Goal: Find specific page/section: Find specific page/section

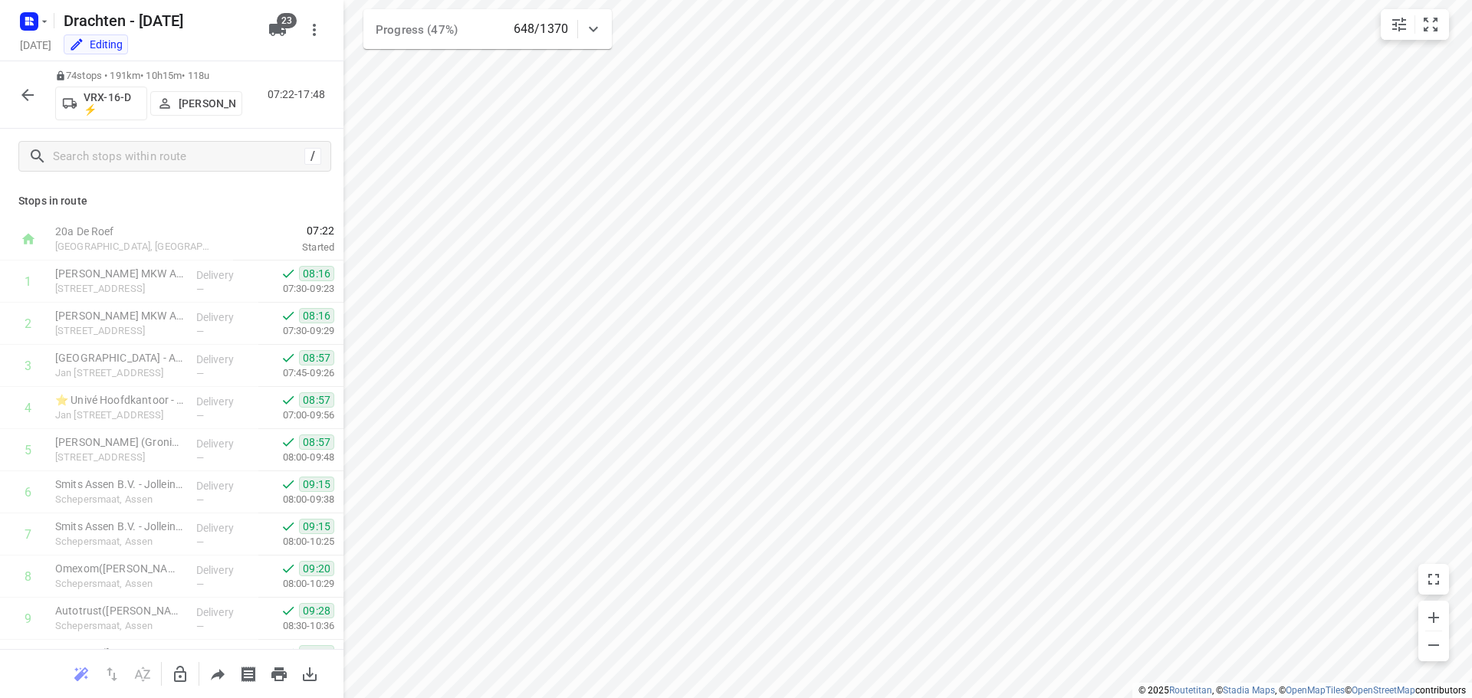
scroll to position [968, 0]
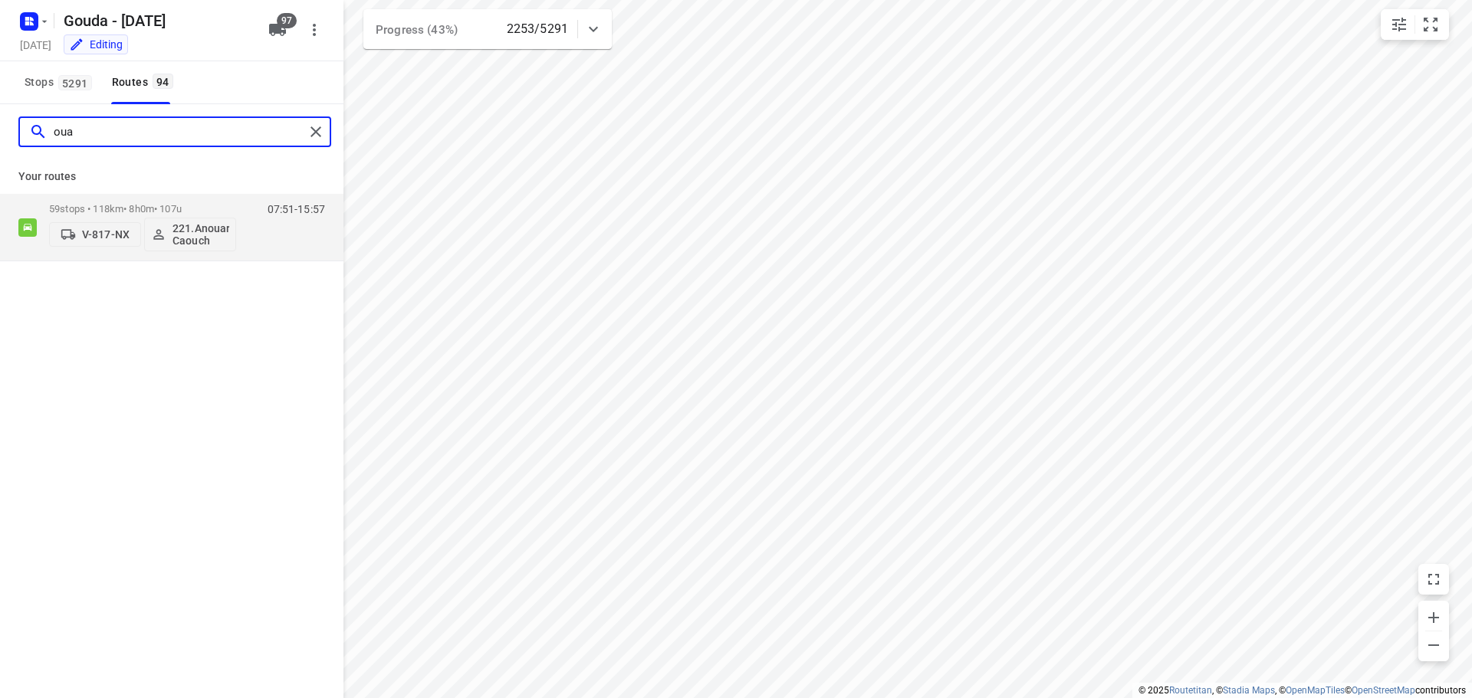
click at [69, 130] on input "oua" at bounding box center [179, 132] width 251 height 24
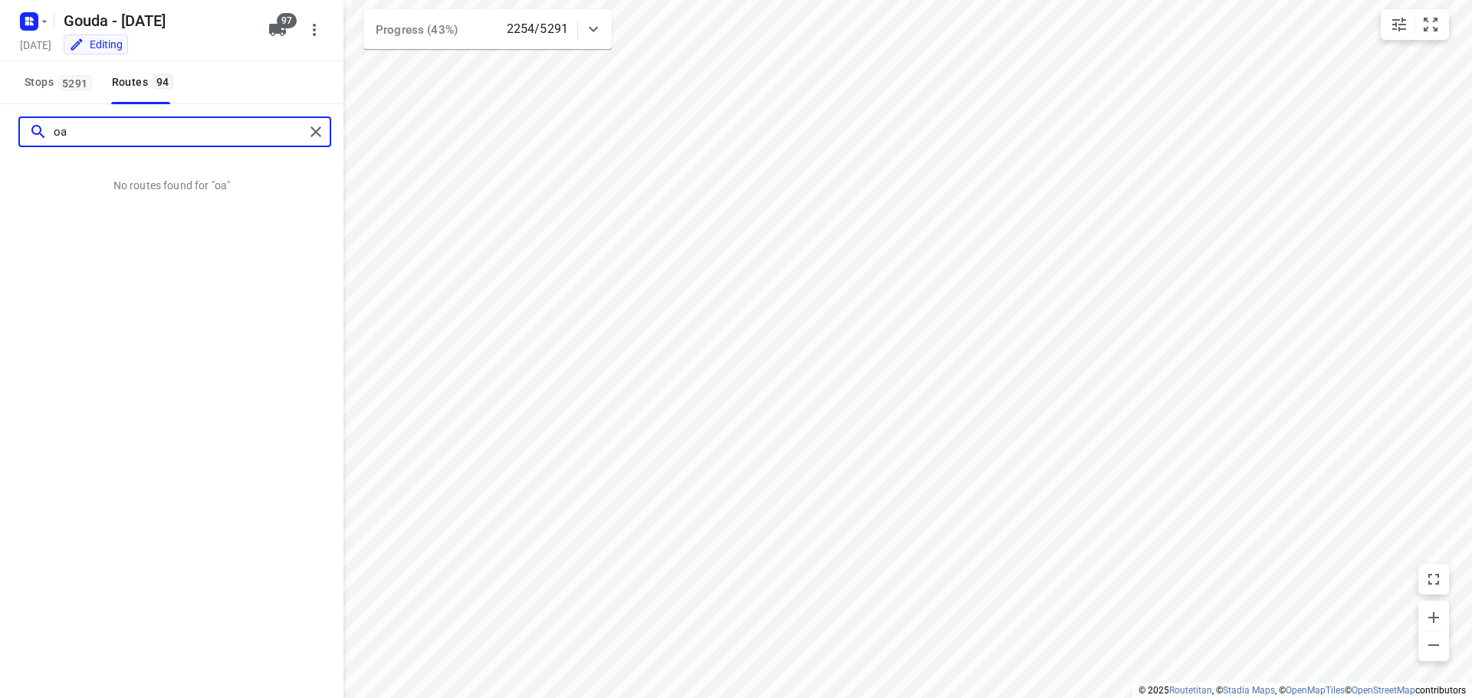
type input "a"
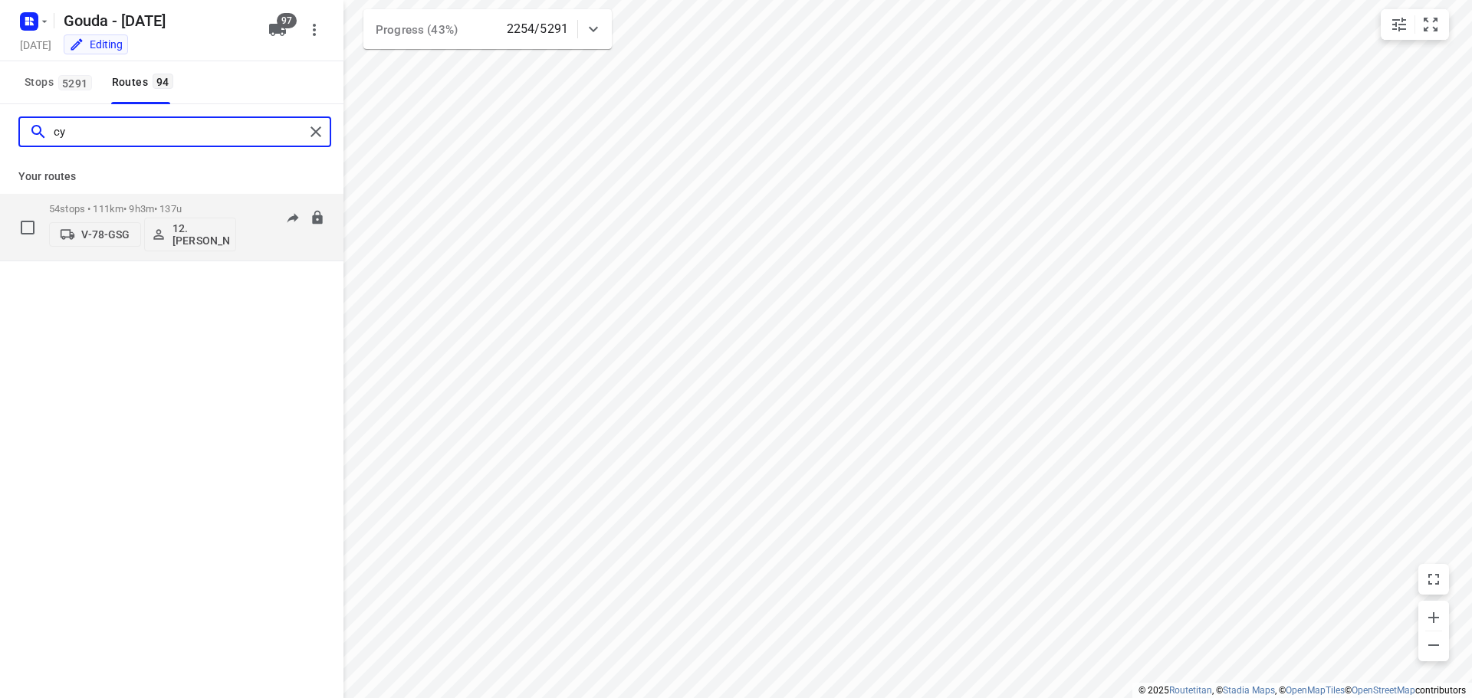
type input "cy"
click at [113, 205] on p "54 stops • 111km • 9h3m • 137u" at bounding box center [142, 208] width 187 height 11
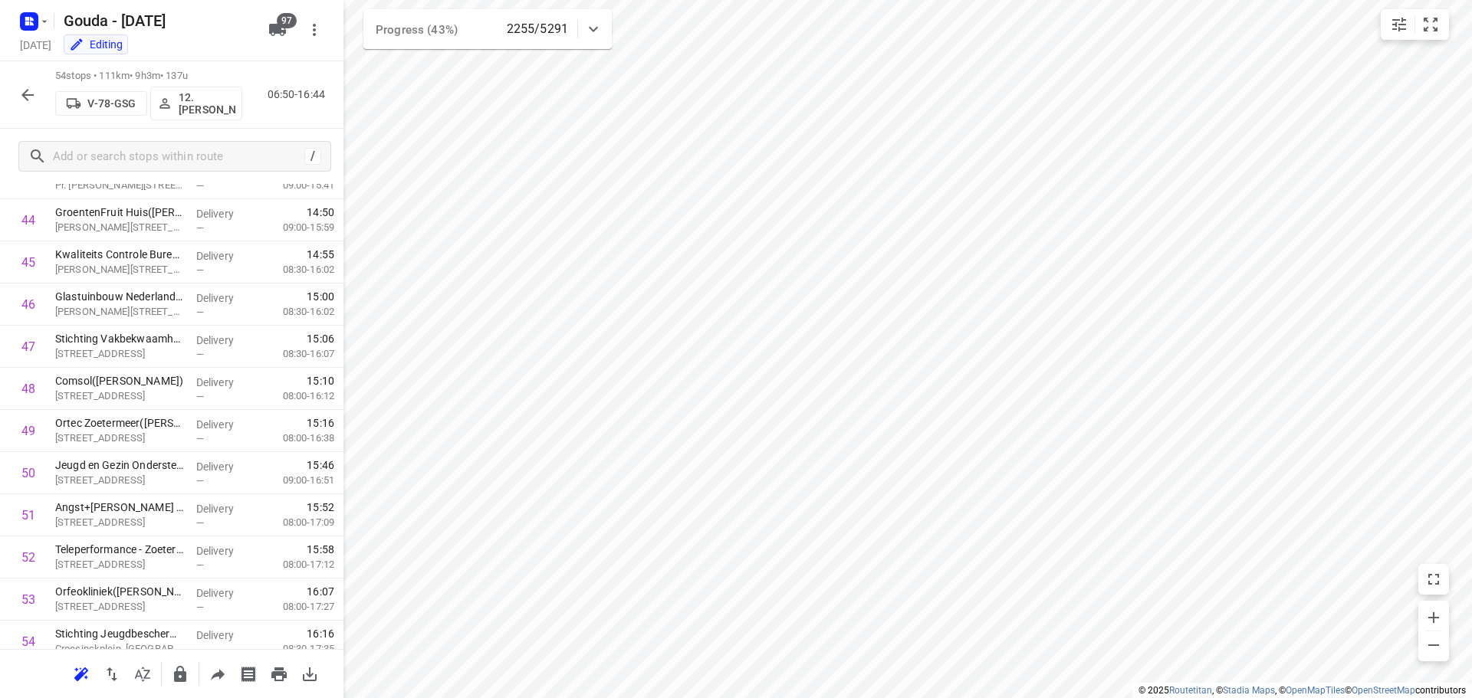
scroll to position [1930, 0]
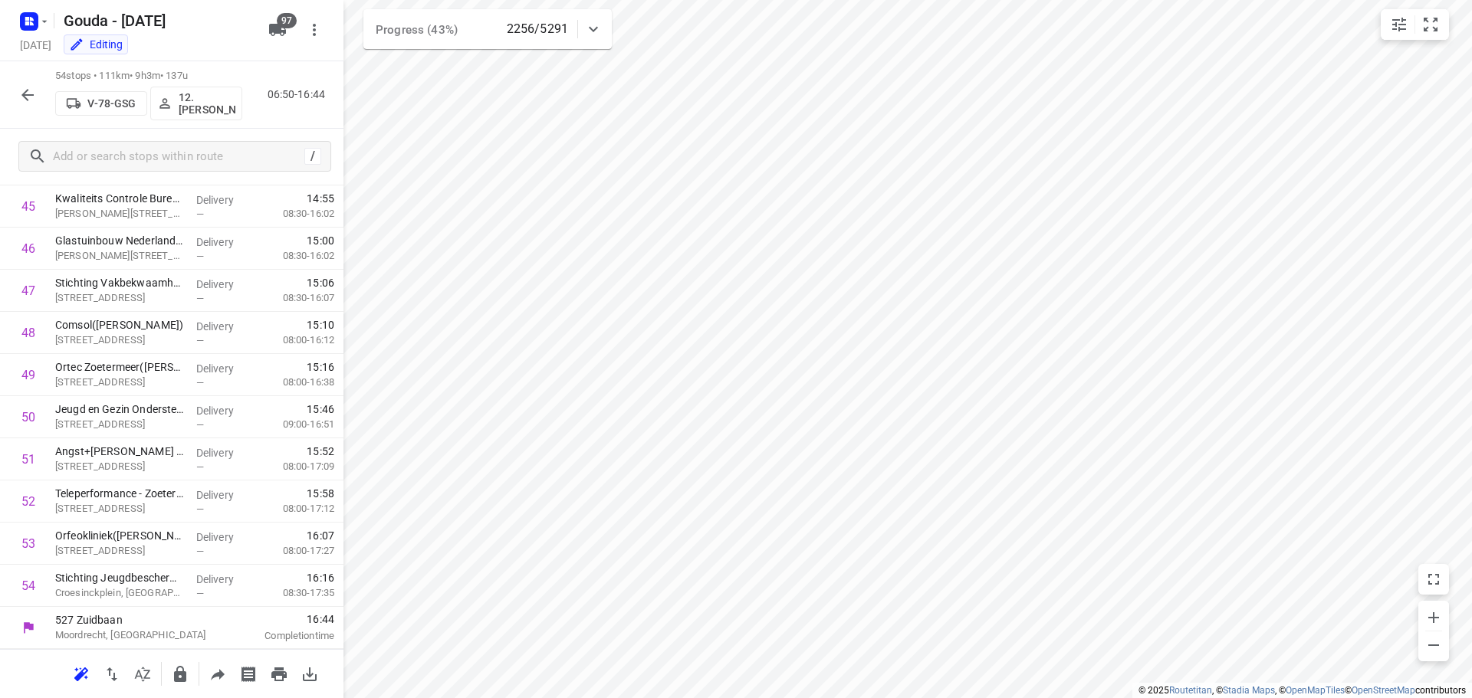
click at [22, 90] on icon "button" at bounding box center [27, 95] width 18 height 18
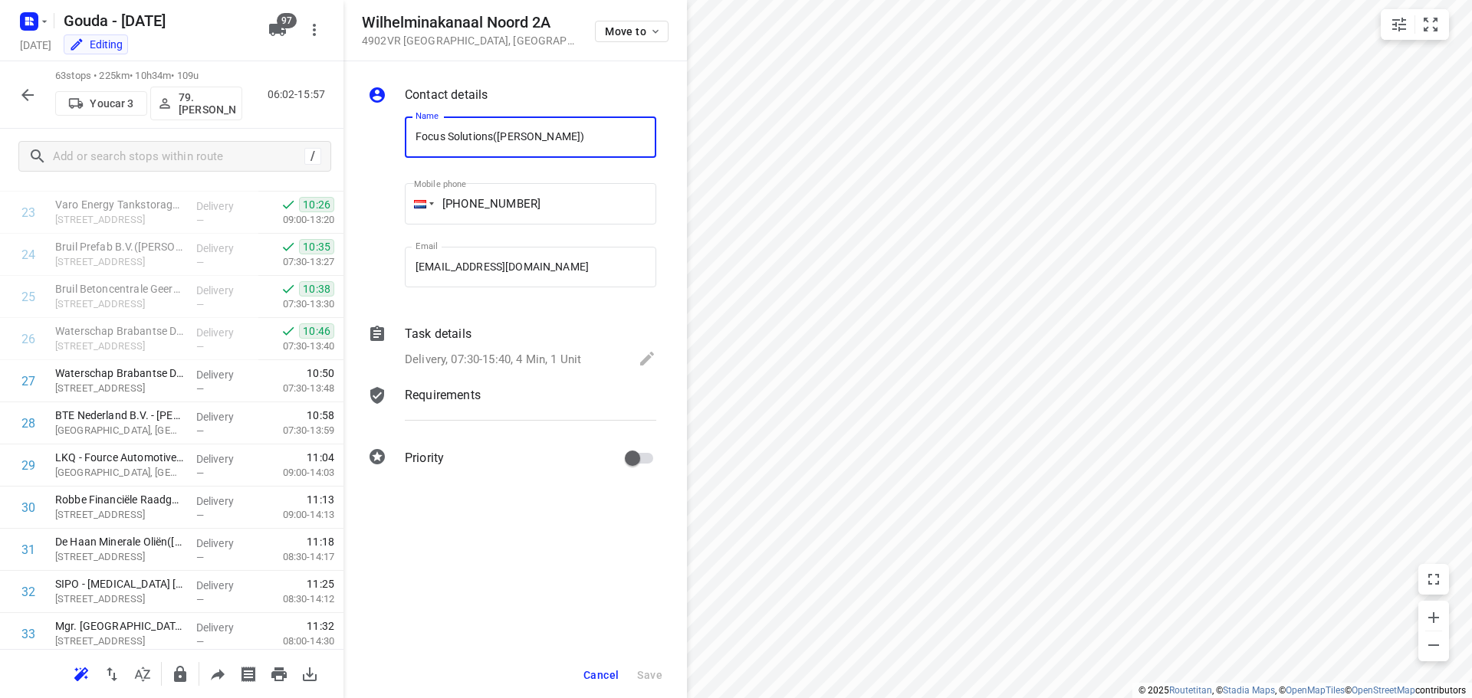
scroll to position [2310, 0]
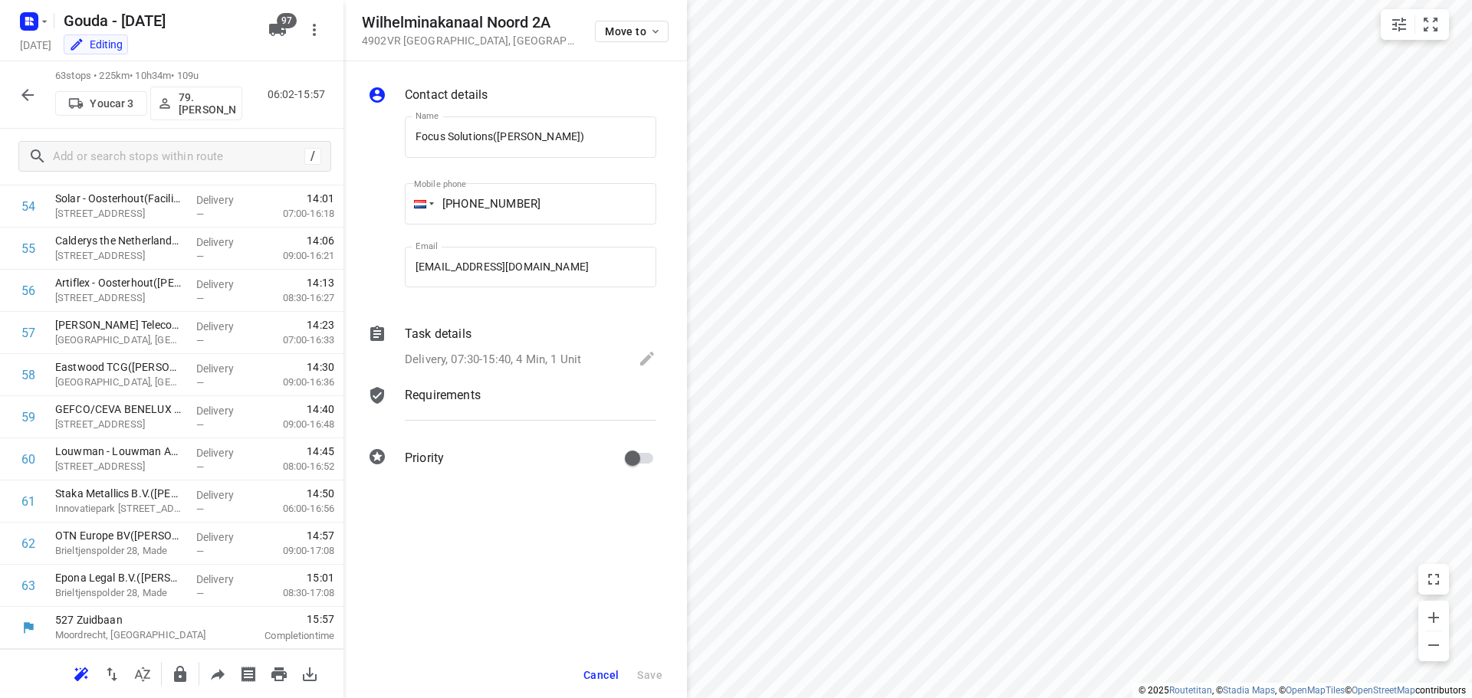
drag, startPoint x: 596, startPoint y: 675, endPoint x: 590, endPoint y: 668, distance: 9.2
click at [596, 675] on span "Cancel" at bounding box center [600, 675] width 35 height 12
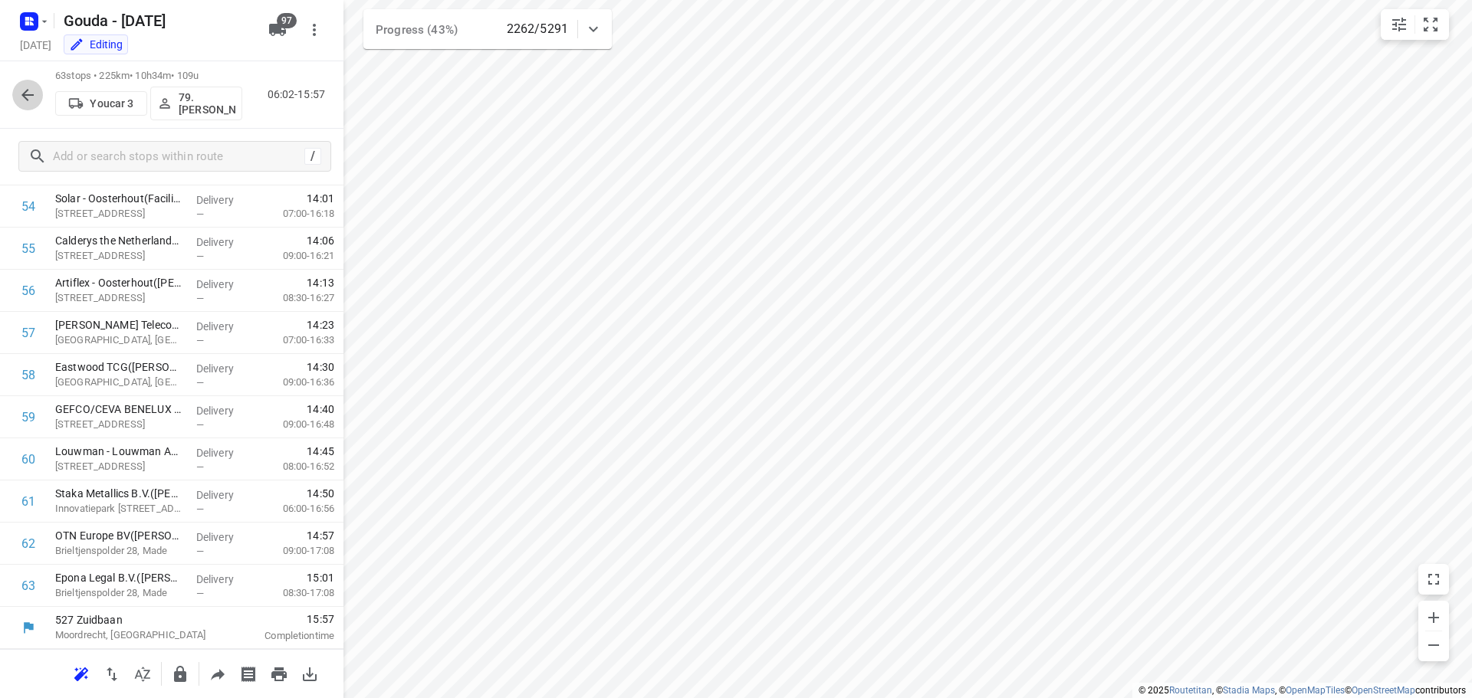
click at [30, 98] on icon "button" at bounding box center [27, 95] width 18 height 18
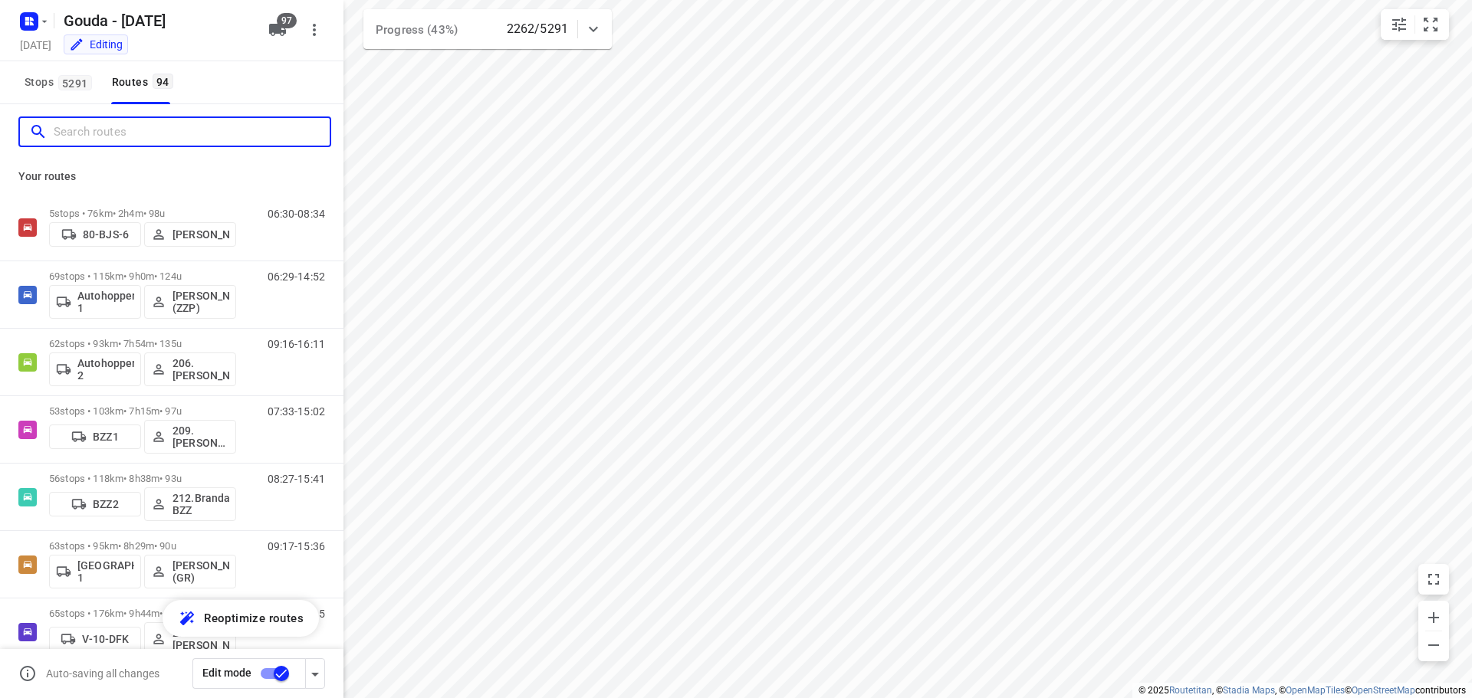
click at [100, 140] on input "Search routes" at bounding box center [192, 132] width 276 height 24
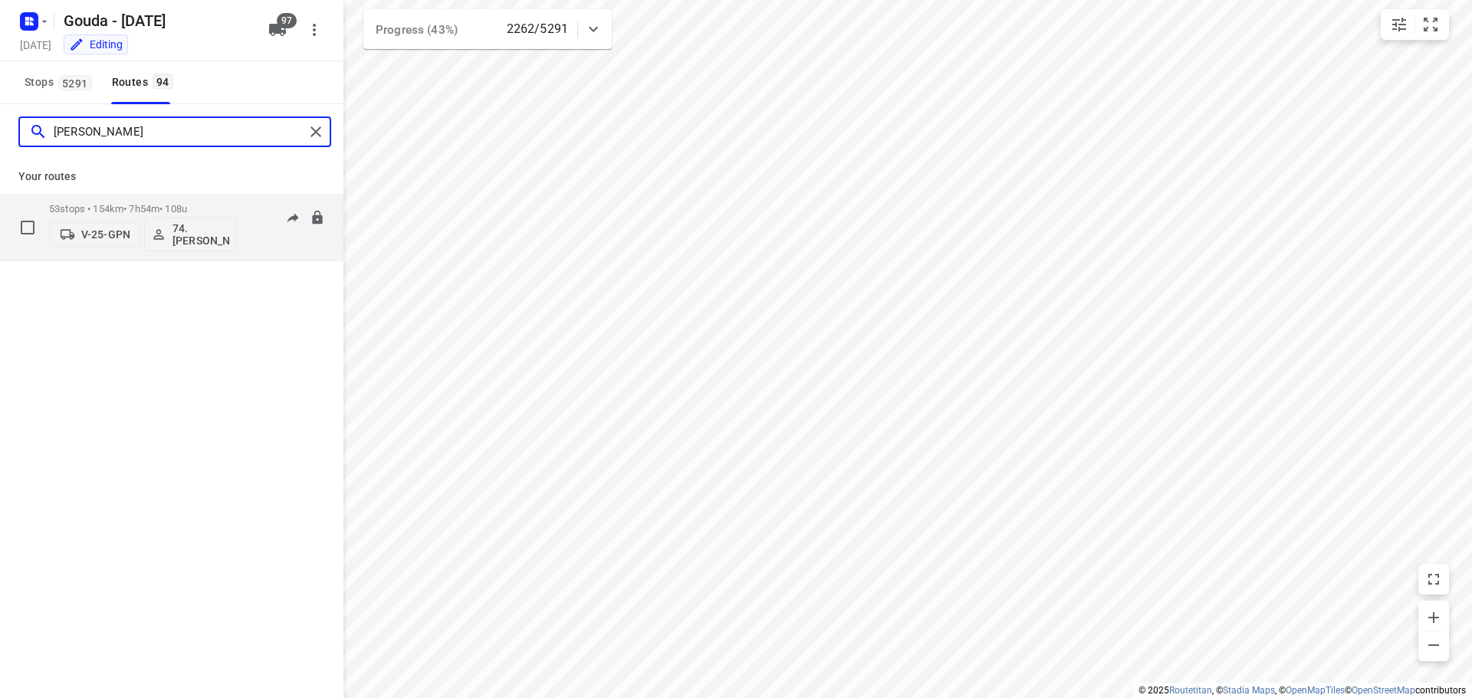
type input "edwin"
click at [111, 199] on div "53 stops • 154km • 7h54m • 108u V-25-GPN 74.Edwin van Riemsdijk" at bounding box center [142, 227] width 187 height 64
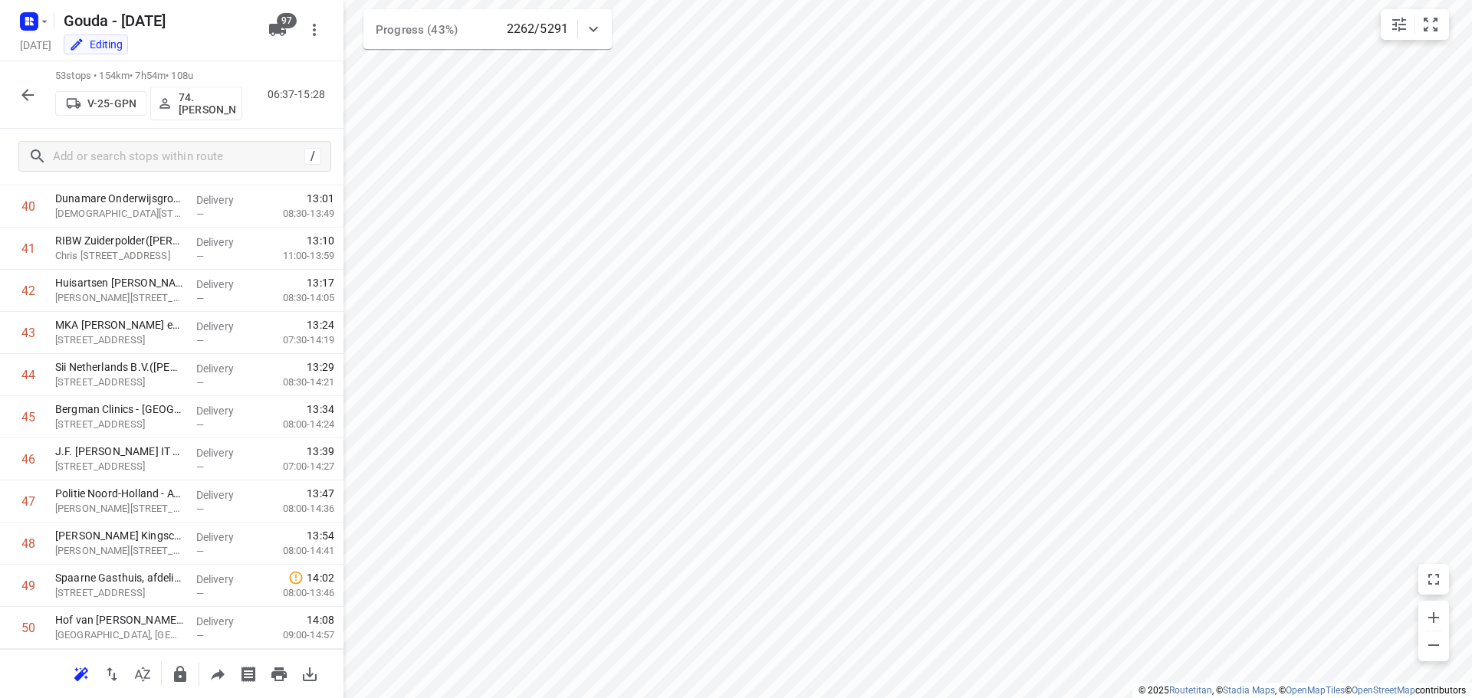
scroll to position [1888, 0]
click at [27, 94] on icon "button" at bounding box center [27, 95] width 18 height 18
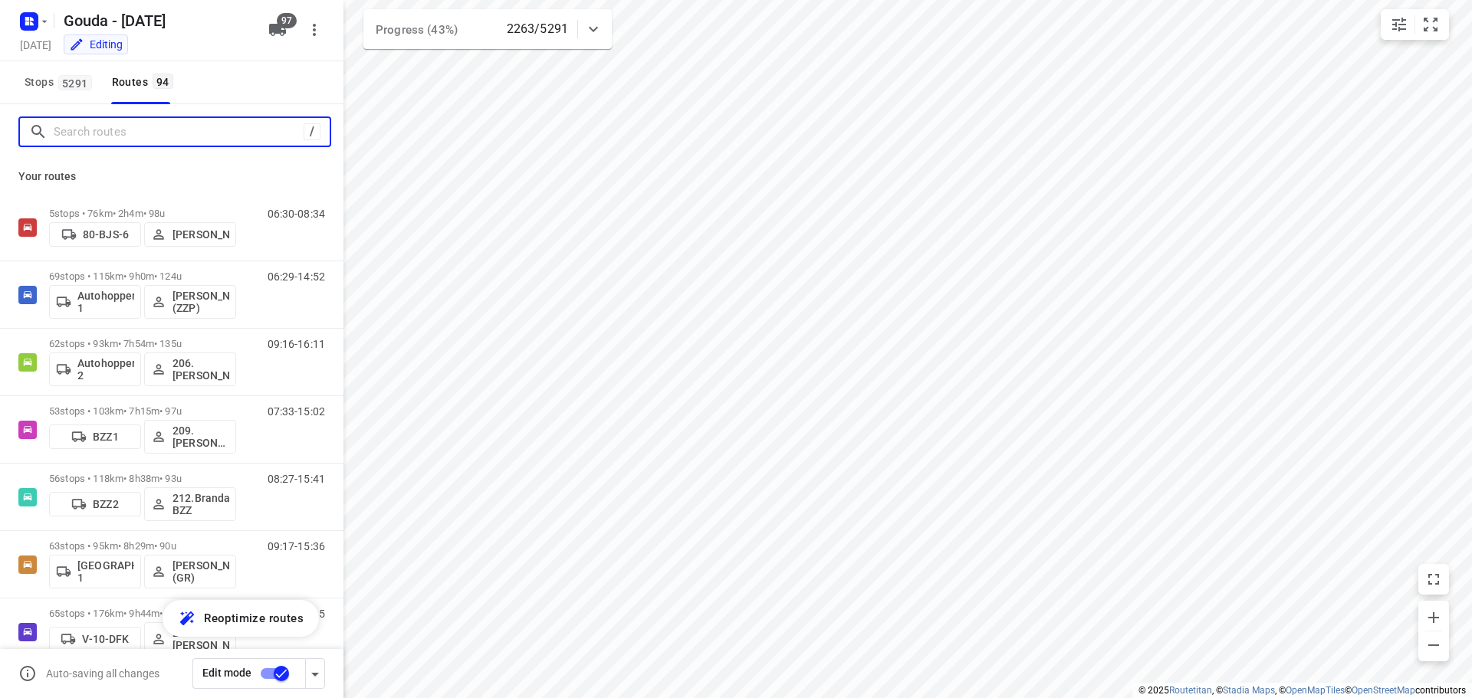
click at [110, 134] on input "Search routes" at bounding box center [179, 132] width 250 height 24
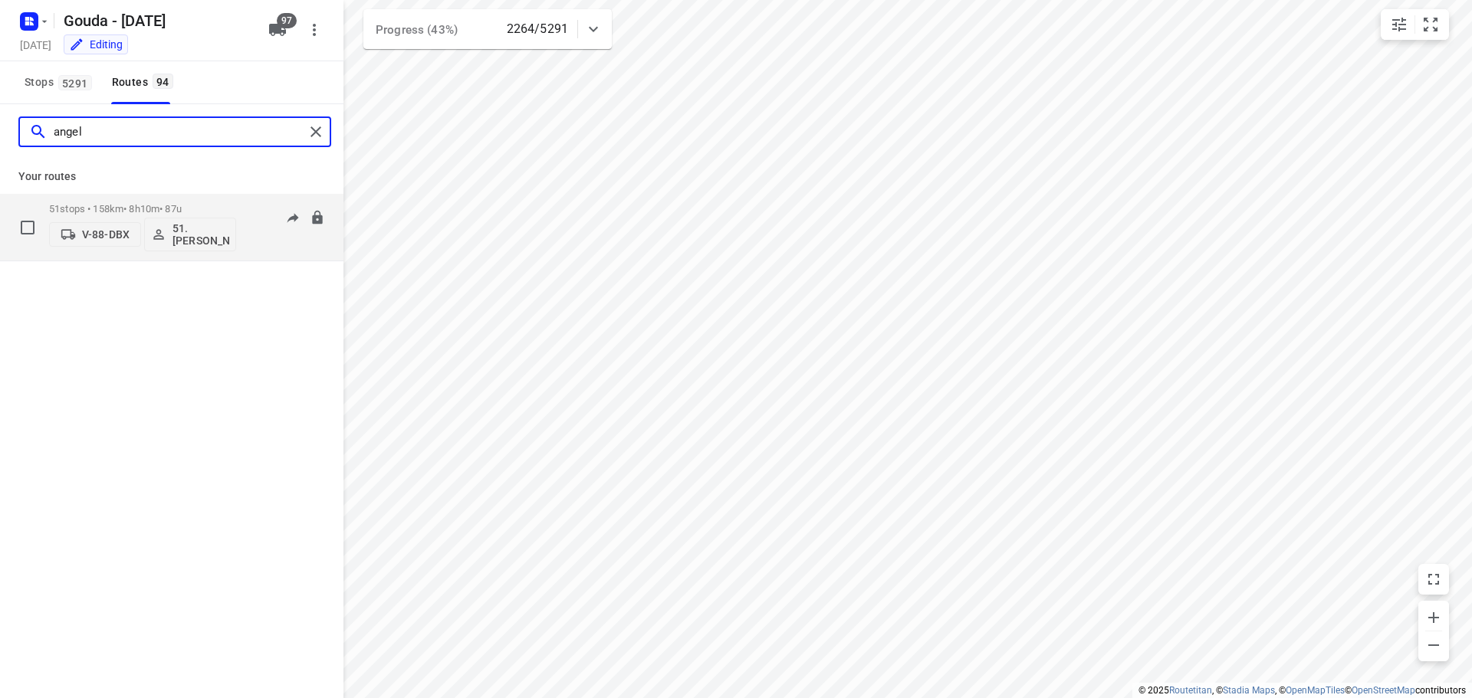
type input "angel"
click at [149, 203] on p "51 stops • 158km • 8h10m • 87u" at bounding box center [142, 208] width 187 height 11
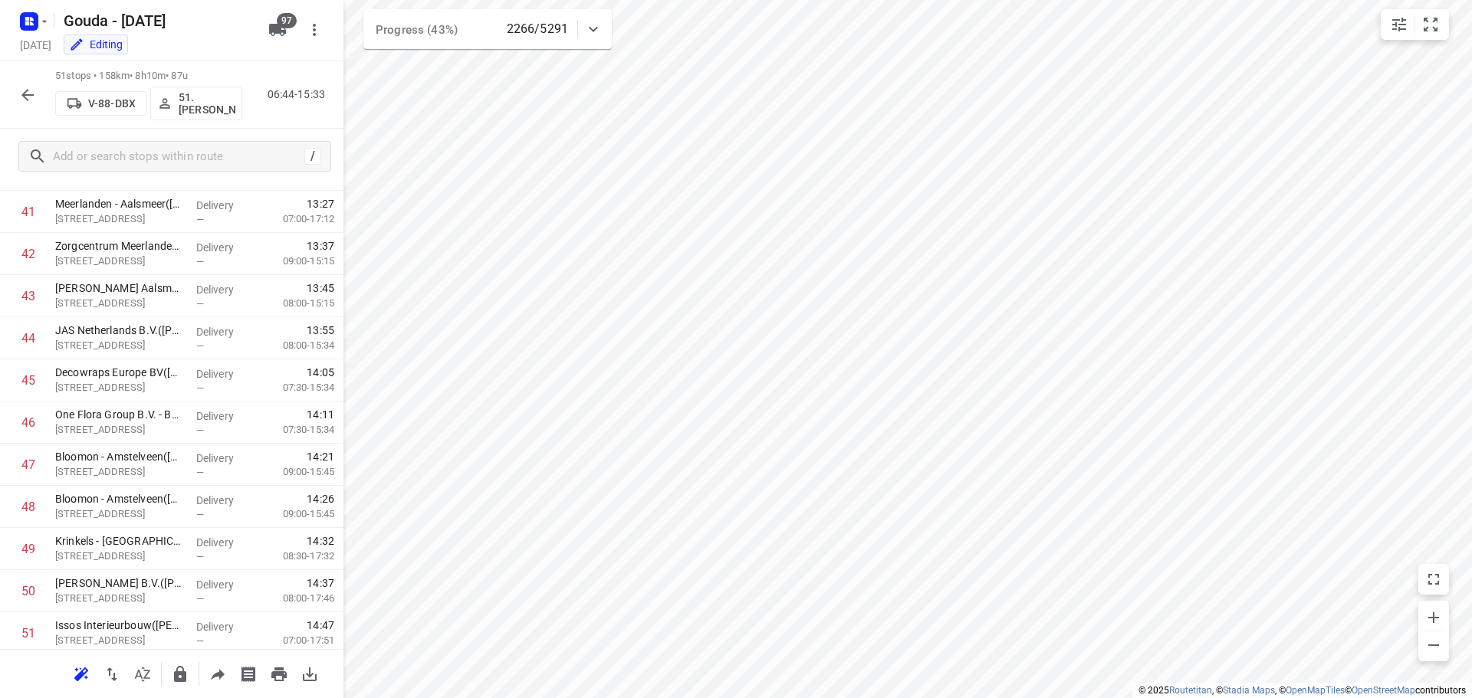
scroll to position [1804, 0]
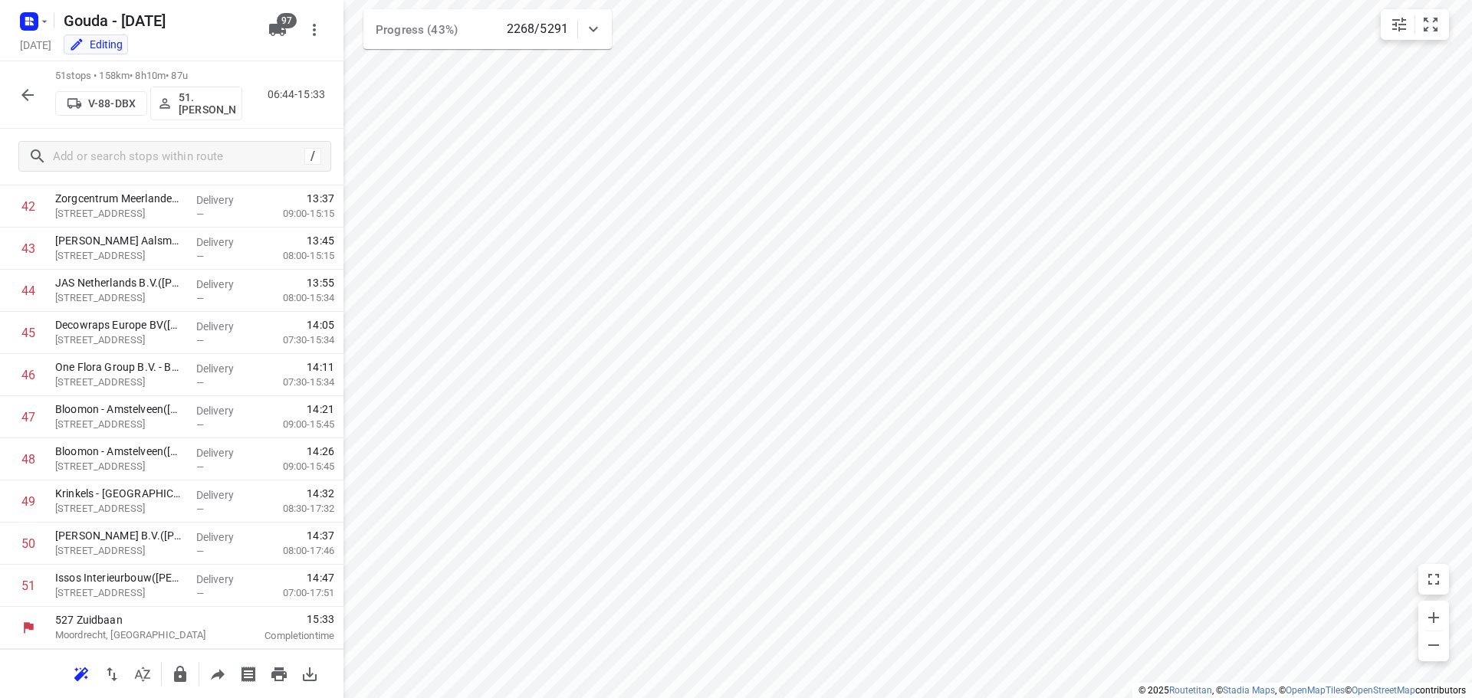
click at [21, 99] on icon "button" at bounding box center [27, 95] width 18 height 18
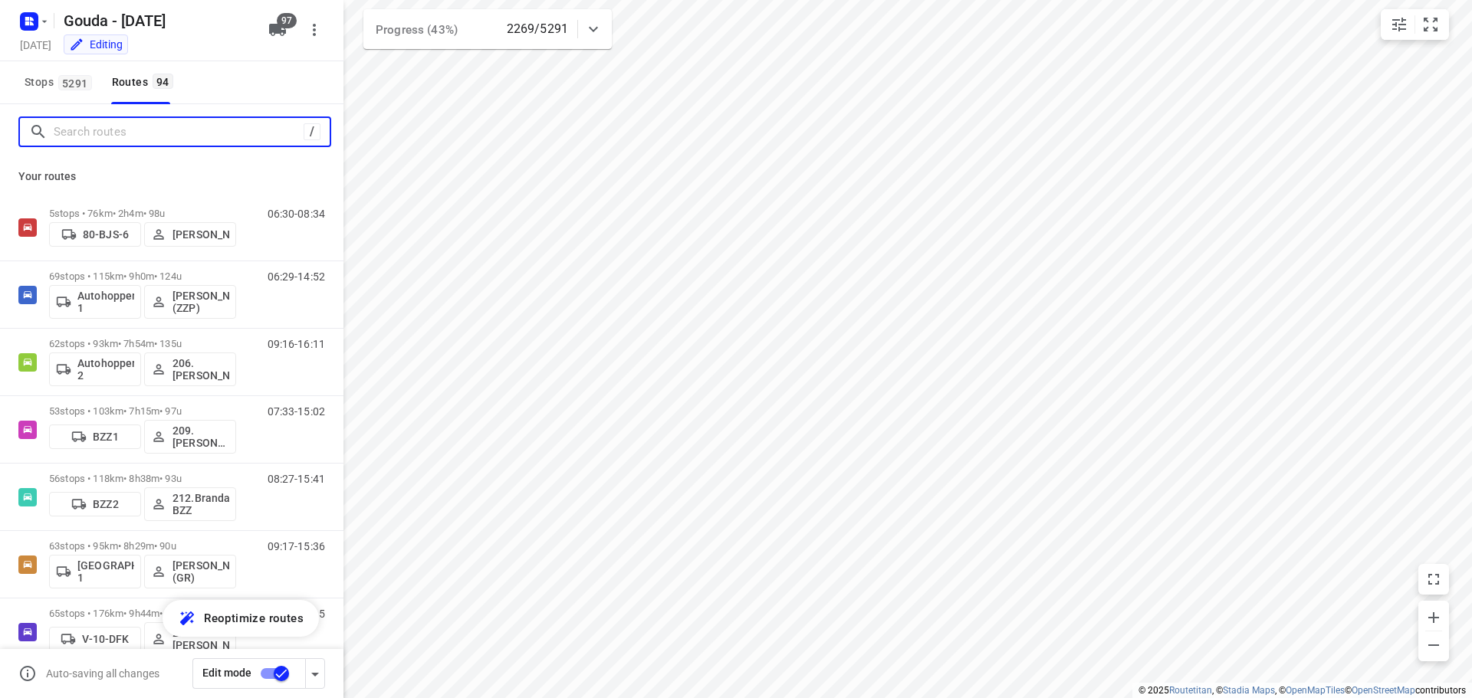
click at [114, 137] on input "Search routes" at bounding box center [179, 132] width 250 height 24
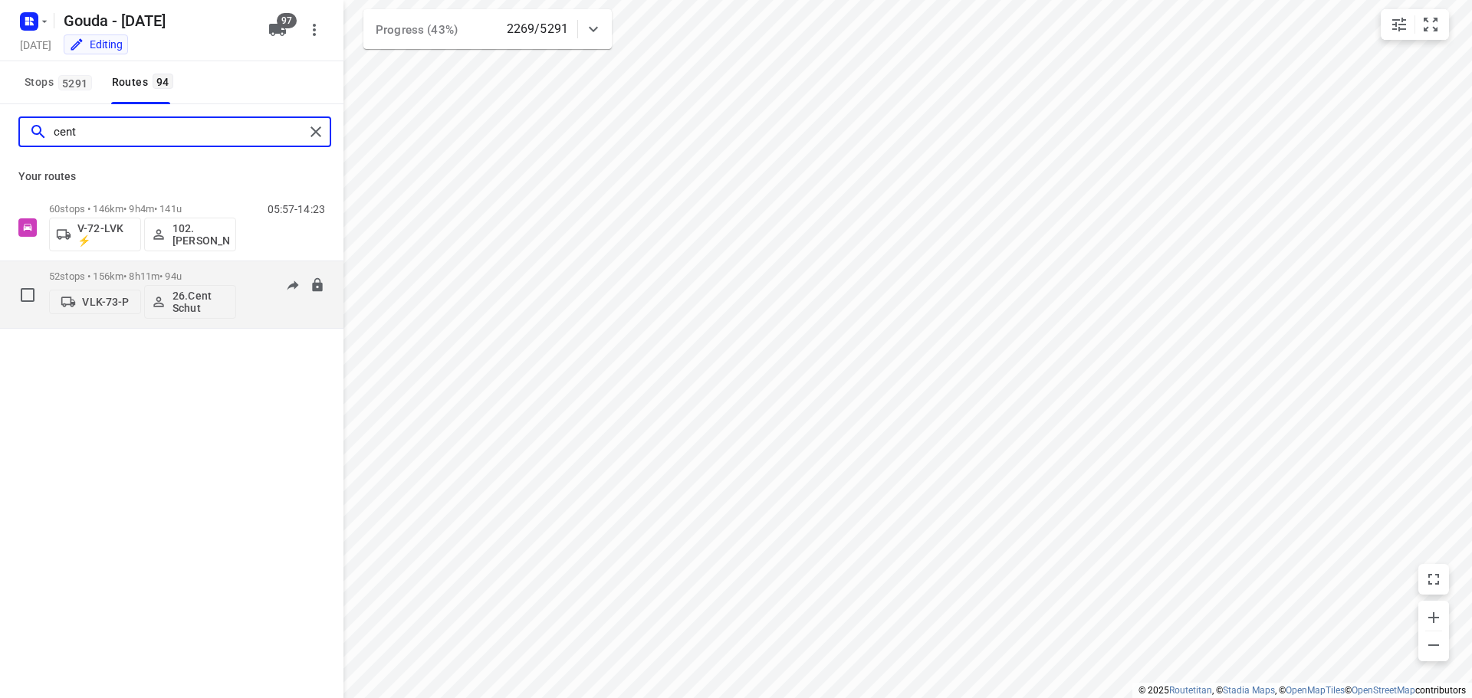
type input "cent"
click at [169, 274] on p "52 stops • 156km • 8h11m • 94u" at bounding box center [142, 276] width 187 height 11
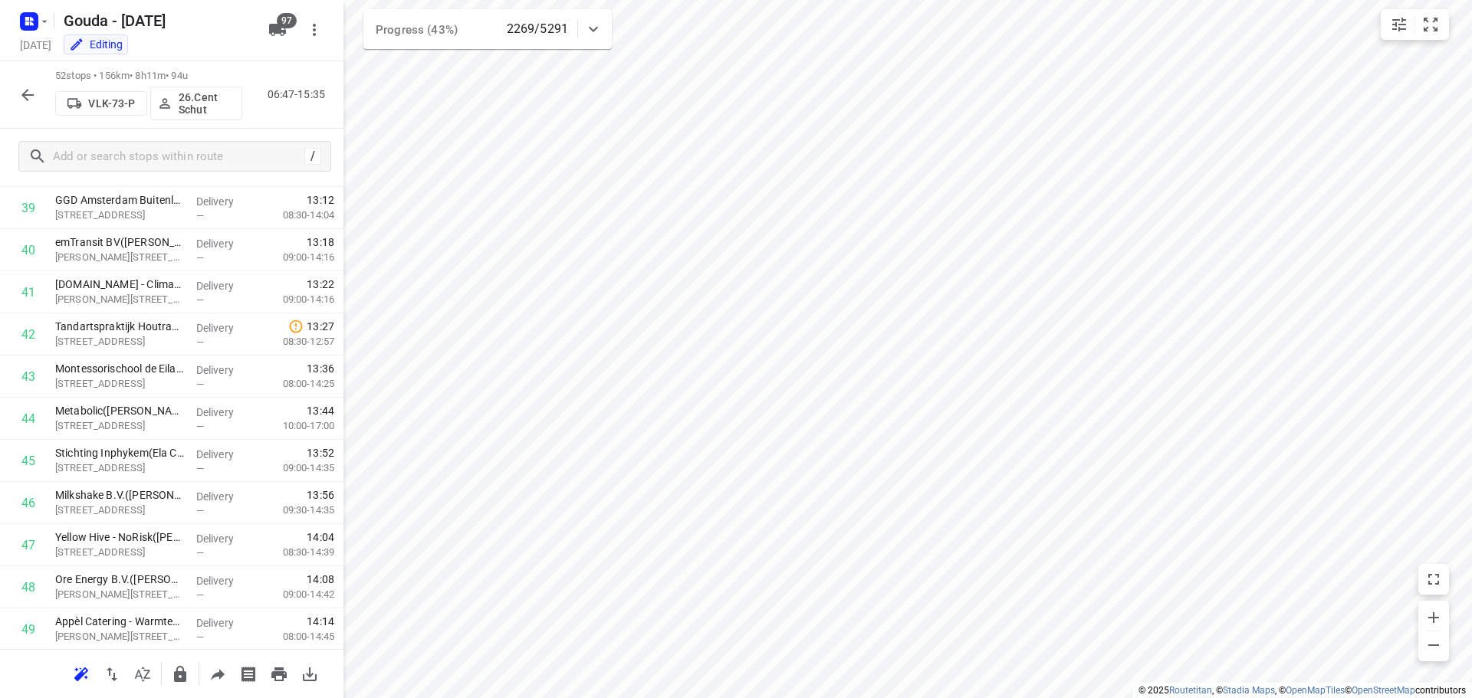
scroll to position [1846, 0]
click at [24, 91] on icon "button" at bounding box center [27, 95] width 18 height 18
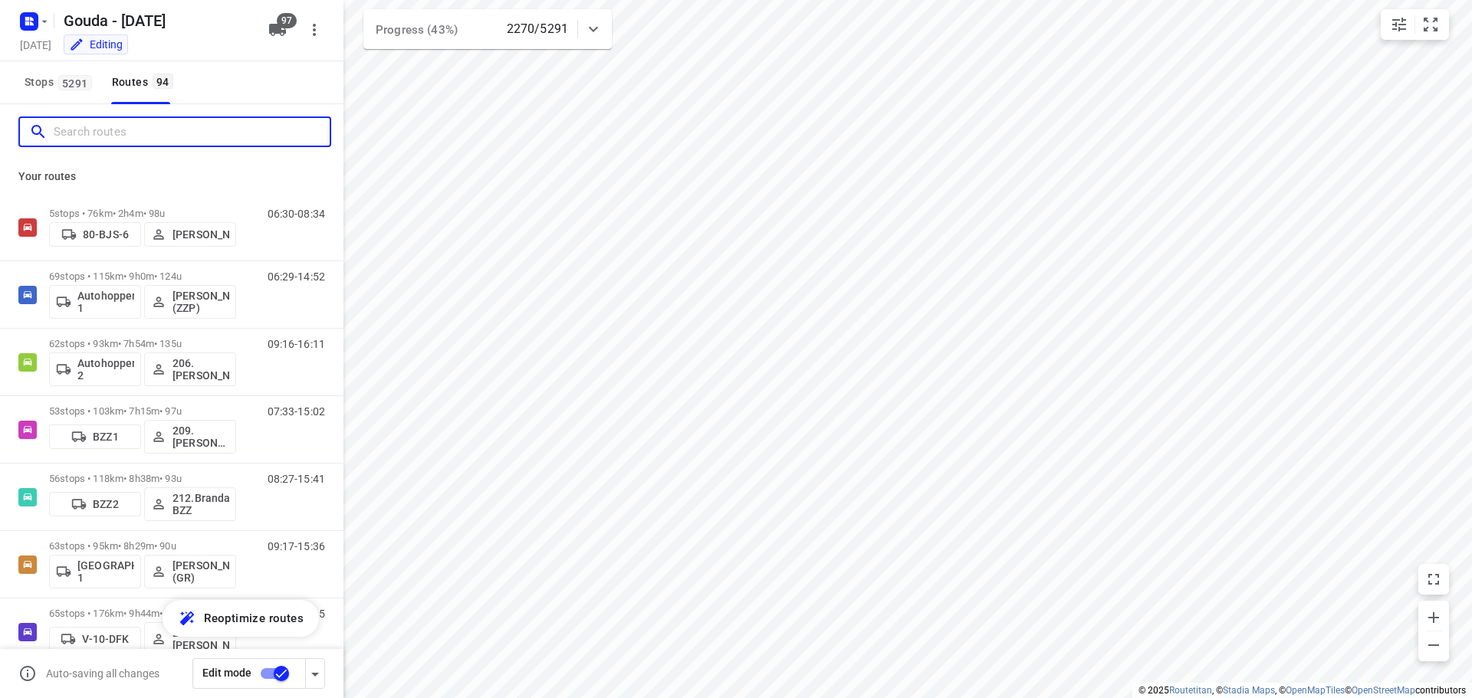
click at [112, 130] on input "Search routes" at bounding box center [192, 132] width 276 height 24
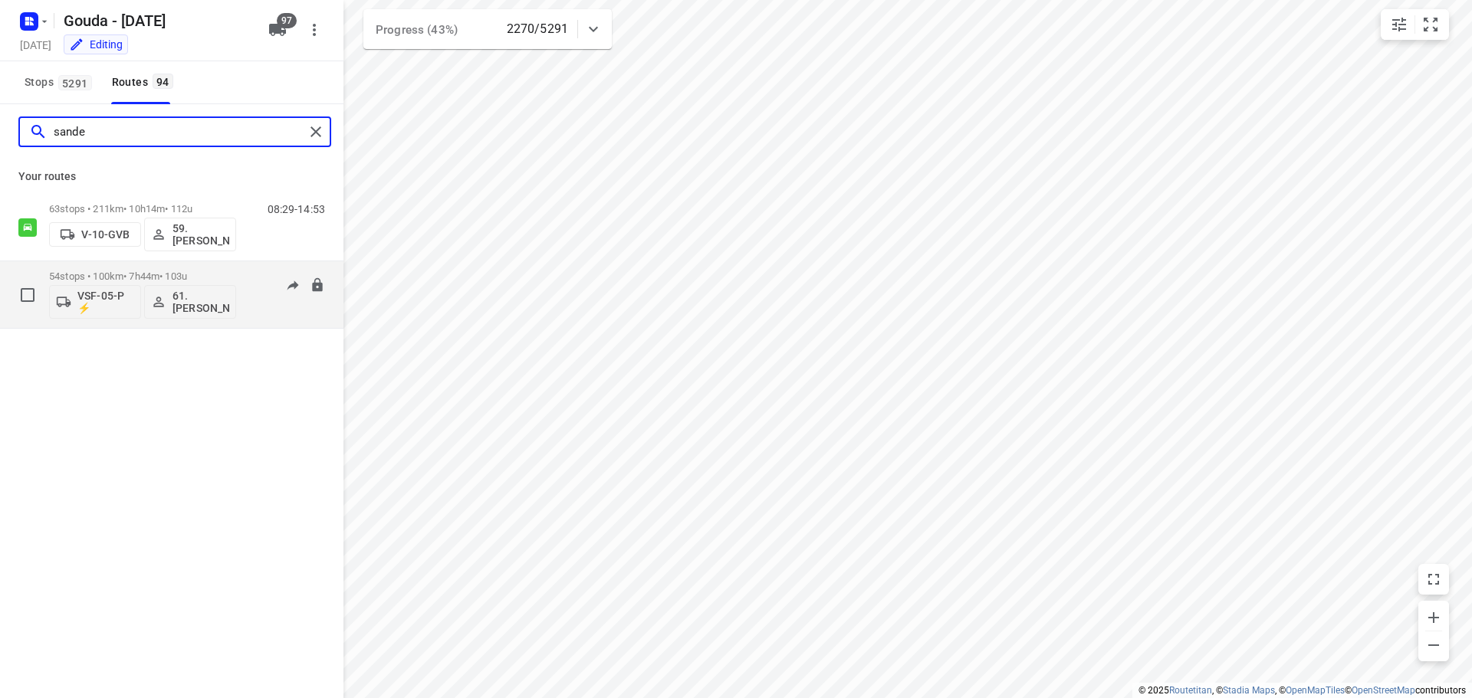
type input "sande"
click at [130, 268] on div "54 stops • 100km • 7h44m • 103u VSF-05-P ⚡ 61.Sander Bos" at bounding box center [142, 295] width 187 height 64
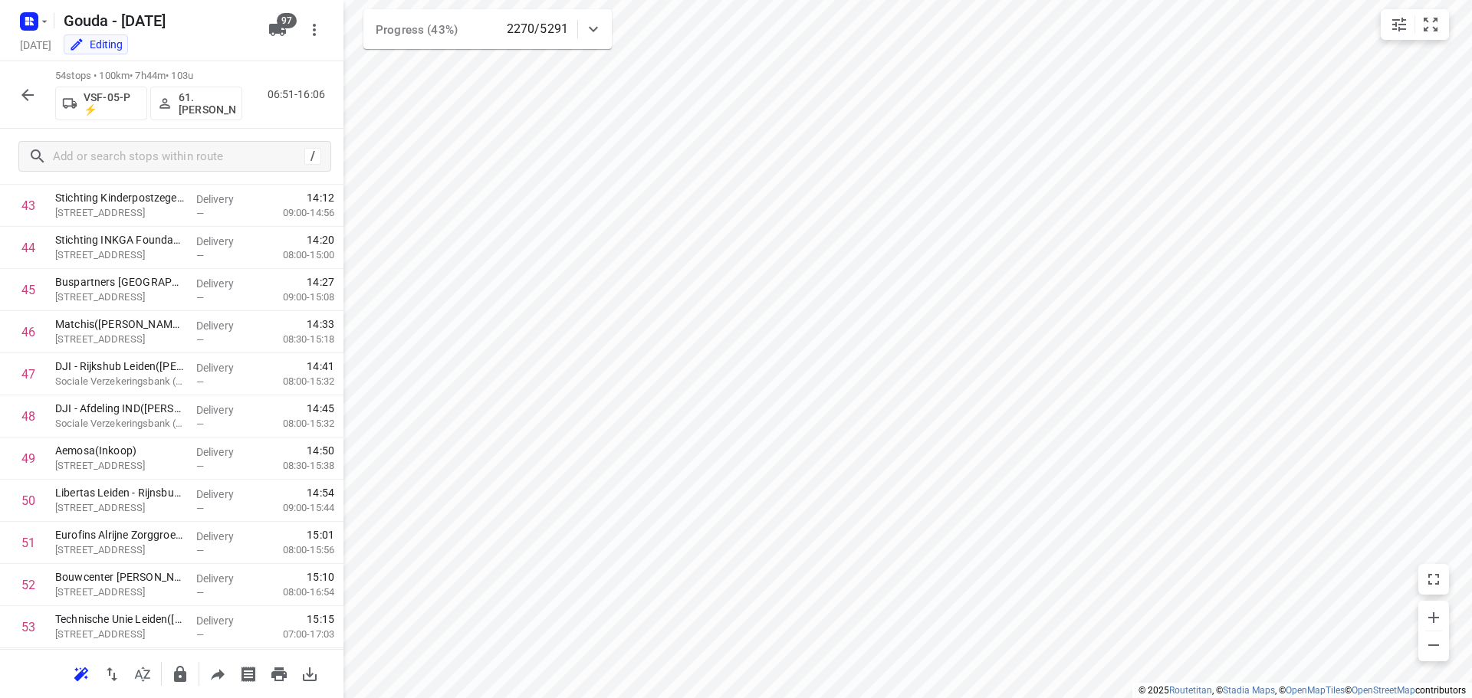
scroll to position [1930, 0]
click at [34, 90] on icon "button" at bounding box center [27, 95] width 18 height 18
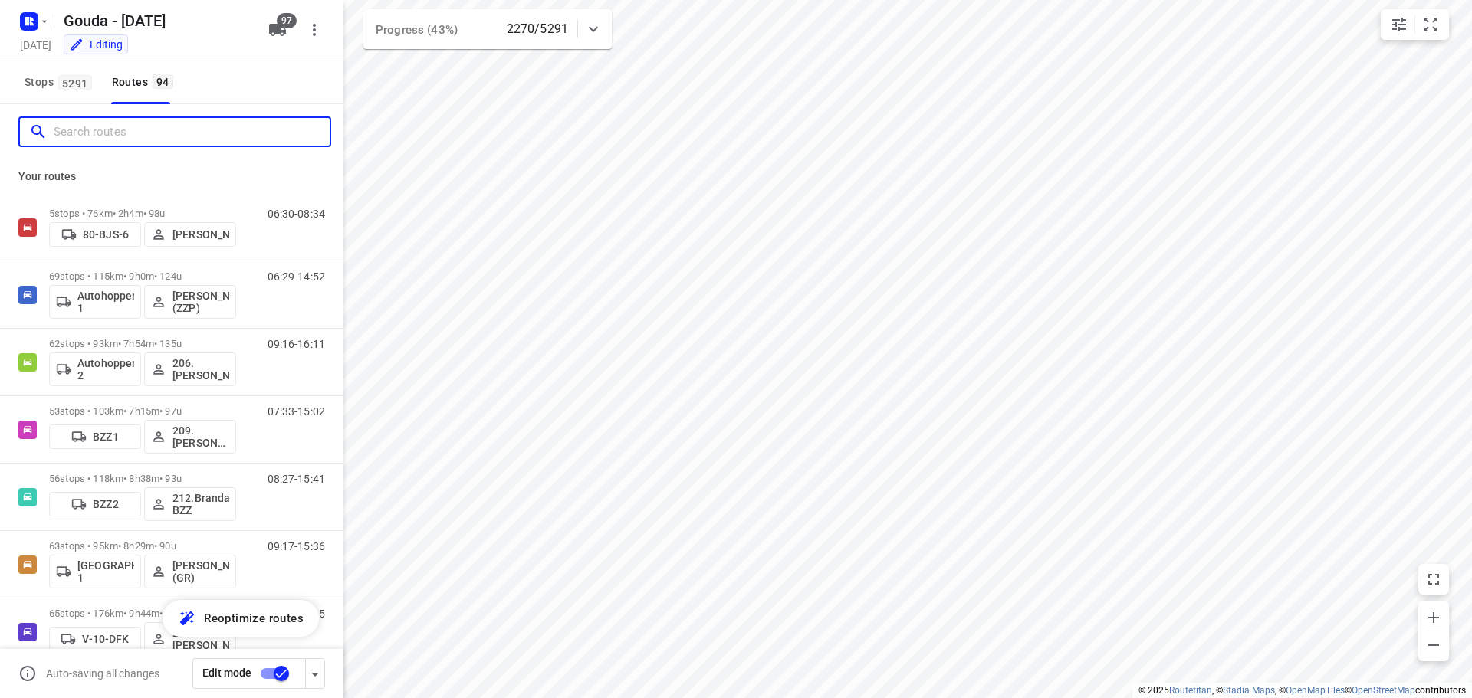
click at [82, 126] on input "Search routes" at bounding box center [192, 132] width 276 height 24
type input "b"
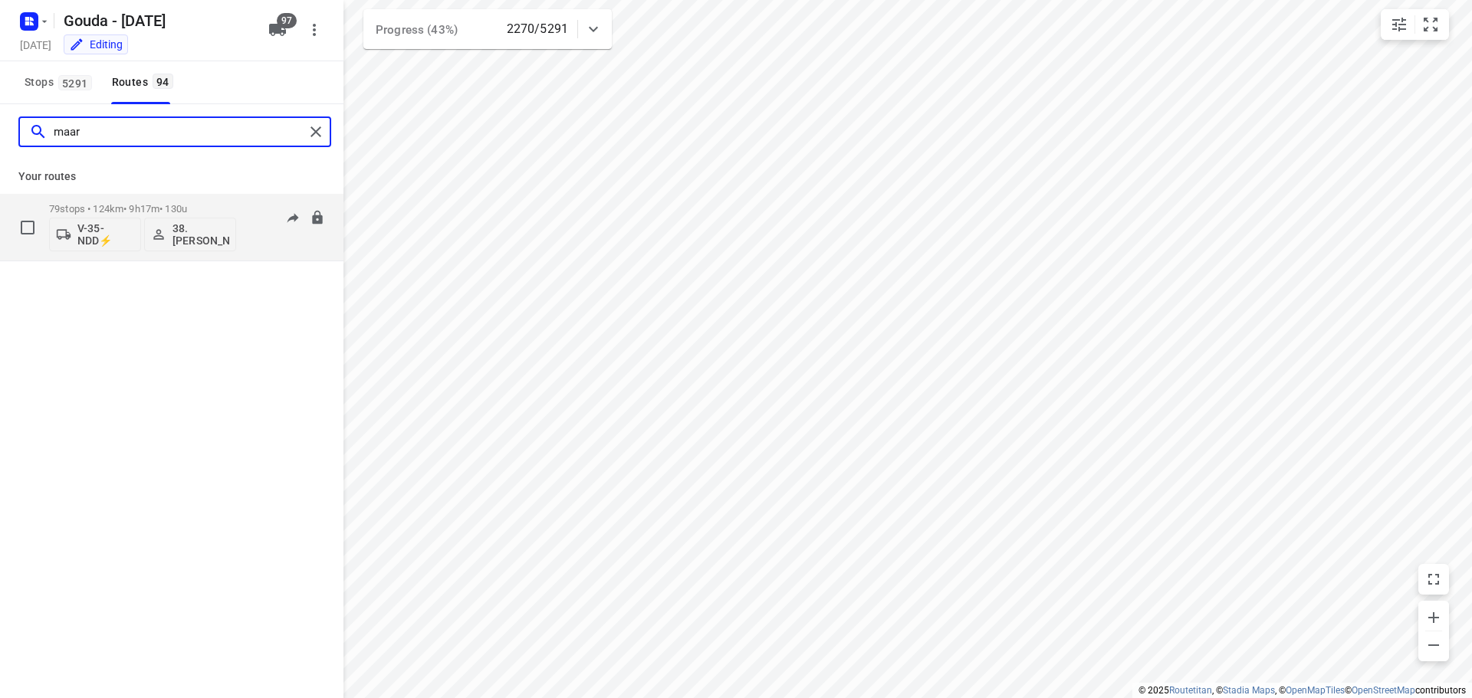
type input "maar"
click at [130, 199] on div "79 stops • 124km • 9h17m • 130u V-35-NDD⚡ 38. Maarten Massaar" at bounding box center [142, 227] width 187 height 64
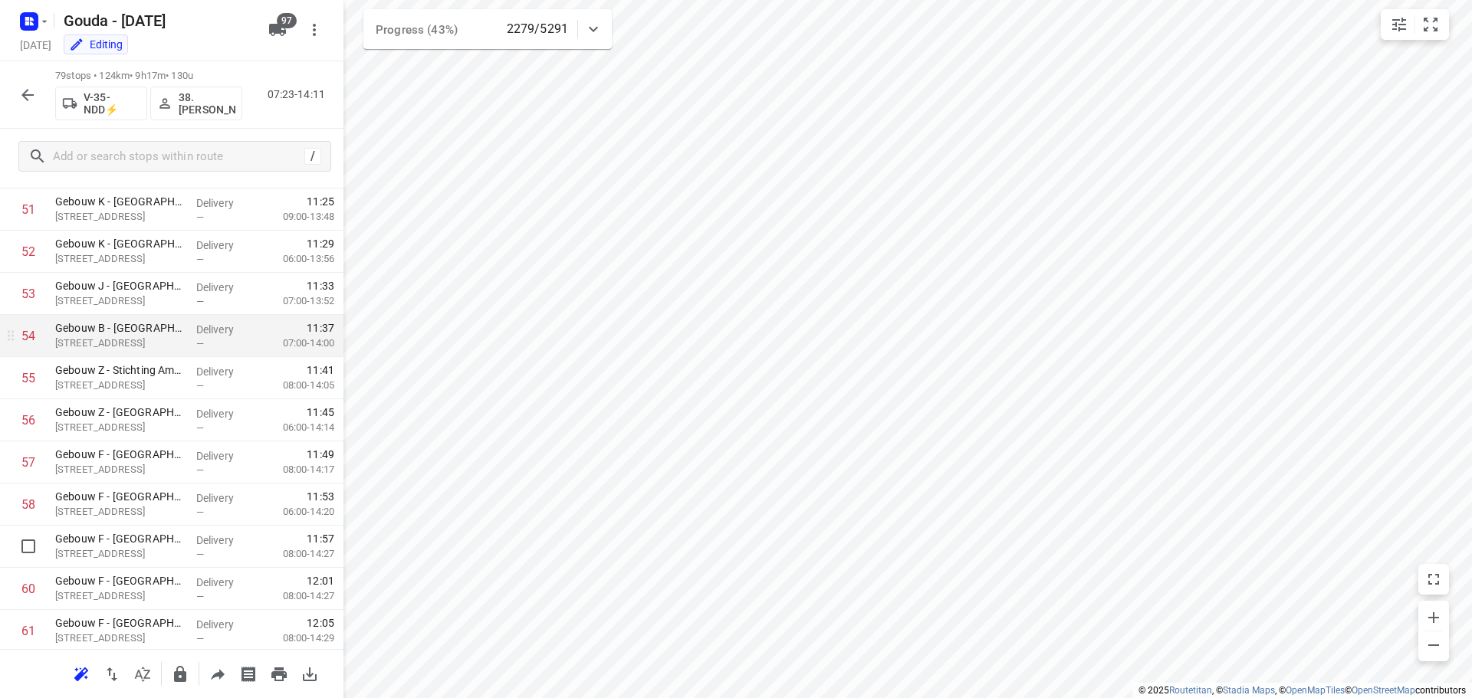
scroll to position [2141, 0]
click at [19, 95] on icon "button" at bounding box center [27, 95] width 18 height 18
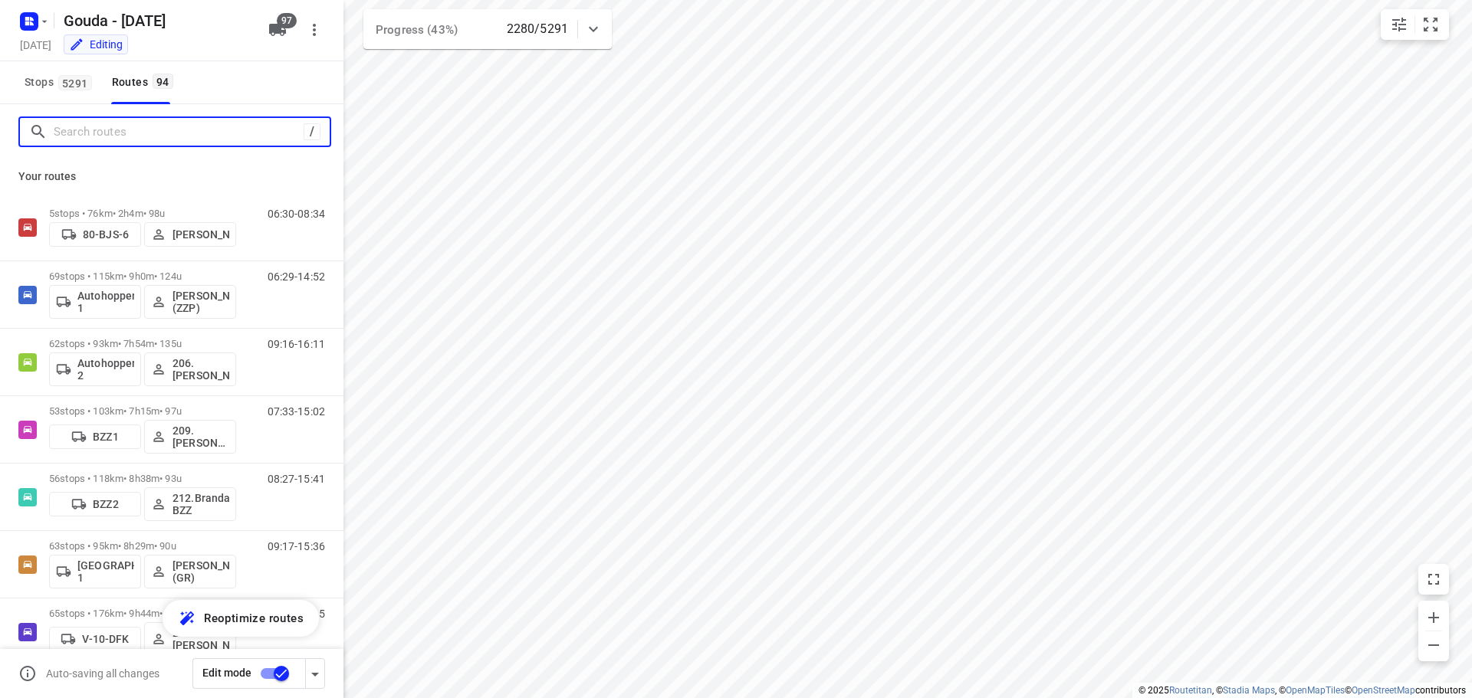
click at [113, 133] on input "Search routes" at bounding box center [179, 132] width 250 height 24
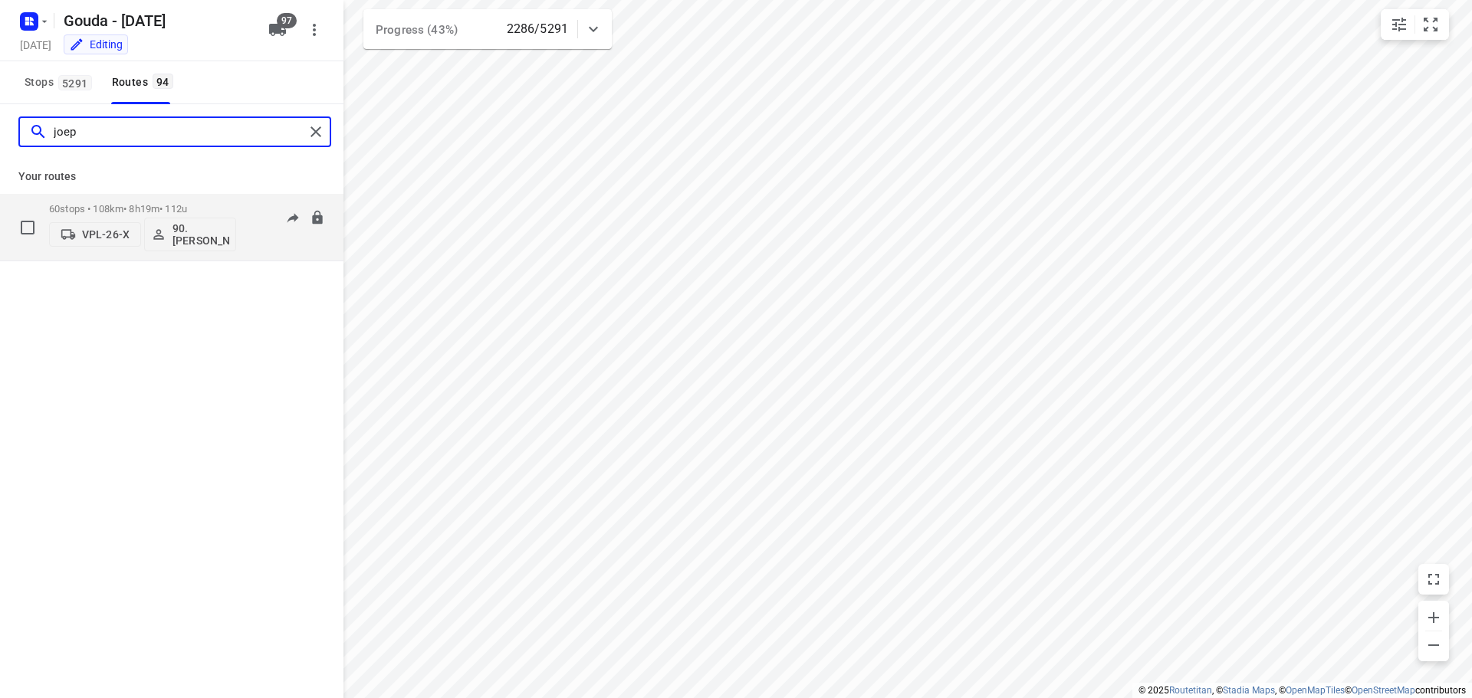
type input "joep"
click at [151, 206] on p "60 stops • 108km • 8h19m • 112u" at bounding box center [142, 208] width 187 height 11
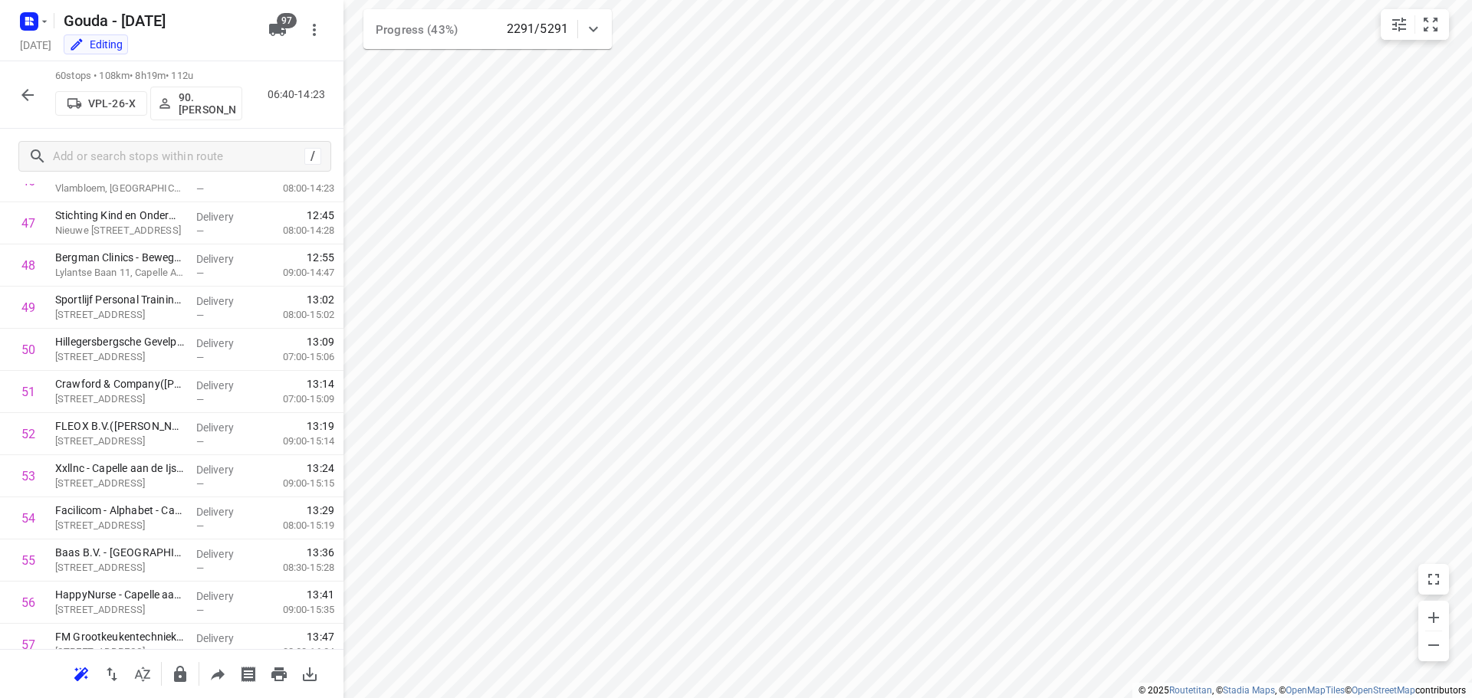
scroll to position [2183, 0]
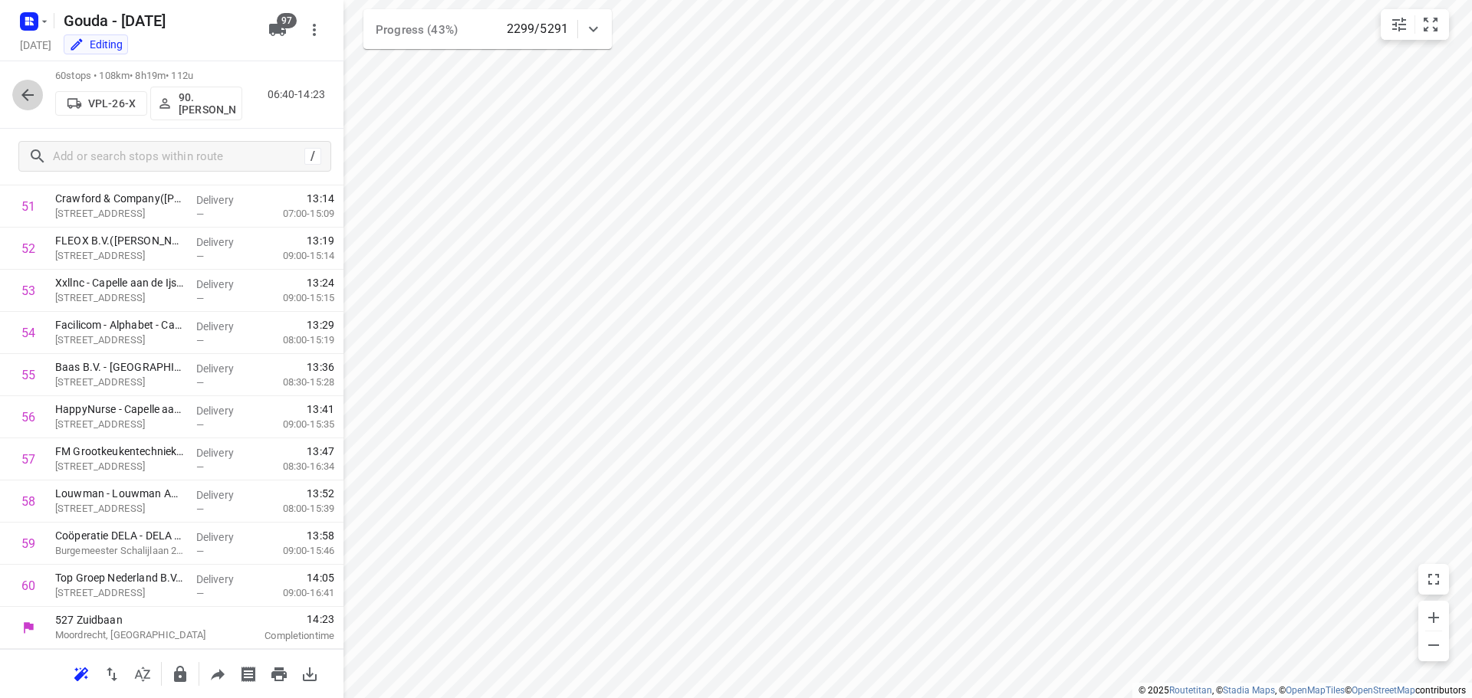
click at [28, 83] on button "button" at bounding box center [27, 95] width 31 height 31
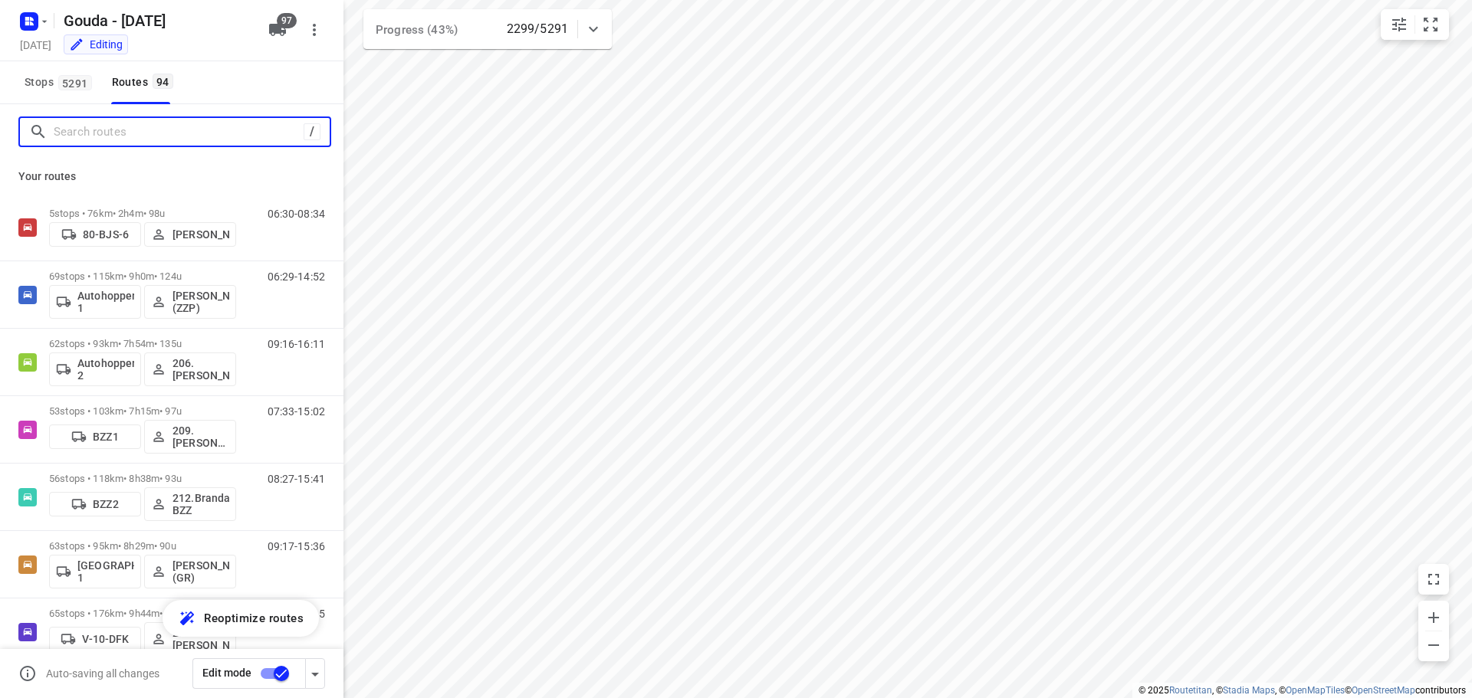
click at [141, 131] on input "Search routes" at bounding box center [179, 132] width 250 height 24
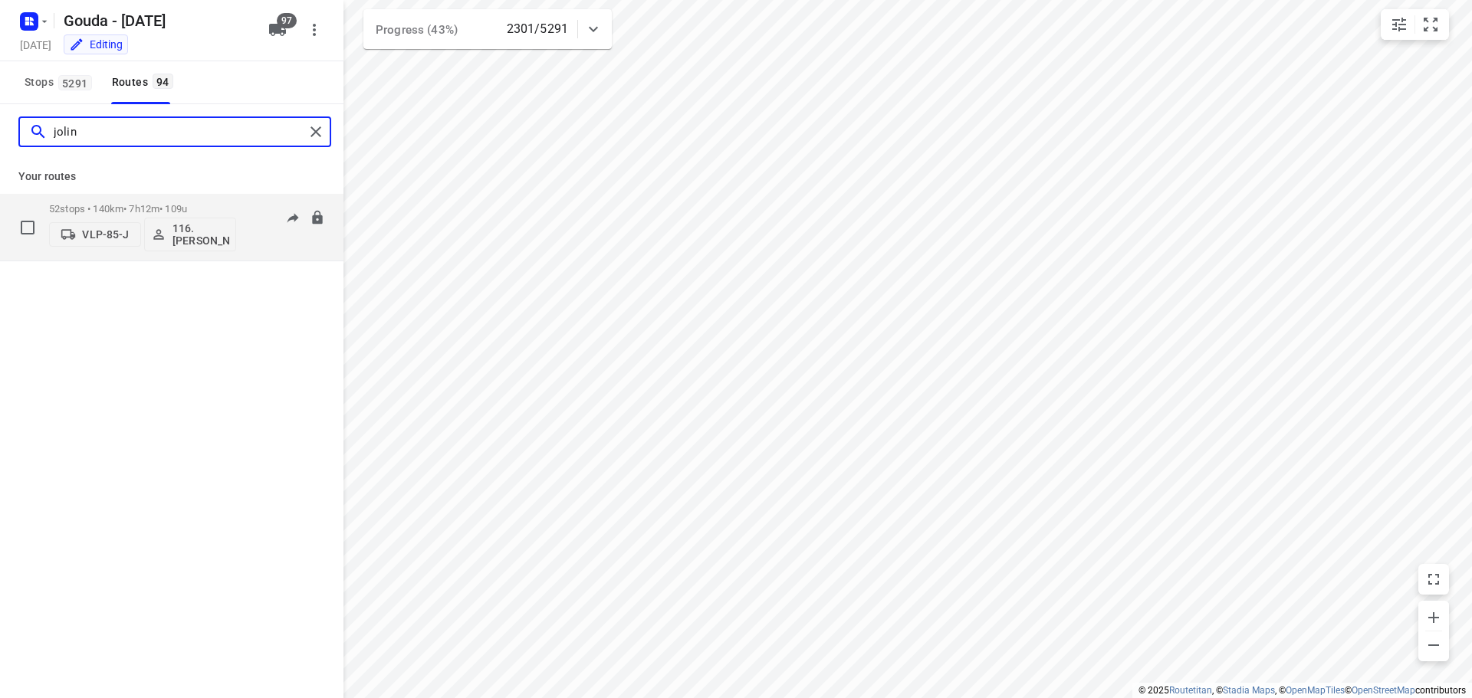
type input "jolin"
click at [152, 200] on div "52 stops • 140km • 7h12m • 109u VLP-85-J 116.Joline Karels" at bounding box center [142, 227] width 187 height 64
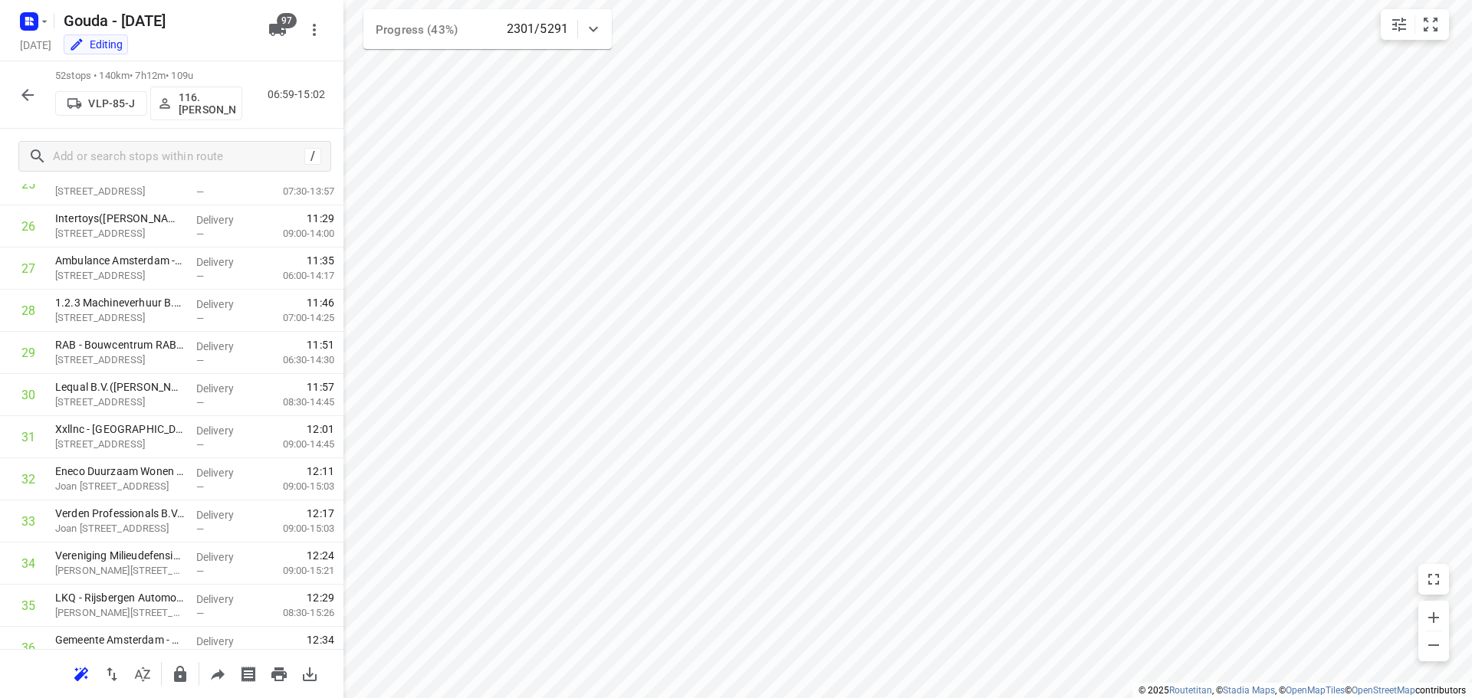
scroll to position [1846, 0]
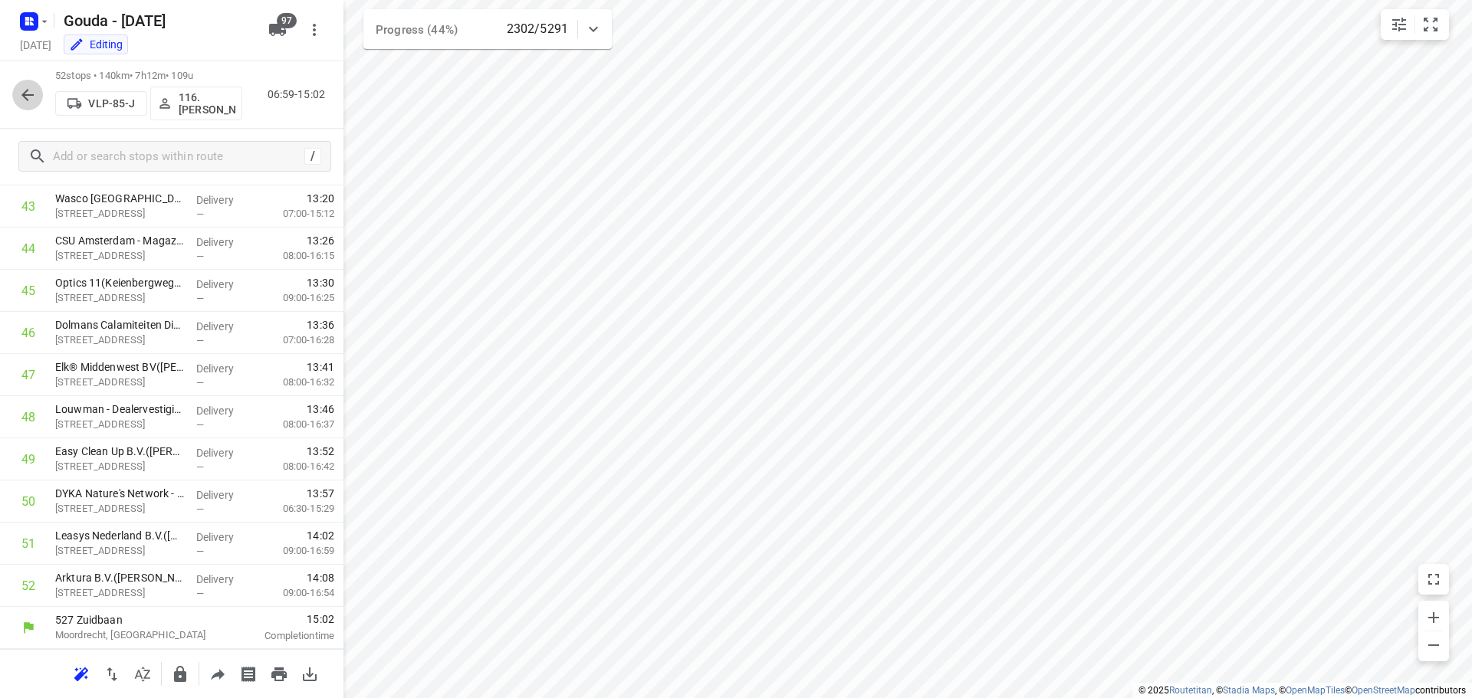
click at [26, 104] on button "button" at bounding box center [27, 95] width 31 height 31
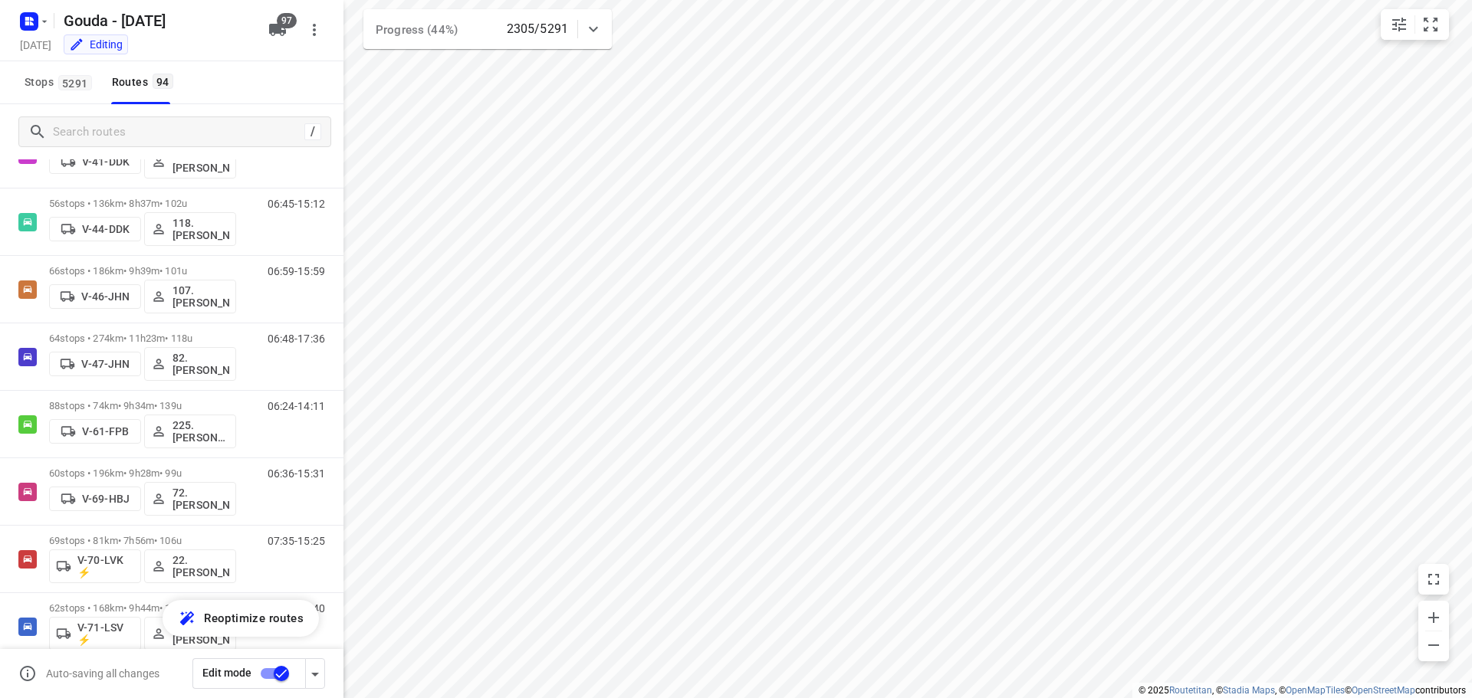
scroll to position [1572, 0]
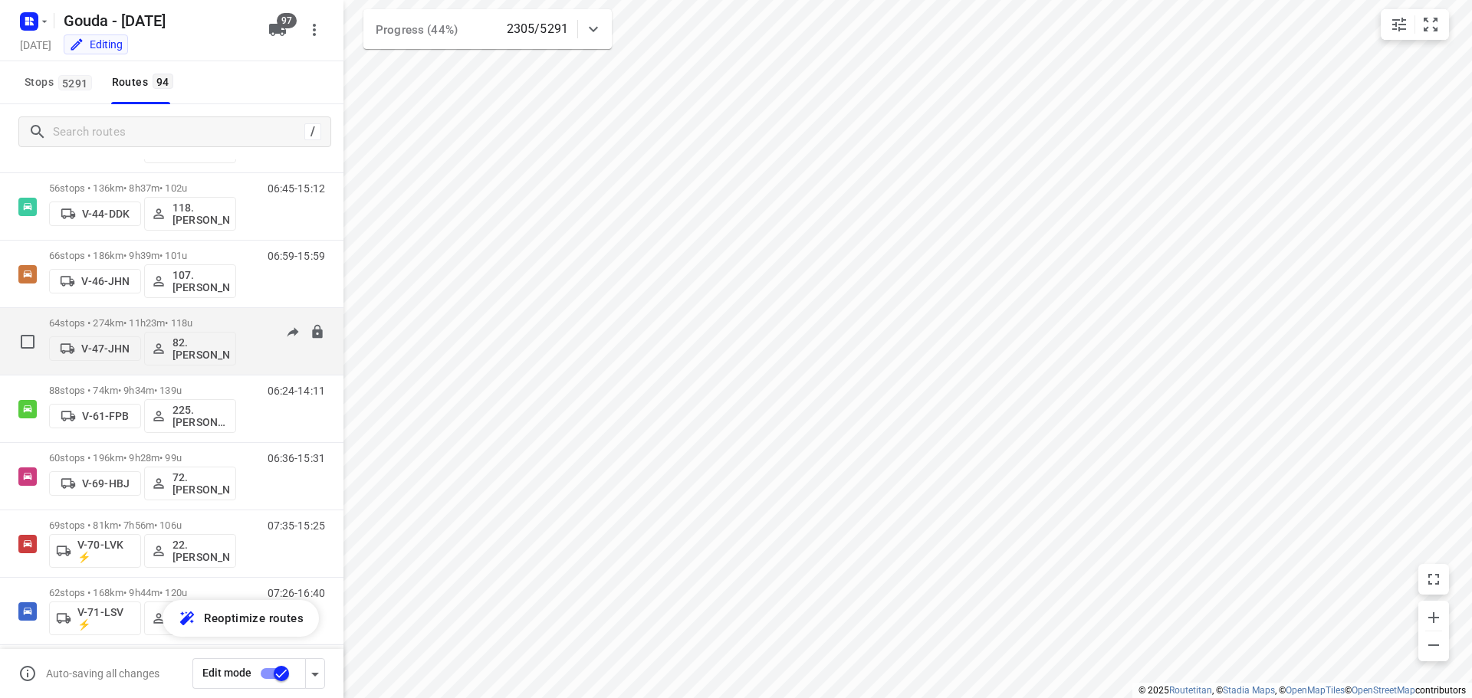
click at [140, 313] on div "64 stops • 274km • 11h23m • 118u V-47-JHN 82. Wim Dekker" at bounding box center [142, 342] width 187 height 64
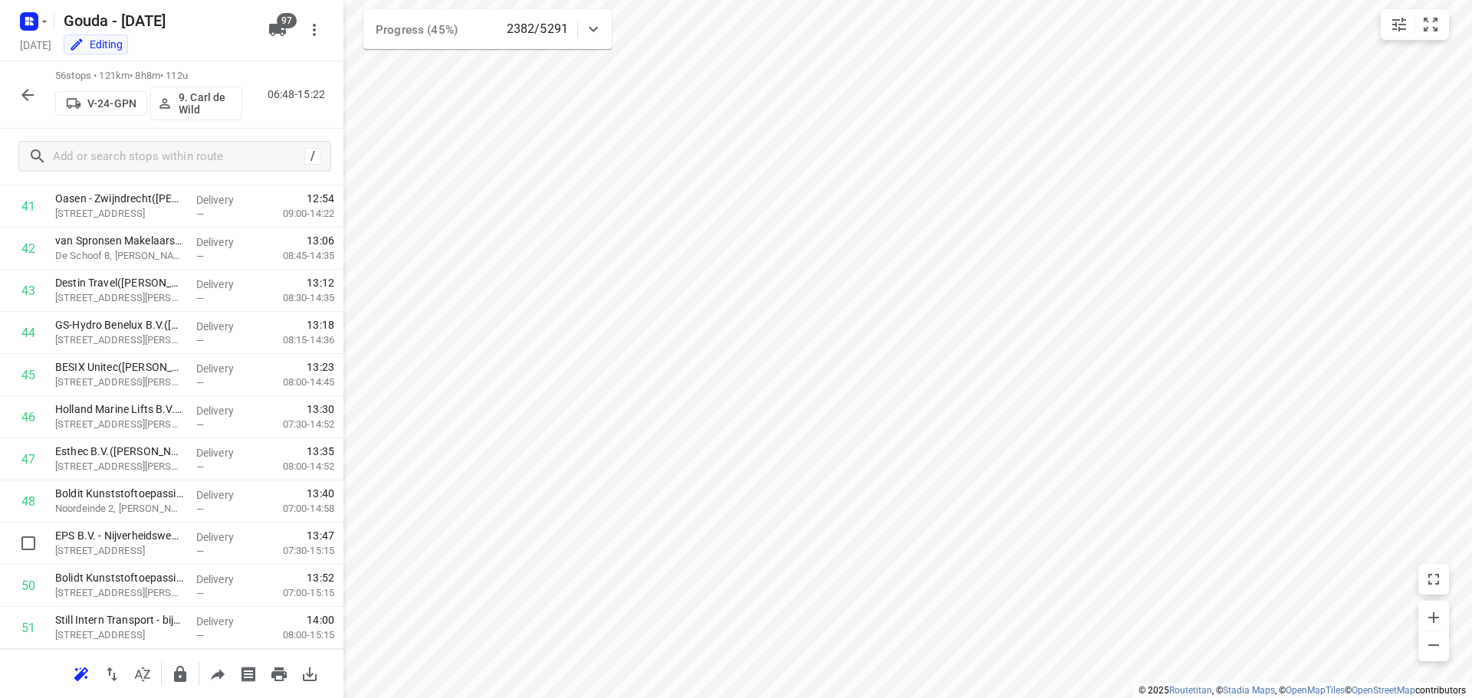
scroll to position [2015, 0]
click at [27, 87] on icon "button" at bounding box center [27, 95] width 18 height 18
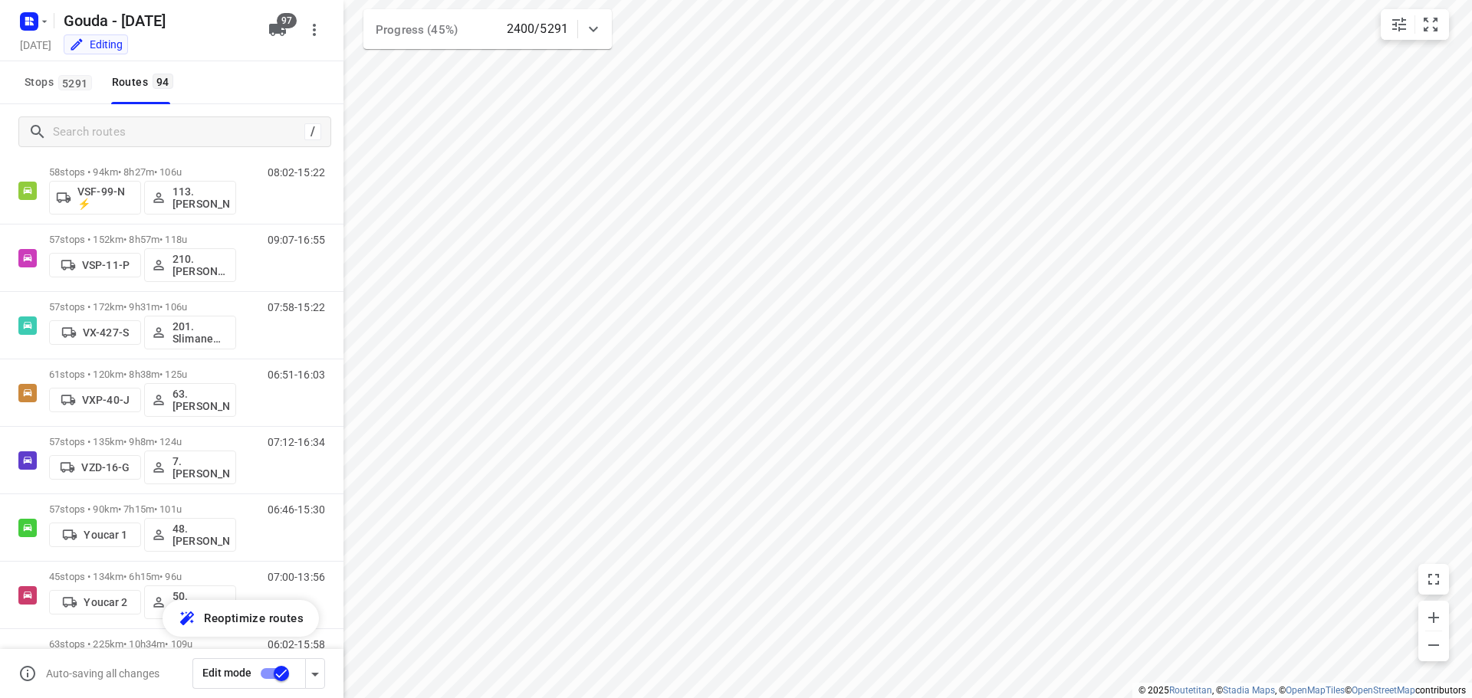
scroll to position [5902, 0]
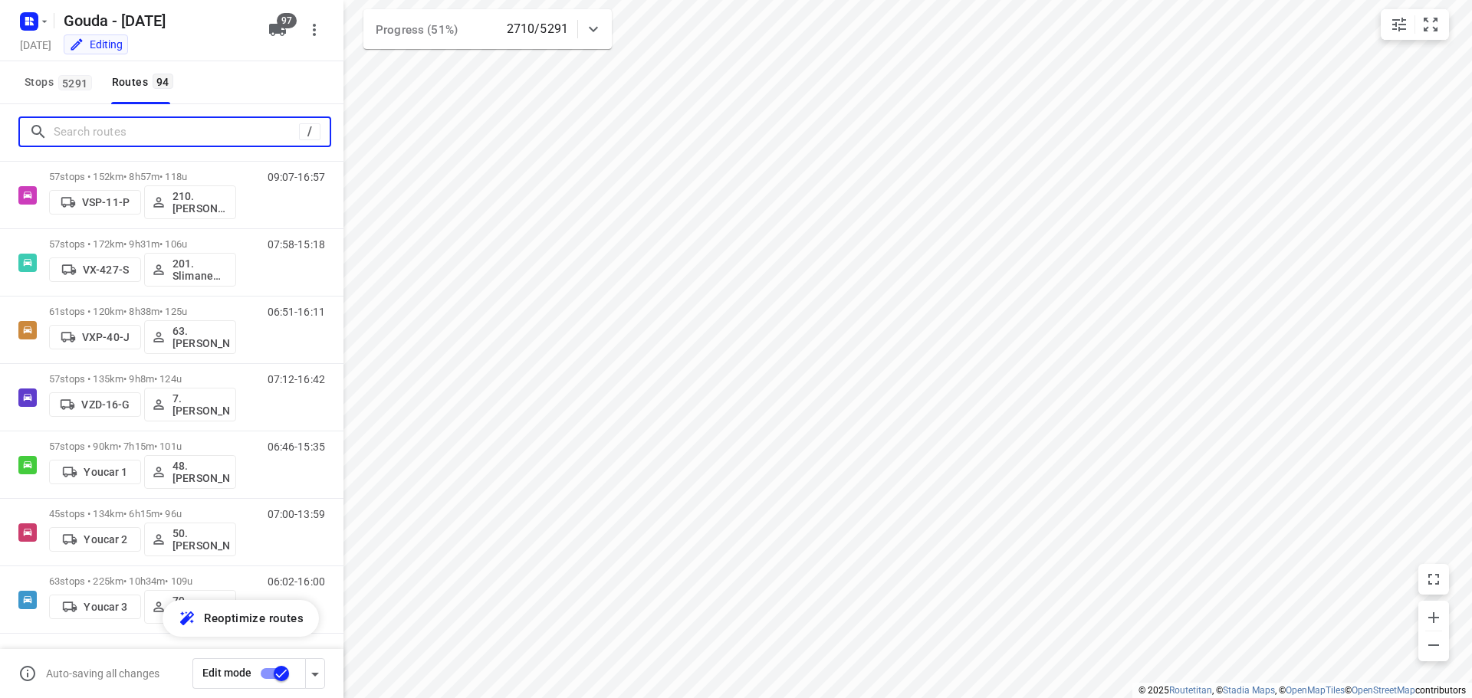
click at [64, 121] on input "Search routes" at bounding box center [176, 132] width 245 height 24
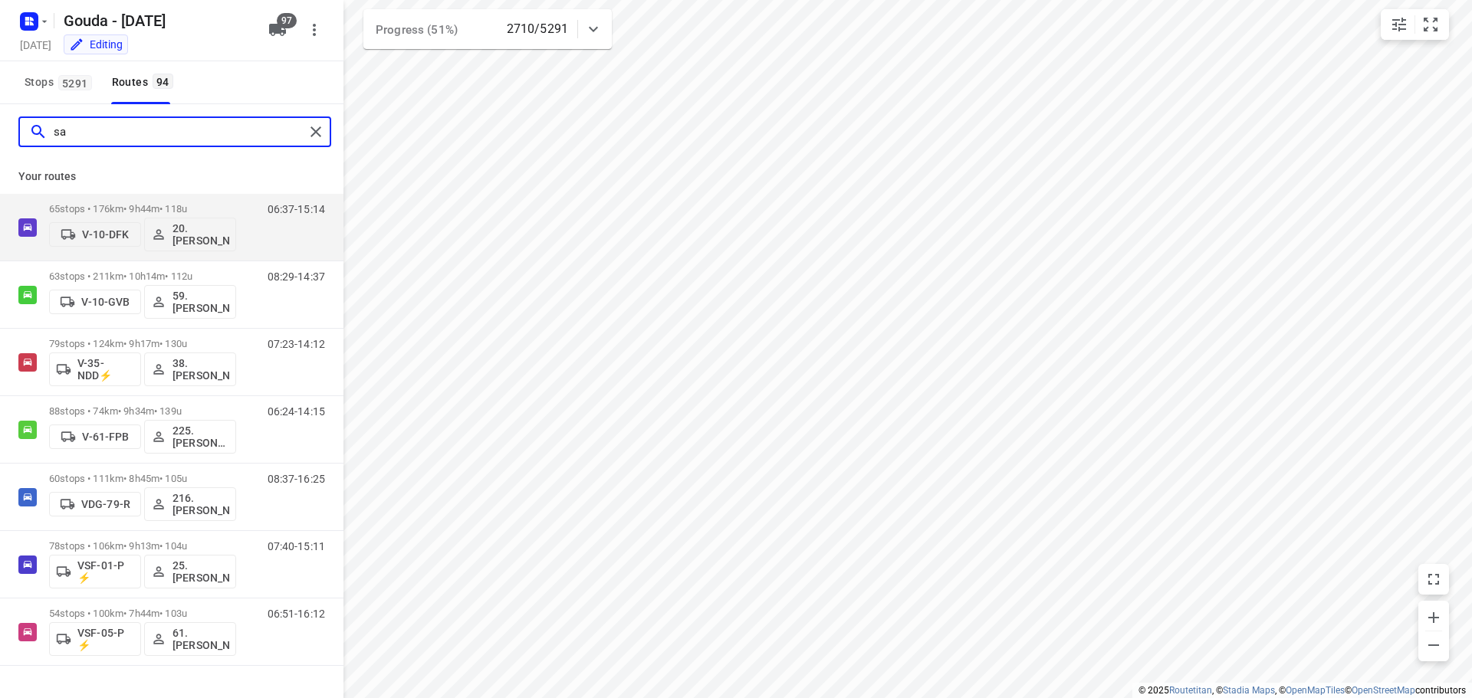
scroll to position [0, 0]
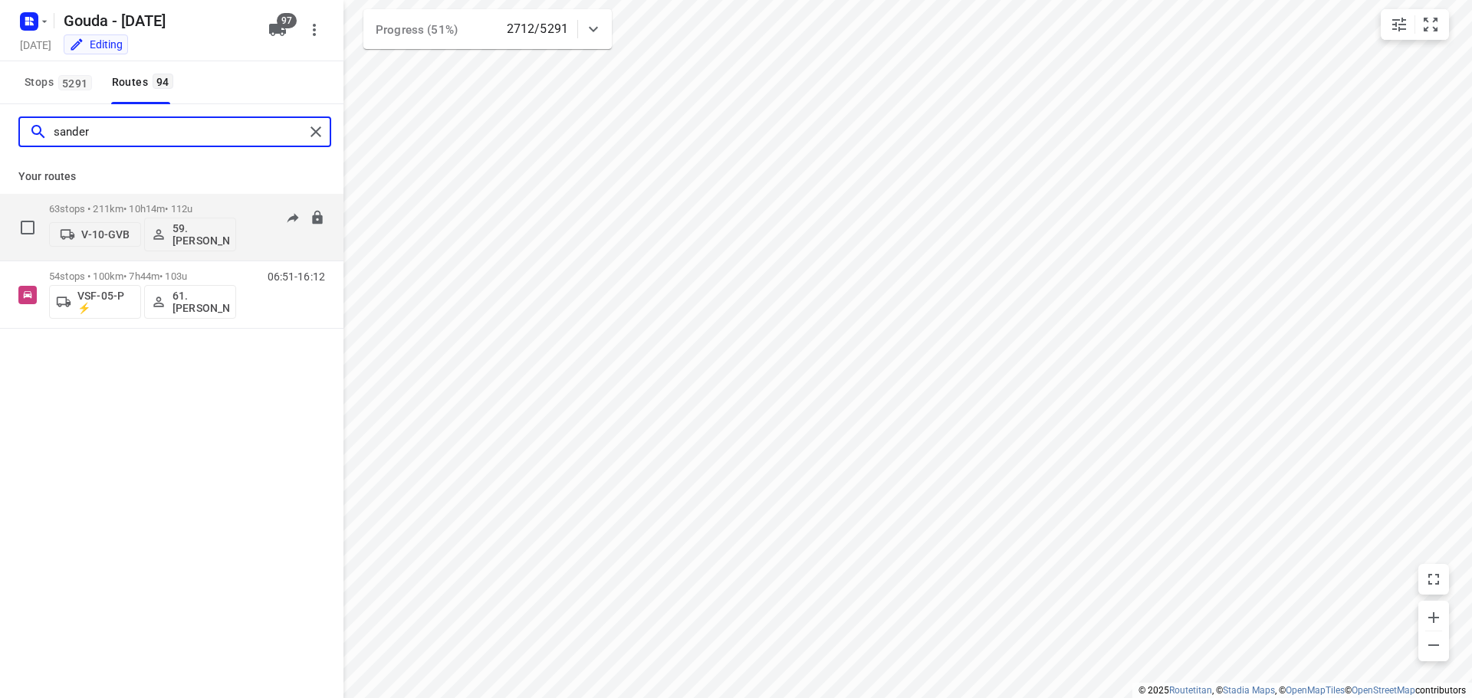
type input "sander"
click at [105, 212] on p "63 stops • 211km • 10h14m • 112u" at bounding box center [142, 208] width 187 height 11
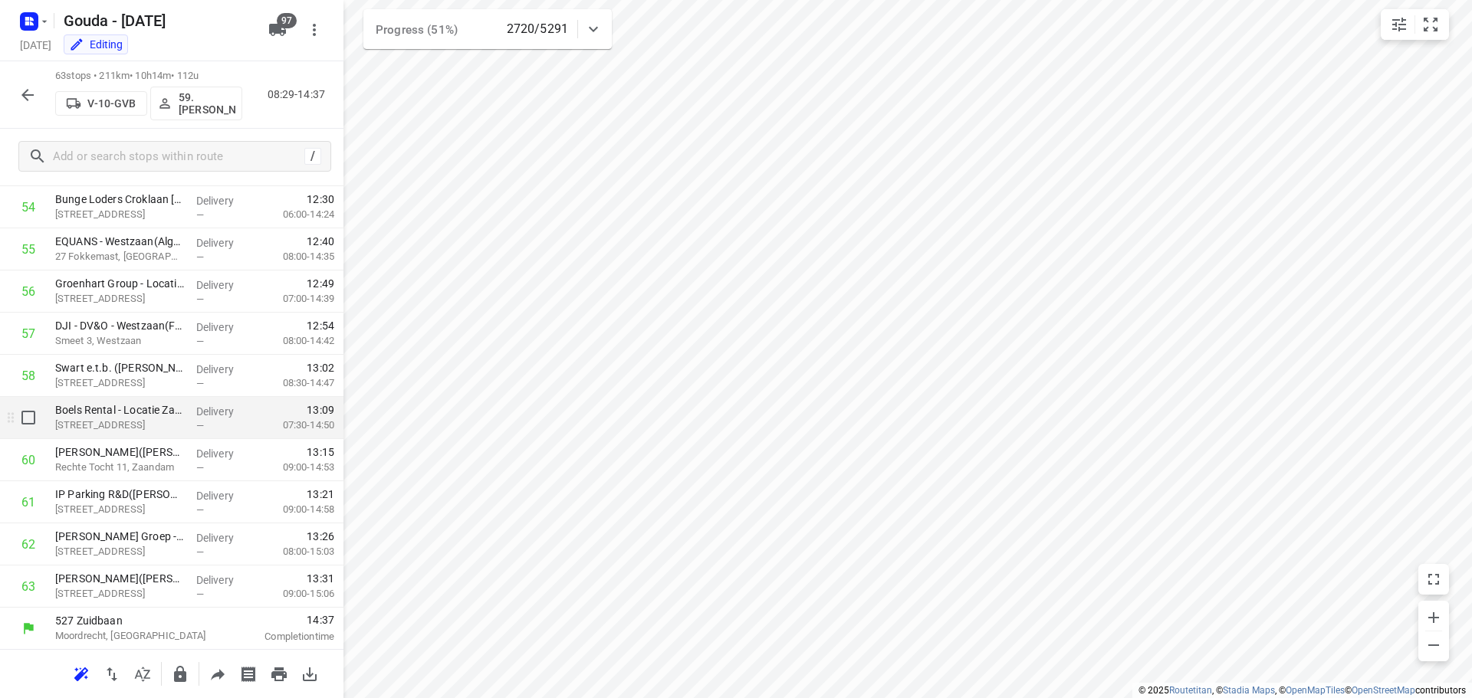
scroll to position [2310, 0]
click at [29, 90] on icon "button" at bounding box center [27, 95] width 18 height 18
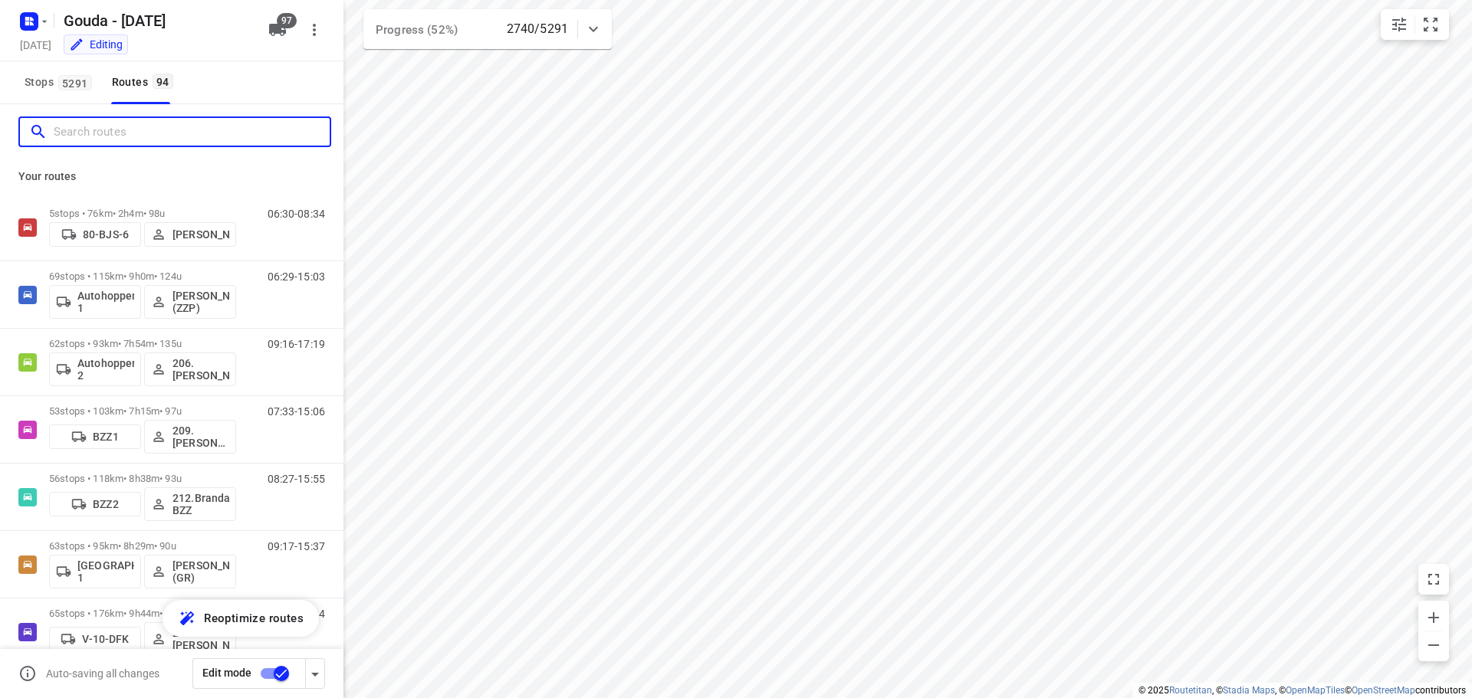
click at [115, 123] on input "Search routes" at bounding box center [192, 132] width 276 height 24
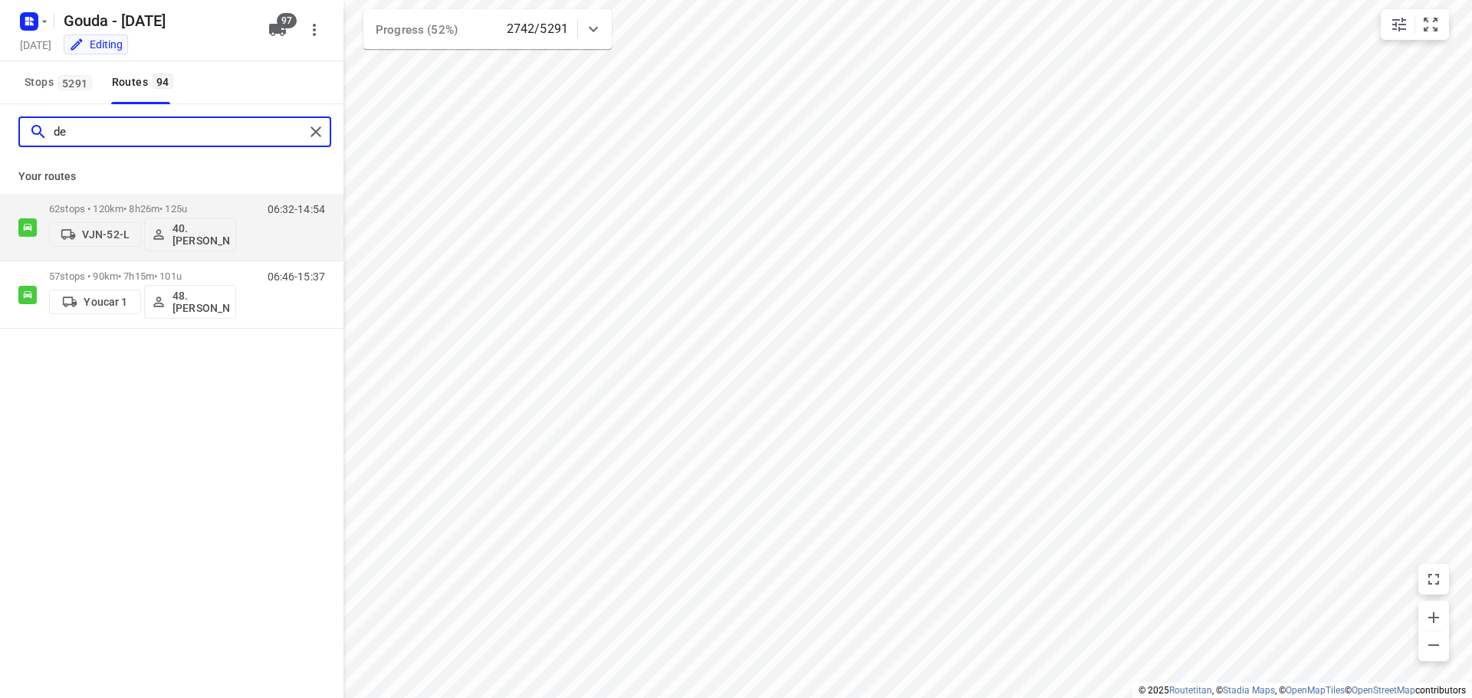
type input "d"
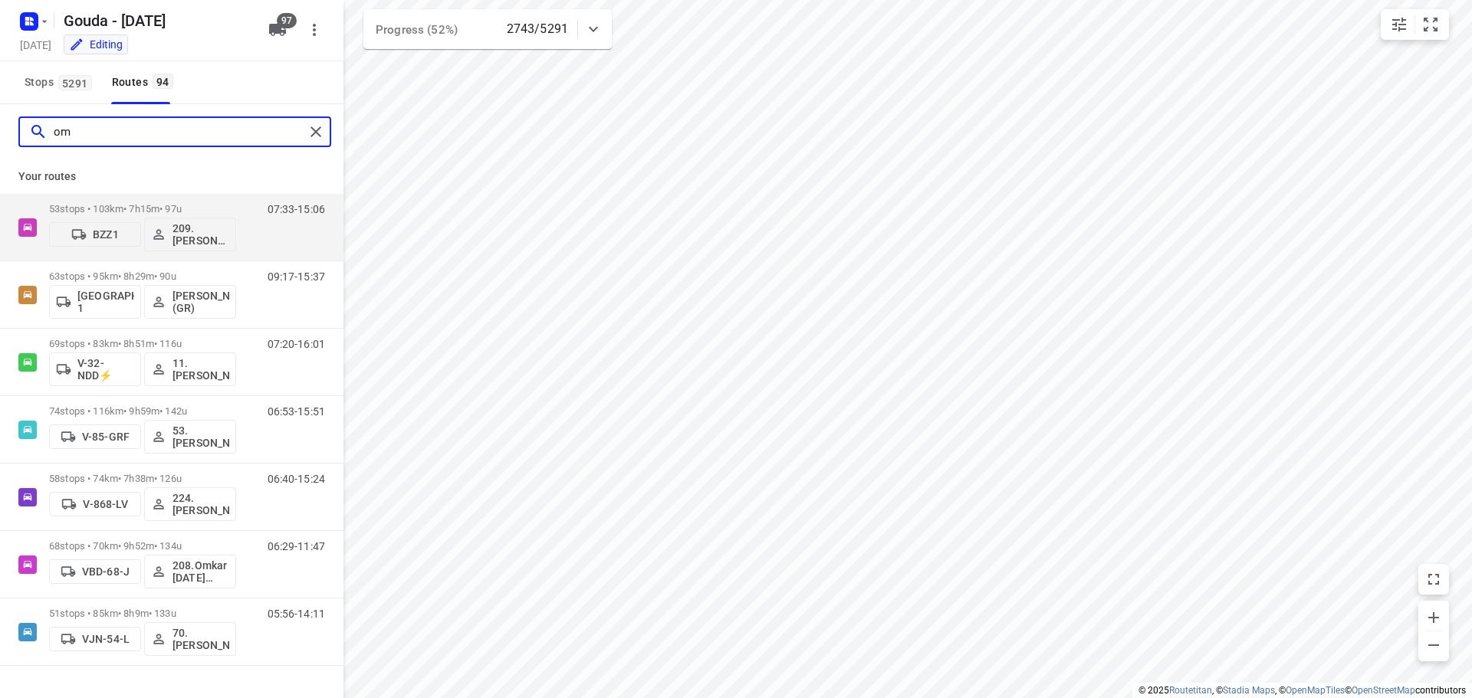
type input "o"
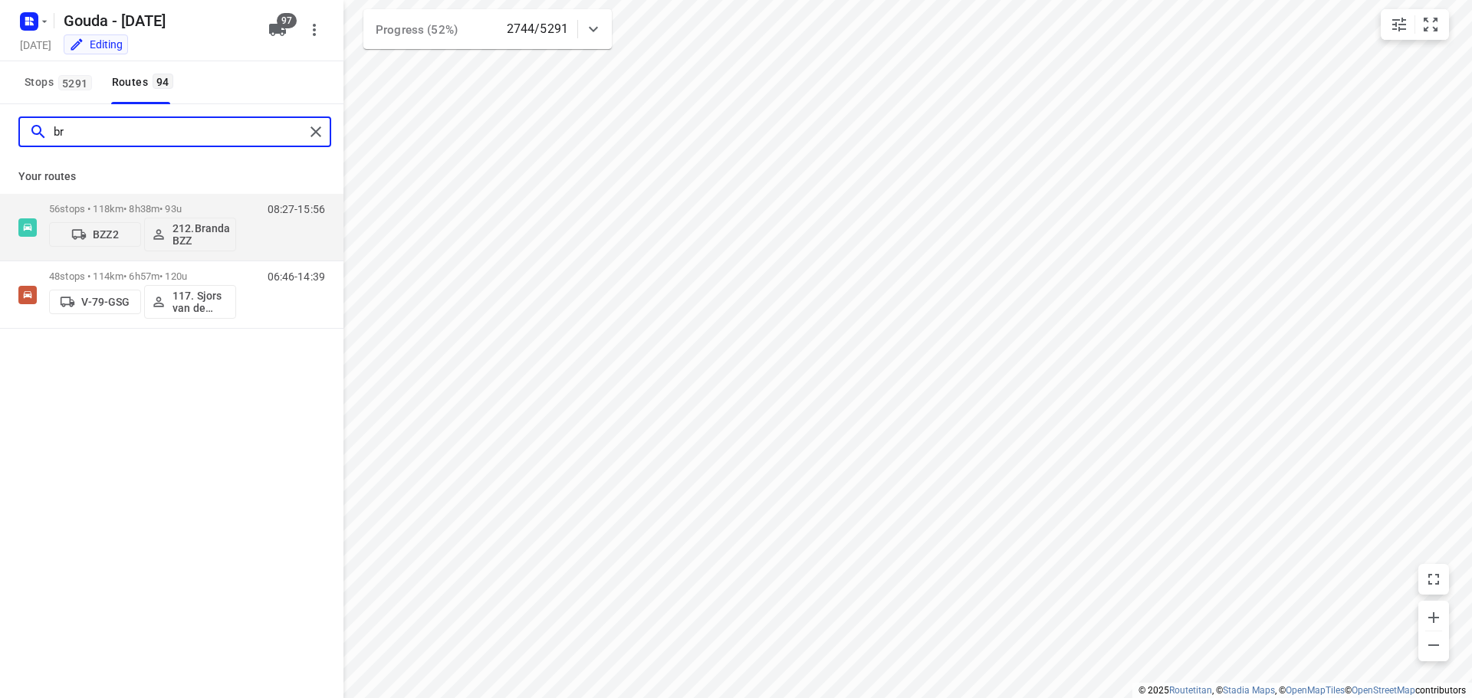
type input "b"
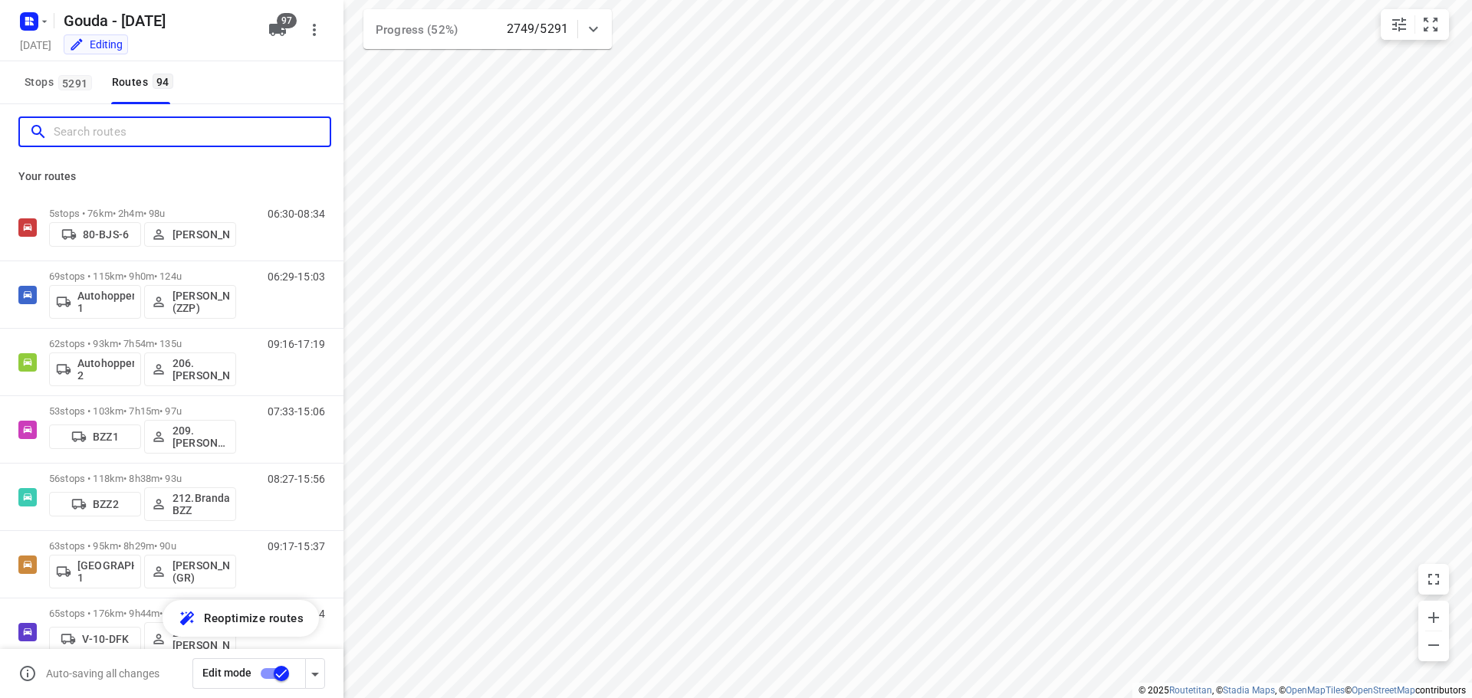
click at [138, 131] on input "Search routes" at bounding box center [192, 132] width 276 height 24
click at [100, 129] on input "Search routes" at bounding box center [192, 132] width 276 height 24
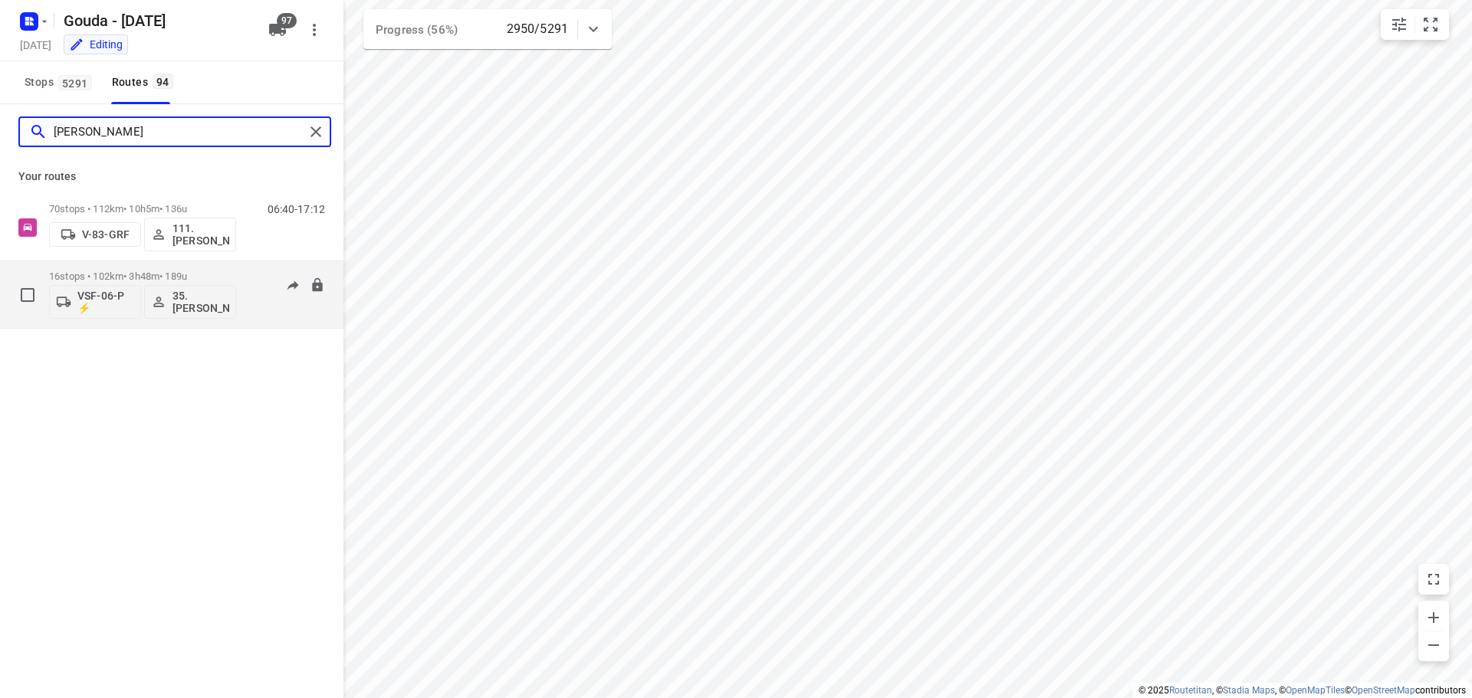
type input "alex"
click at [145, 279] on p "16 stops • 102km • 3h48m • 189u" at bounding box center [142, 276] width 187 height 11
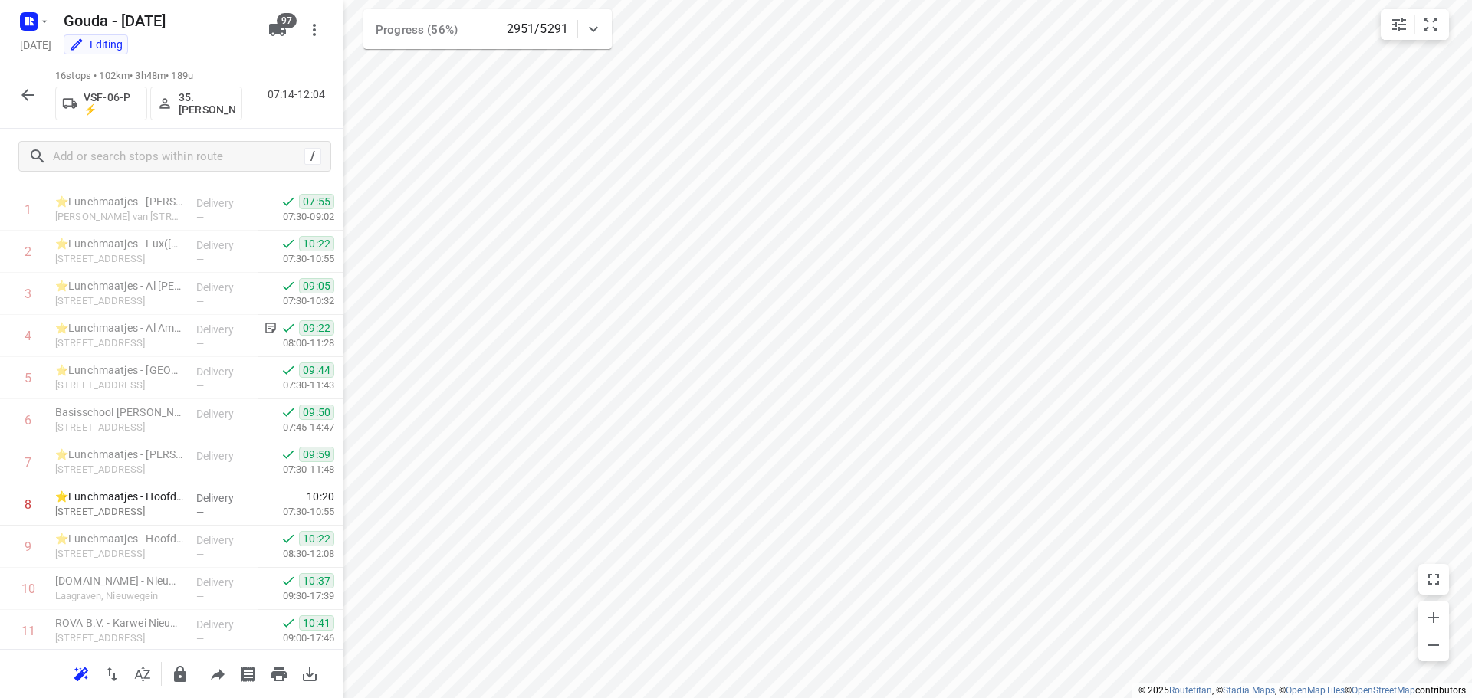
scroll to position [0, 0]
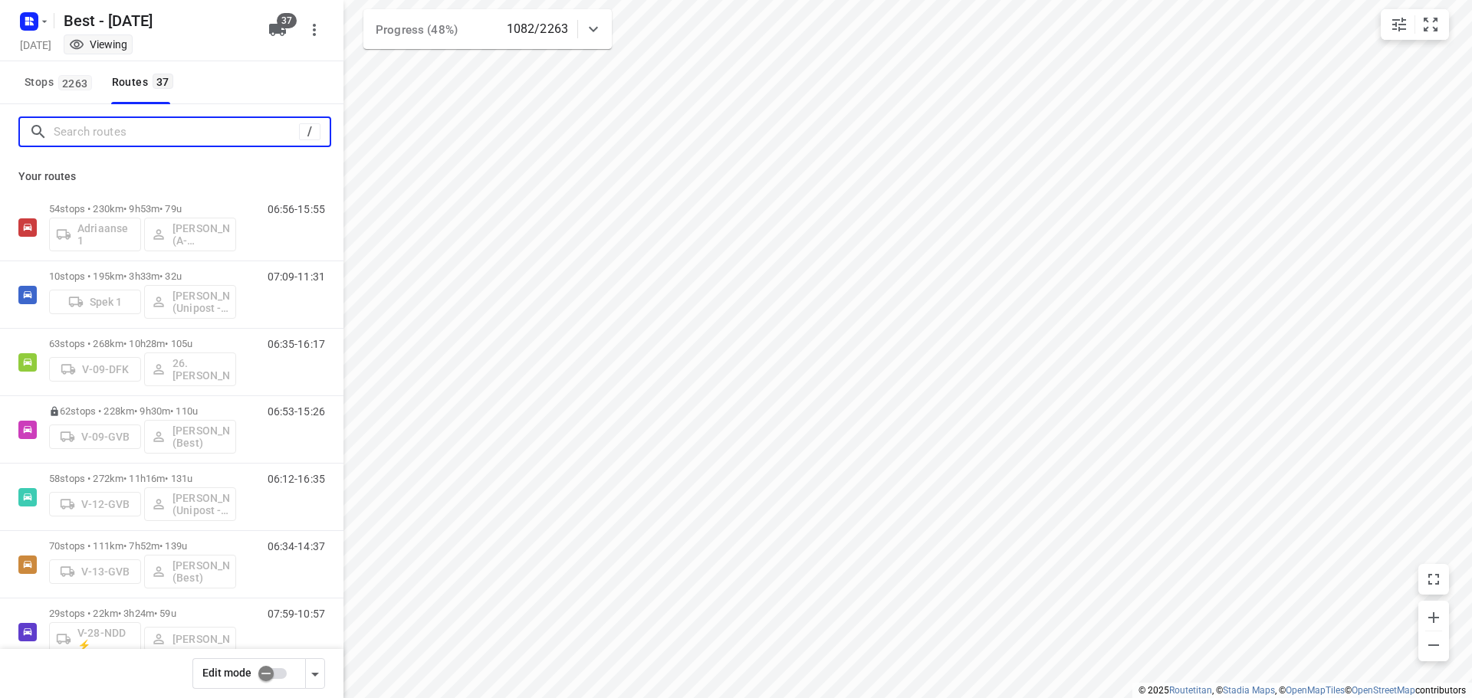
click at [115, 133] on input "Search routes" at bounding box center [176, 132] width 245 height 24
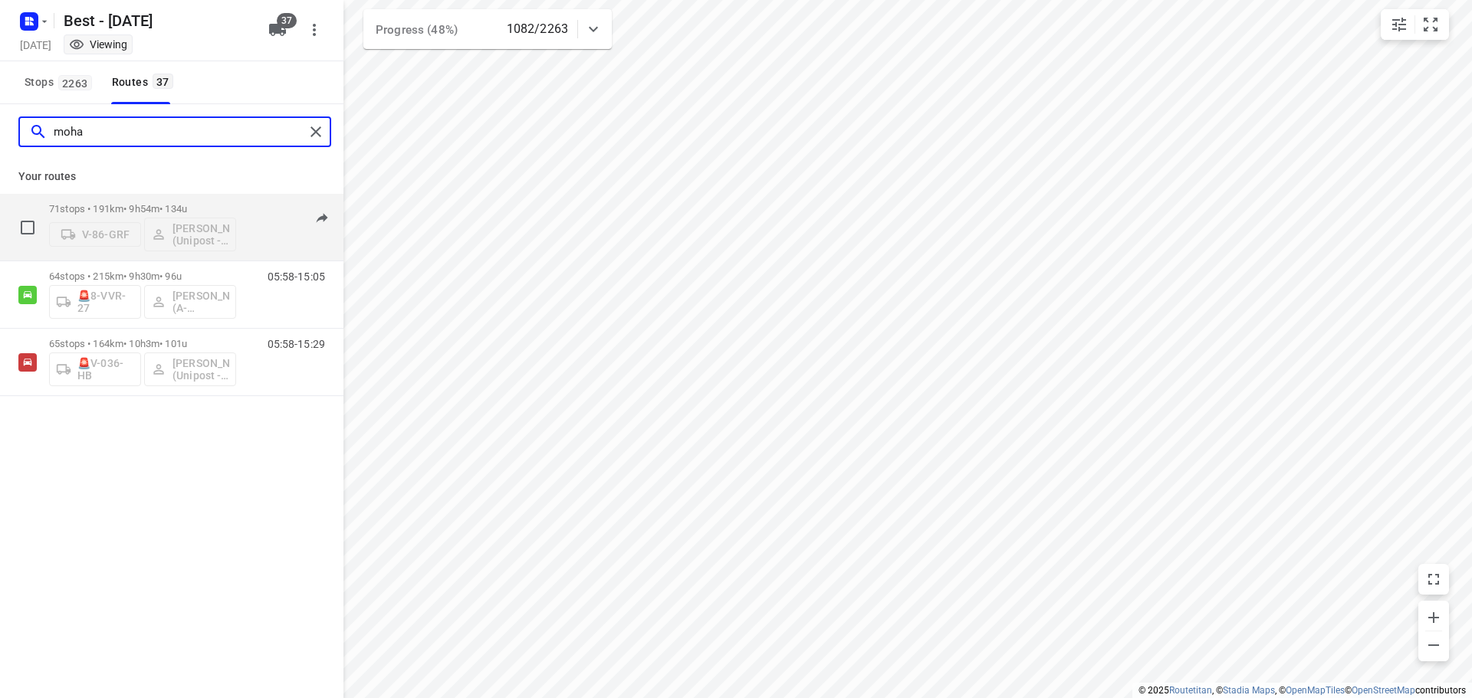
type input "moha"
click at [129, 206] on p "71 stops • 191km • 9h54m • 134u" at bounding box center [142, 208] width 187 height 11
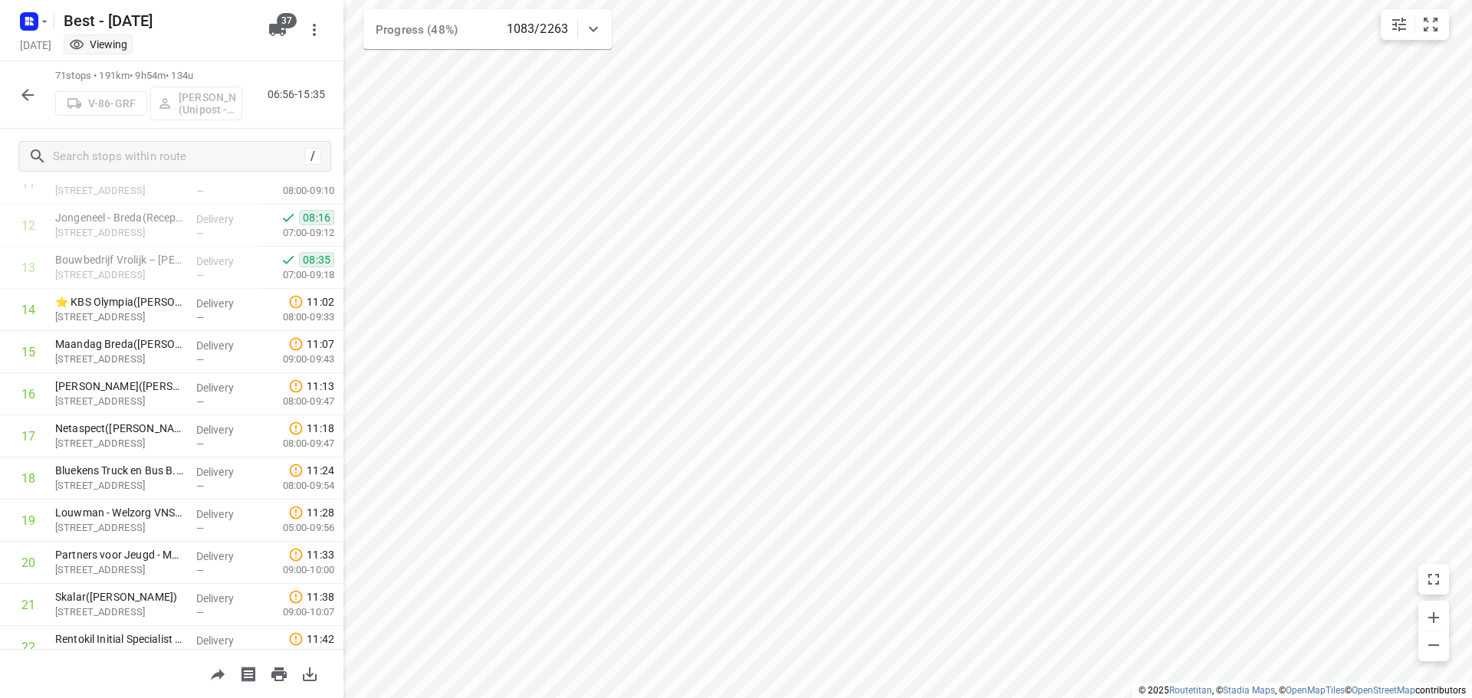
scroll to position [501, 0]
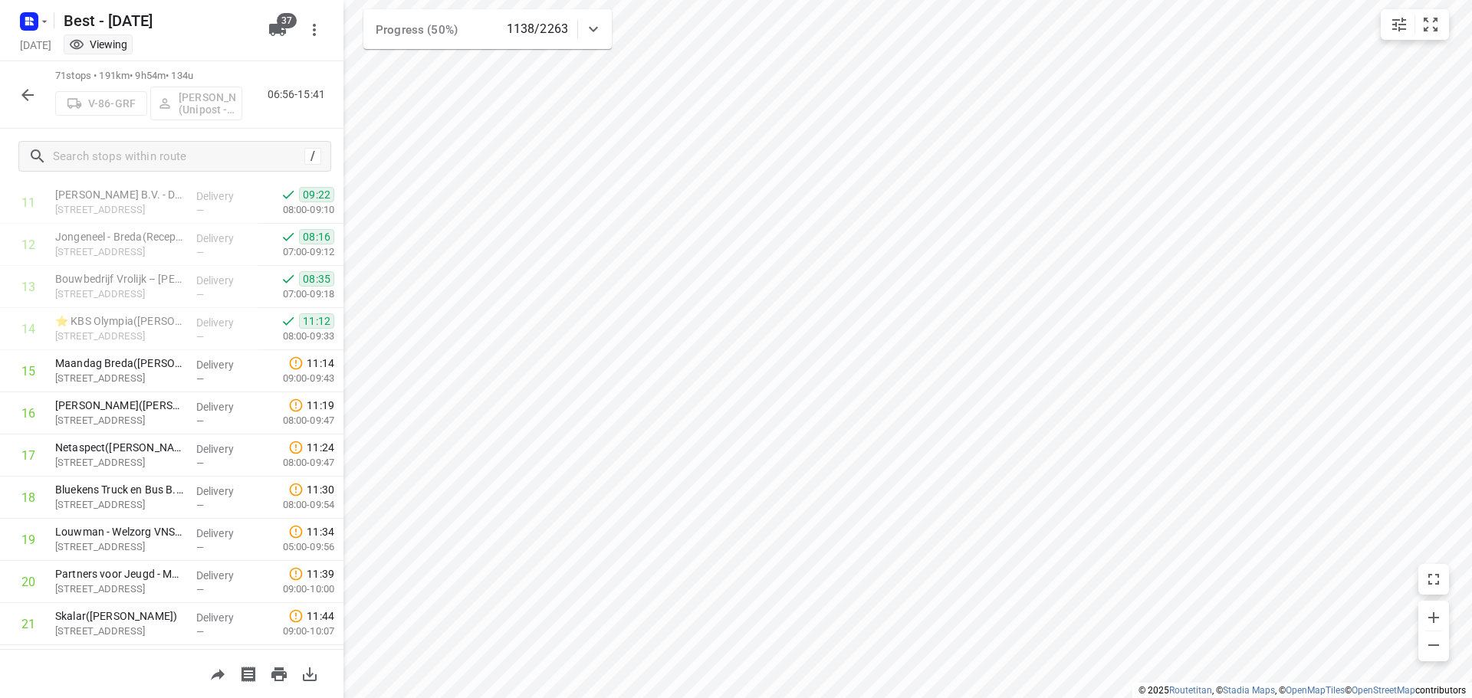
click at [549, 41] on div "i © 2025 Routetitan , © Stadia Maps , © OpenMapTiles © OpenStreetMap contributo…" at bounding box center [736, 349] width 1472 height 698
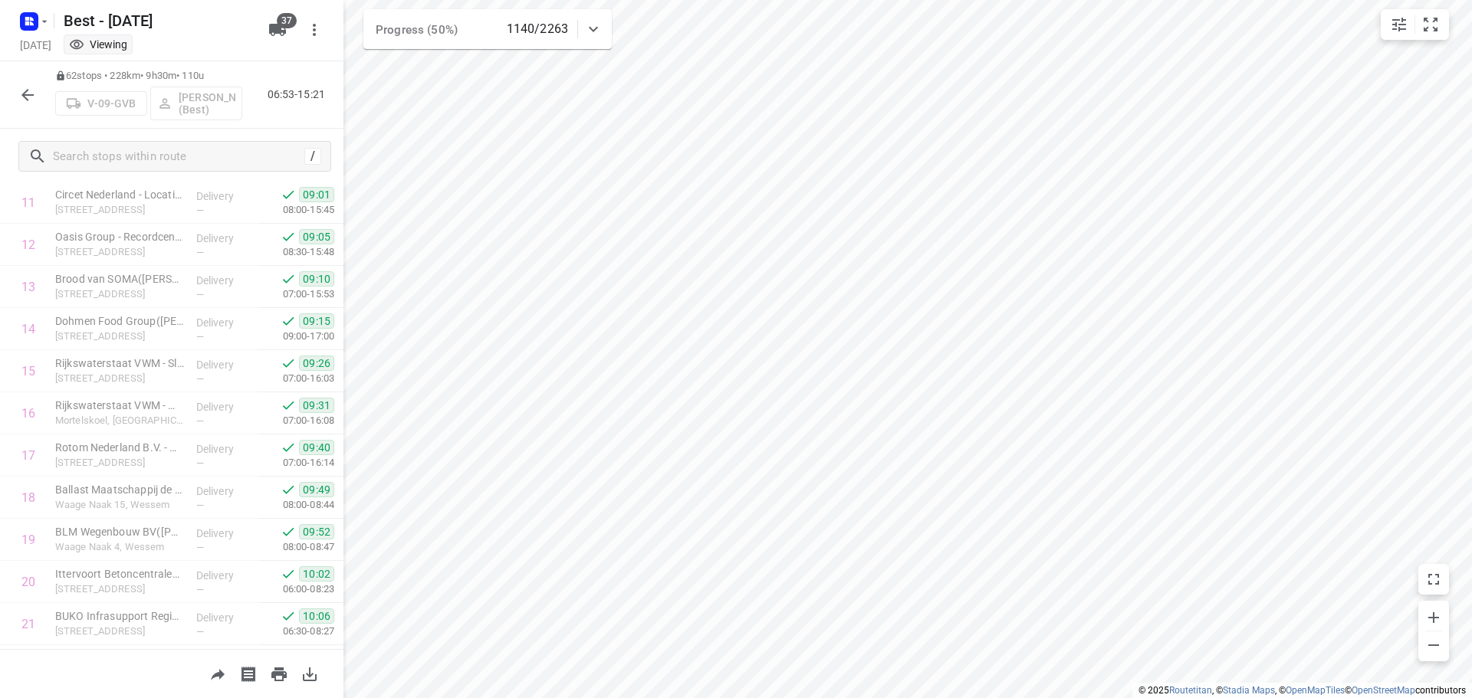
click at [7, 100] on div "62 stops • 228km • 9h30m • 110u V-09-GVB Mustafa Omar (Best) 06:53-15:21" at bounding box center [171, 94] width 343 height 67
click at [28, 94] on icon "button" at bounding box center [27, 95] width 18 height 18
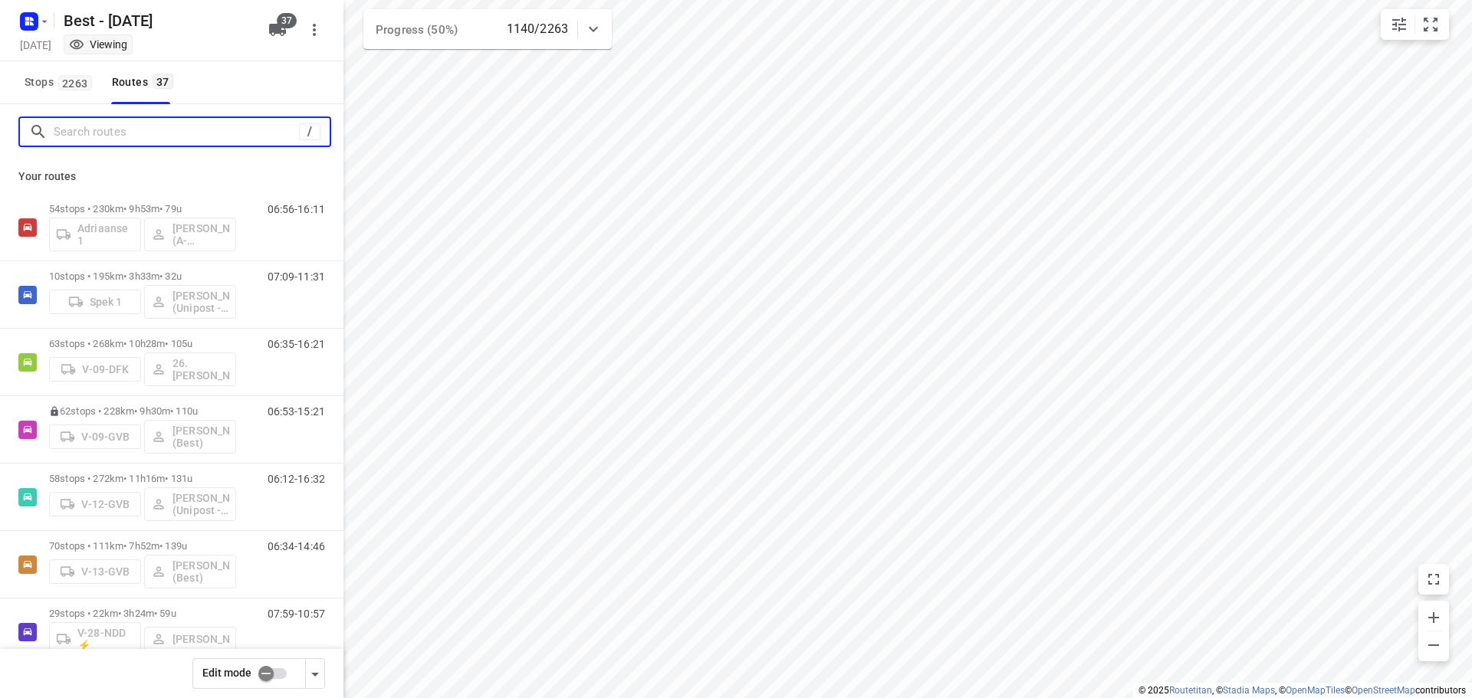
click at [128, 131] on input "Search routes" at bounding box center [176, 132] width 245 height 24
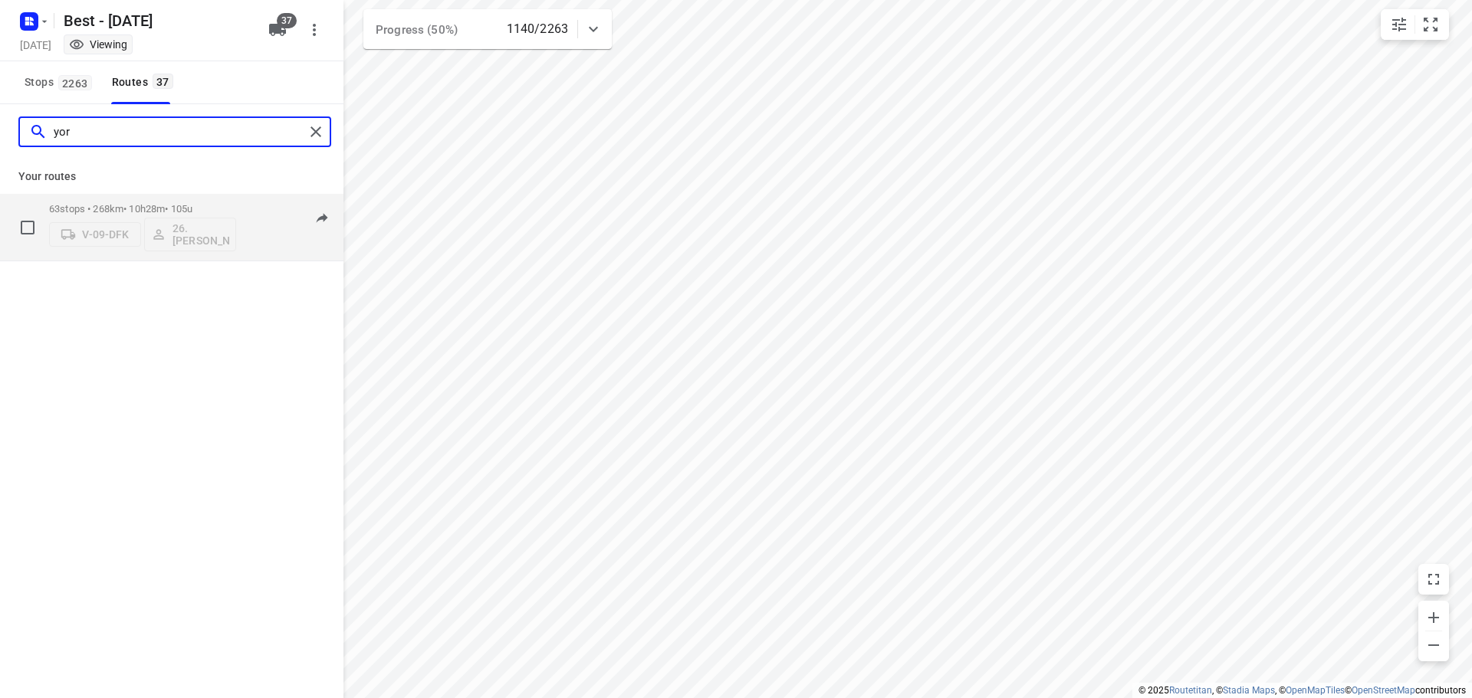
type input "yor"
click at [182, 202] on div "63 stops • 268km • 10h28m • 105u V-09-DFK 26.Yoraham Berenos" at bounding box center [142, 227] width 187 height 64
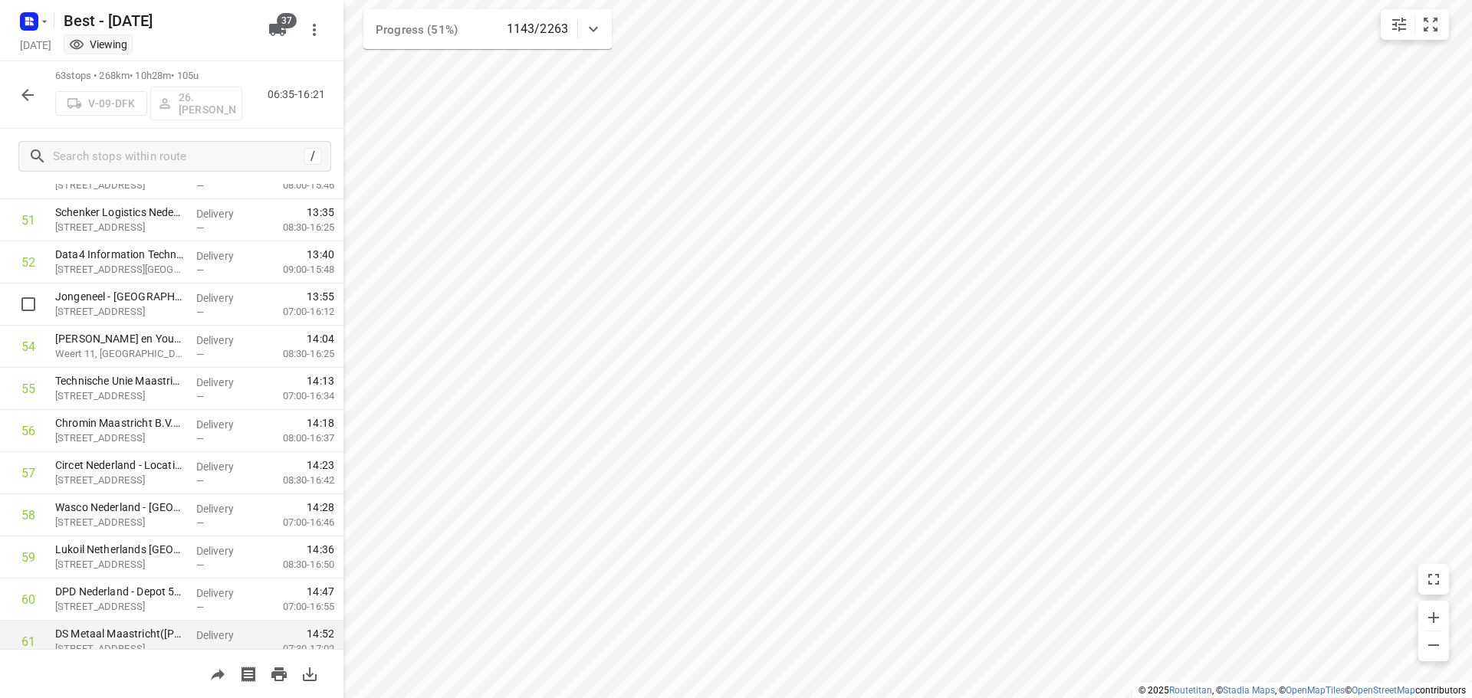
scroll to position [2300, 0]
click at [27, 97] on icon "button" at bounding box center [27, 95] width 18 height 18
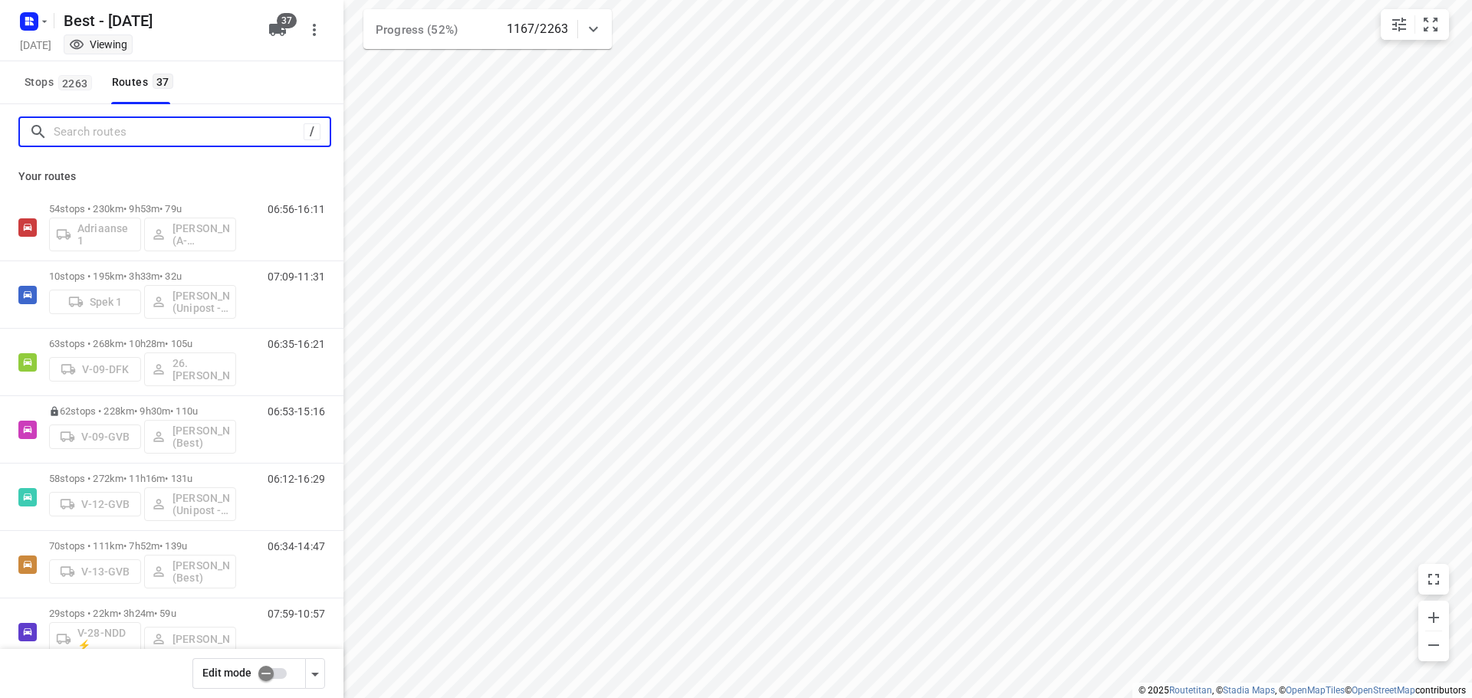
click at [110, 137] on input "Search routes" at bounding box center [179, 132] width 250 height 24
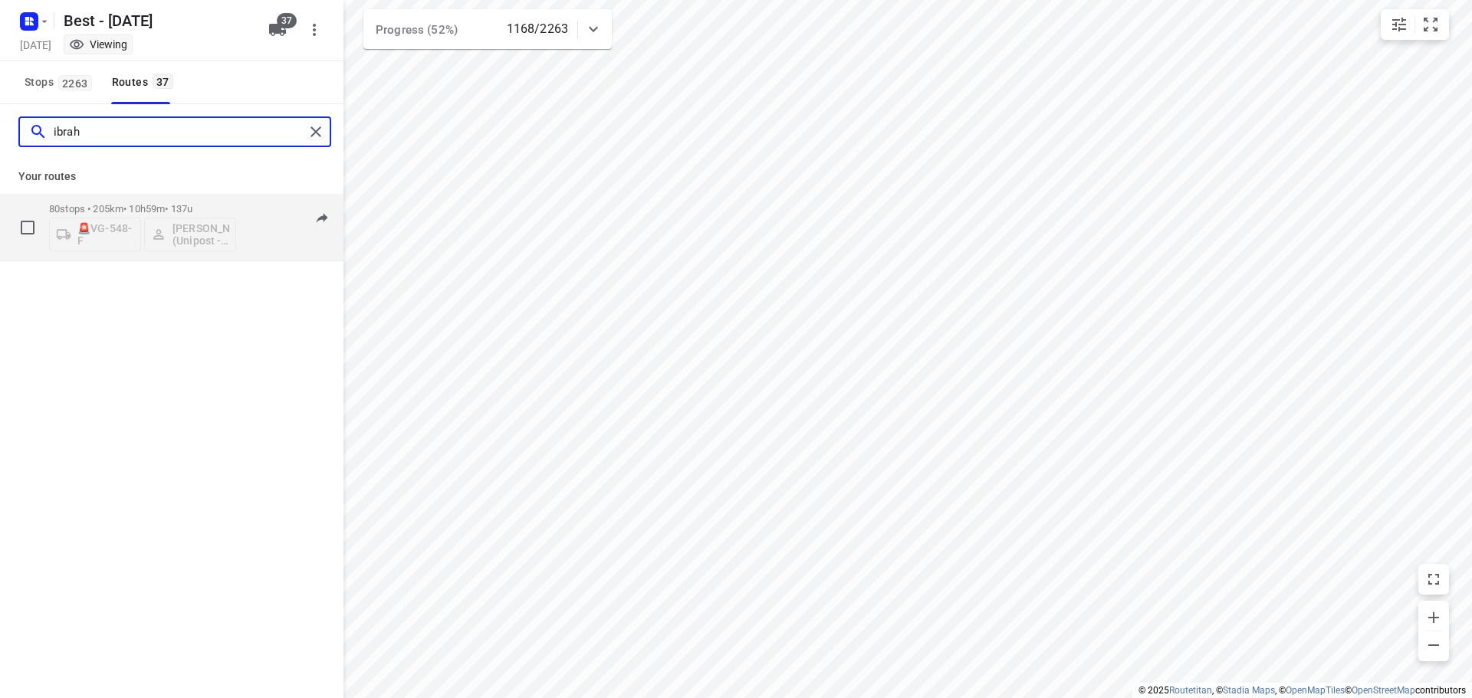
type input "ibrah"
click at [123, 206] on p "80 stops • 205km • 10h59m • 137u" at bounding box center [142, 208] width 187 height 11
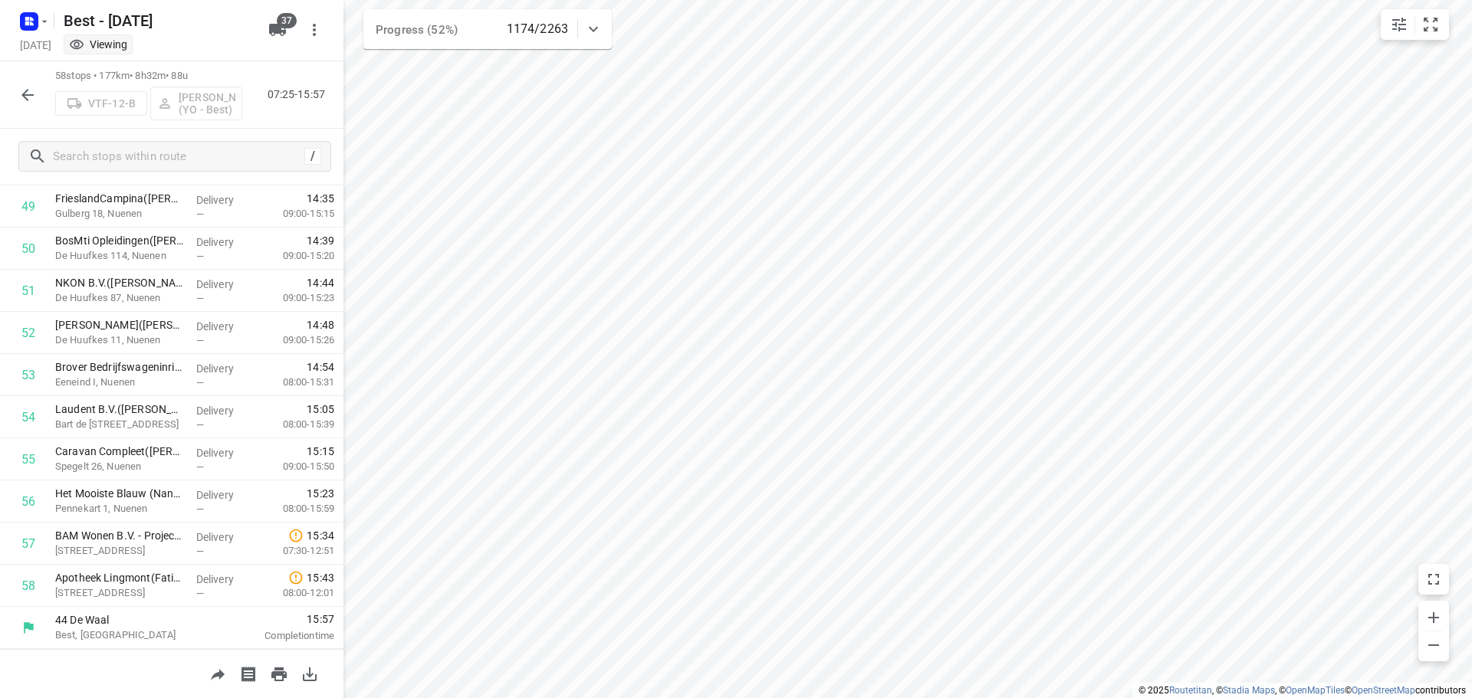
scroll to position [2099, 0]
click at [29, 87] on icon "button" at bounding box center [27, 95] width 18 height 18
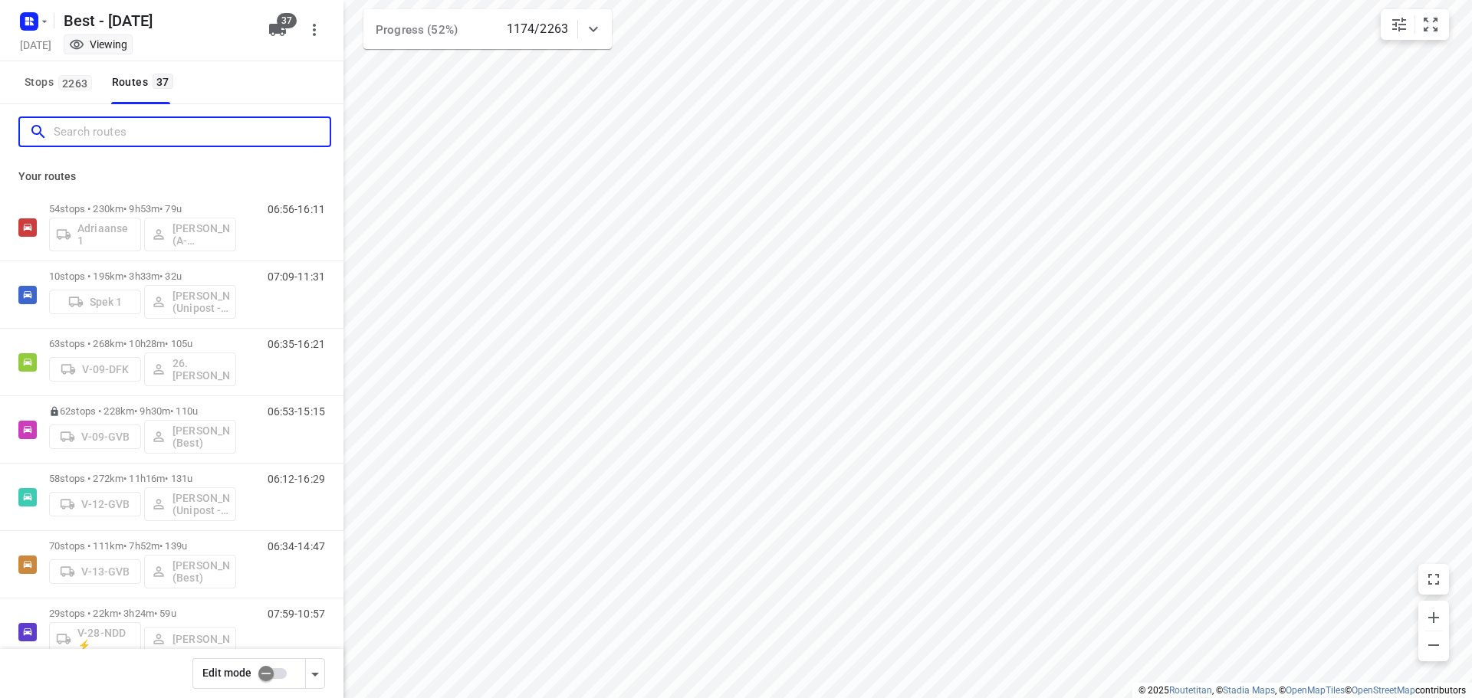
click at [260, 142] on input "Search routes" at bounding box center [192, 132] width 276 height 24
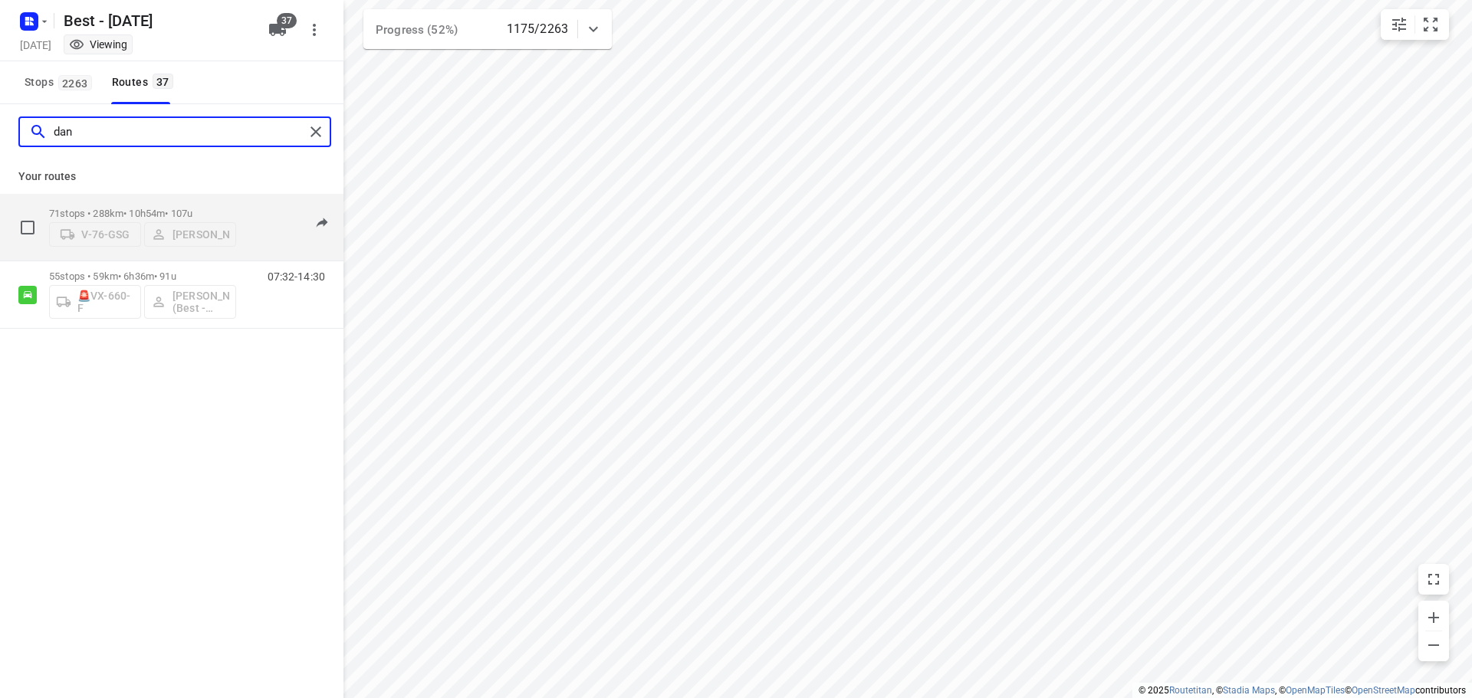
type input "dan"
click at [136, 200] on div "71 stops • 288km • 10h54m • 107u V-76-GSG Daniëlle Belmer" at bounding box center [142, 227] width 187 height 54
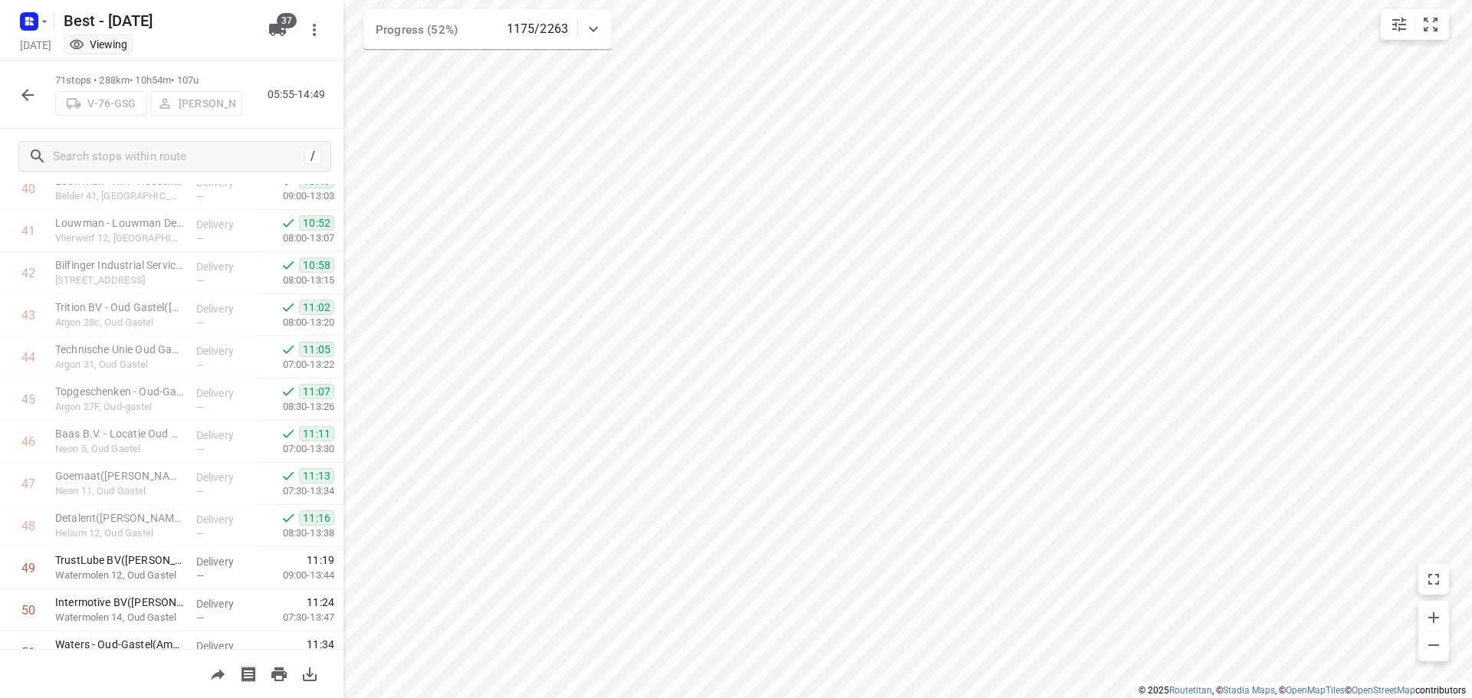
scroll to position [2647, 0]
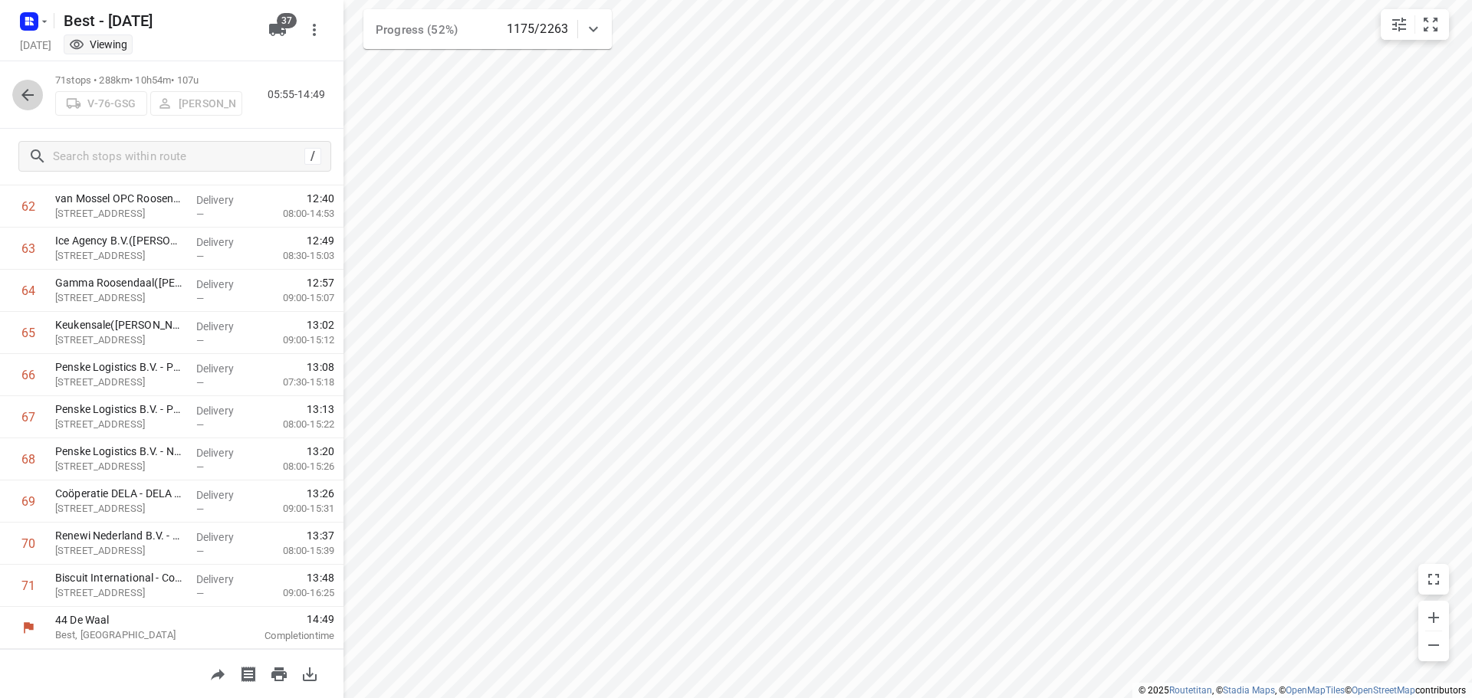
click at [25, 97] on icon "button" at bounding box center [27, 95] width 12 height 12
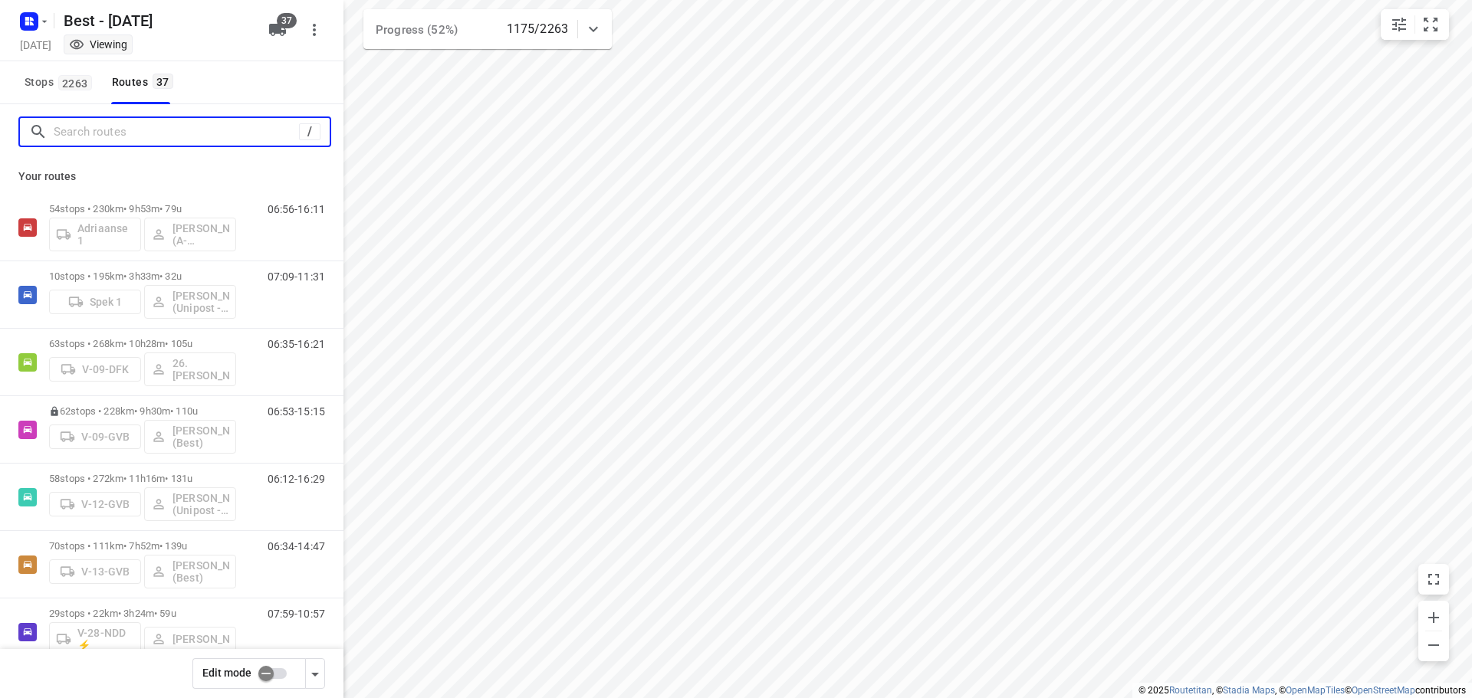
click at [143, 134] on input "Search routes" at bounding box center [176, 132] width 245 height 24
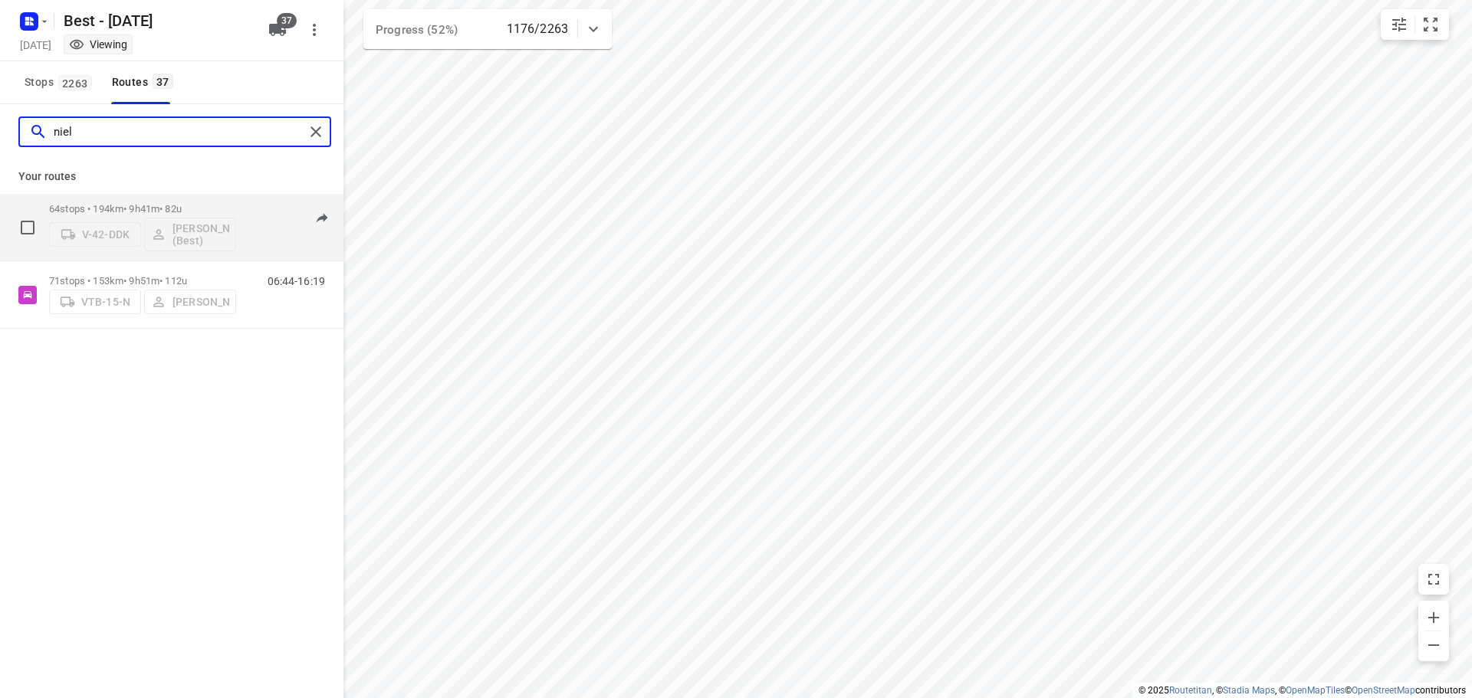
type input "niel"
click at [163, 204] on p "64 stops • 194km • 9h41m • 82u" at bounding box center [142, 208] width 187 height 11
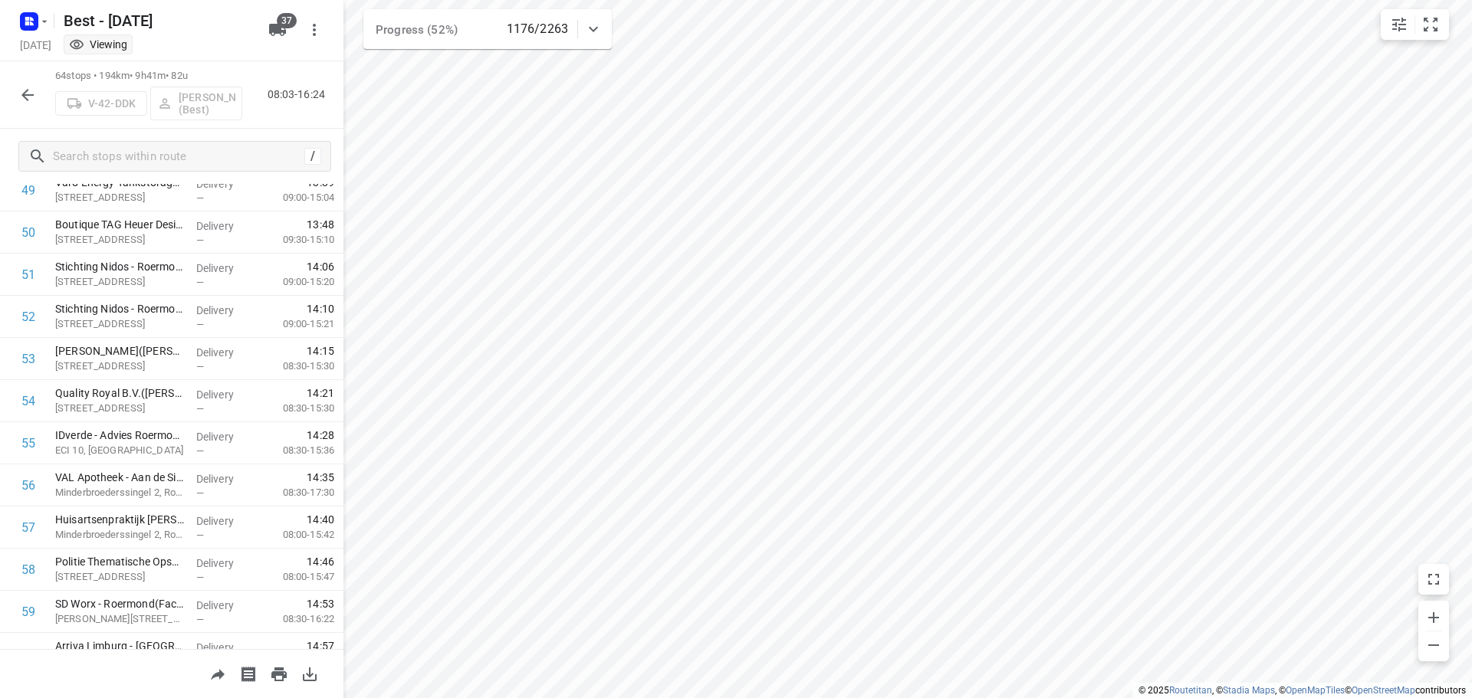
scroll to position [2352, 0]
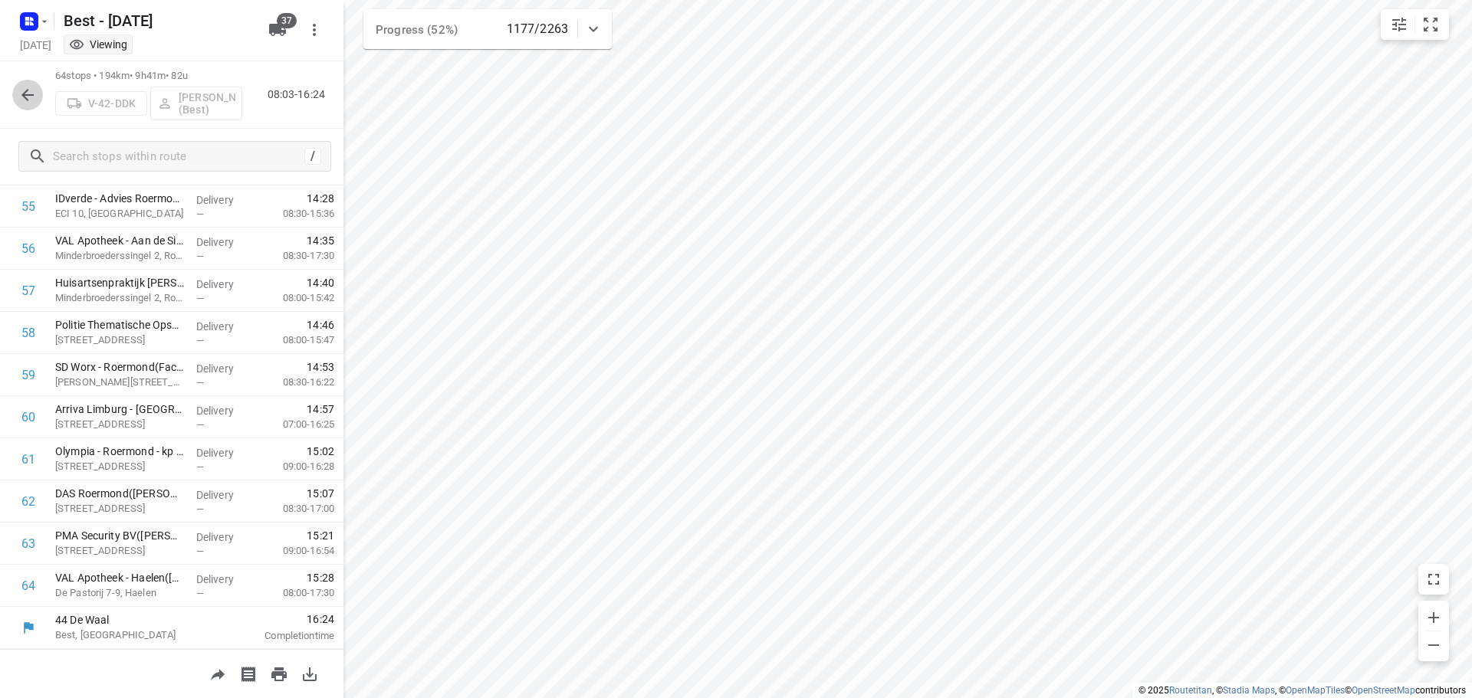
click at [19, 102] on icon "button" at bounding box center [27, 95] width 18 height 18
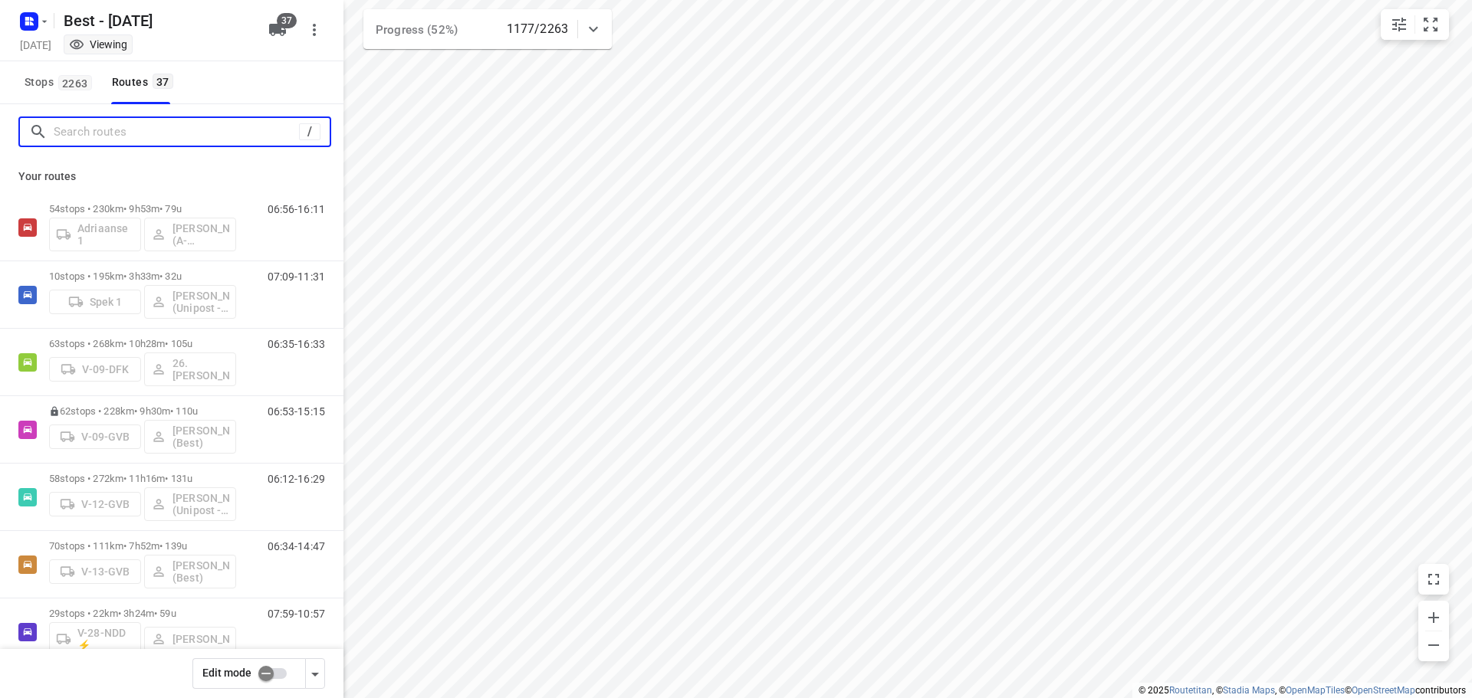
click at [187, 120] on input "Search routes" at bounding box center [176, 132] width 245 height 24
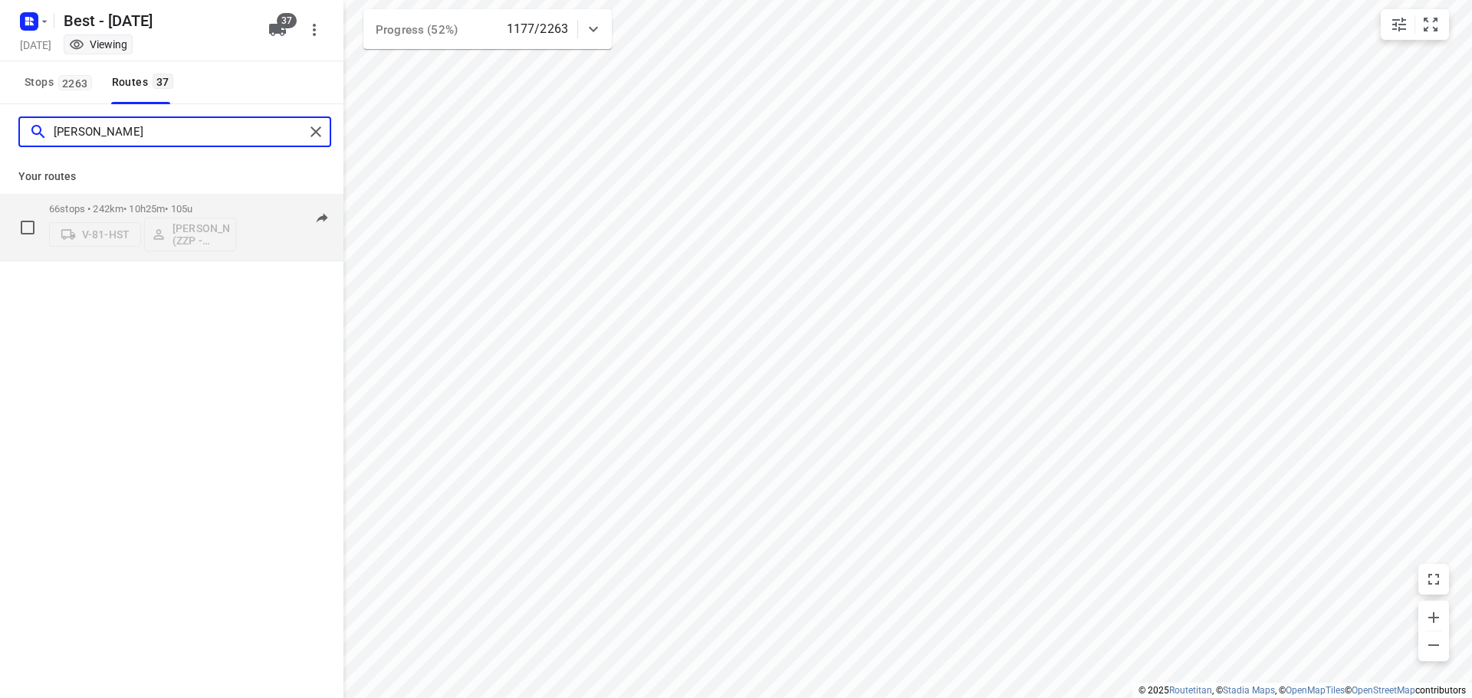
type input "jess"
click at [133, 200] on div "66 stops • 242km • 10h25m • 105u V-81-HST Jesse Hokkelman (ZZP - Best)" at bounding box center [142, 227] width 187 height 64
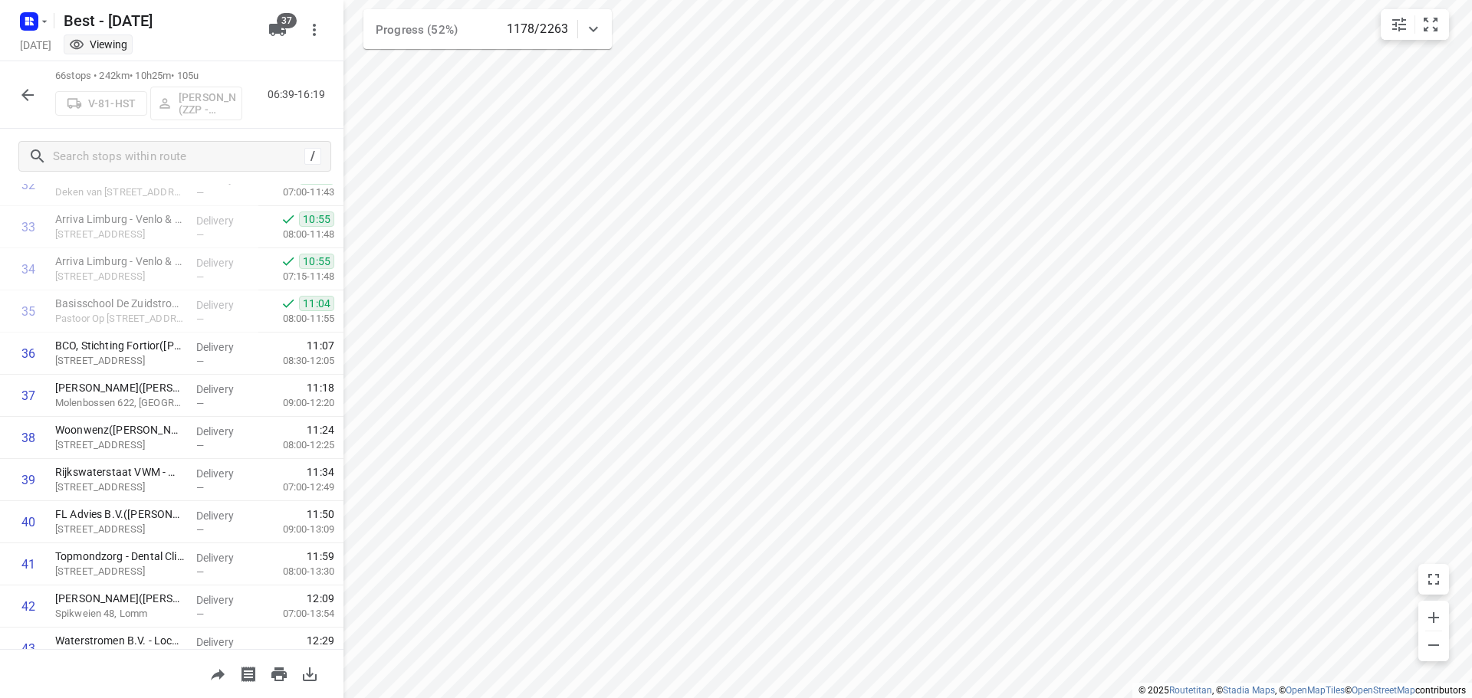
scroll to position [2436, 0]
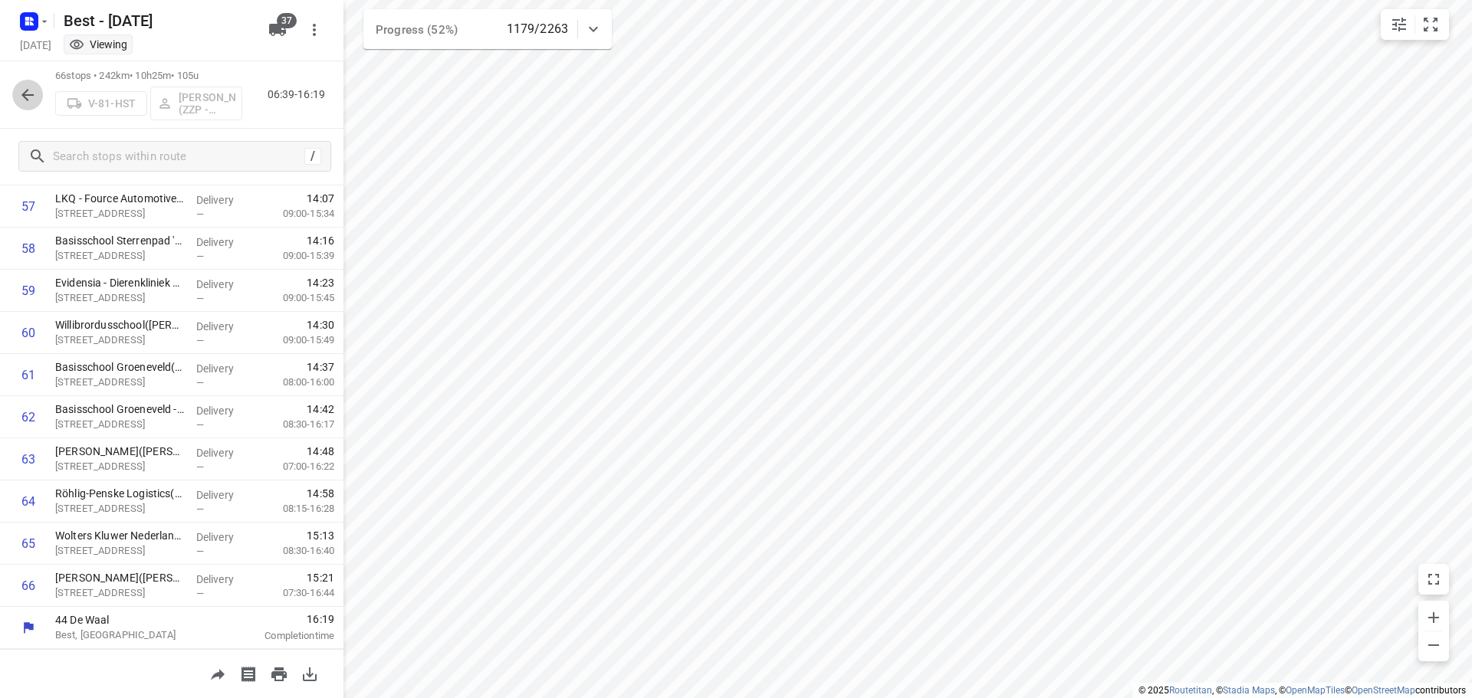
click at [34, 97] on icon "button" at bounding box center [27, 95] width 18 height 18
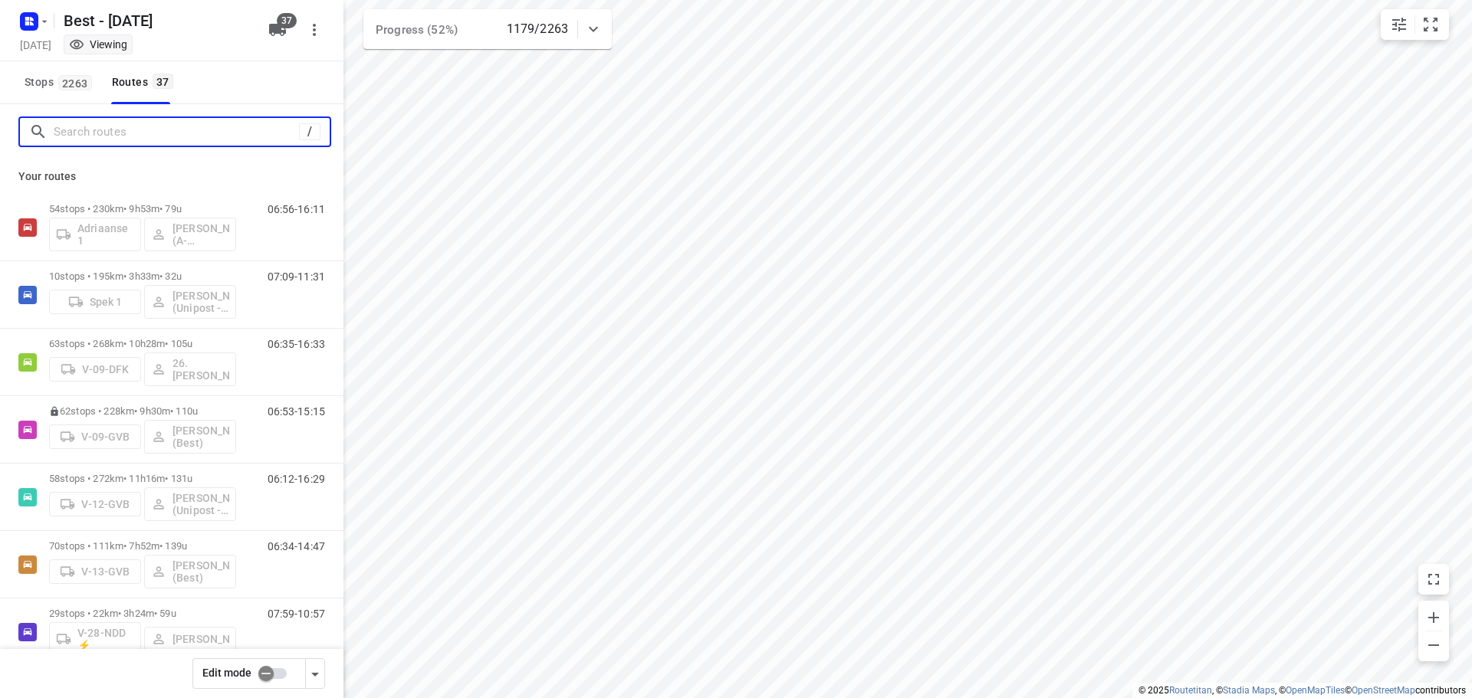
click at [144, 134] on input "Search routes" at bounding box center [176, 132] width 245 height 24
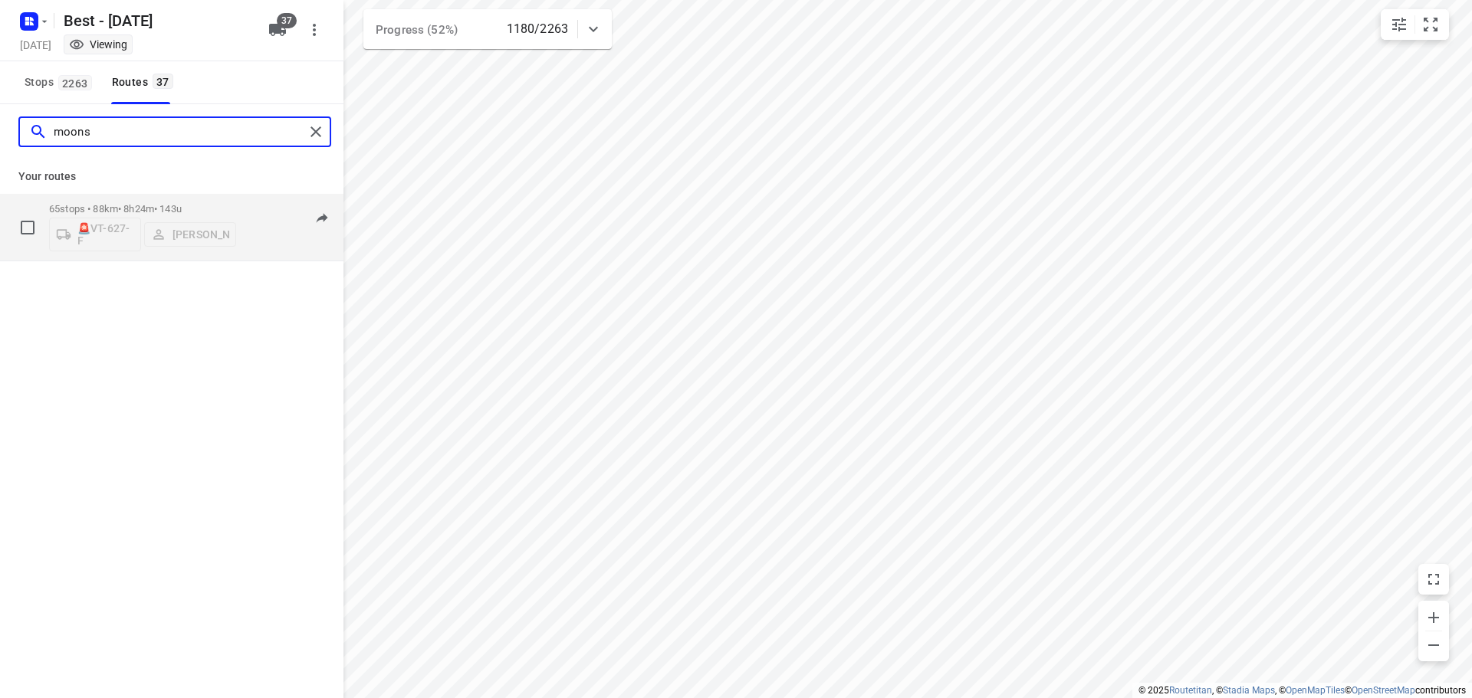
type input "moons"
click at [158, 205] on p "65 stops • 88km • 8h24m • 143u" at bounding box center [142, 208] width 187 height 11
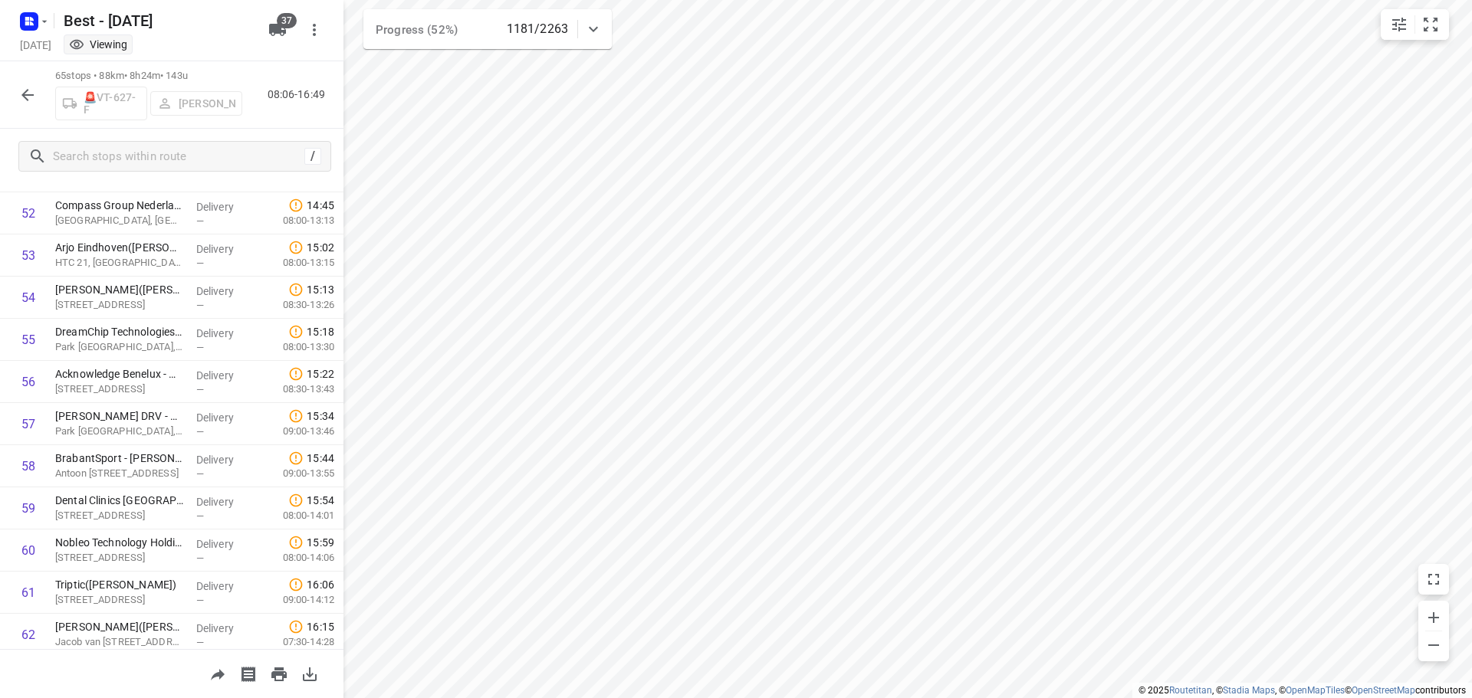
scroll to position [2394, 0]
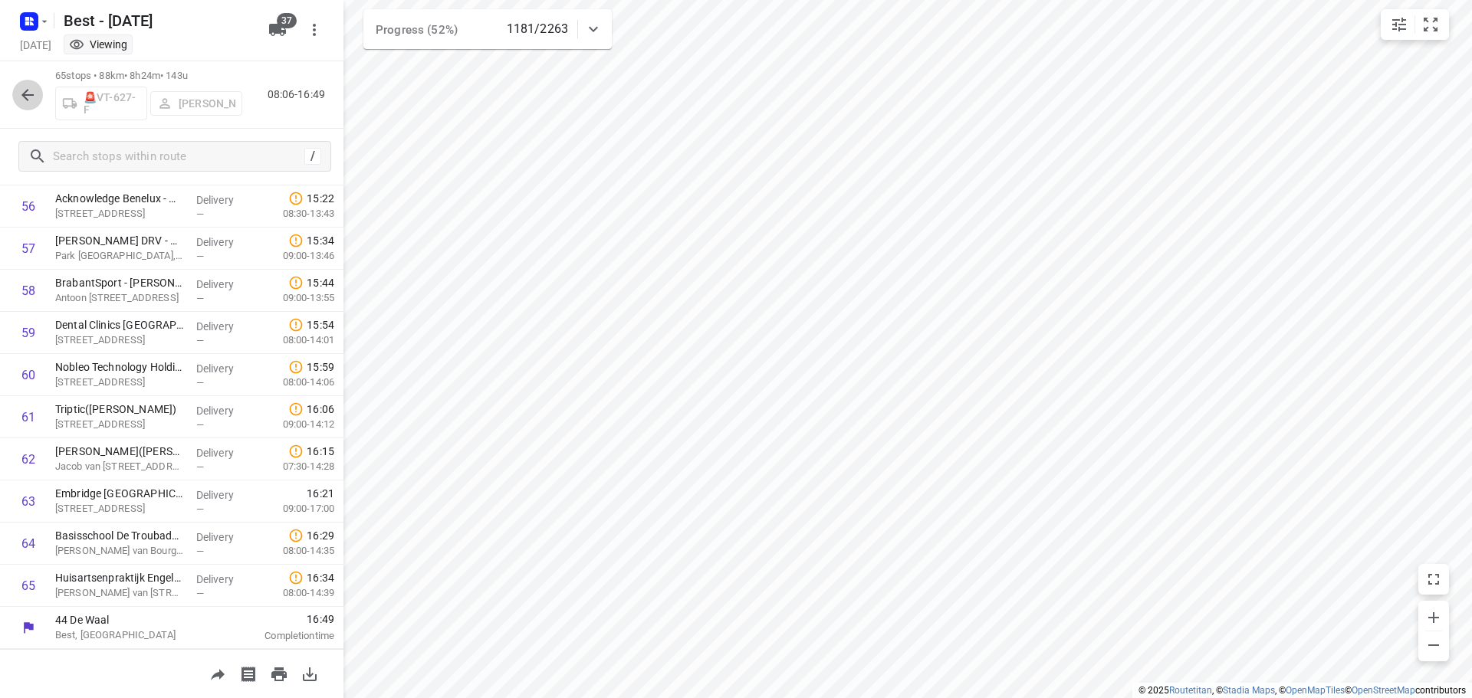
click at [26, 104] on button "button" at bounding box center [27, 95] width 31 height 31
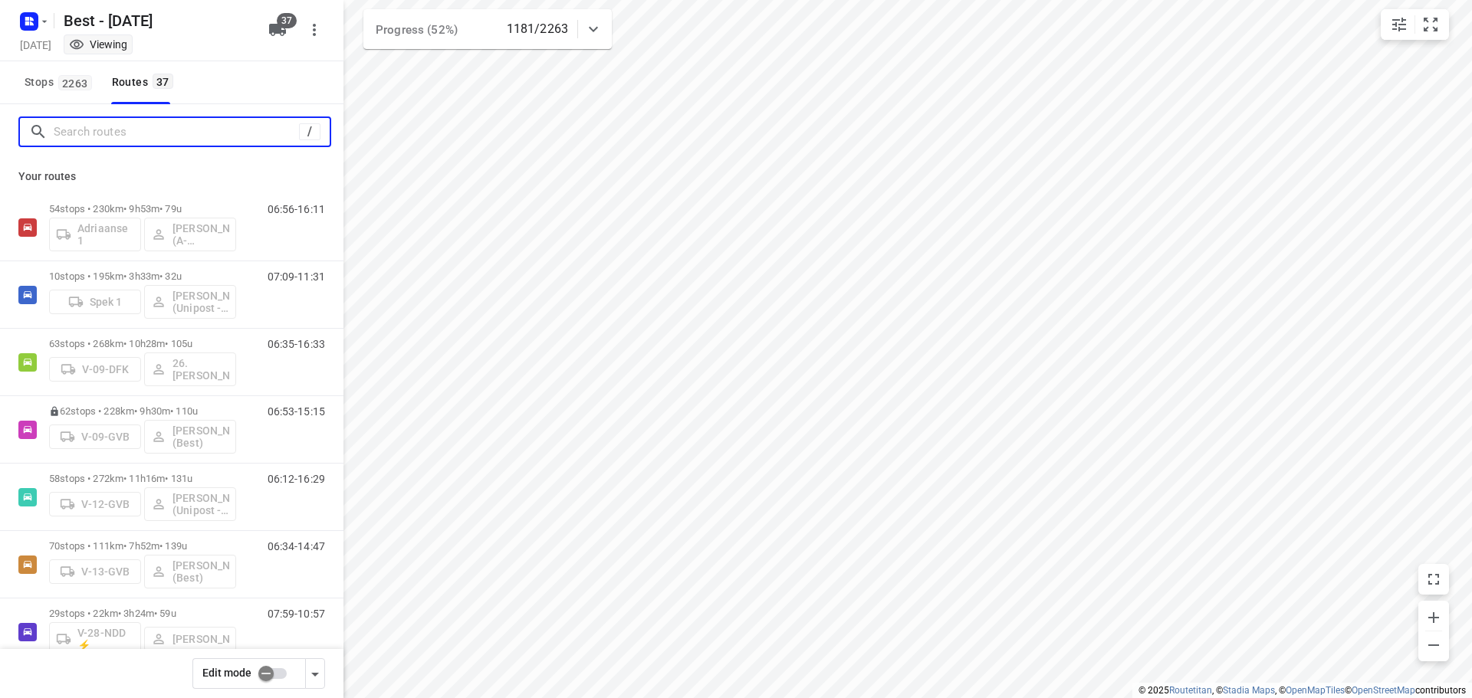
click at [112, 138] on input "Search routes" at bounding box center [176, 132] width 245 height 24
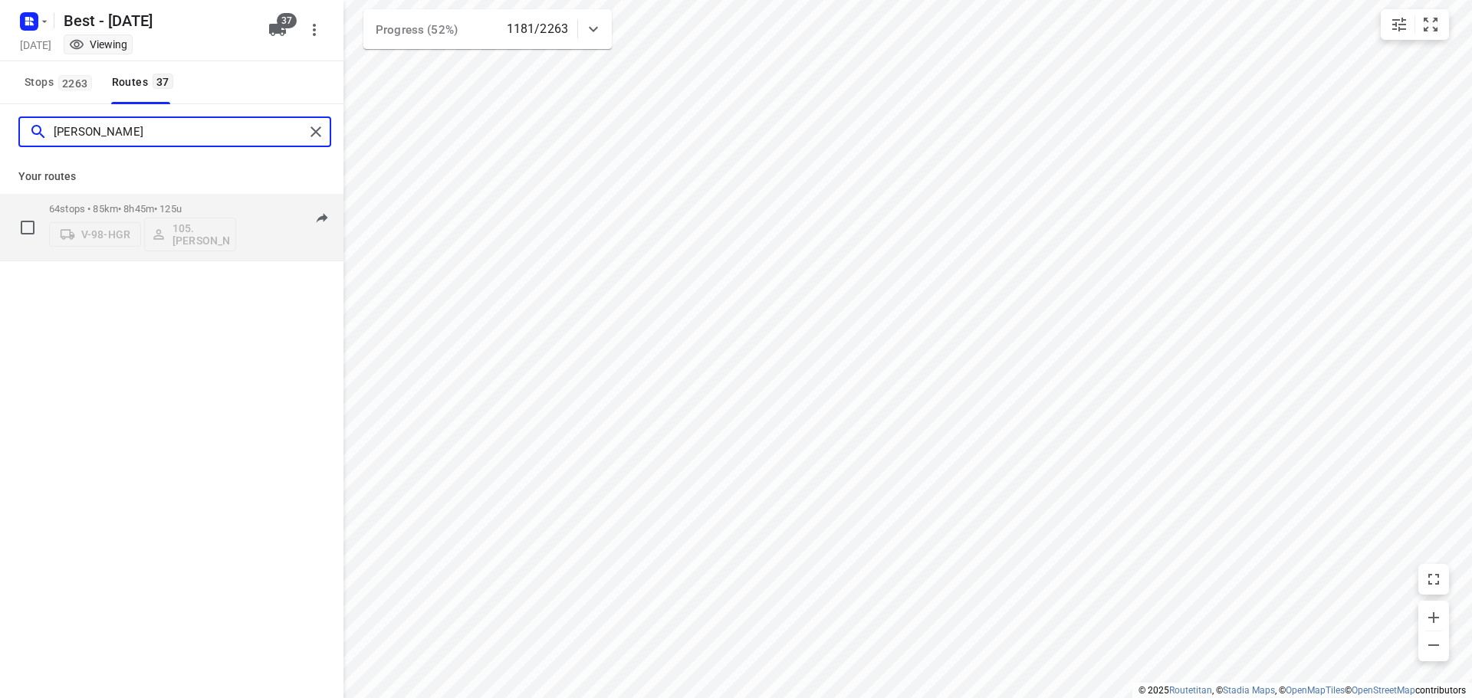
type input "ruben"
click at [128, 199] on div "64 stops • 85km • 8h45m • 125u V-98-HGR 105.Ruben Hamminga" at bounding box center [142, 227] width 187 height 64
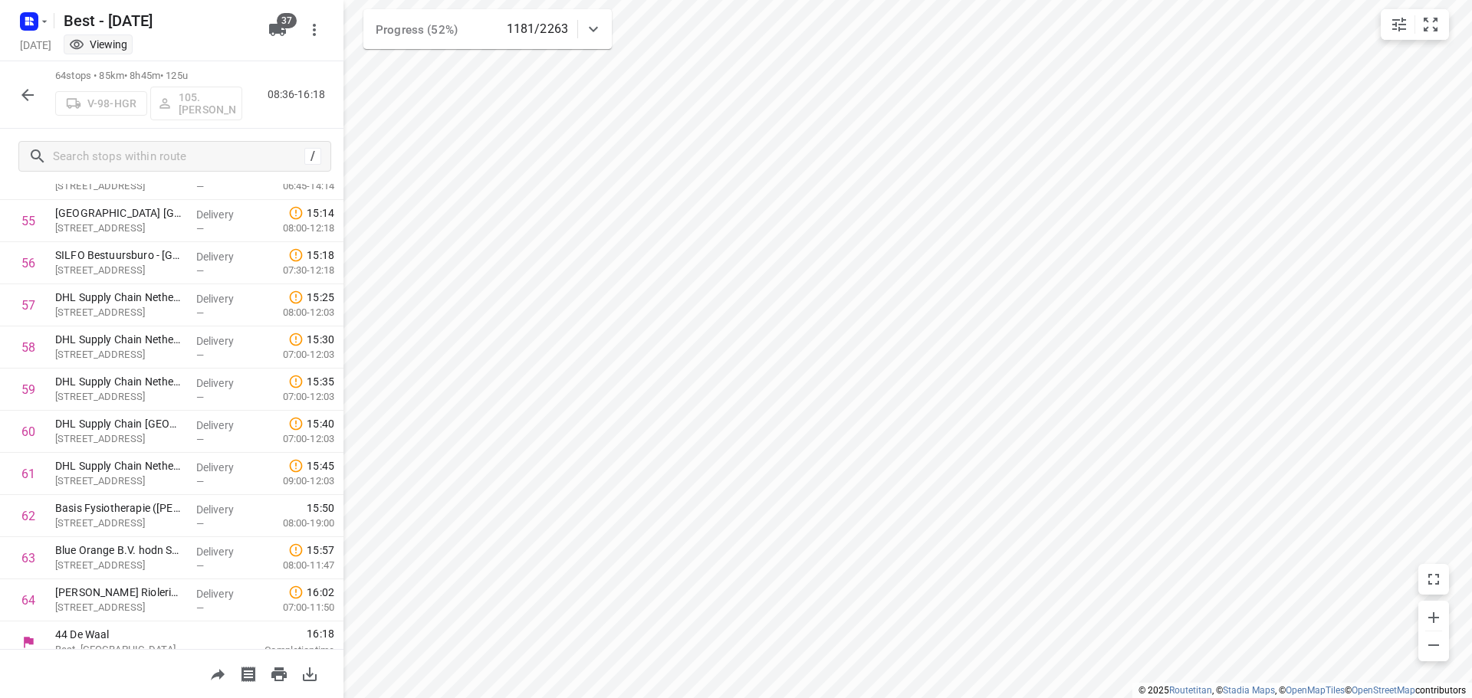
scroll to position [2352, 0]
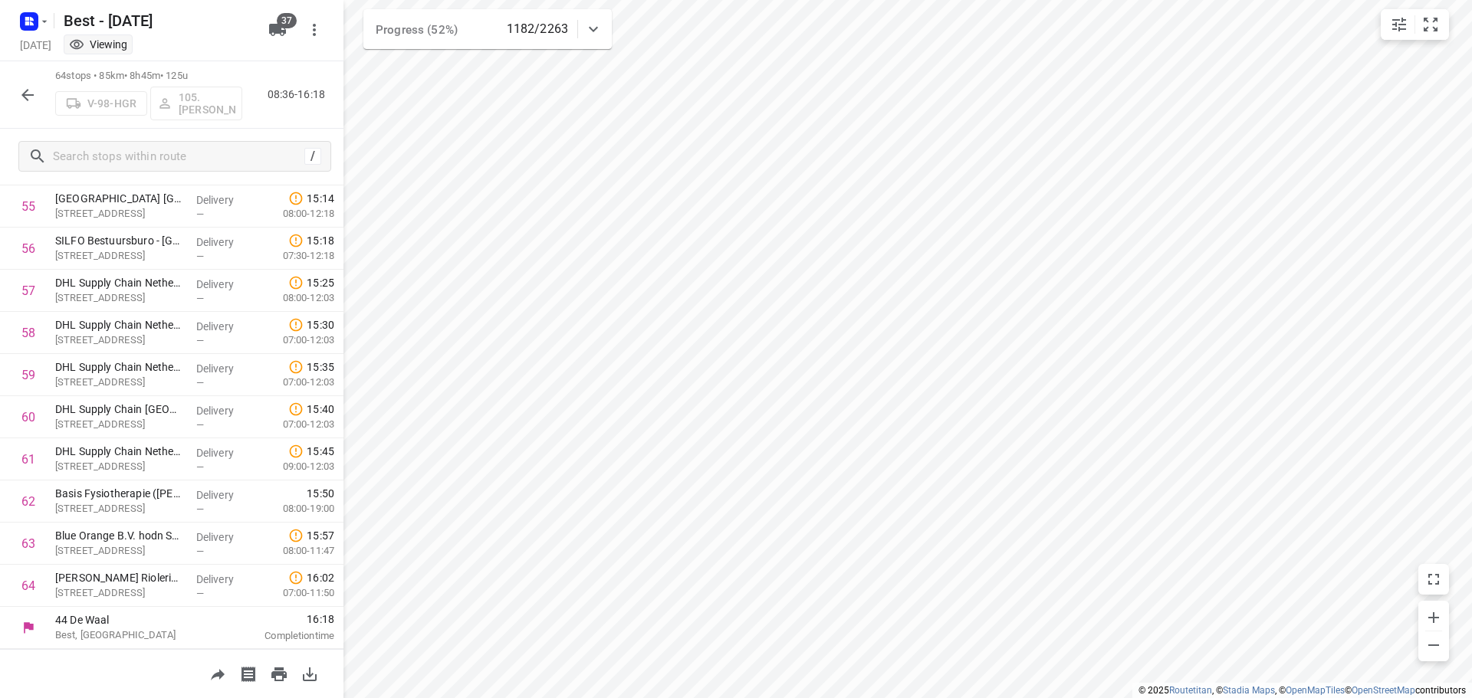
click at [24, 103] on icon "button" at bounding box center [27, 95] width 18 height 18
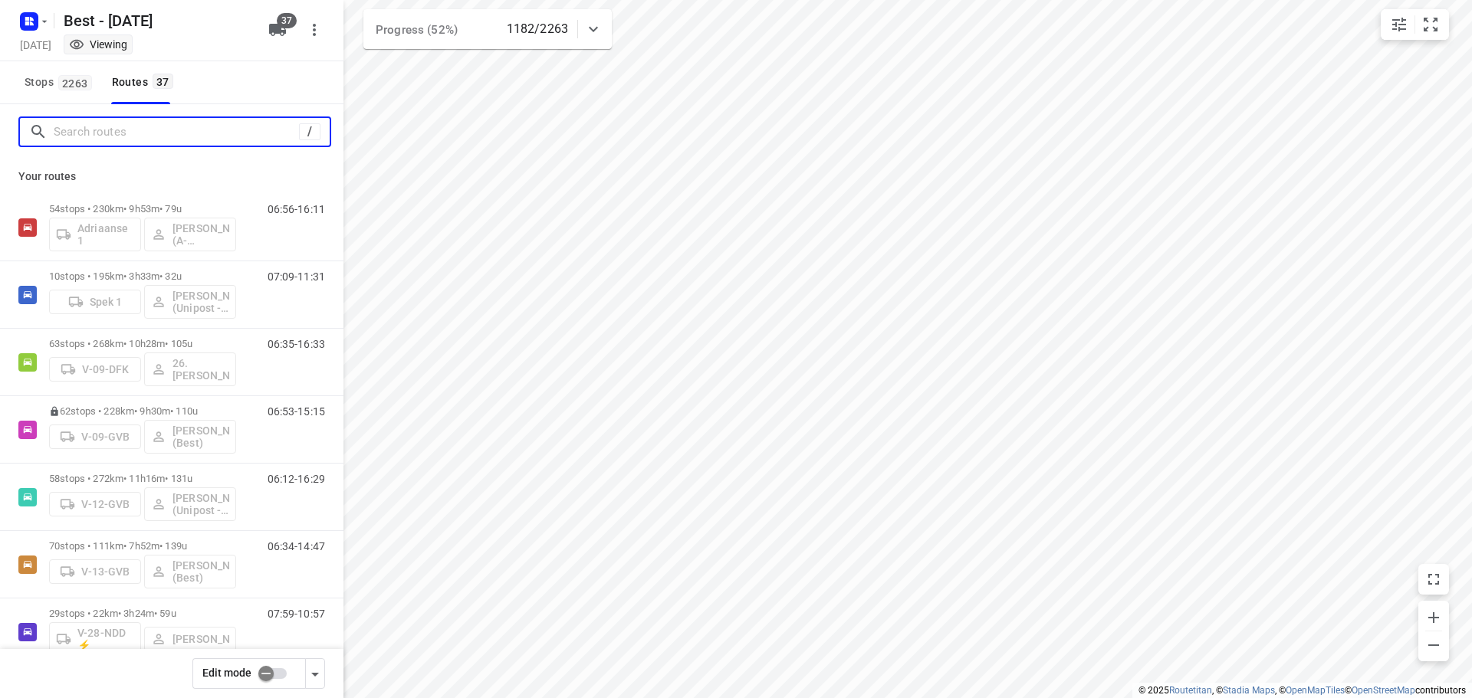
drag, startPoint x: 61, startPoint y: 139, endPoint x: 59, endPoint y: 130, distance: 9.5
click at [61, 138] on input "Search routes" at bounding box center [176, 132] width 245 height 24
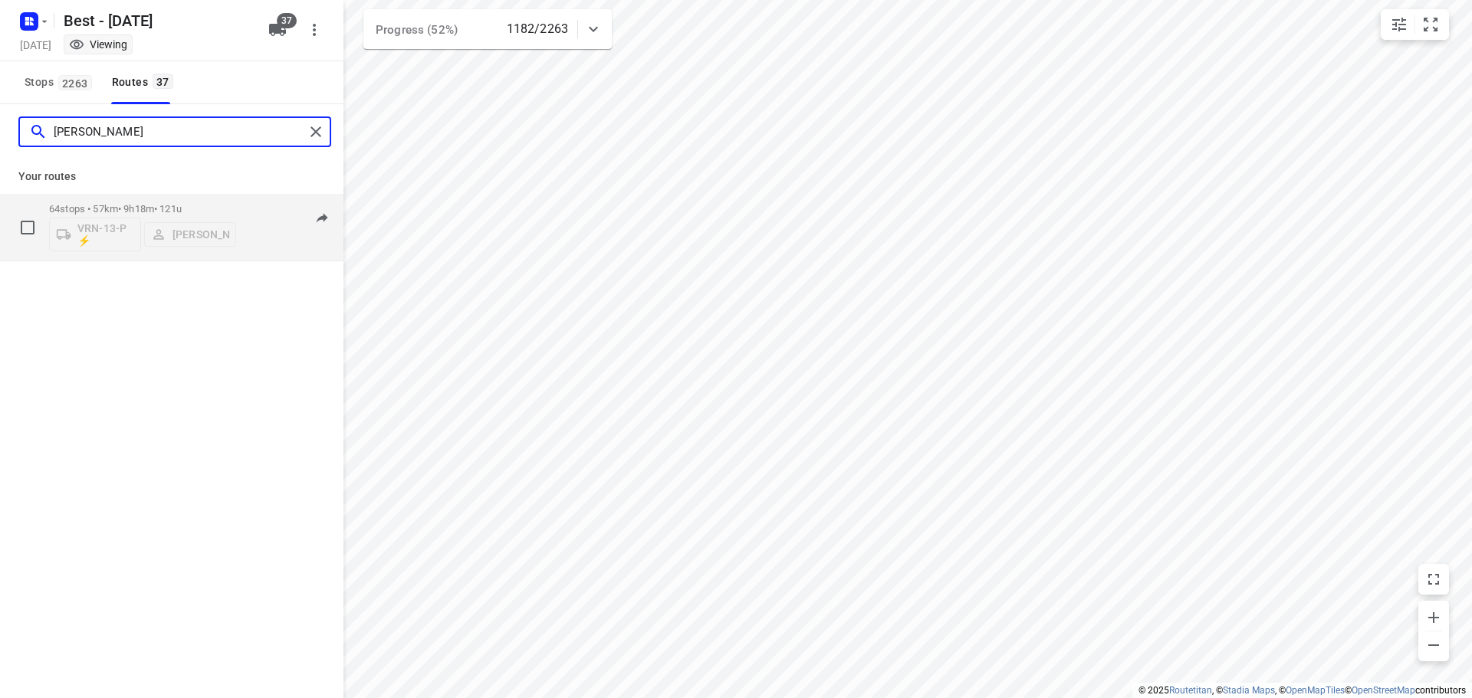
type input "andy"
click at [153, 200] on div "64 stops • 57km • 9h18m • 121u VRN-13-P ⚡ Andy De Vreede" at bounding box center [142, 227] width 187 height 64
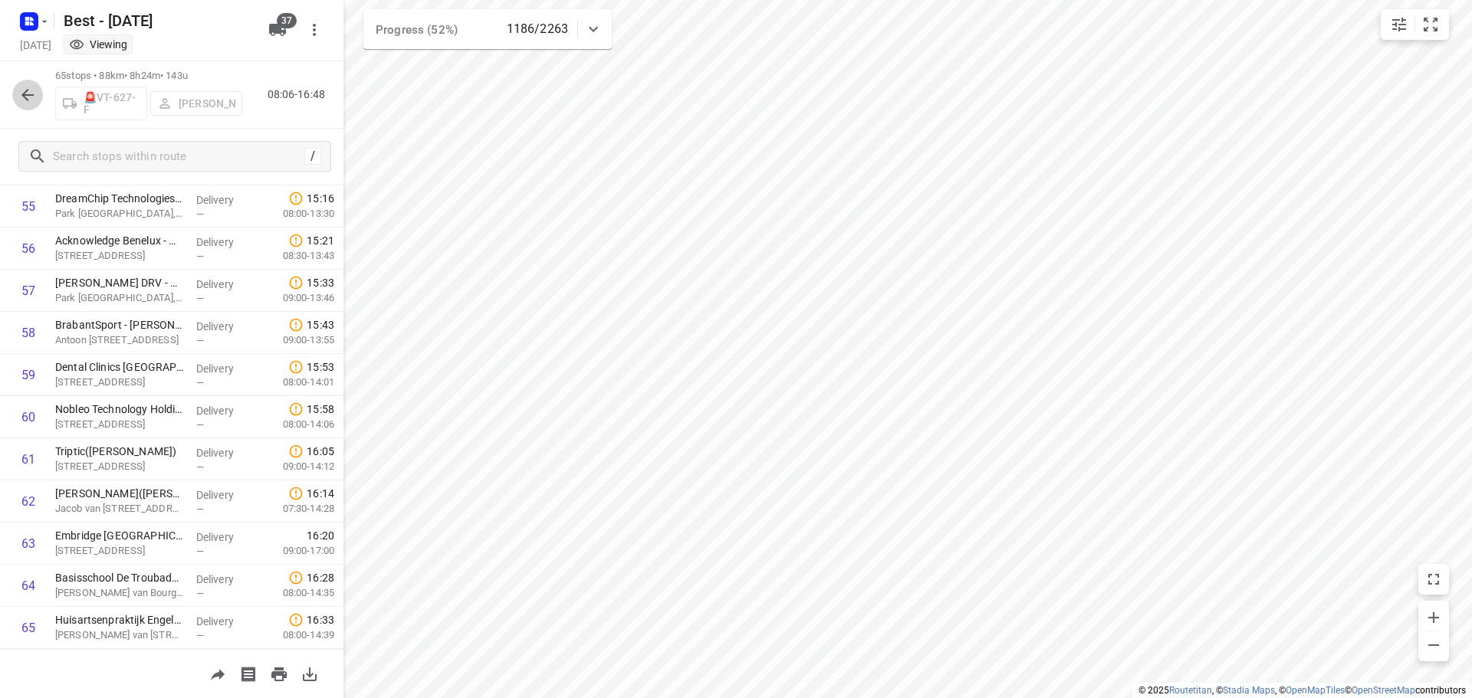
click at [18, 97] on icon "button" at bounding box center [27, 95] width 18 height 18
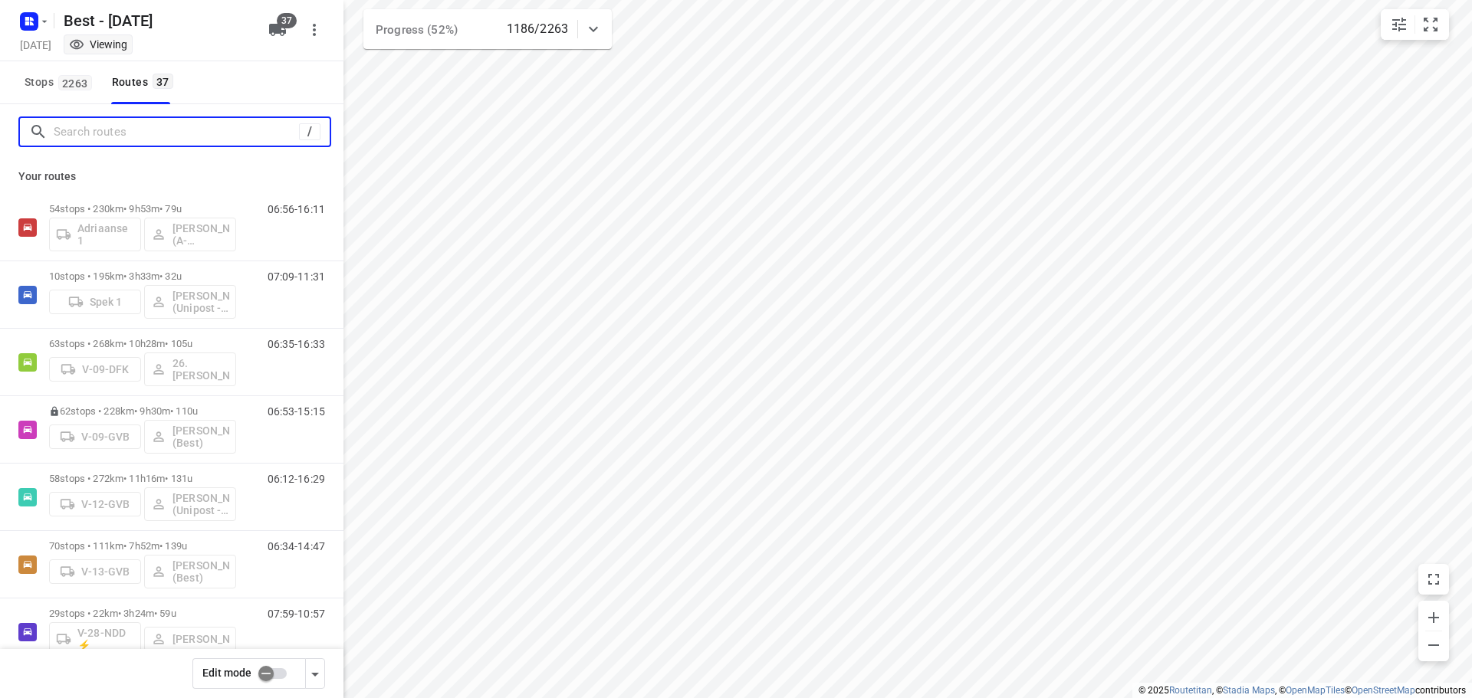
click at [126, 137] on input "Search routes" at bounding box center [176, 132] width 245 height 24
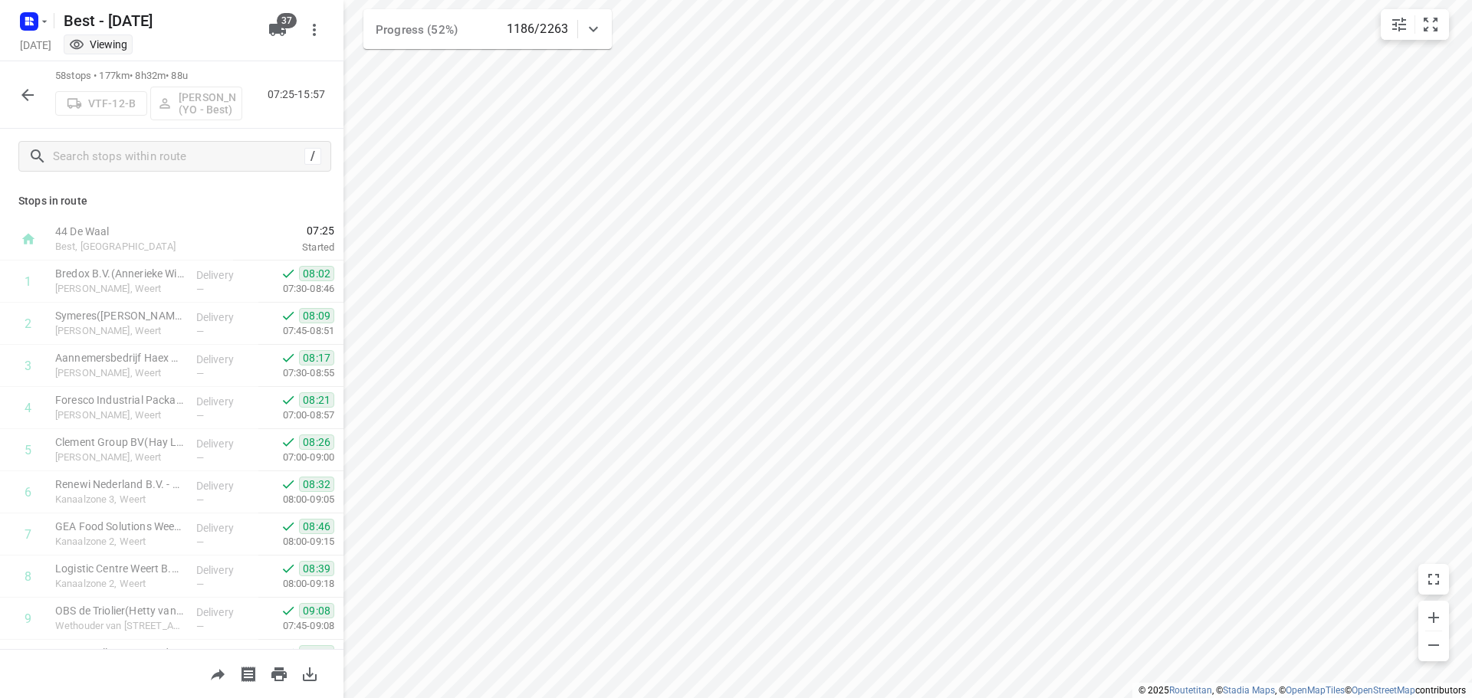
click at [36, 92] on icon "button" at bounding box center [27, 95] width 18 height 18
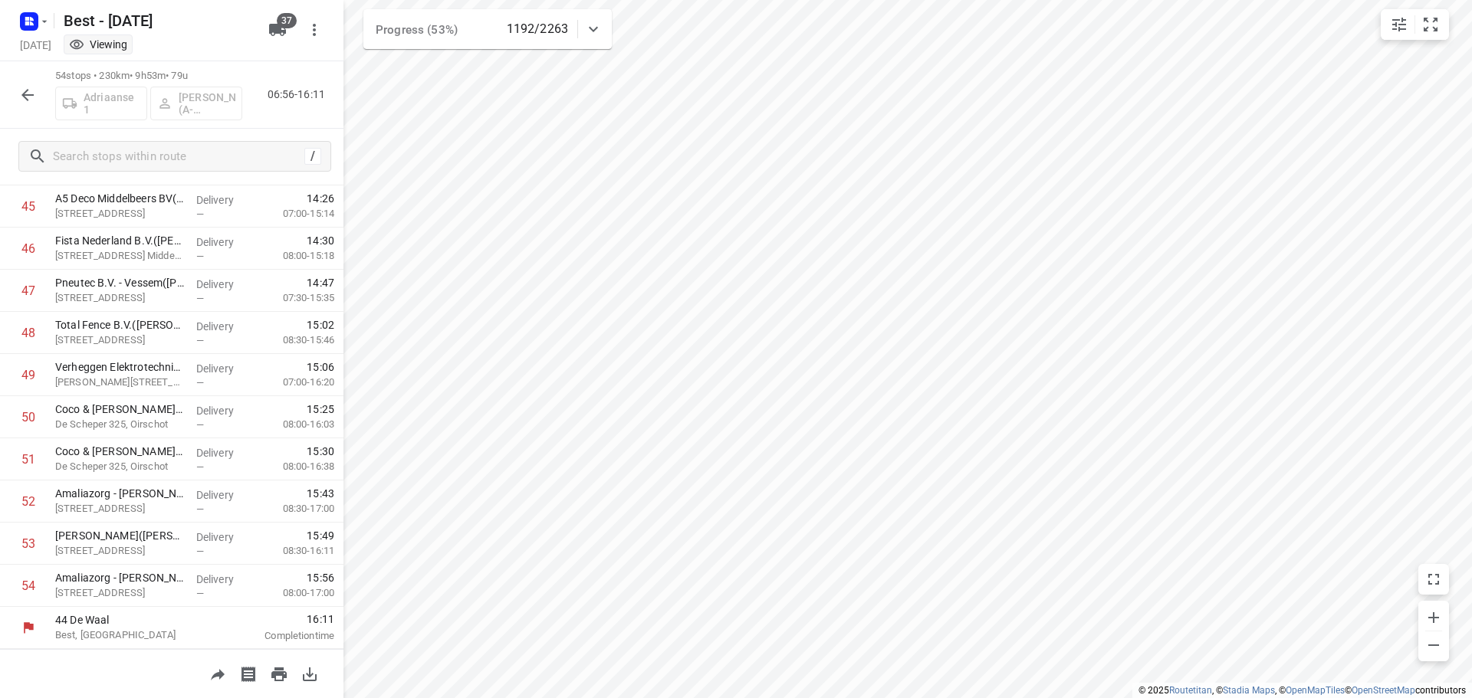
scroll to position [1930, 0]
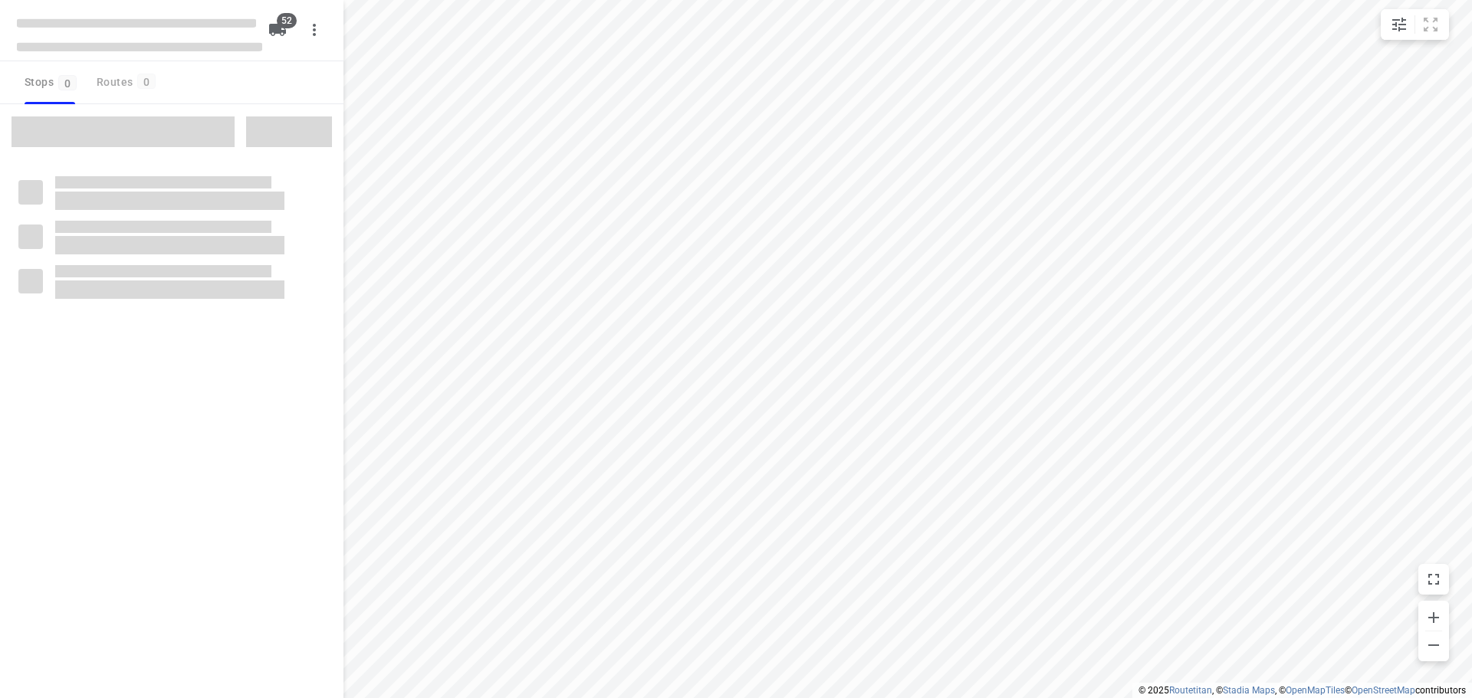
checkbox input "true"
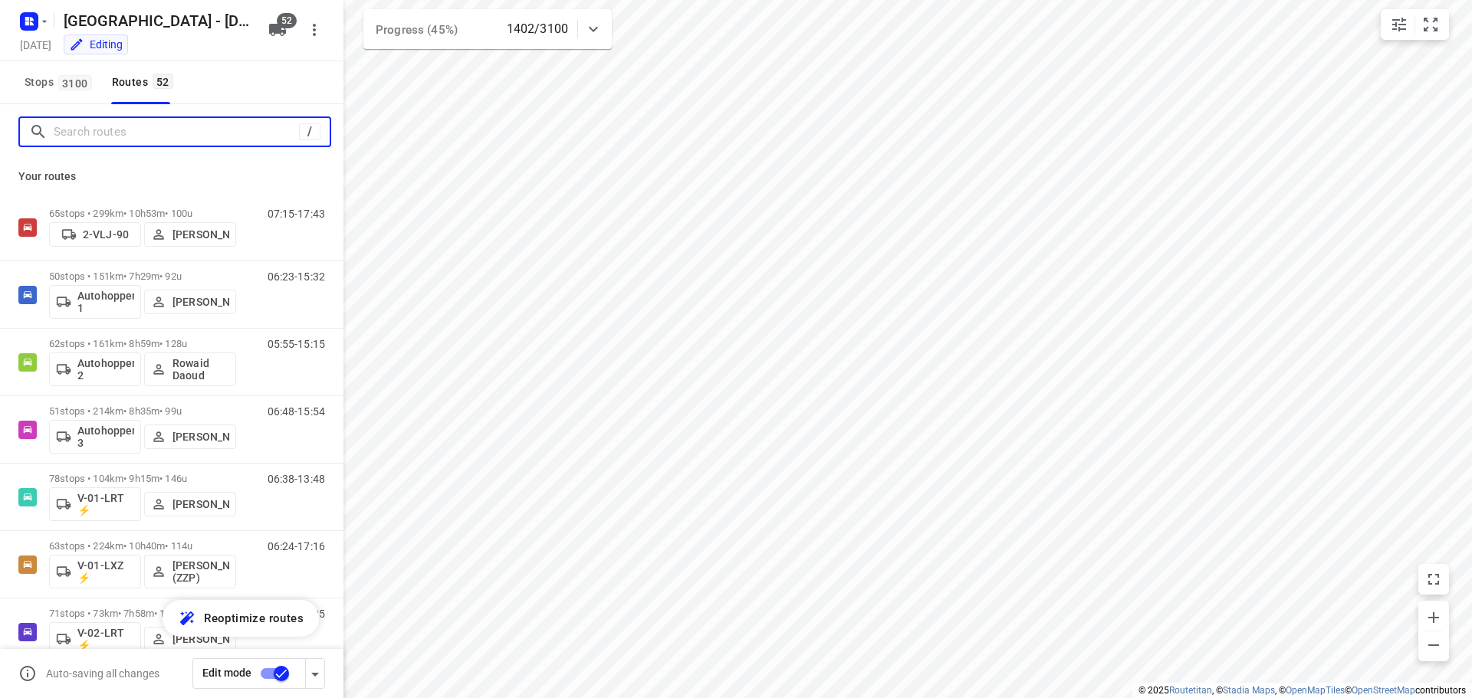
click at [139, 141] on input "Search routes" at bounding box center [176, 132] width 245 height 24
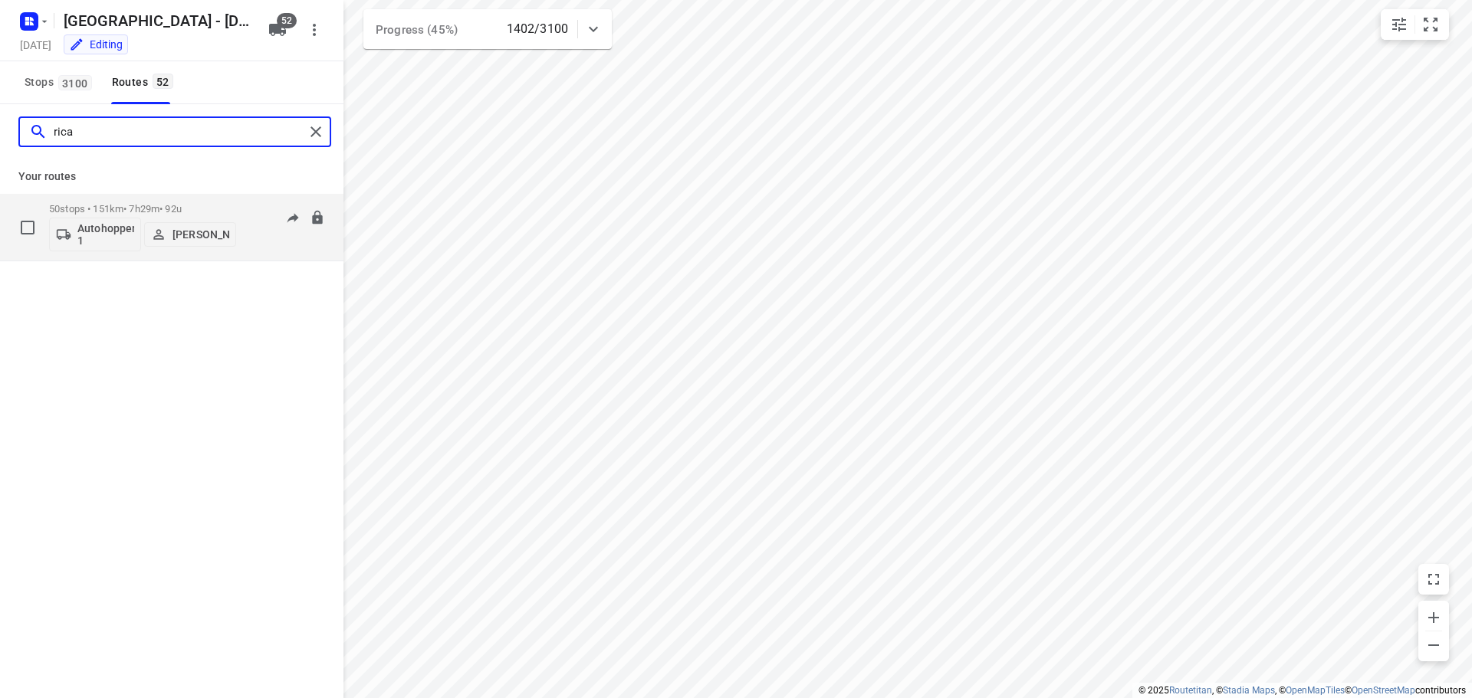
type input "rica"
click at [163, 207] on p "50 stops • 151km • 7h29m • 92u" at bounding box center [142, 208] width 187 height 11
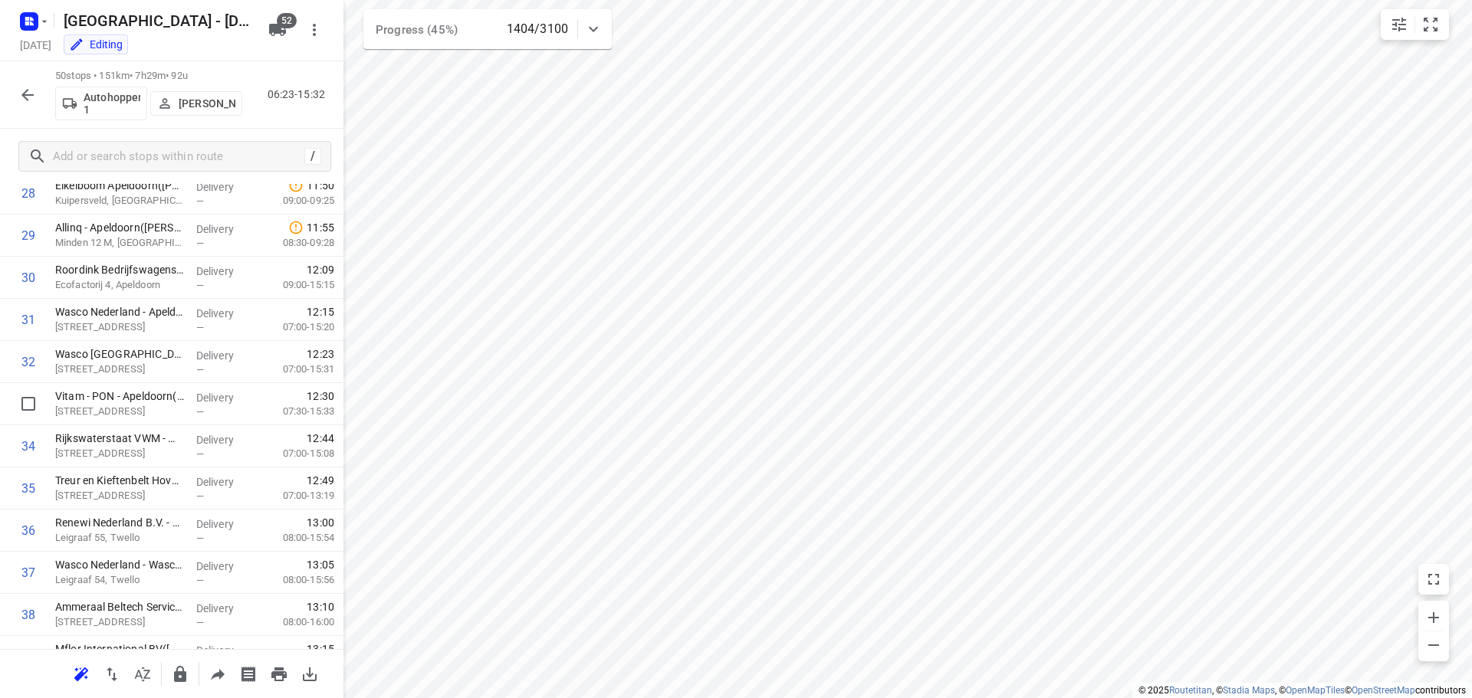
scroll to position [1762, 0]
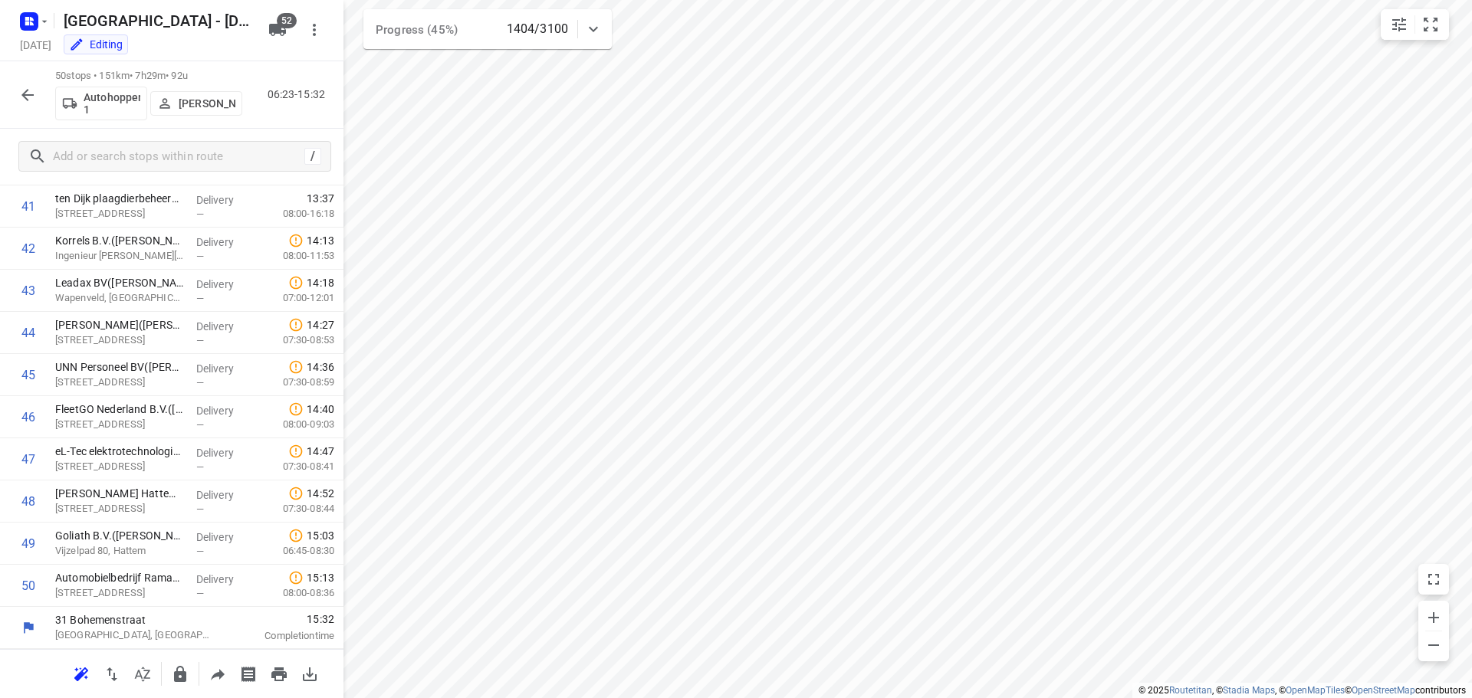
click at [21, 92] on icon "button" at bounding box center [27, 95] width 18 height 18
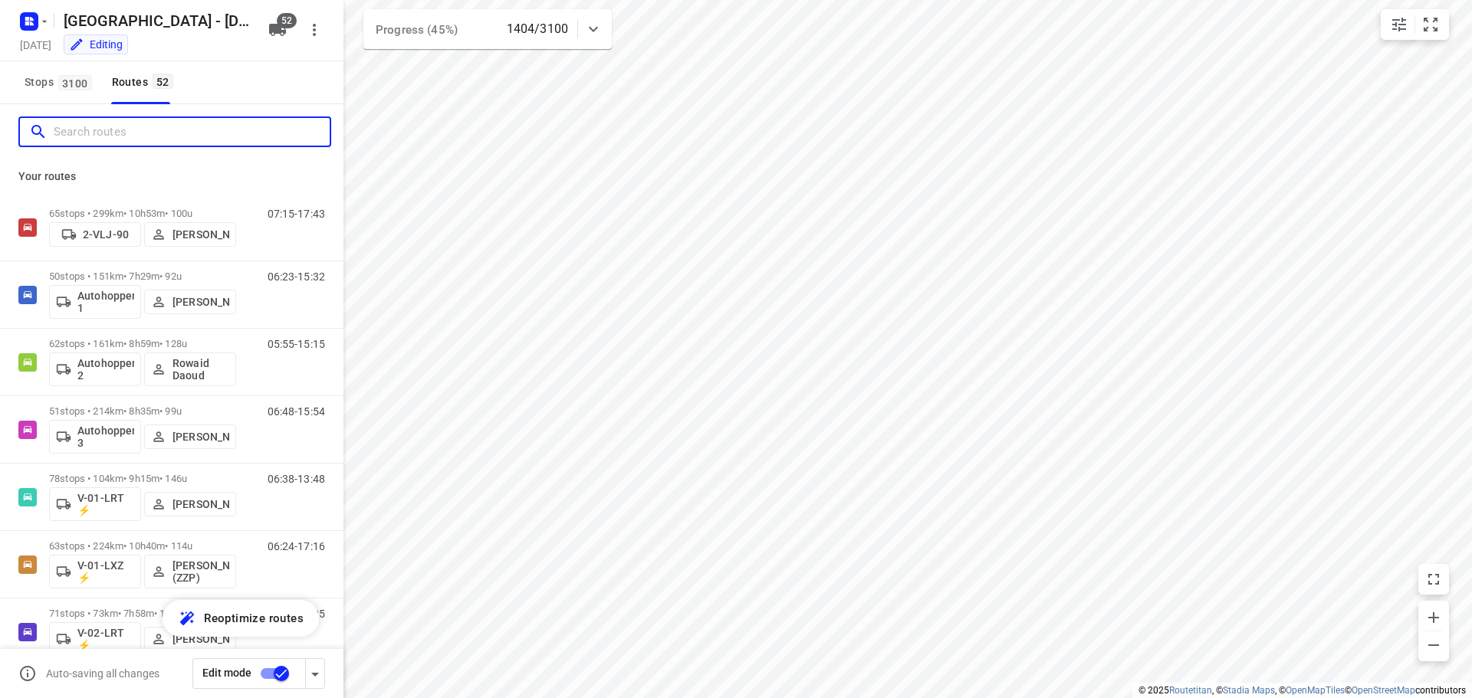
click at [109, 140] on input "Search routes" at bounding box center [192, 132] width 276 height 24
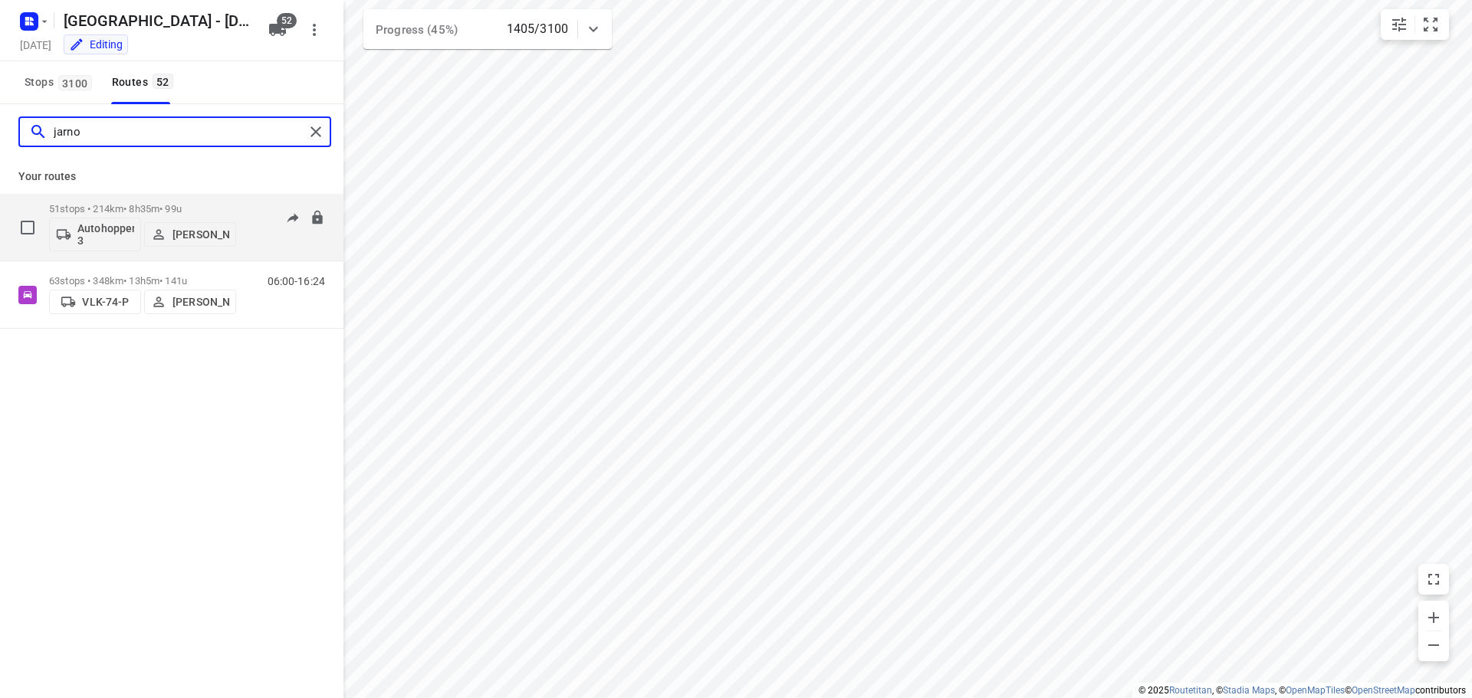
type input "jarno"
click at [146, 199] on div "51 stops • 214km • 8h35m • 99u Autohopper 3 [PERSON_NAME]" at bounding box center [142, 227] width 187 height 64
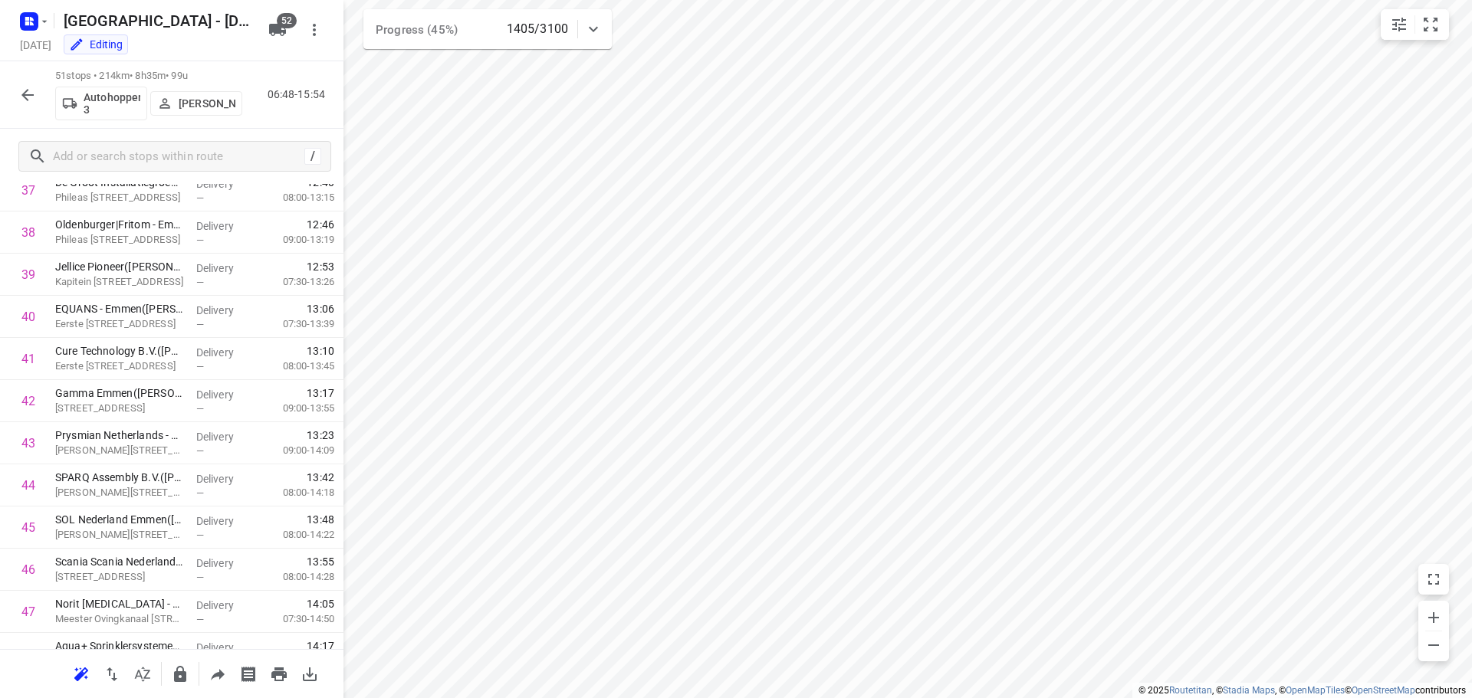
scroll to position [1804, 0]
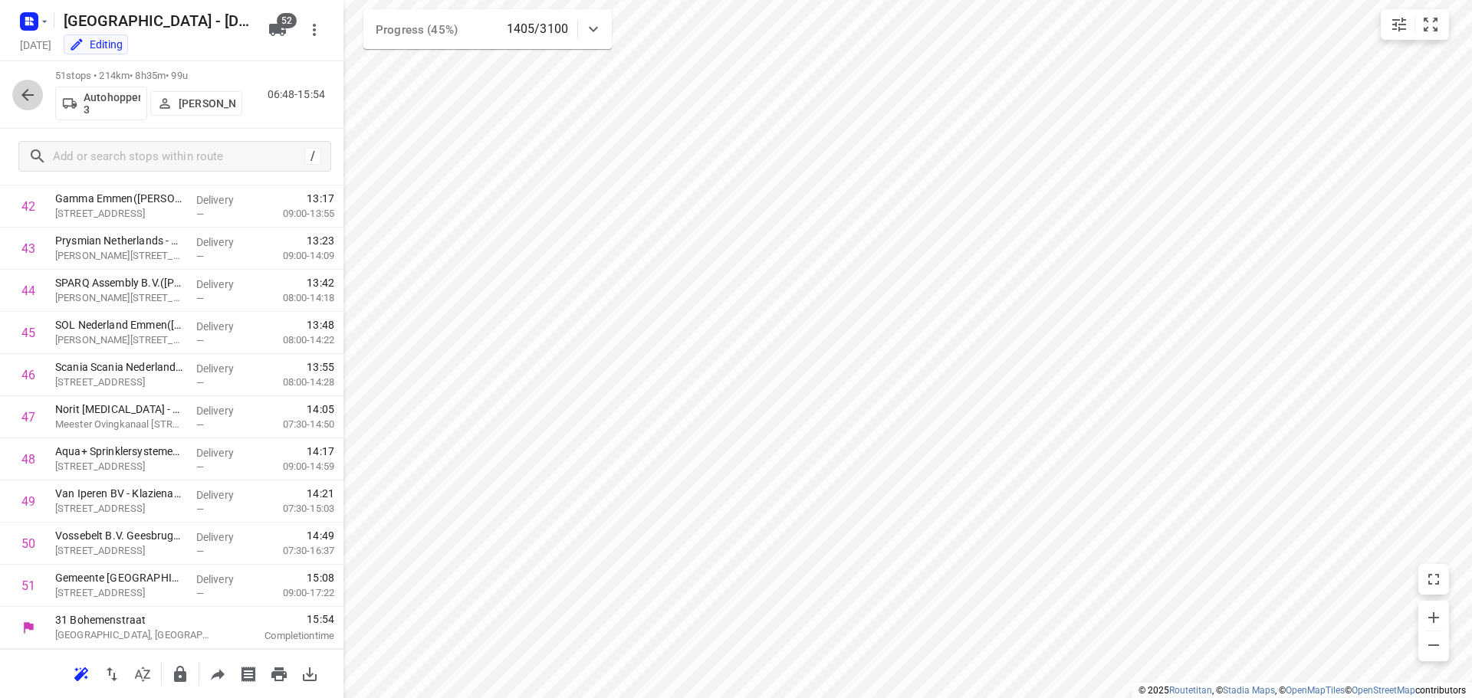
click at [27, 93] on icon "button" at bounding box center [27, 95] width 18 height 18
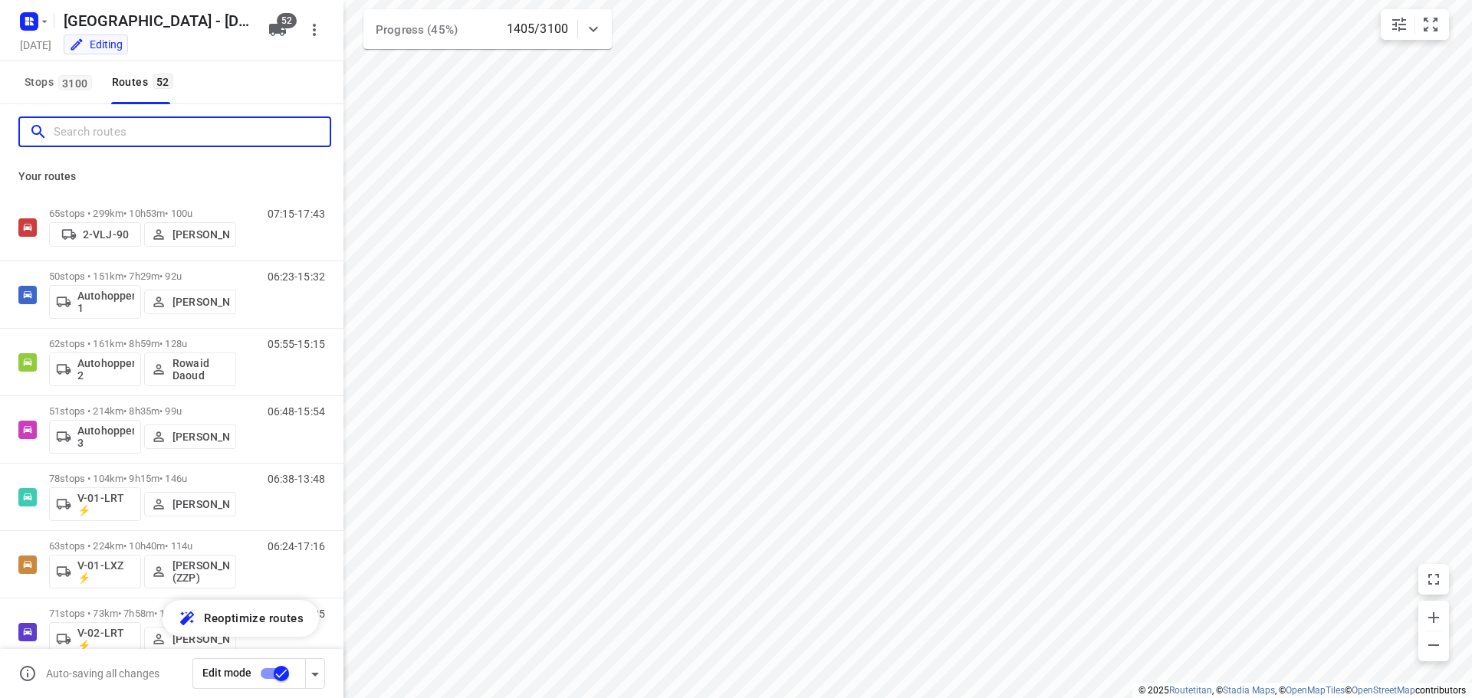
click at [99, 137] on input "Search routes" at bounding box center [192, 132] width 276 height 24
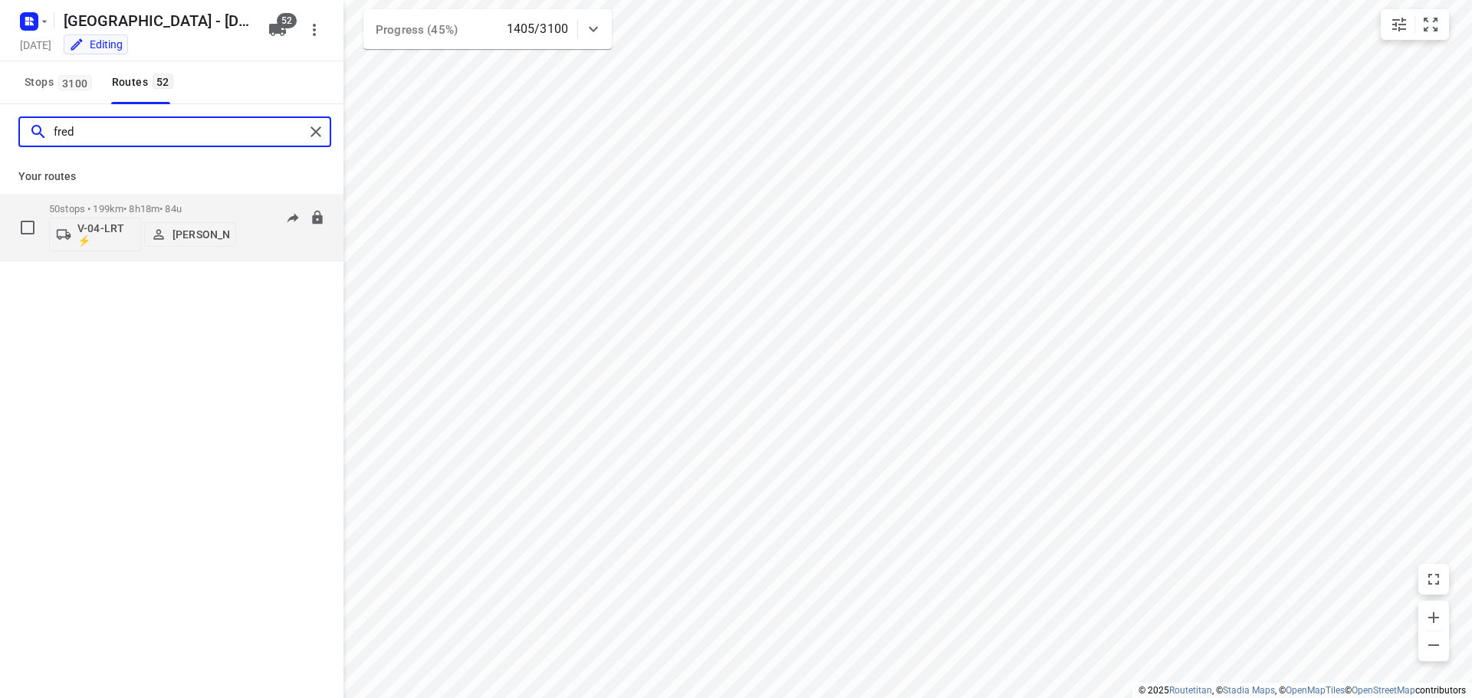
type input "fred"
click at [166, 203] on p "50 stops • 199km • 8h18m • 84u" at bounding box center [142, 208] width 187 height 11
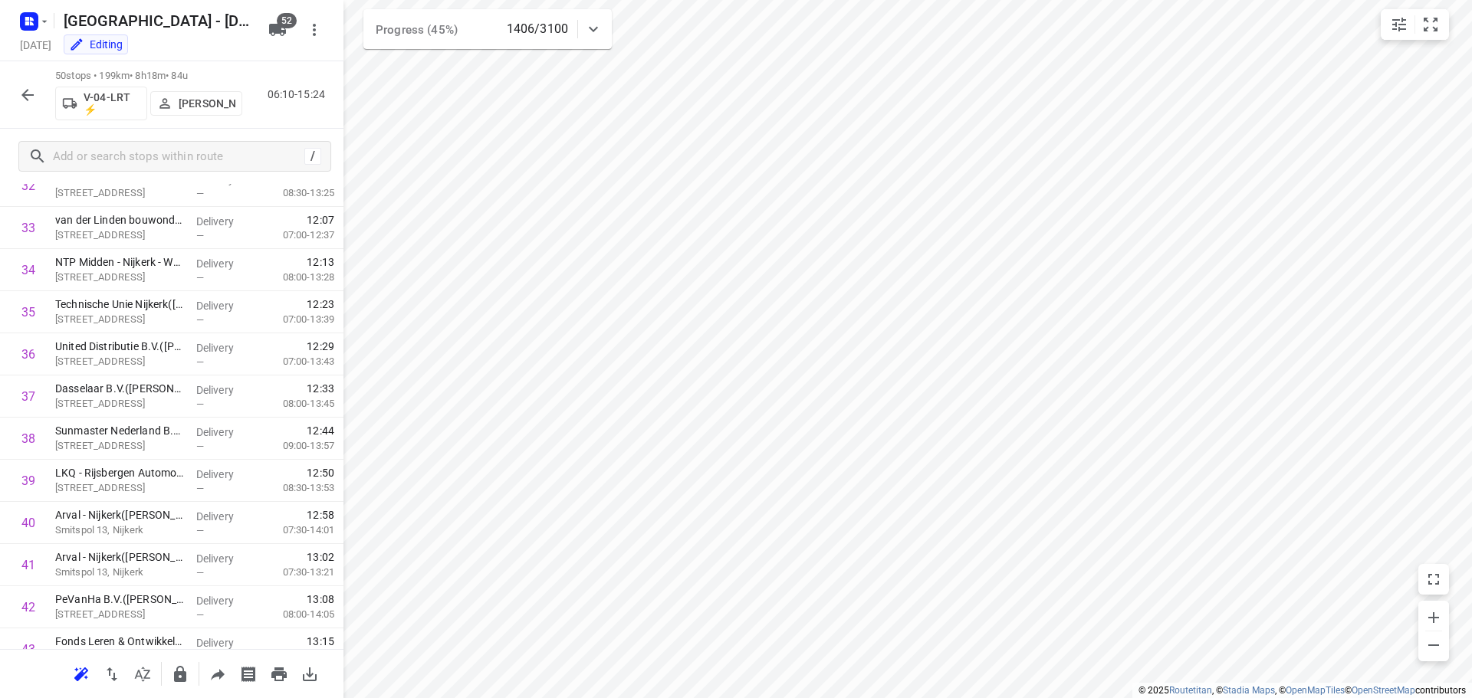
scroll to position [1762, 0]
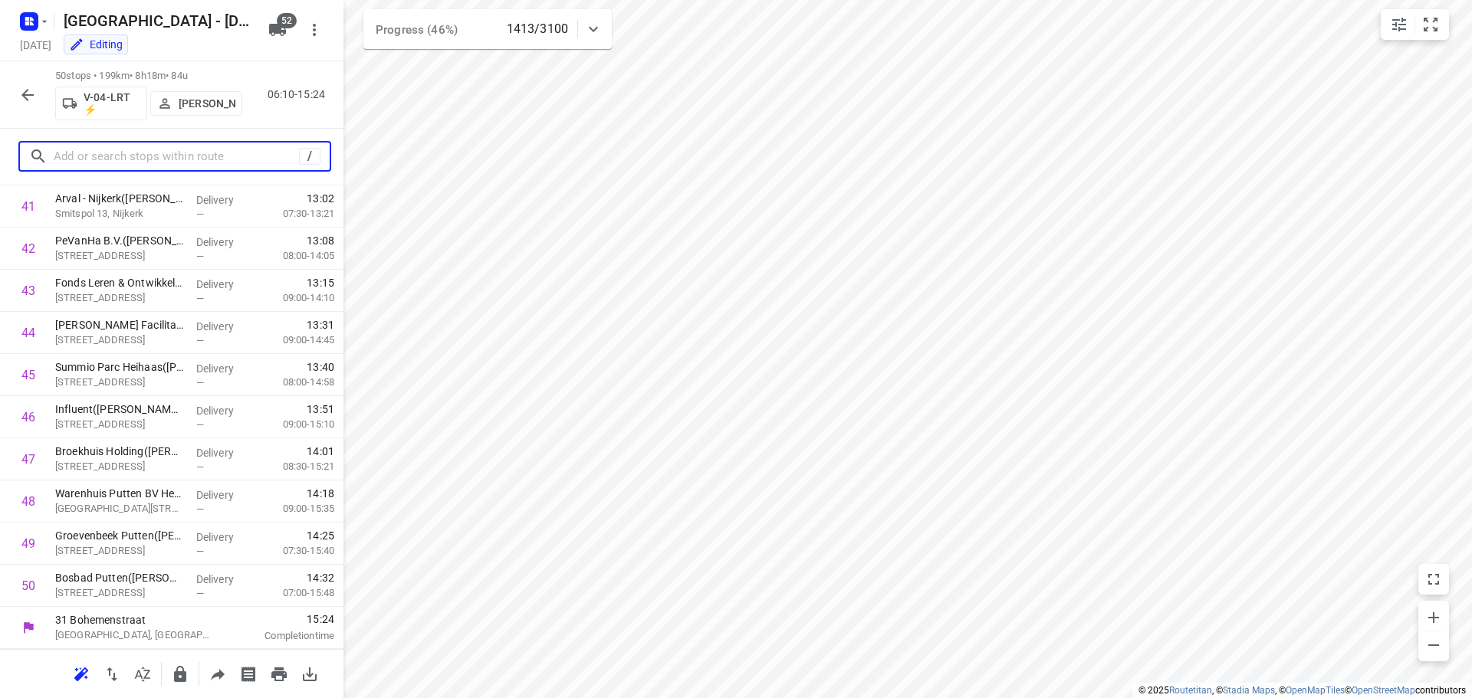
click at [136, 161] on input "text" at bounding box center [176, 157] width 245 height 24
click at [17, 93] on button "button" at bounding box center [27, 95] width 31 height 31
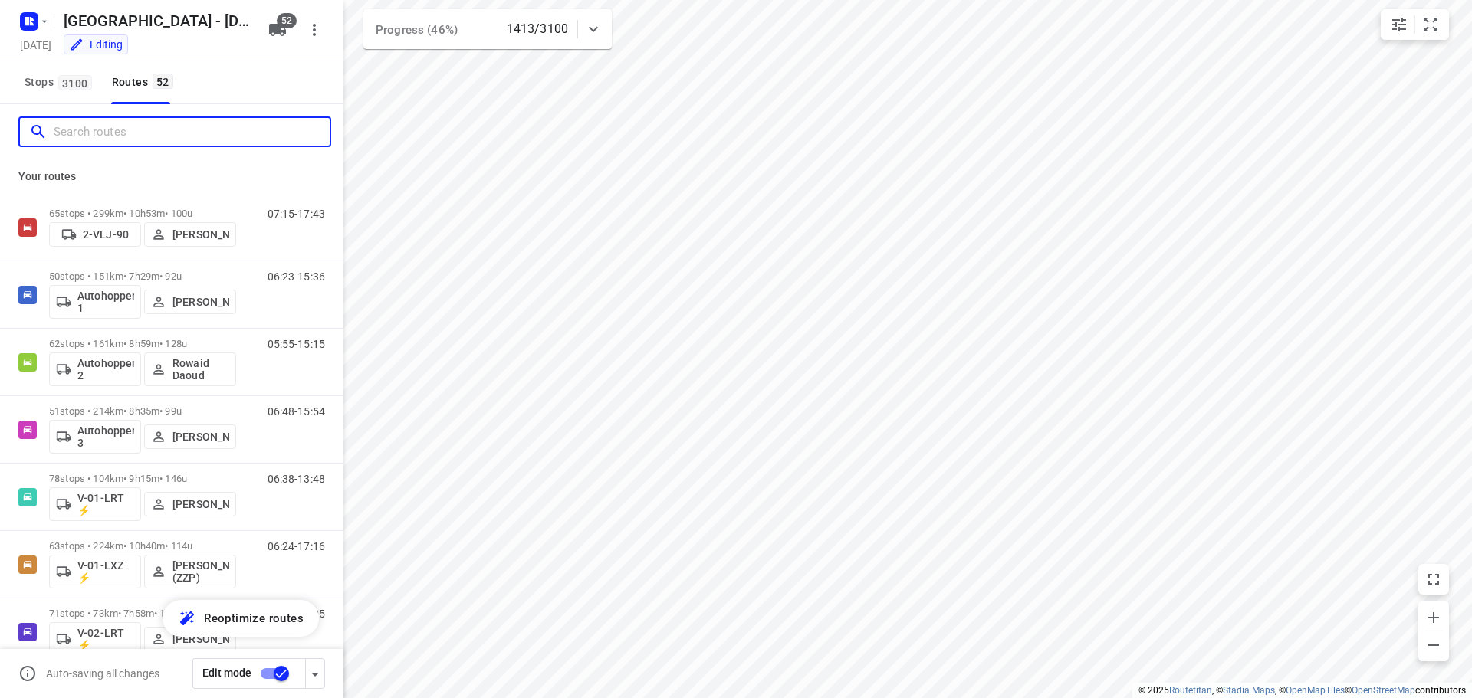
click at [126, 137] on input "Search routes" at bounding box center [192, 132] width 276 height 24
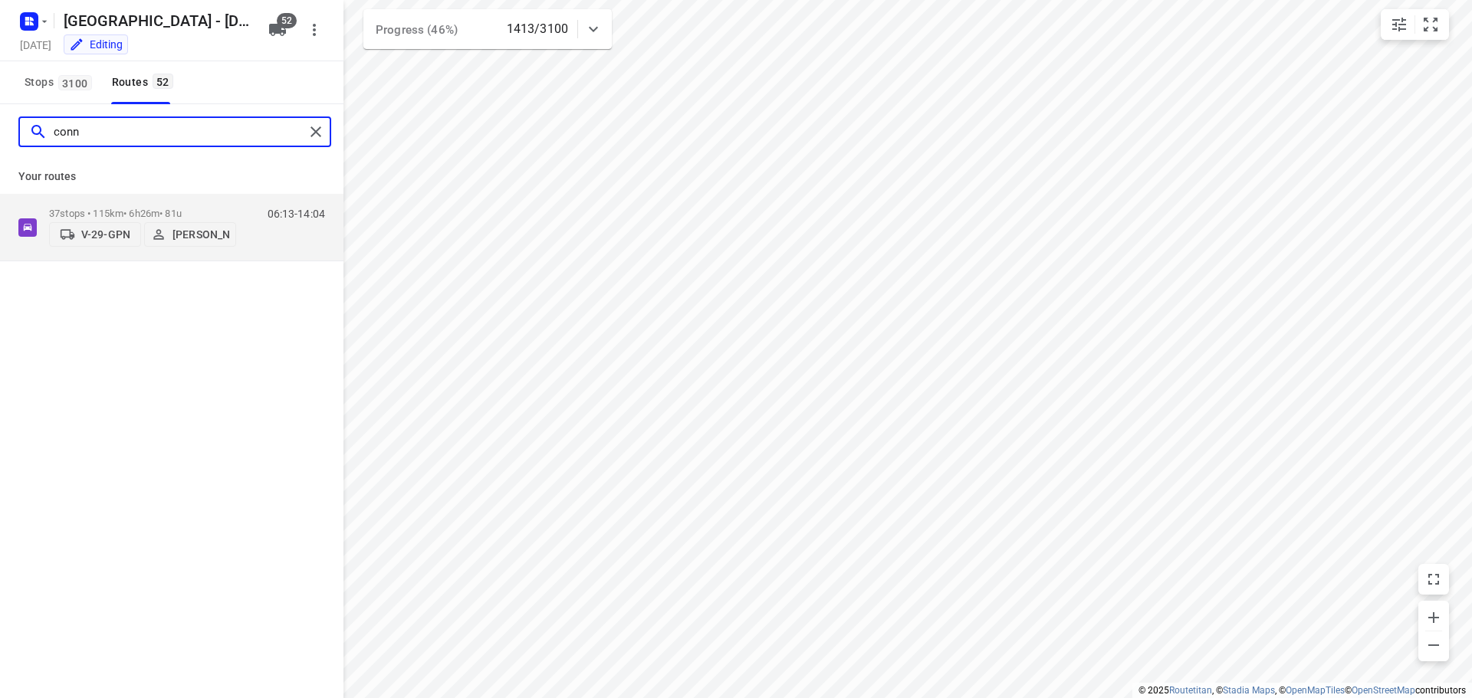
drag, startPoint x: 123, startPoint y: 127, endPoint x: 0, endPoint y: 107, distance: 125.0
click at [0, 123] on div "conn" at bounding box center [171, 131] width 343 height 55
type input "[PERSON_NAME]"
click at [143, 202] on div "63 stops • 177km • 9h25m • 114u V-93-KNS ⚡ [PERSON_NAME] (YO)" at bounding box center [142, 227] width 187 height 64
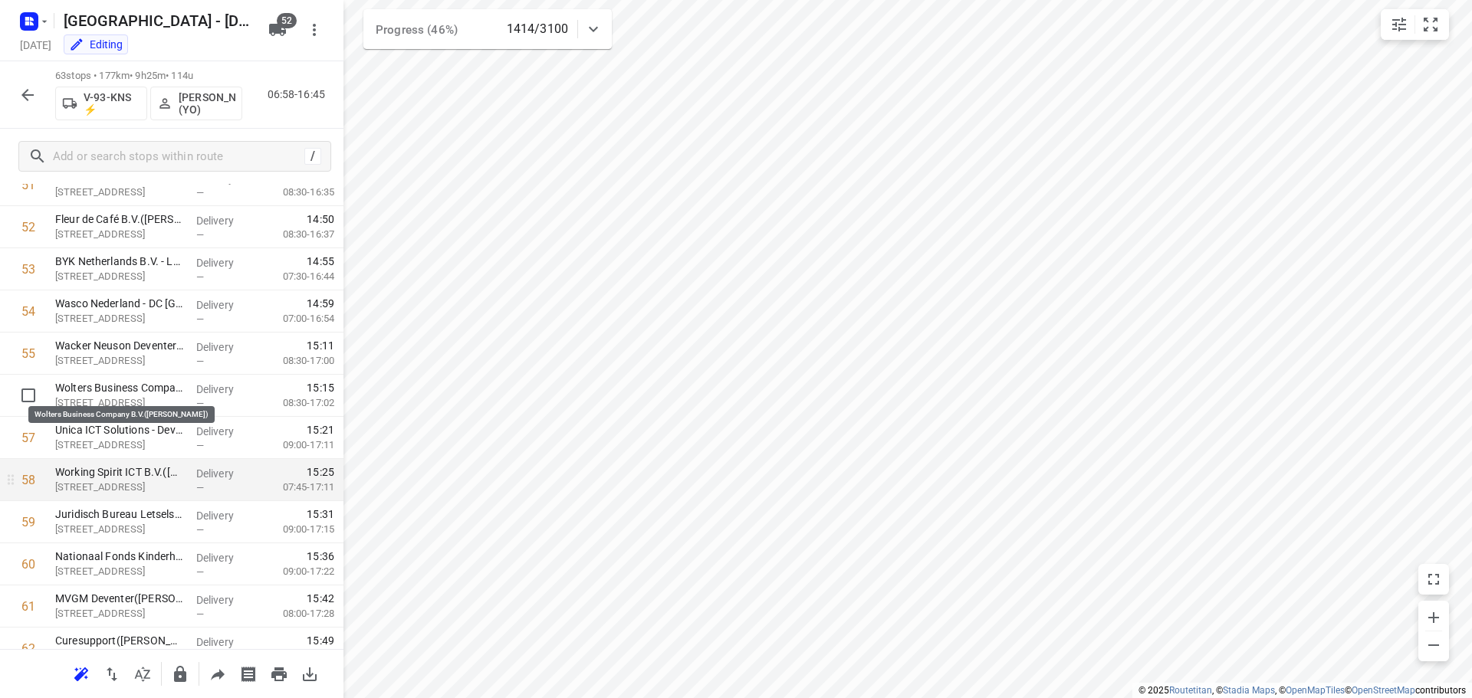
scroll to position [2310, 0]
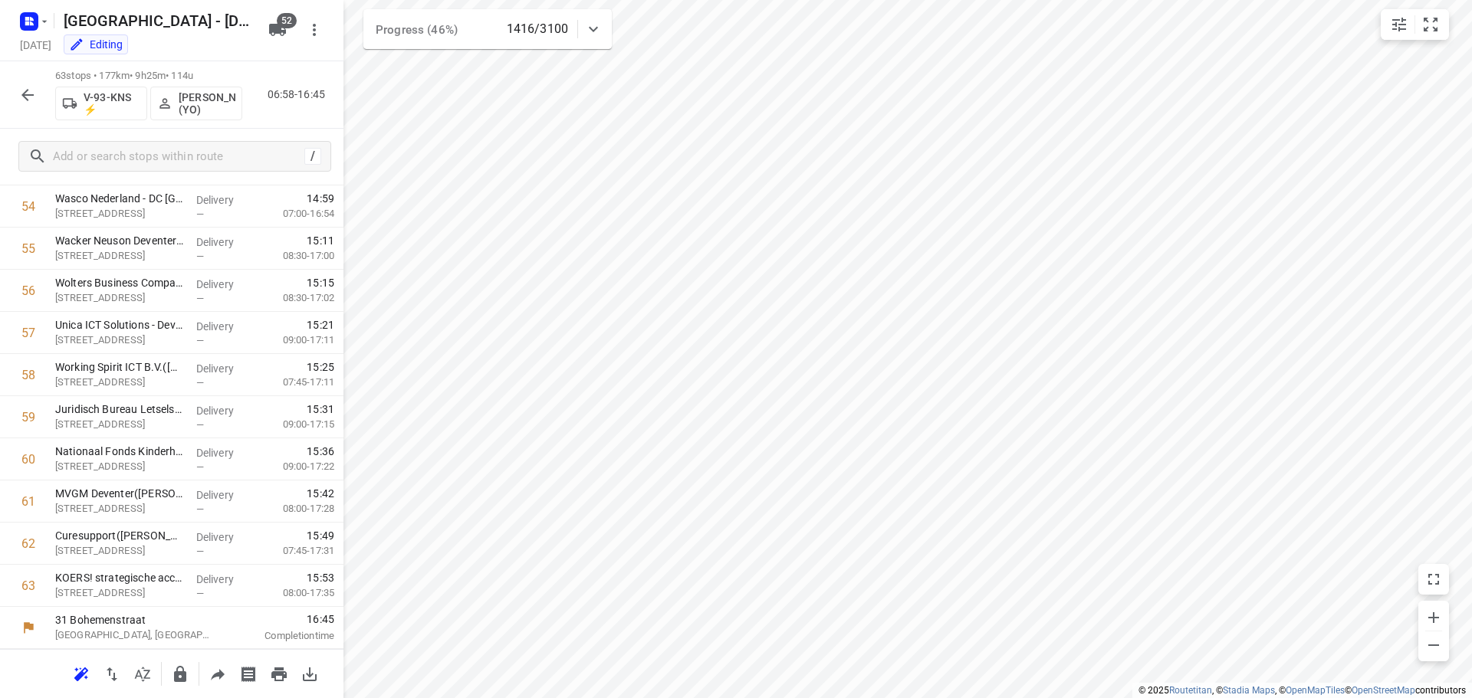
click at [17, 97] on button "button" at bounding box center [27, 95] width 31 height 31
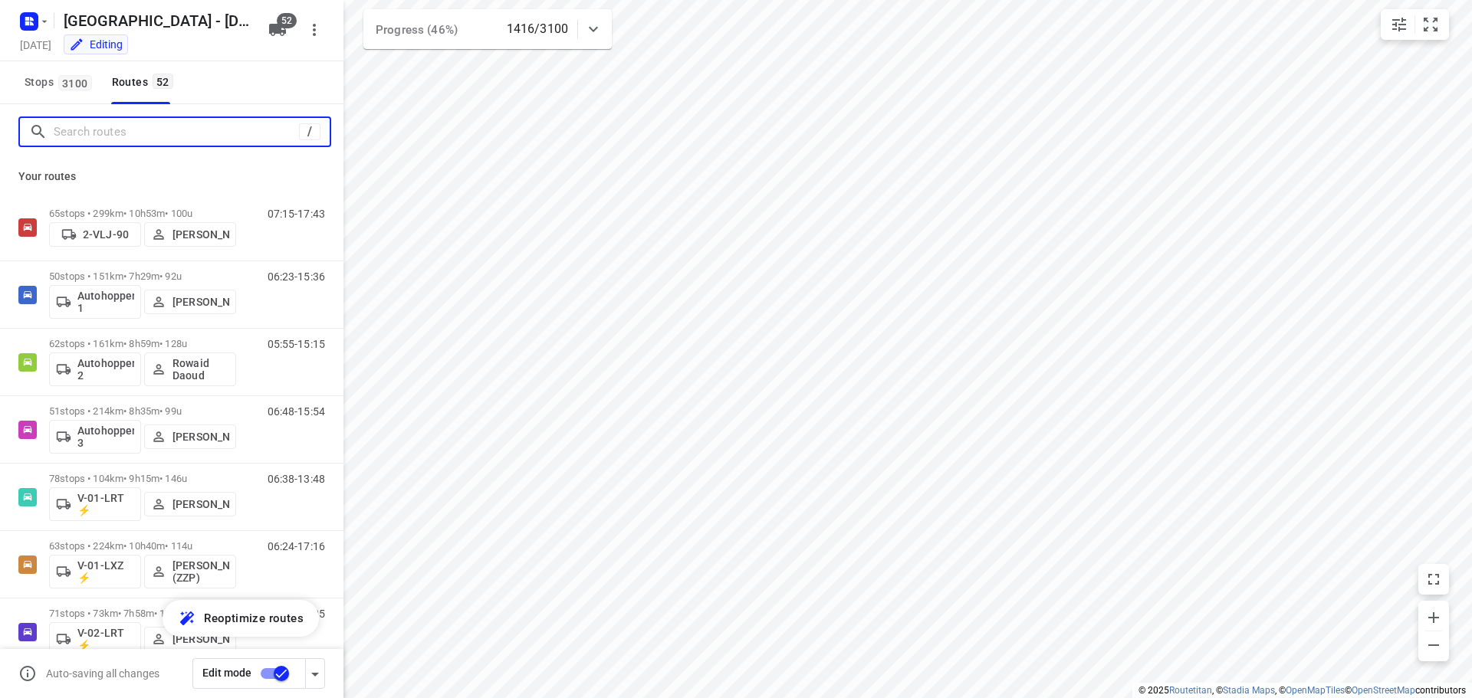
click at [102, 135] on input "Search routes" at bounding box center [176, 132] width 245 height 24
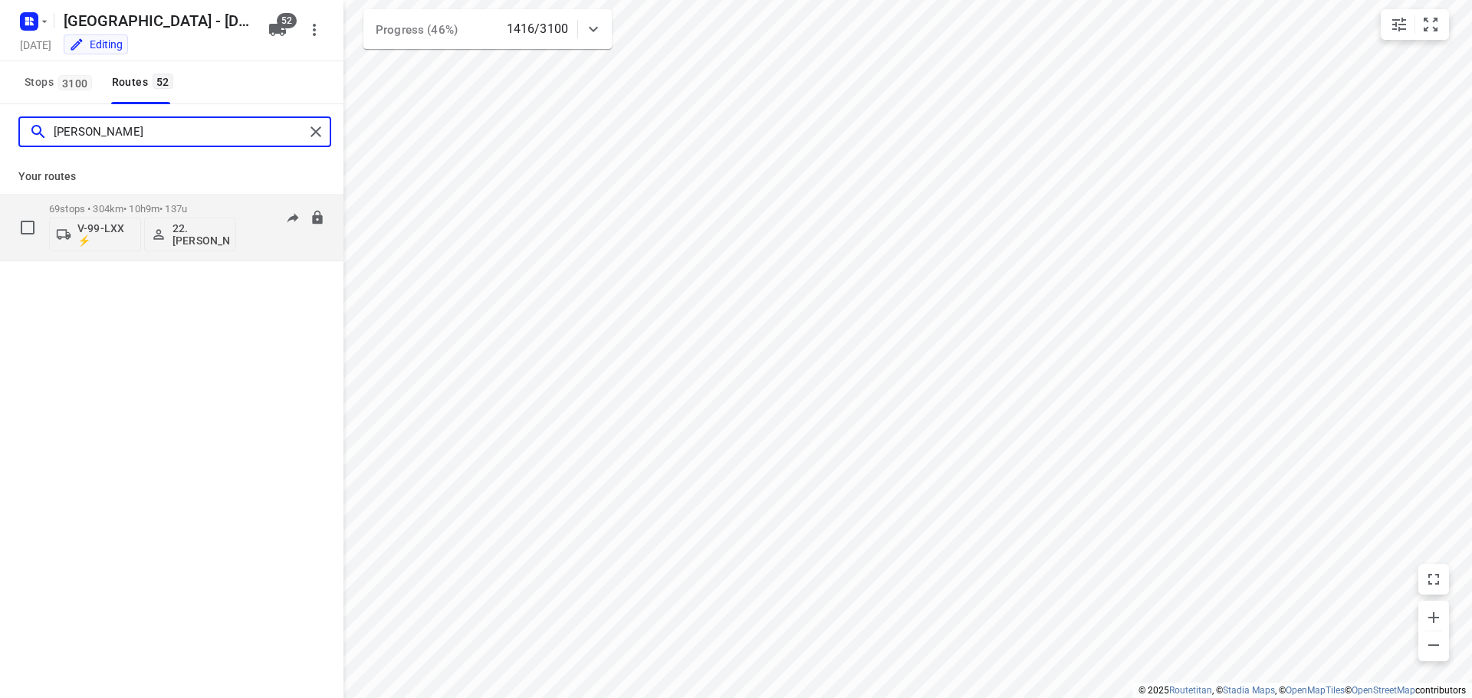
type input "[PERSON_NAME]"
click at [160, 195] on div "69 stops • 304km • 10h9m • 137u V-99-LXX ⚡ 22. [PERSON_NAME] 06:53-16:43" at bounding box center [171, 227] width 343 height 67
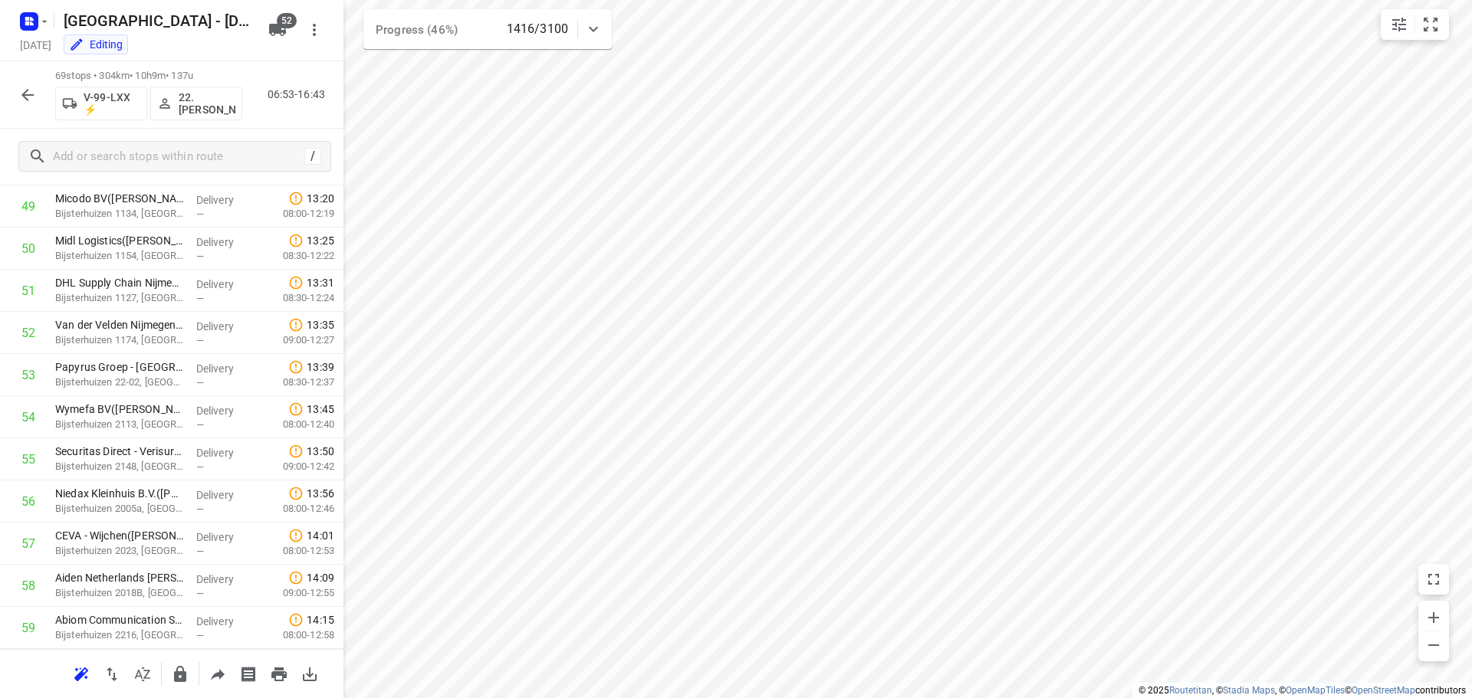
scroll to position [2563, 0]
click at [27, 100] on icon "button" at bounding box center [27, 95] width 18 height 18
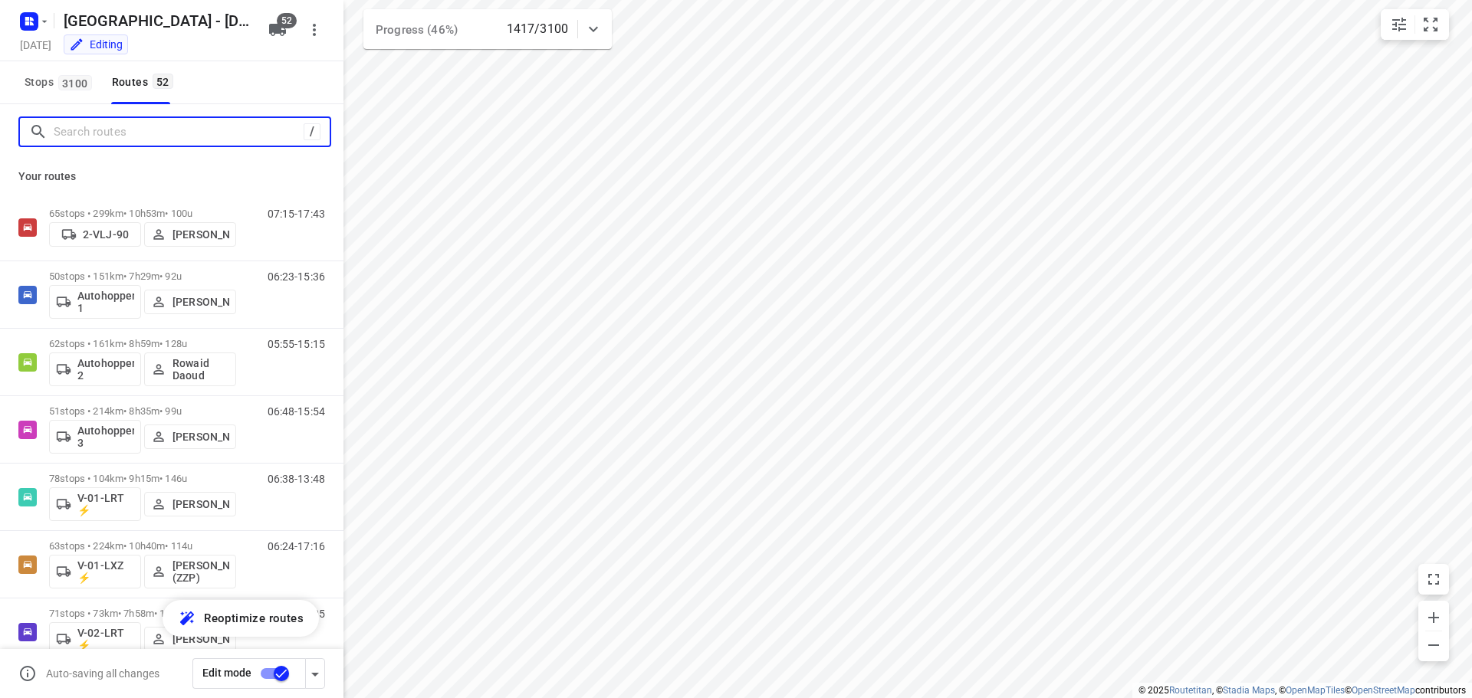
click at [147, 135] on input "Search routes" at bounding box center [179, 132] width 250 height 24
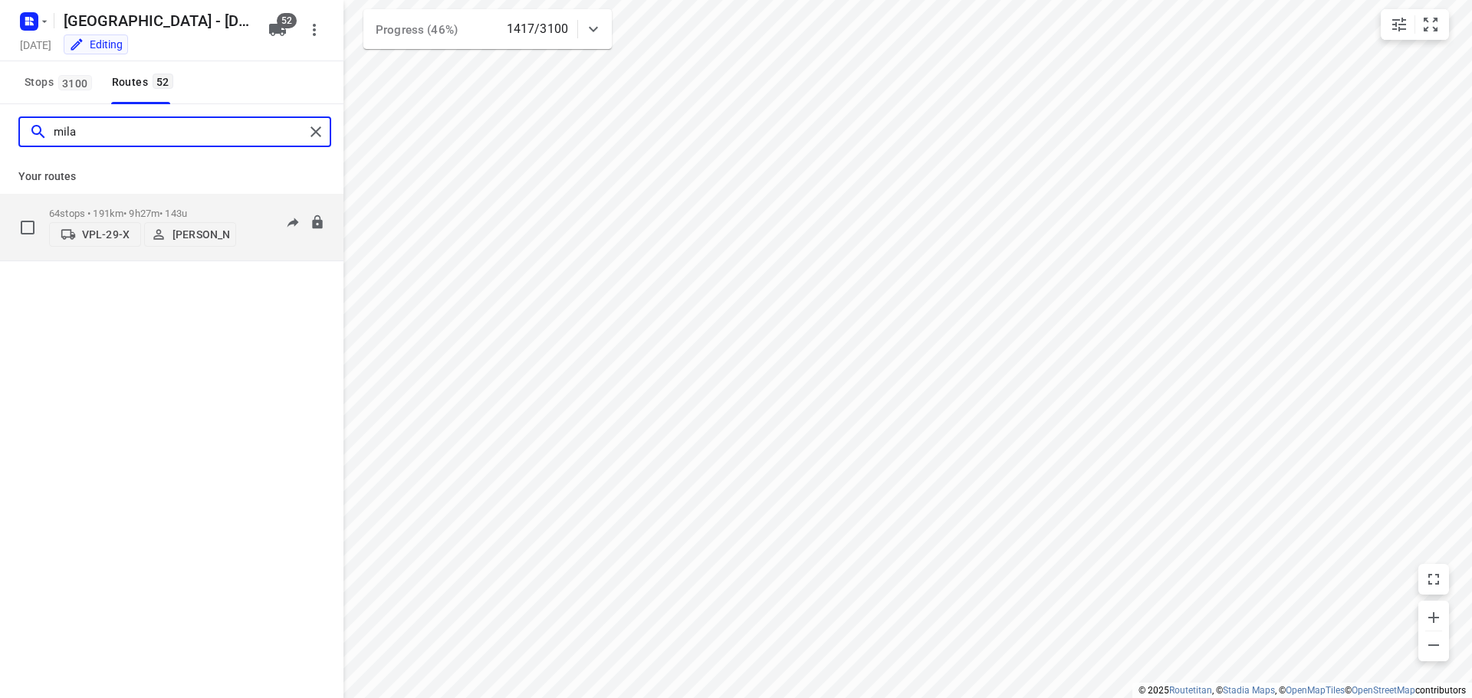
type input "mila"
click at [146, 205] on div "64 stops • 191km • 9h27m • 143u VPL-29-X Milan Rave" at bounding box center [142, 227] width 187 height 54
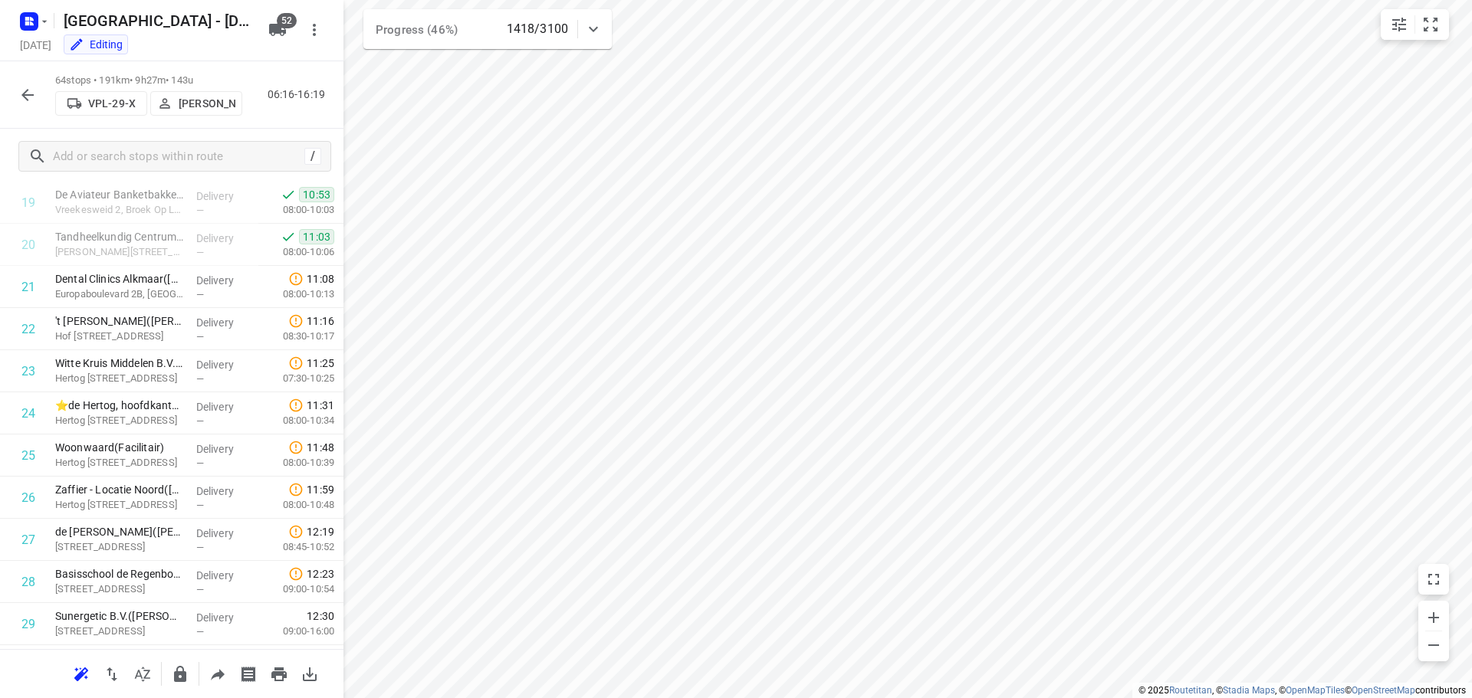
scroll to position [2352, 0]
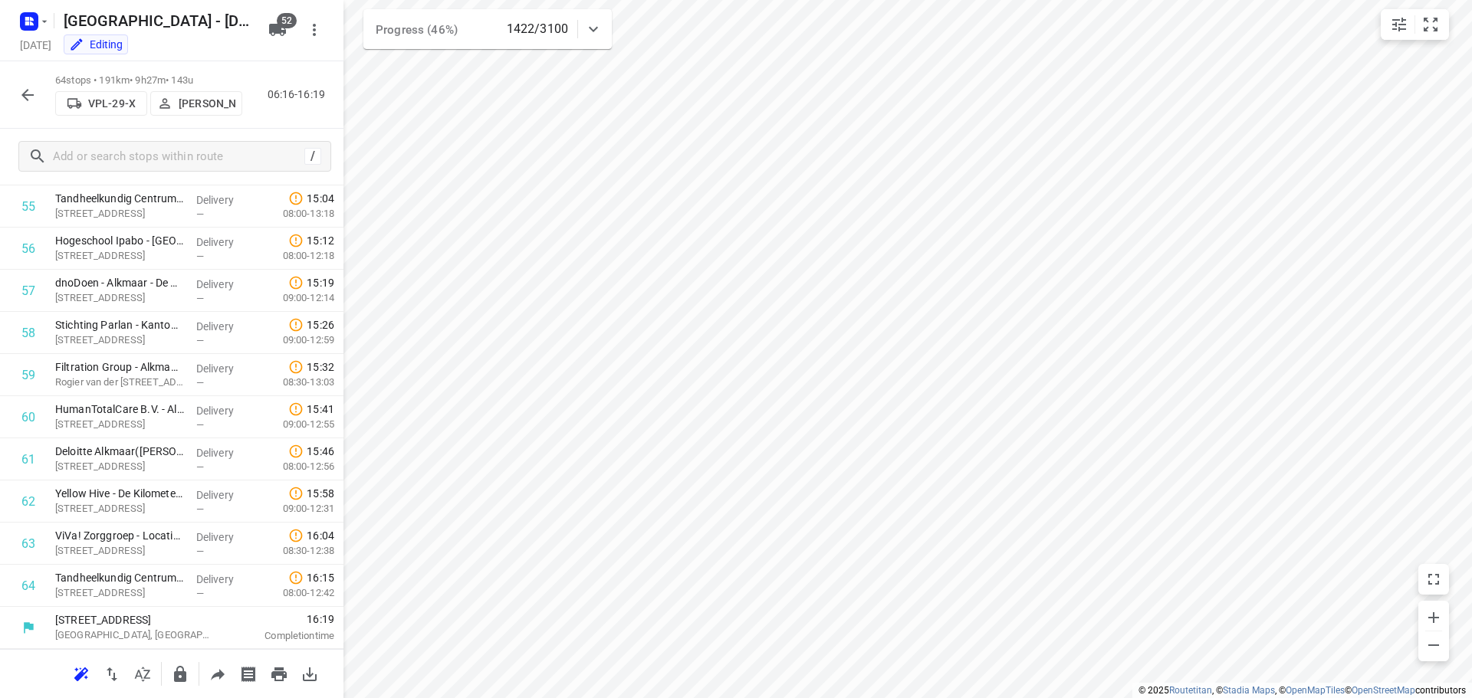
click at [31, 95] on icon "button" at bounding box center [27, 95] width 12 height 12
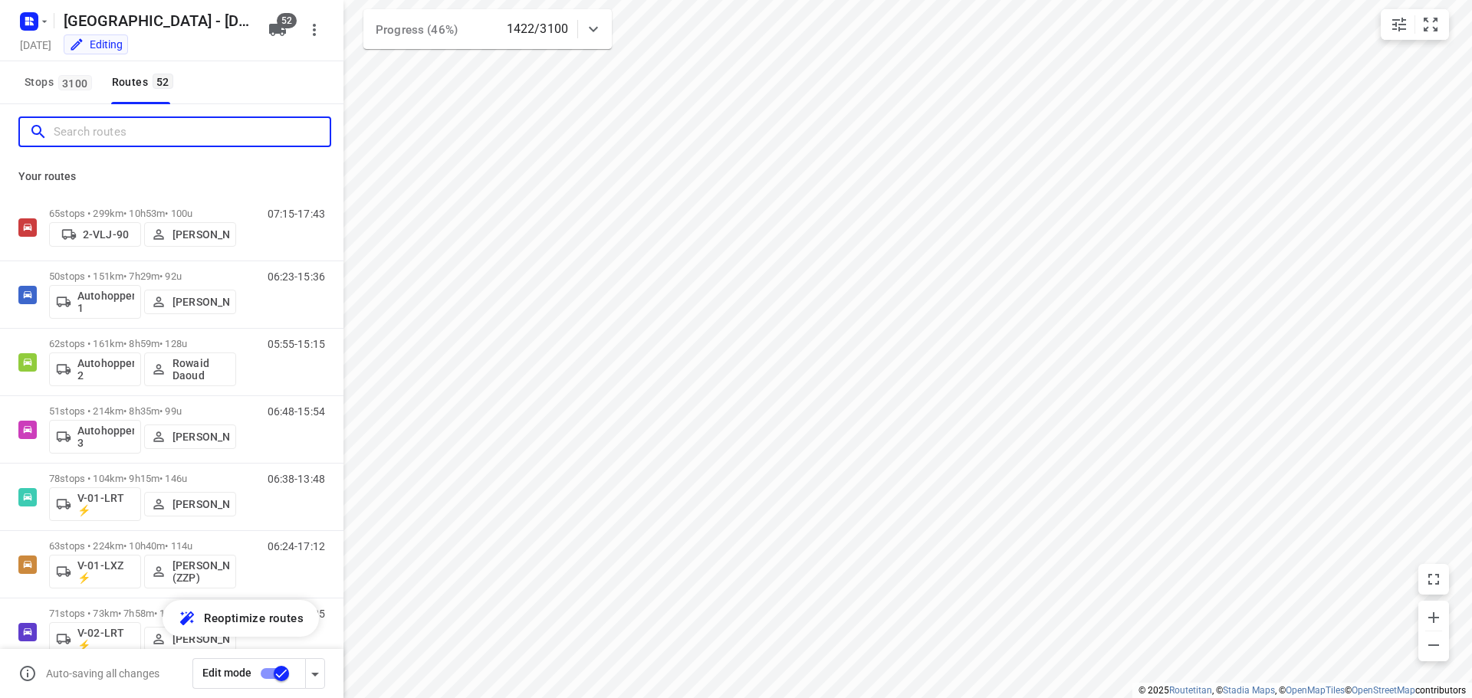
click at [106, 130] on input "Search routes" at bounding box center [192, 132] width 276 height 24
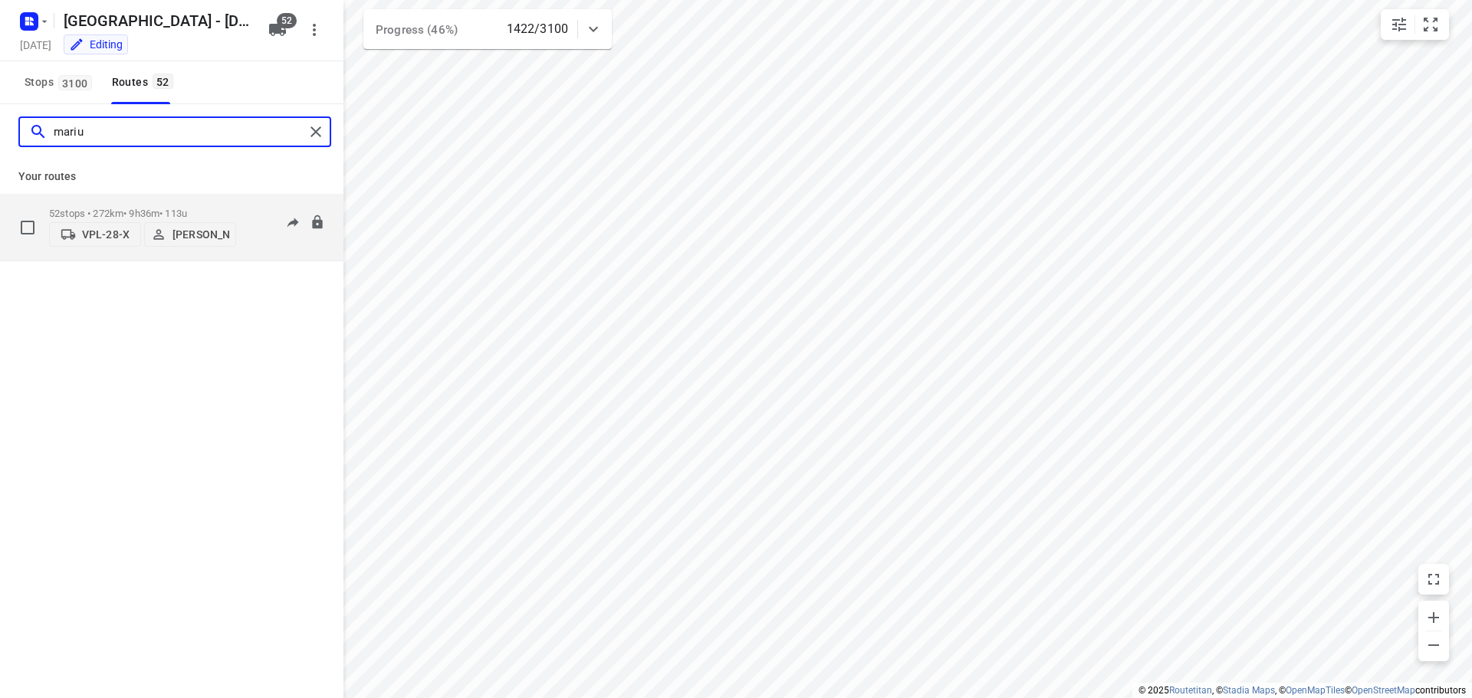
type input "mariu"
click at [130, 209] on p "52 stops • 272km • 9h36m • 113u" at bounding box center [142, 213] width 187 height 11
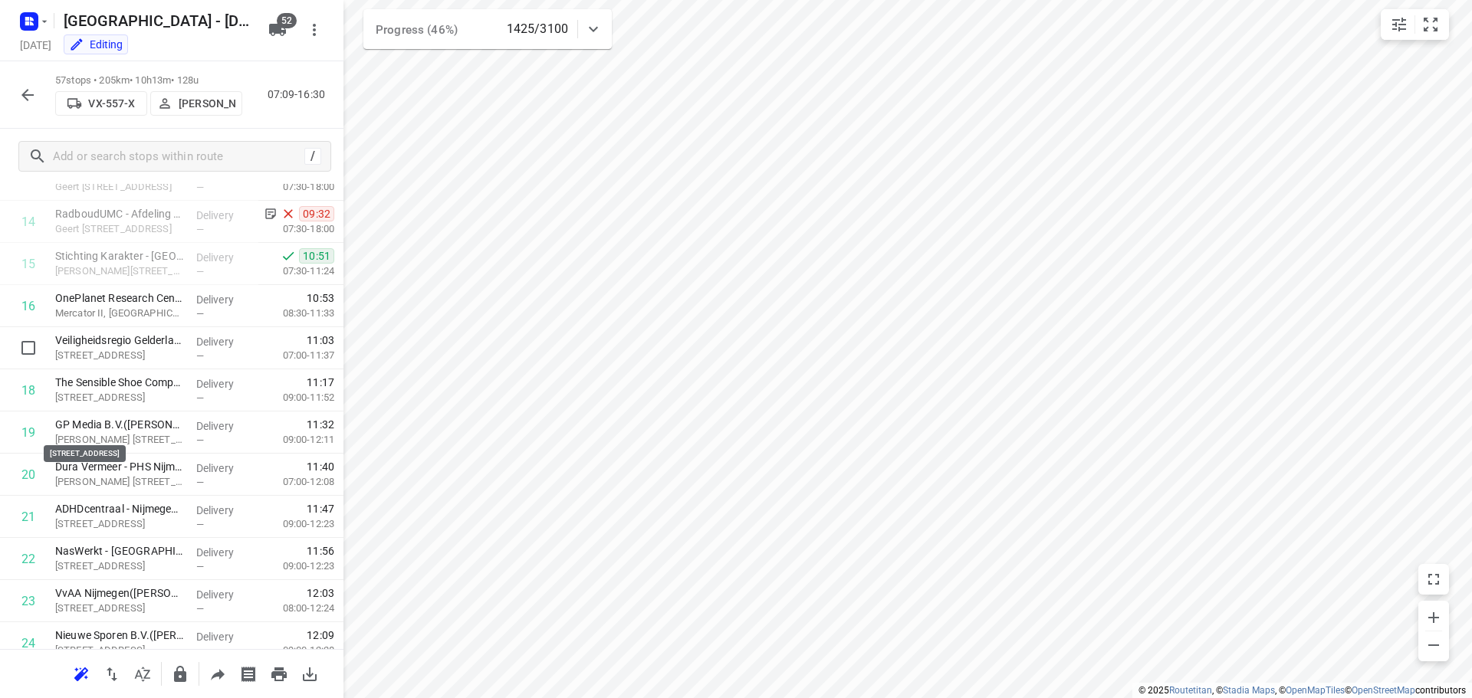
scroll to position [524, 0]
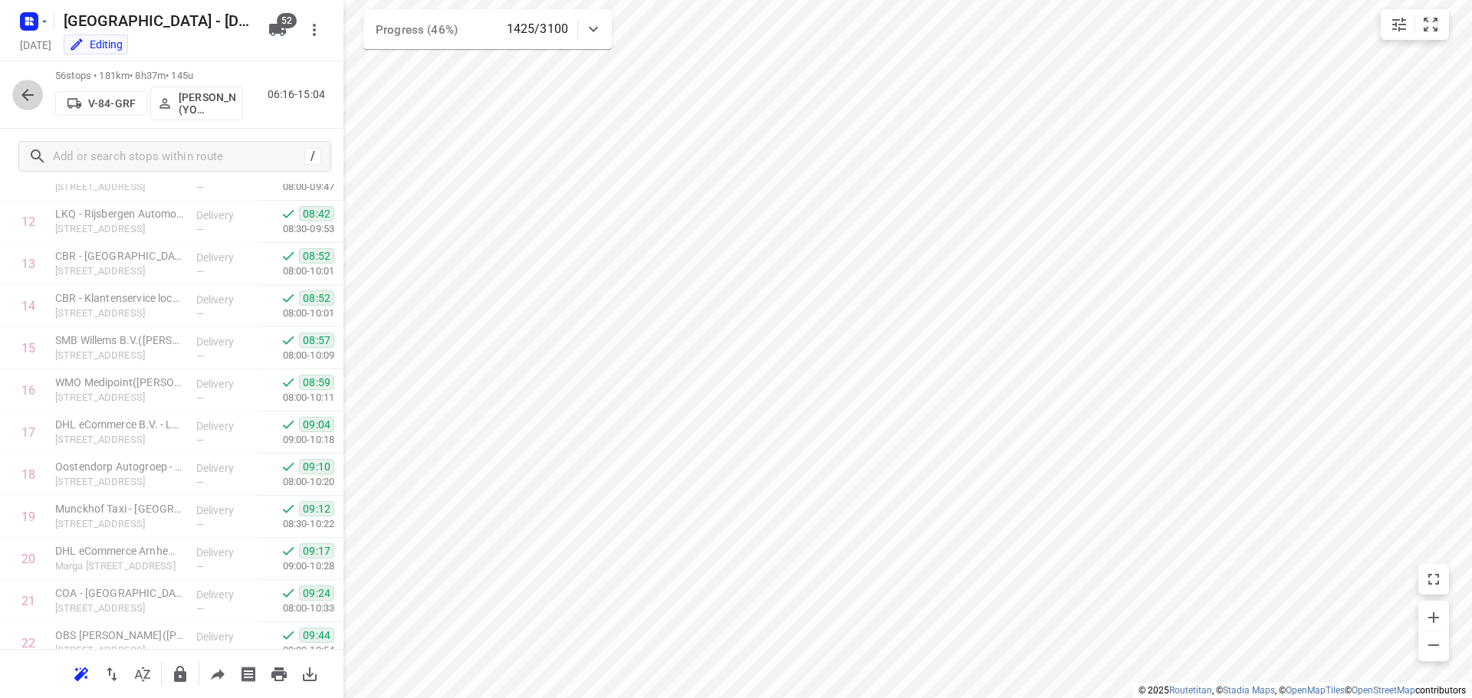
click at [25, 90] on icon "button" at bounding box center [27, 95] width 18 height 18
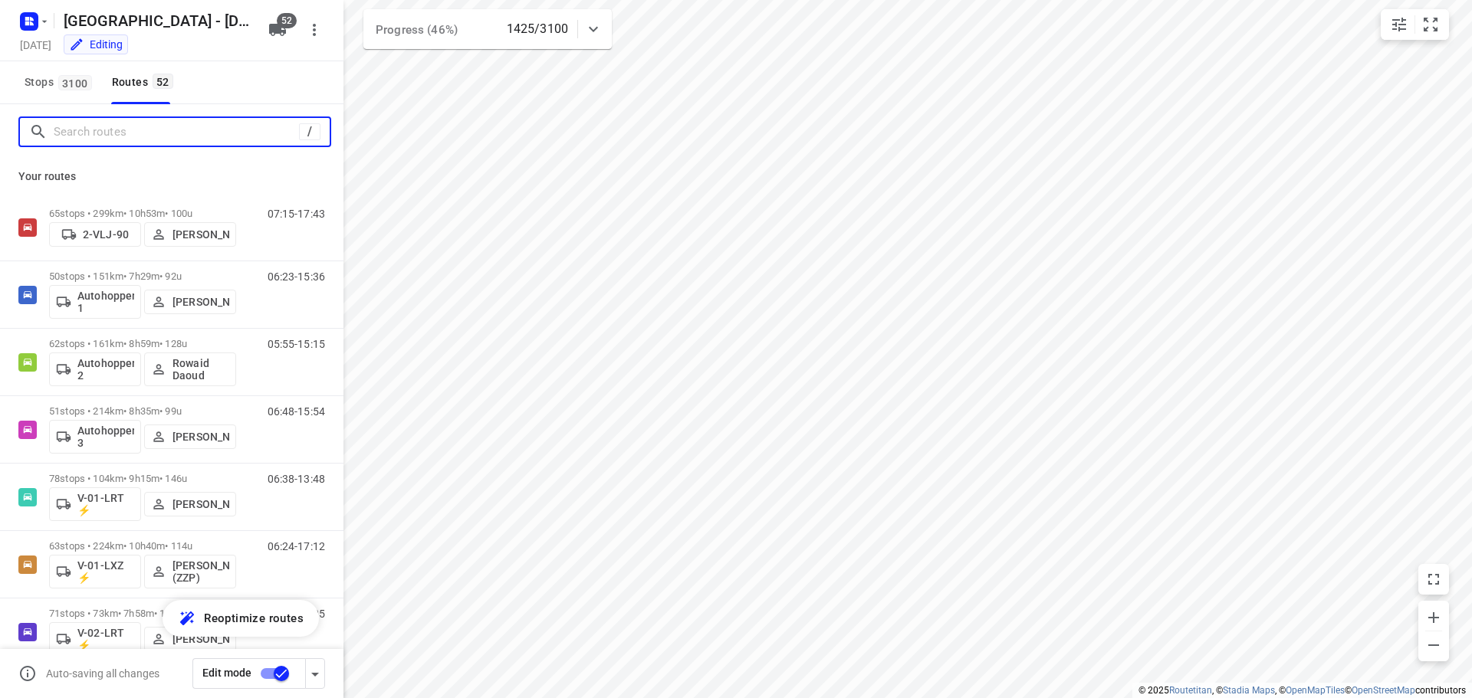
click at [111, 140] on input "Search routes" at bounding box center [176, 132] width 245 height 24
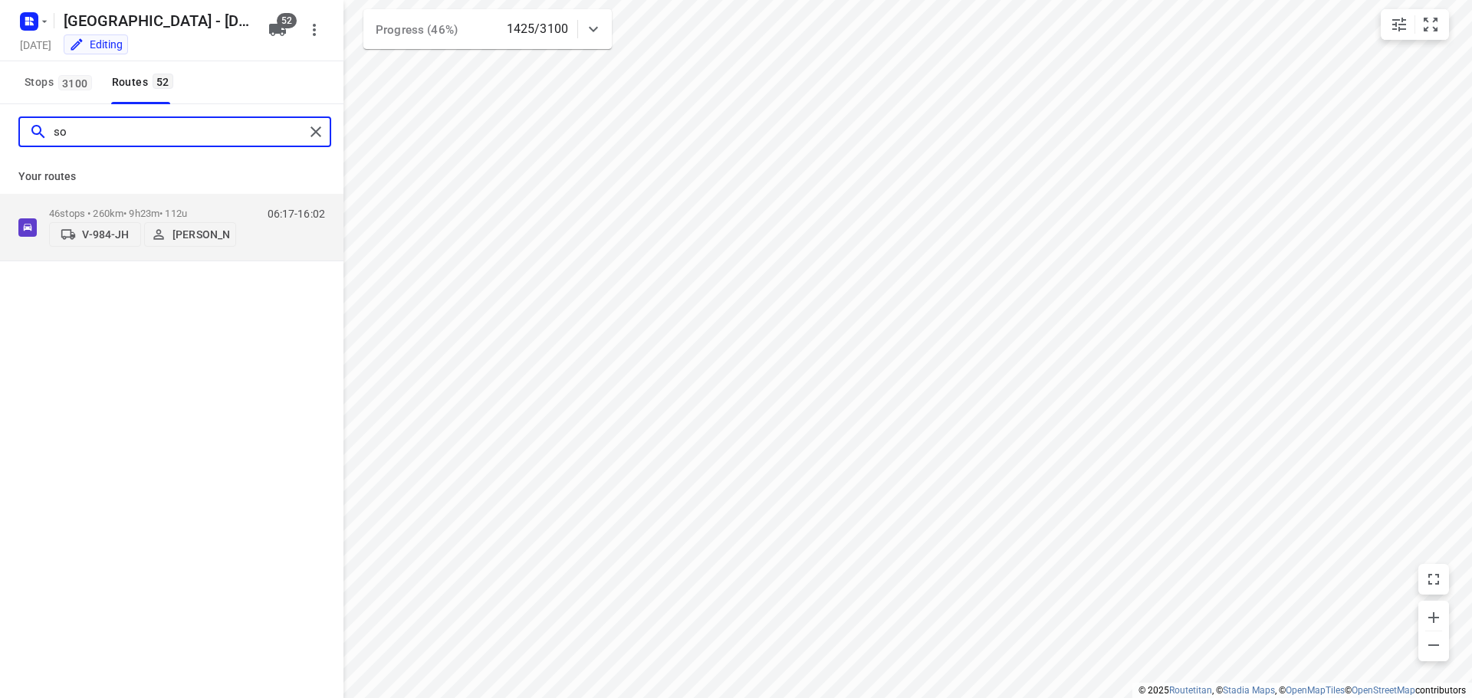
type input "s"
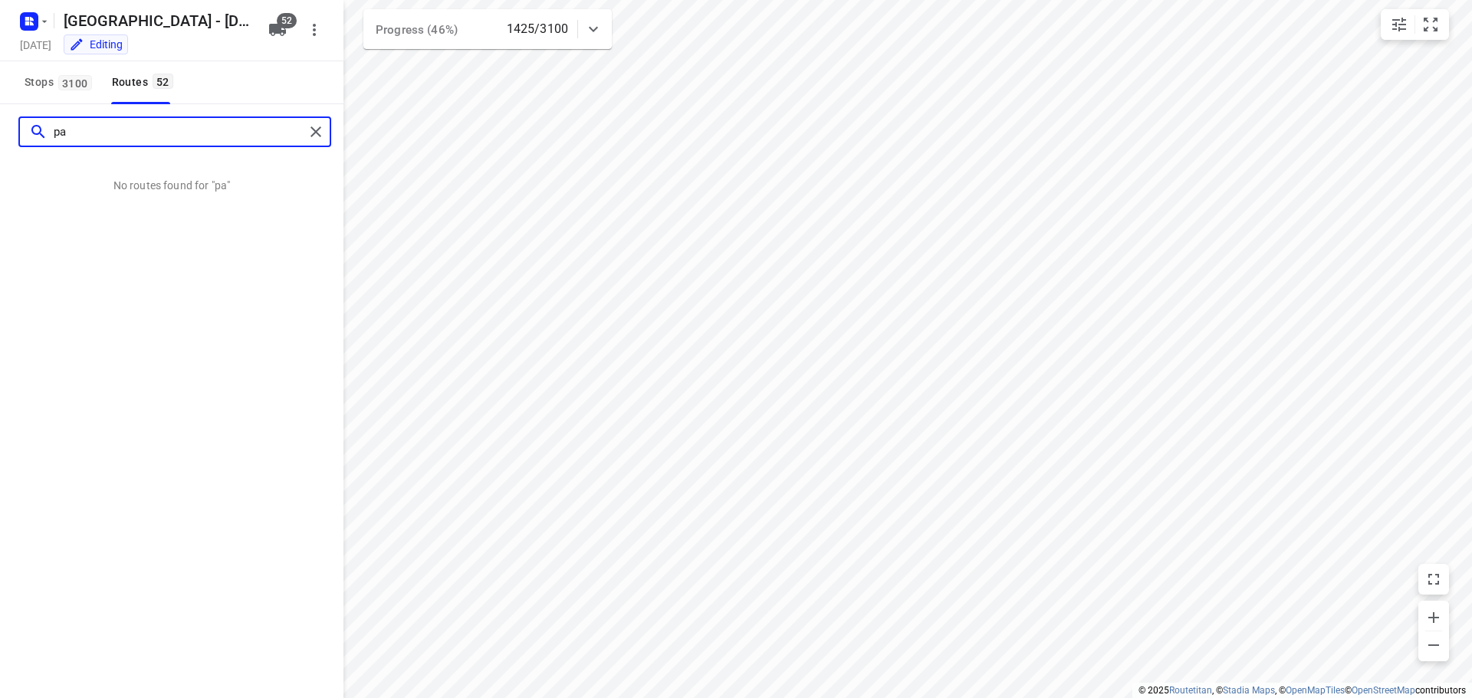
type input "p"
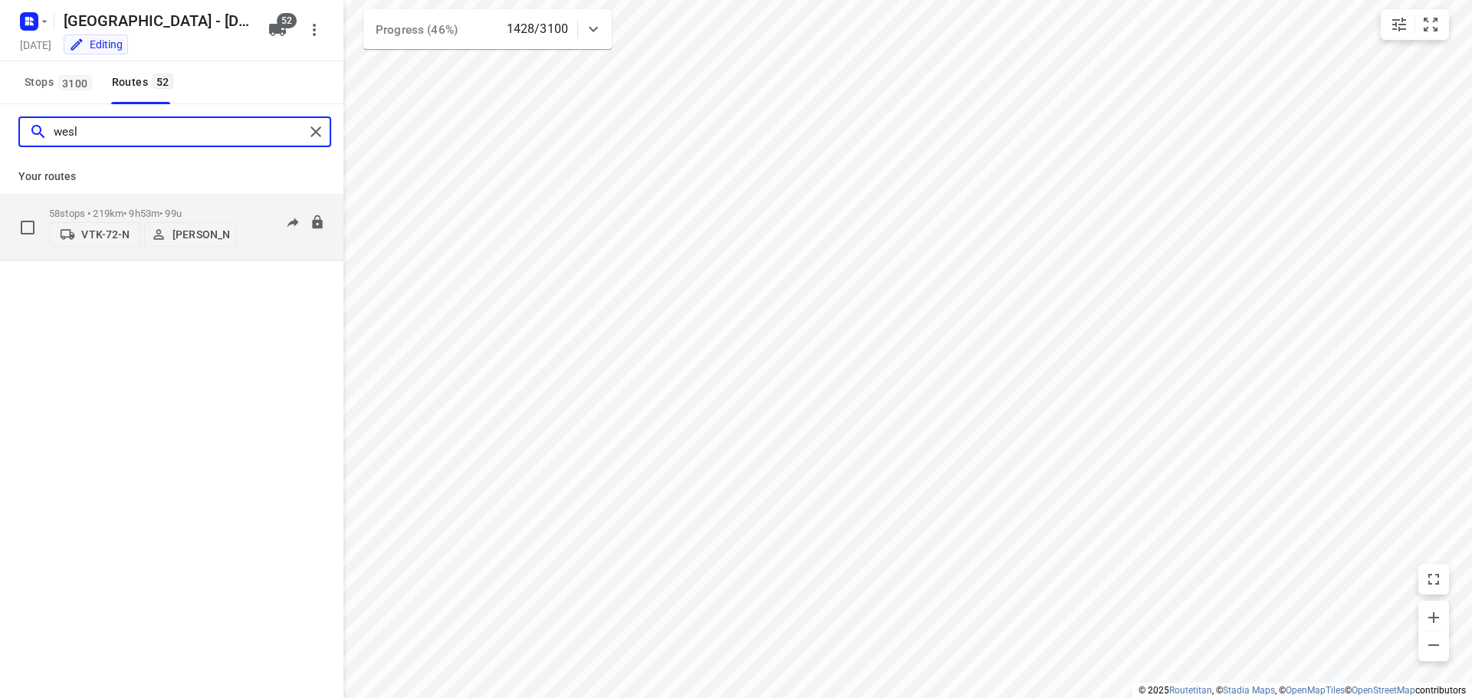
type input "wesl"
click at [168, 208] on p "58 stops • 219km • 9h53m • 99u" at bounding box center [142, 213] width 187 height 11
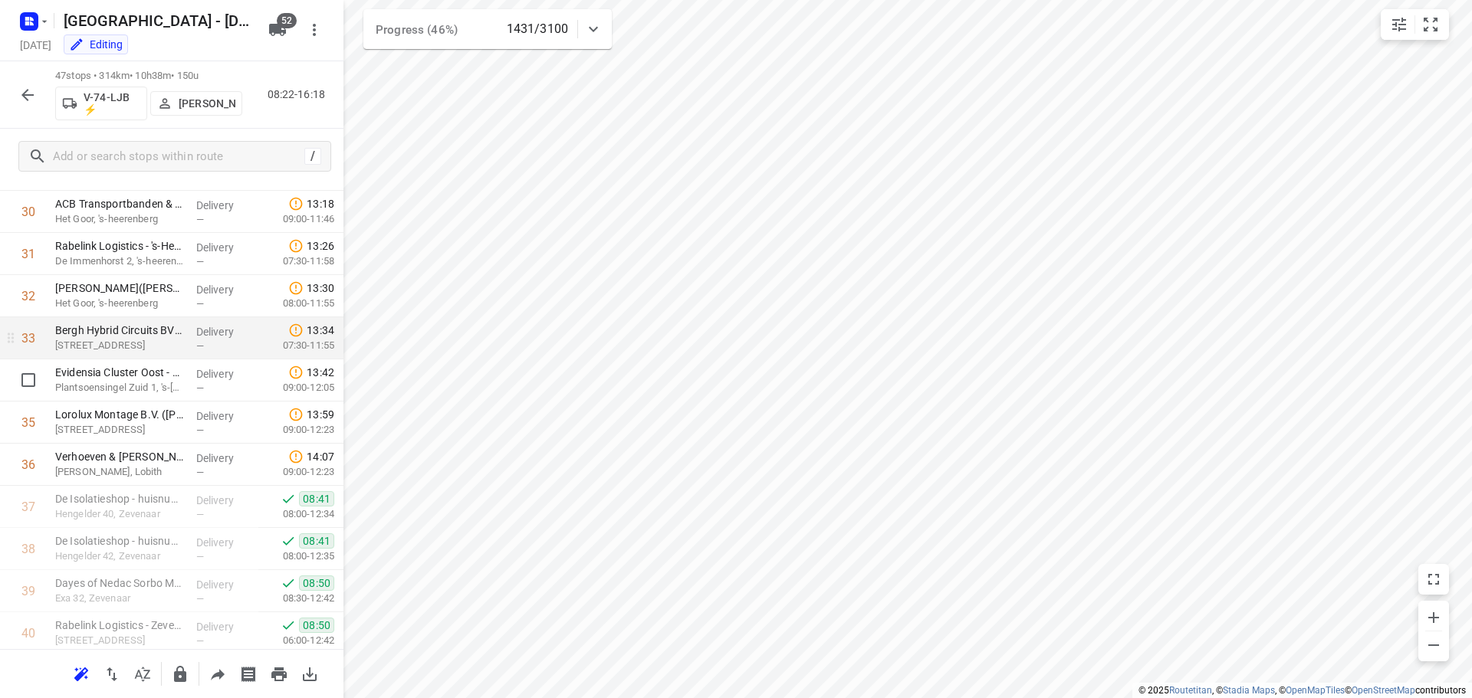
scroll to position [715, 0]
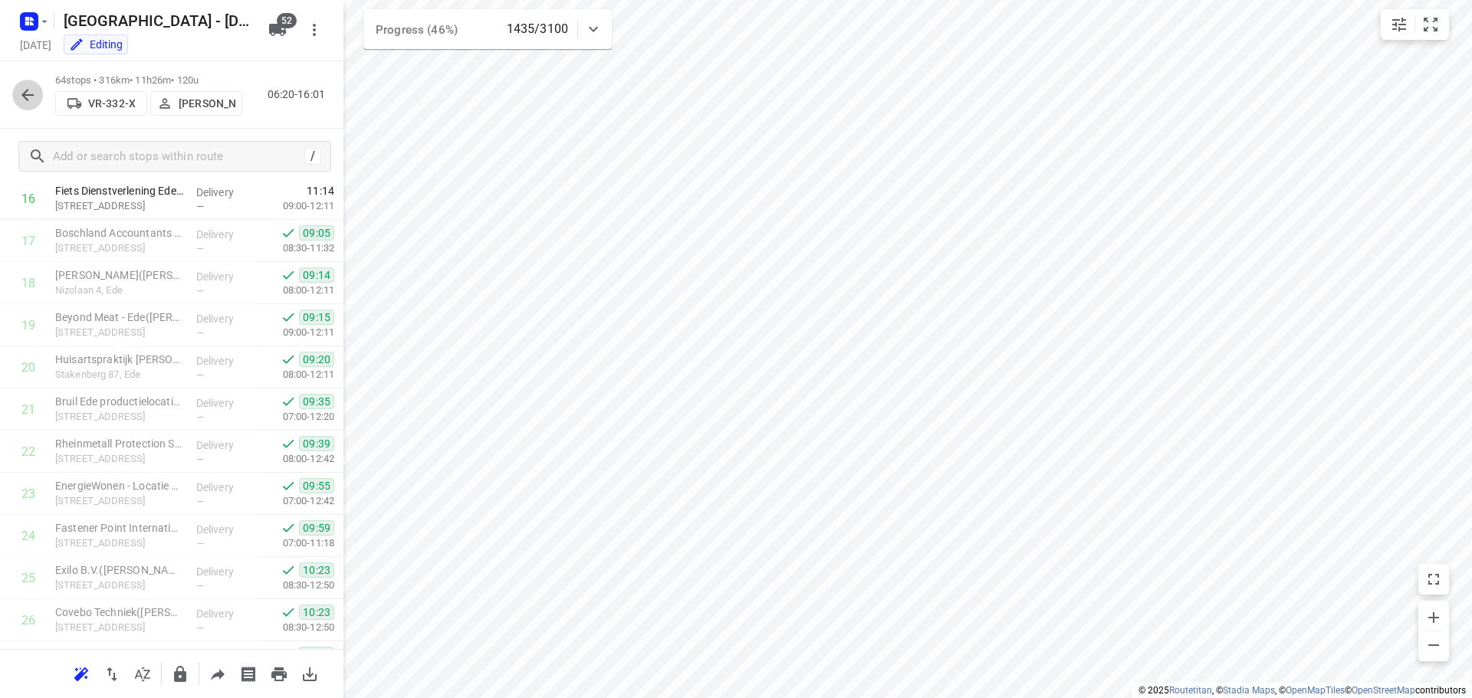
click at [31, 94] on icon "button" at bounding box center [27, 95] width 12 height 12
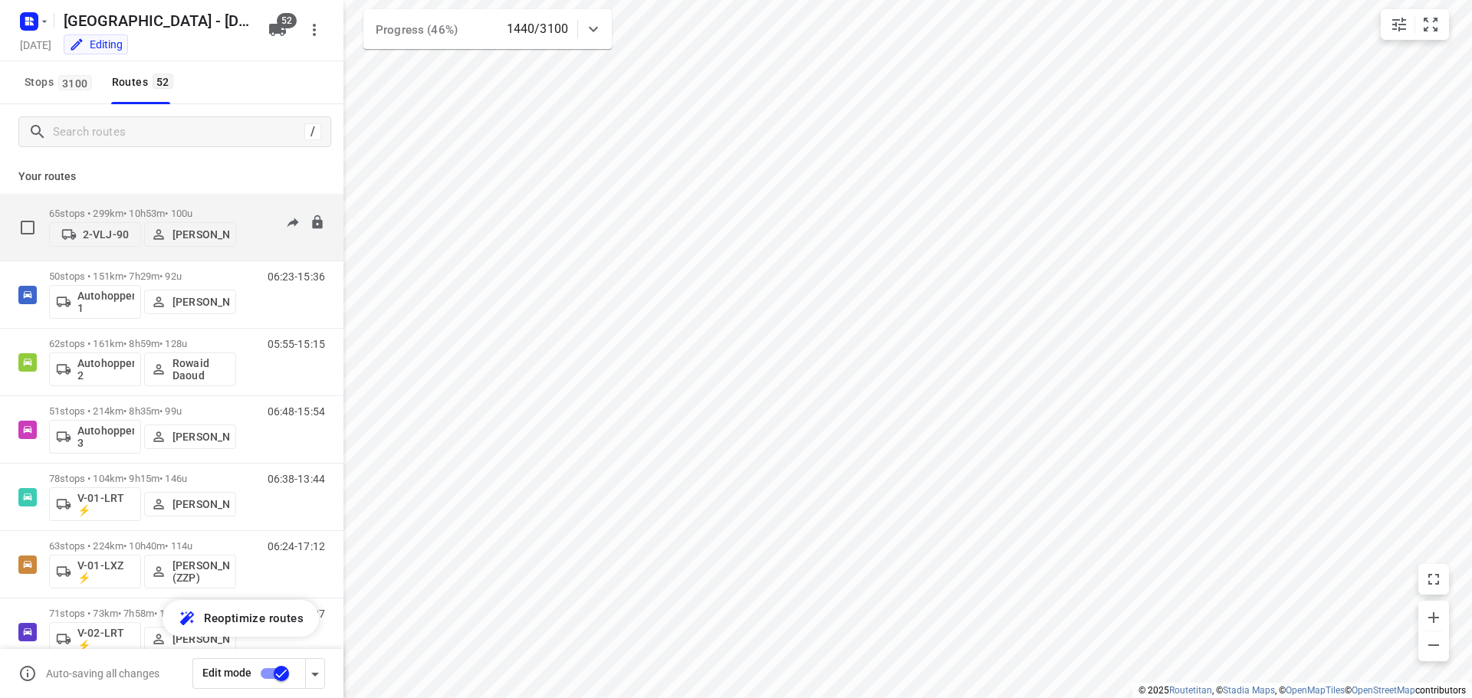
click at [215, 206] on div "65 stops • 299km • 10h53m • 100u 2-VLJ-90 Fikri Mizaz" at bounding box center [142, 227] width 187 height 54
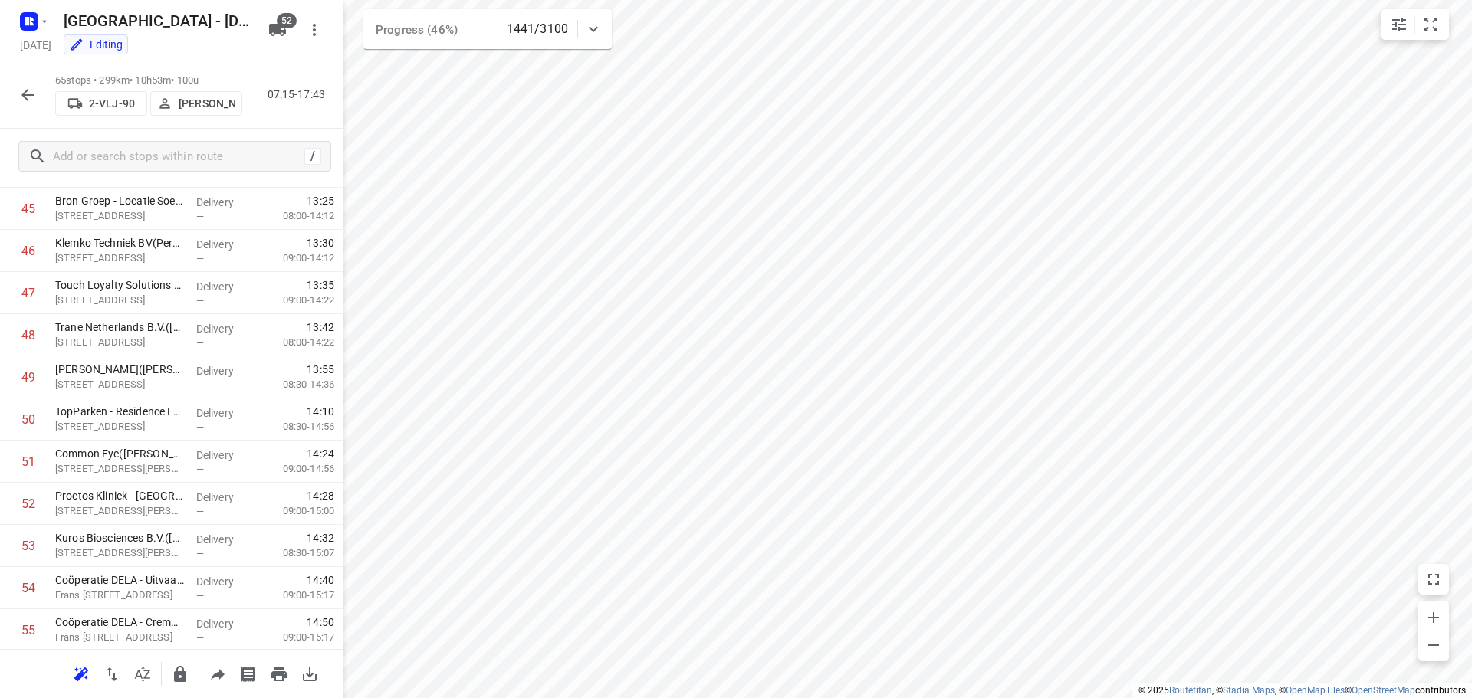
scroll to position [2394, 0]
click at [26, 89] on icon "button" at bounding box center [27, 95] width 18 height 18
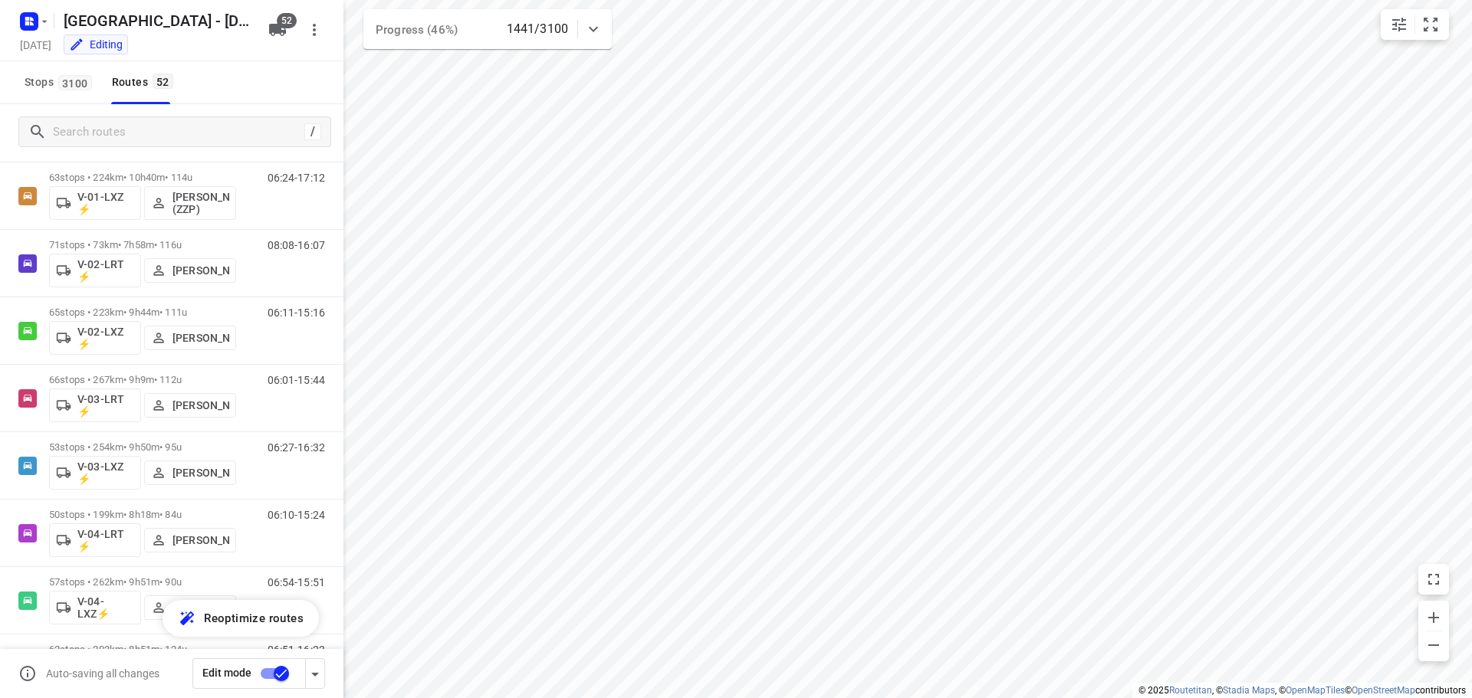
scroll to position [358, 0]
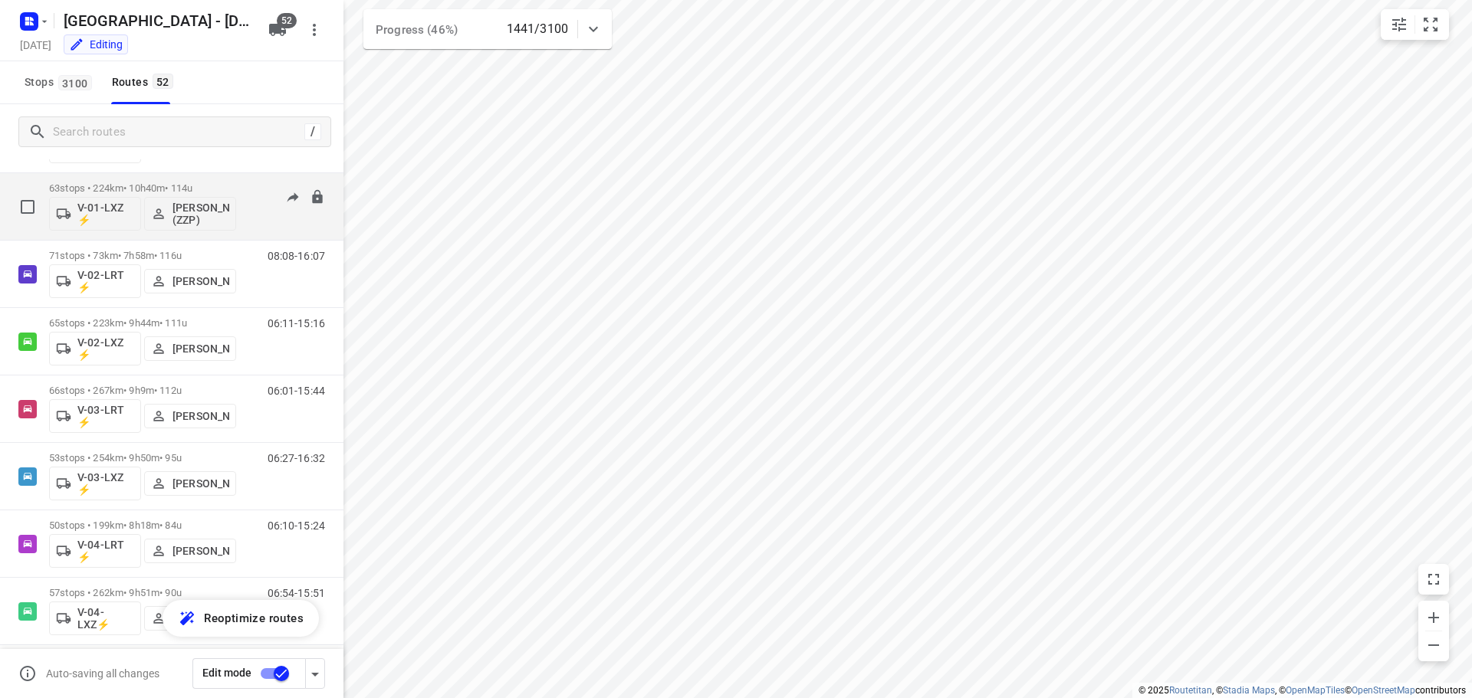
click at [287, 213] on div "06:24-17:12" at bounding box center [286, 210] width 77 height 56
click at [232, 181] on div "63 stops • 224km • 10h40m • 114u V-01-LXZ ⚡ [PERSON_NAME] (ZZP)" at bounding box center [142, 207] width 187 height 64
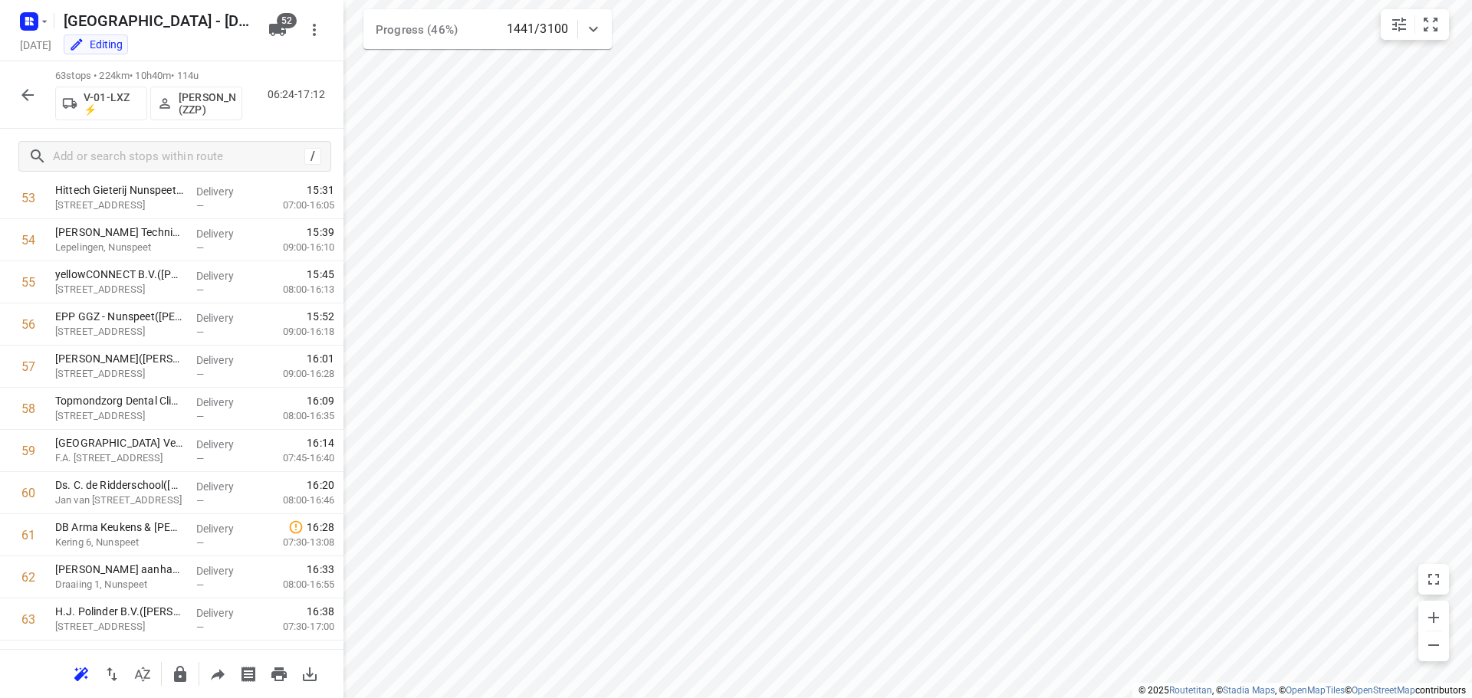
scroll to position [2310, 0]
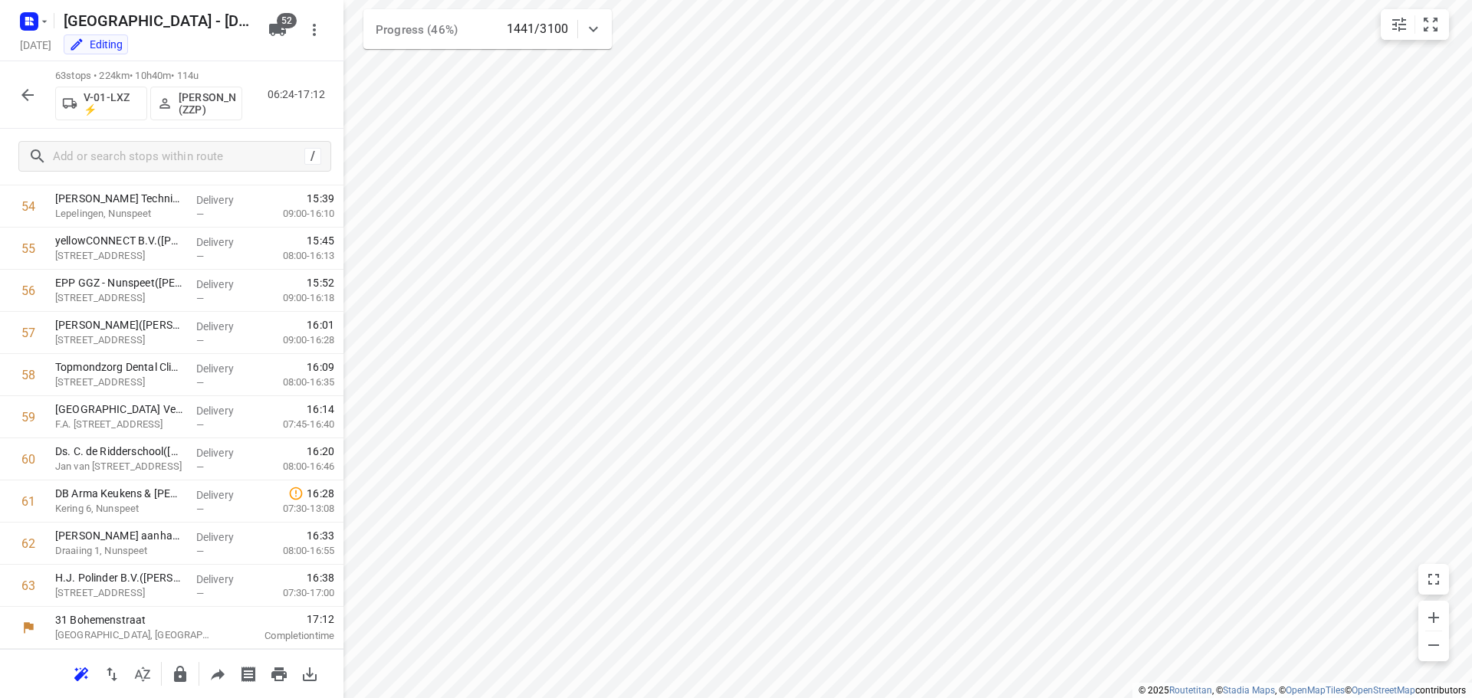
click at [30, 107] on button "button" at bounding box center [27, 95] width 31 height 31
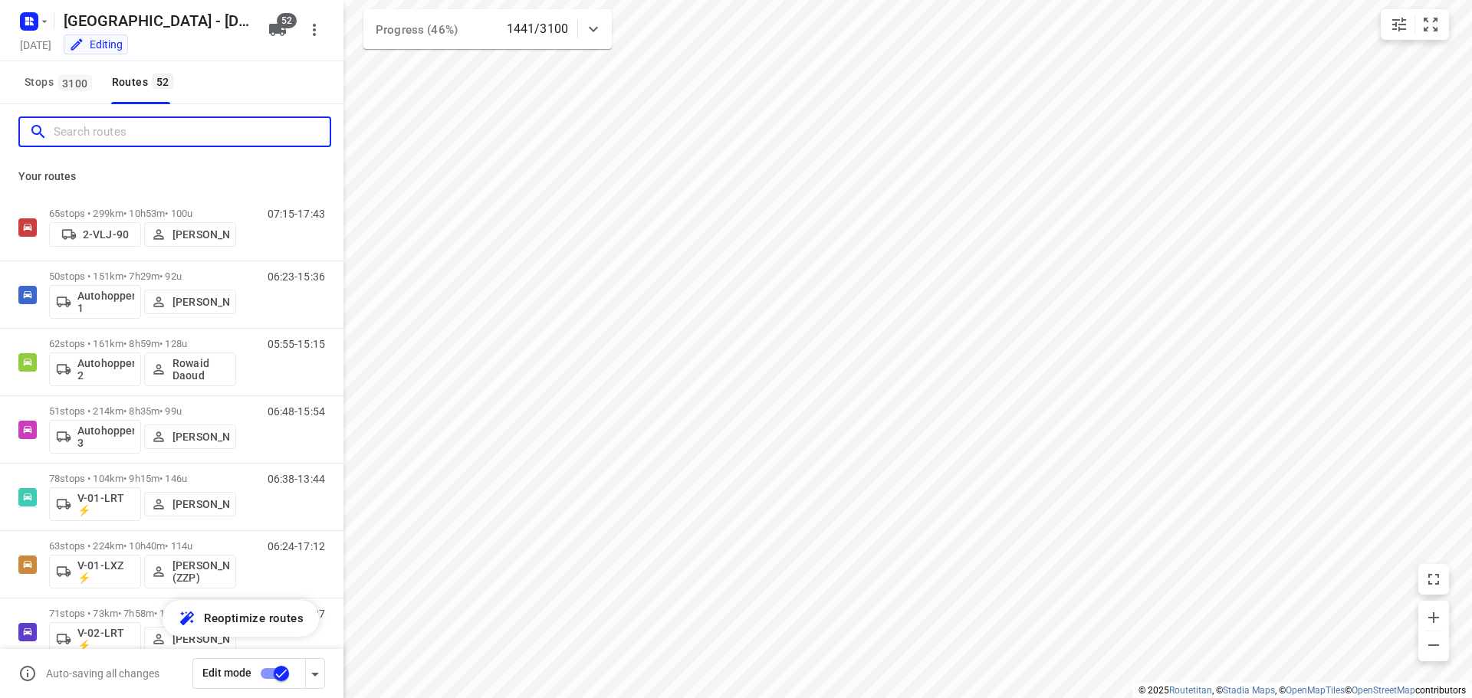
click at [57, 131] on input "Search routes" at bounding box center [192, 132] width 276 height 24
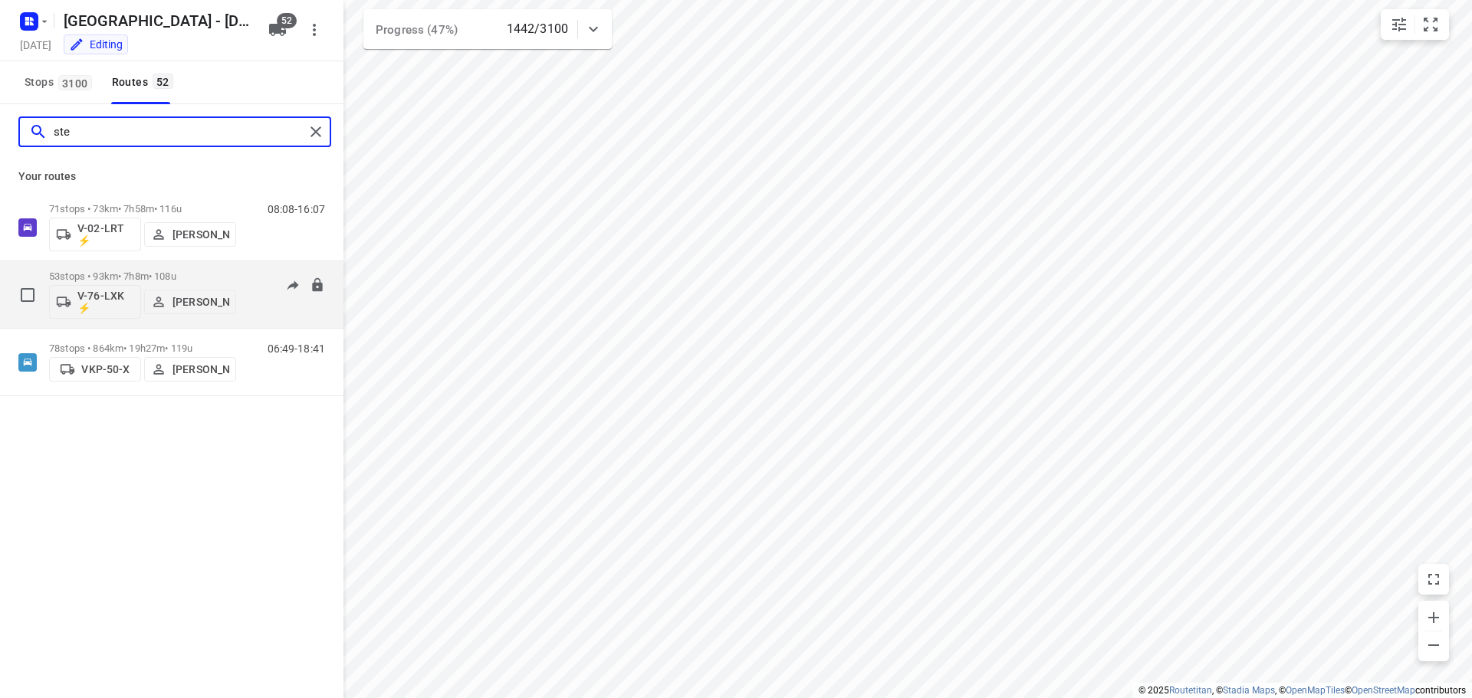
type input "ste"
click at [140, 273] on p "53 stops • 93km • 7h8m • 108u" at bounding box center [142, 276] width 187 height 11
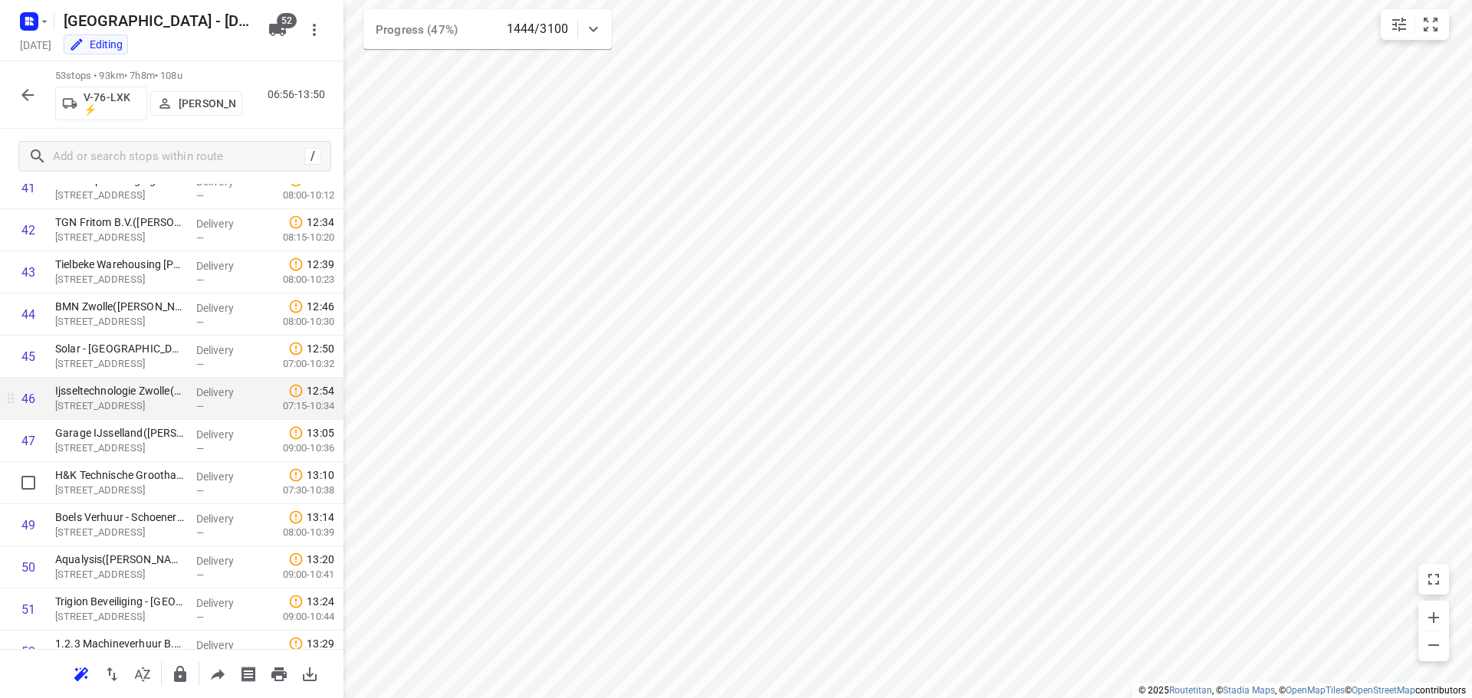
scroll to position [1888, 0]
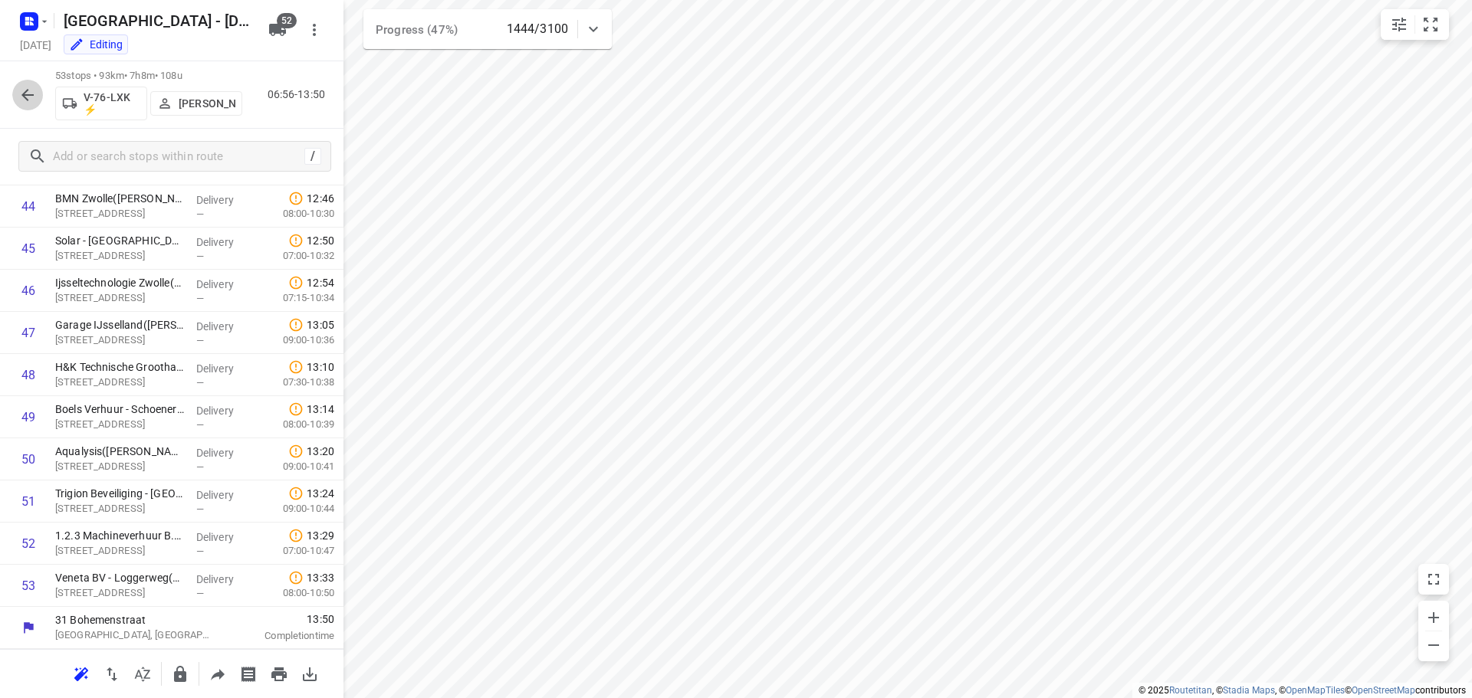
click at [36, 99] on icon "button" at bounding box center [27, 95] width 18 height 18
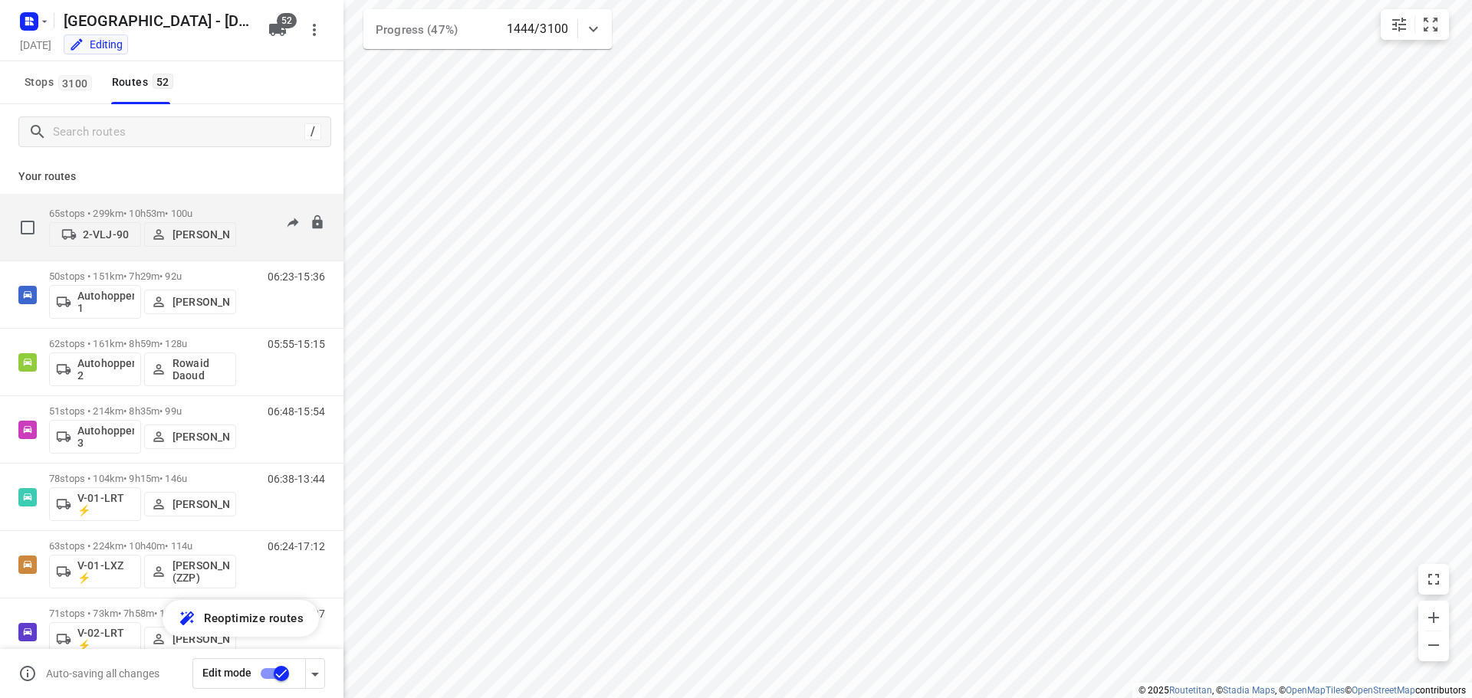
click at [196, 203] on div "65 stops • 299km • 10h53m • 100u 2-VLJ-90 Fikri Mizaz" at bounding box center [142, 227] width 187 height 54
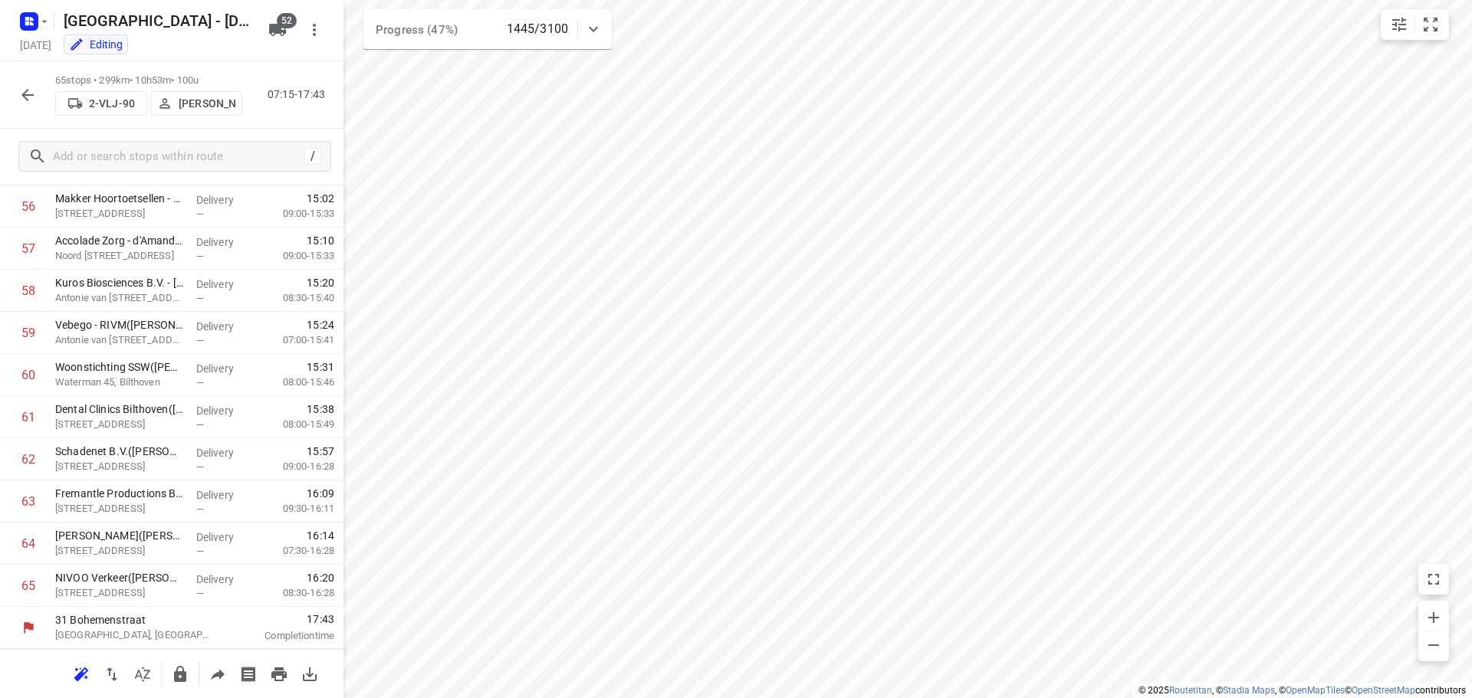
scroll to position [1908, 0]
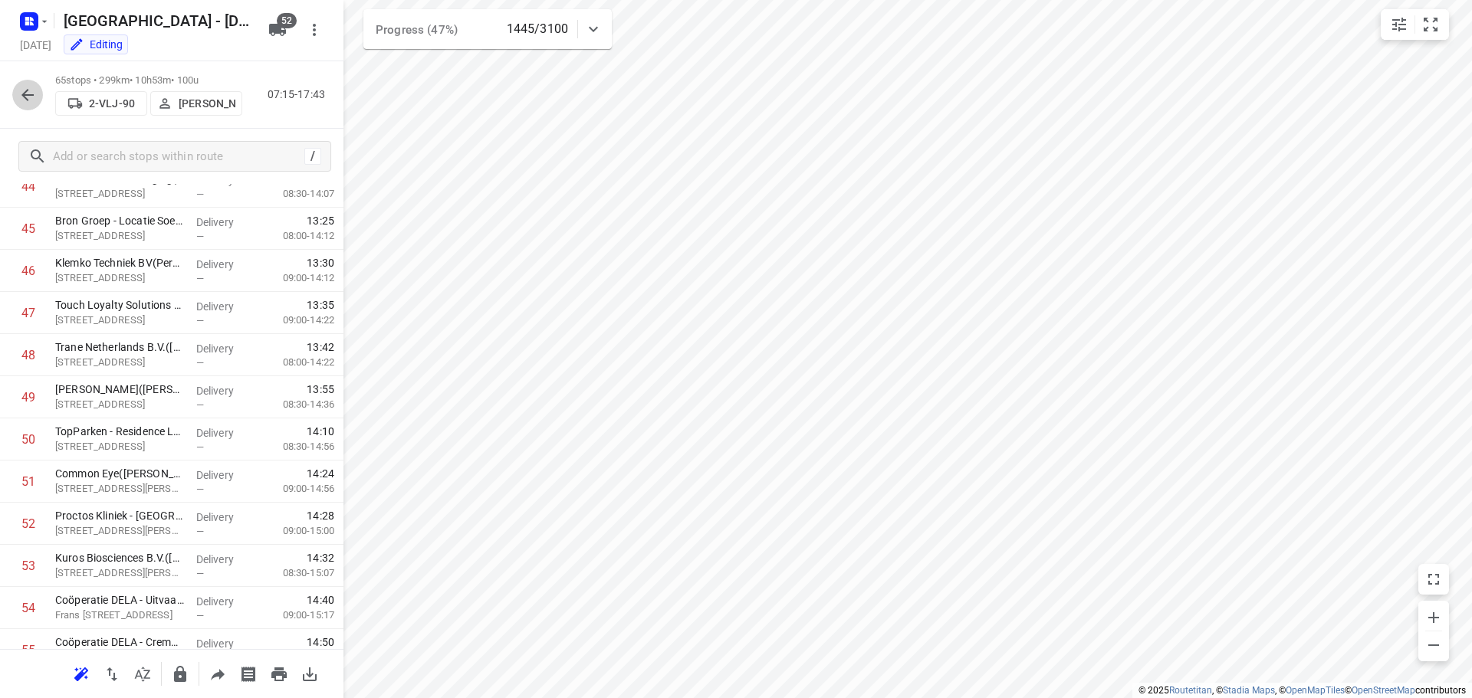
click at [24, 103] on icon "button" at bounding box center [27, 95] width 18 height 18
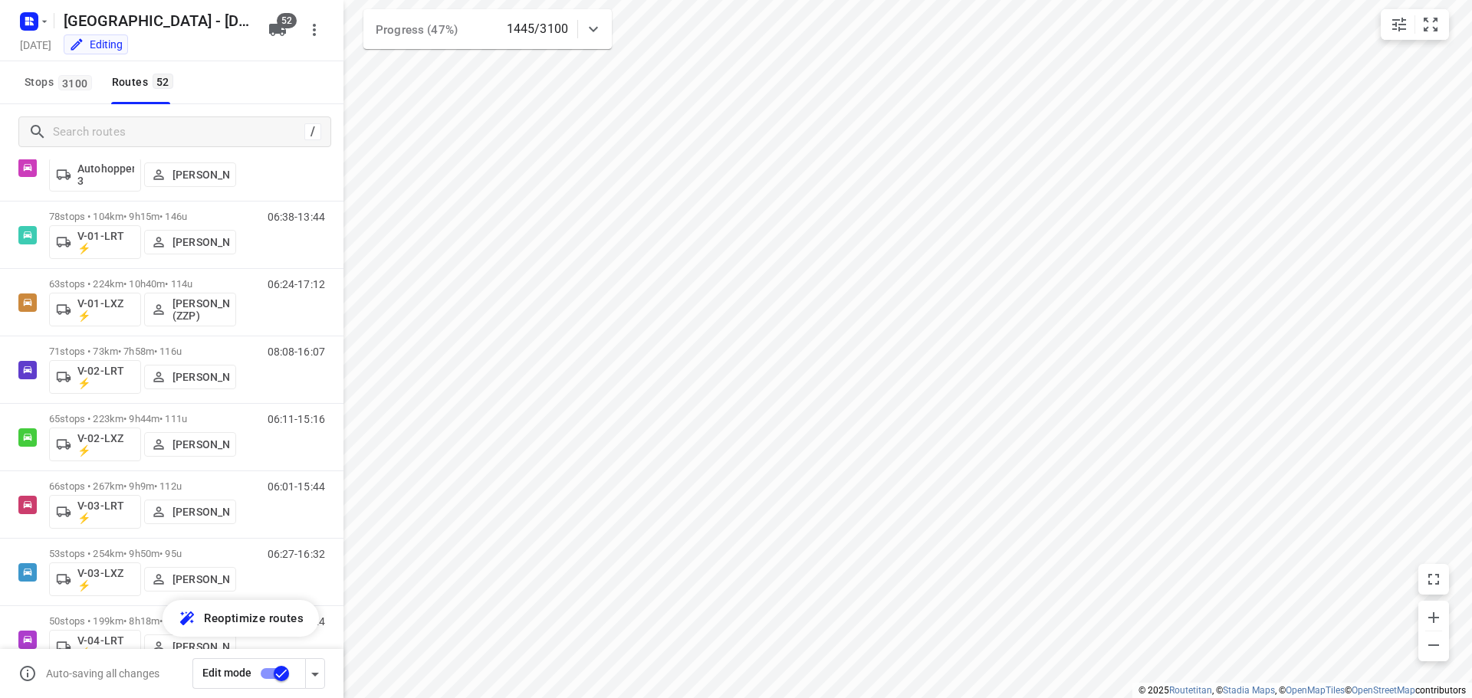
scroll to position [293, 0]
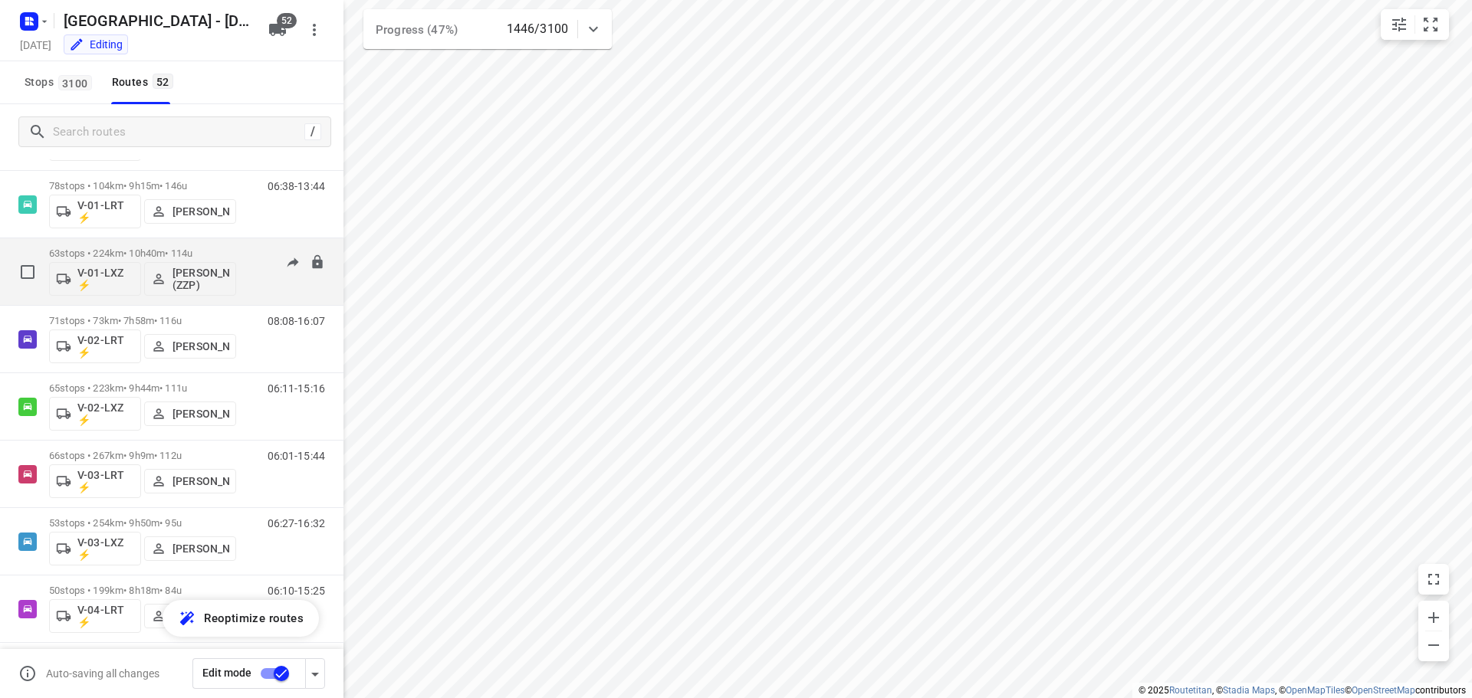
click at [202, 244] on div "63 stops • 224km • 10h40m • 114u V-01-LXZ ⚡ [PERSON_NAME] (ZZP)" at bounding box center [142, 272] width 187 height 64
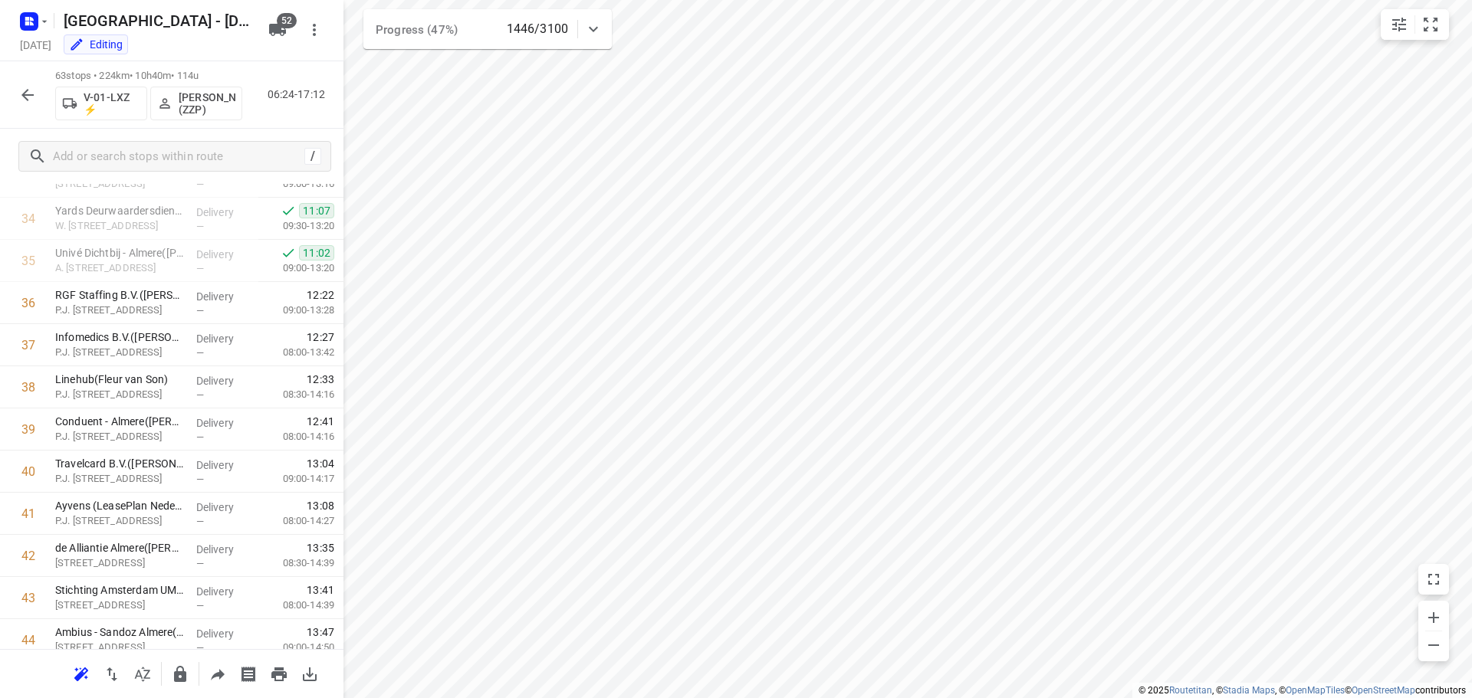
scroll to position [1425, 0]
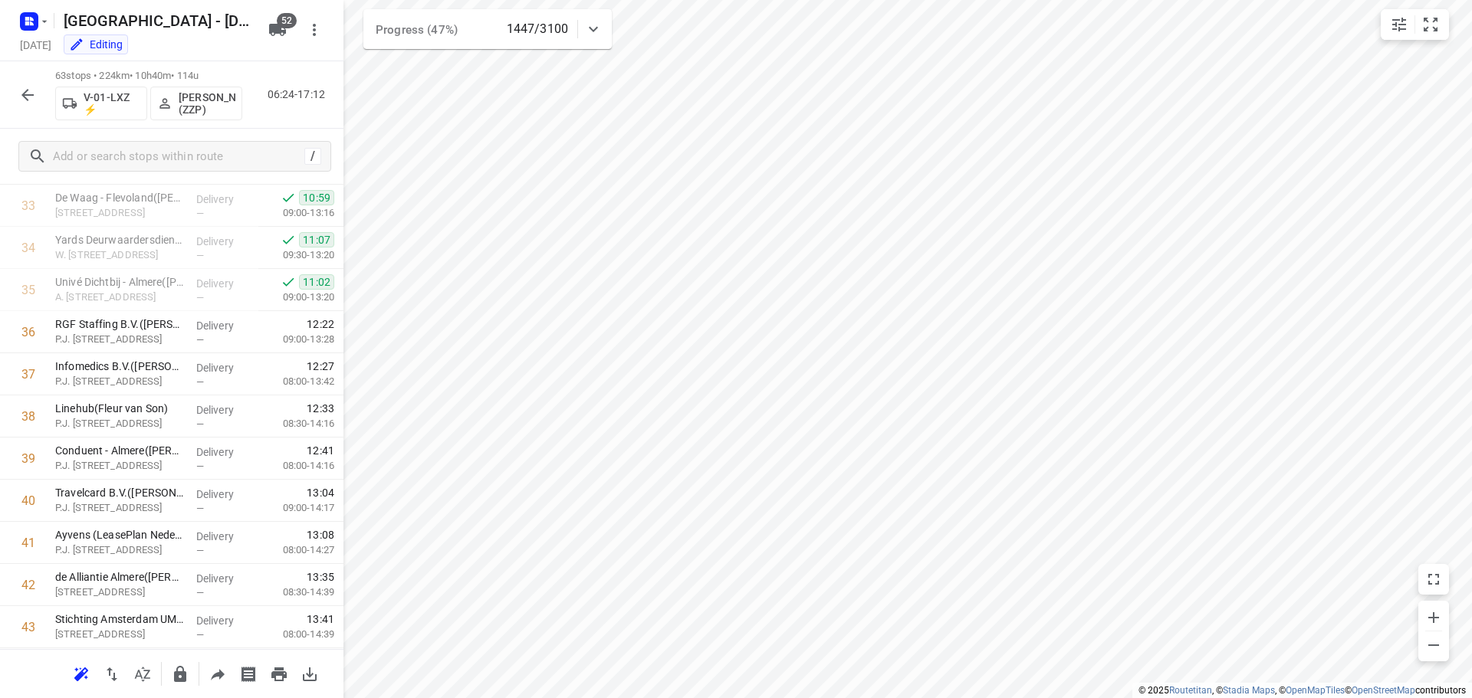
click at [34, 90] on icon "button" at bounding box center [27, 95] width 18 height 18
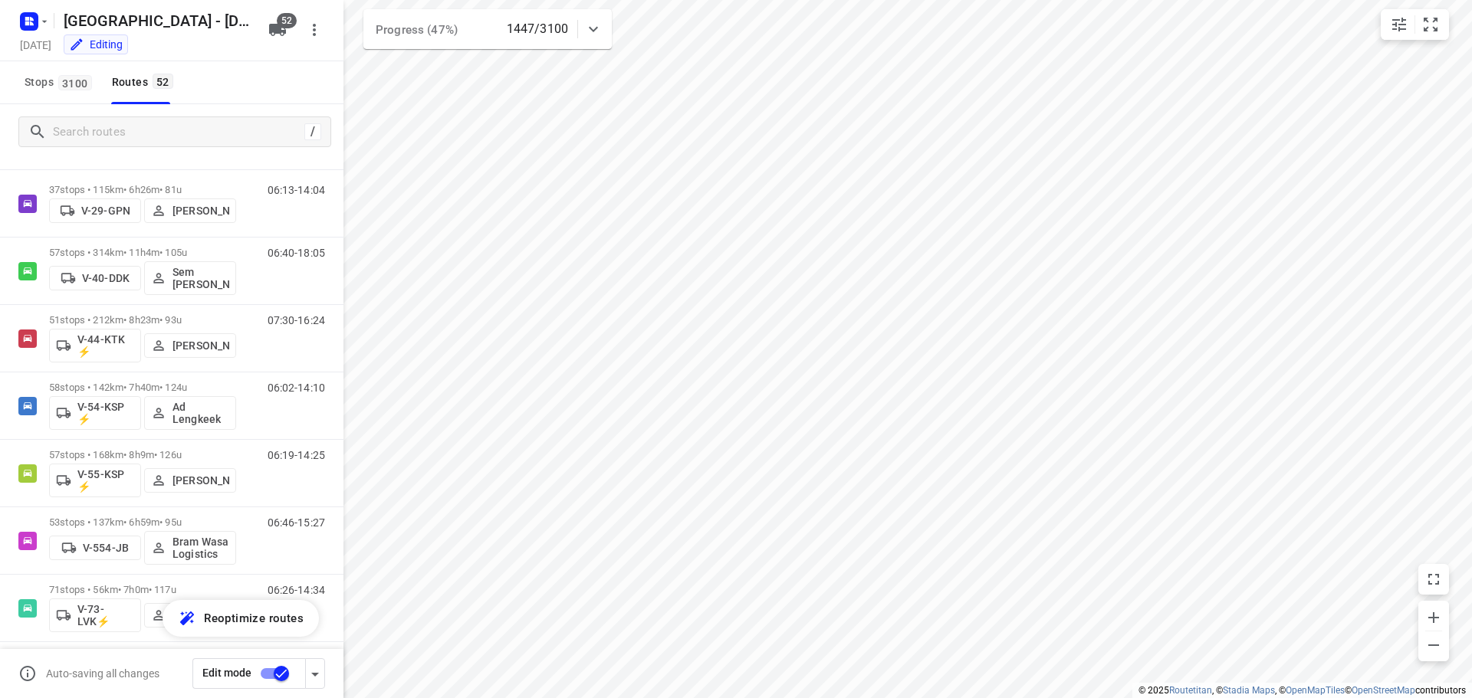
scroll to position [1176, 0]
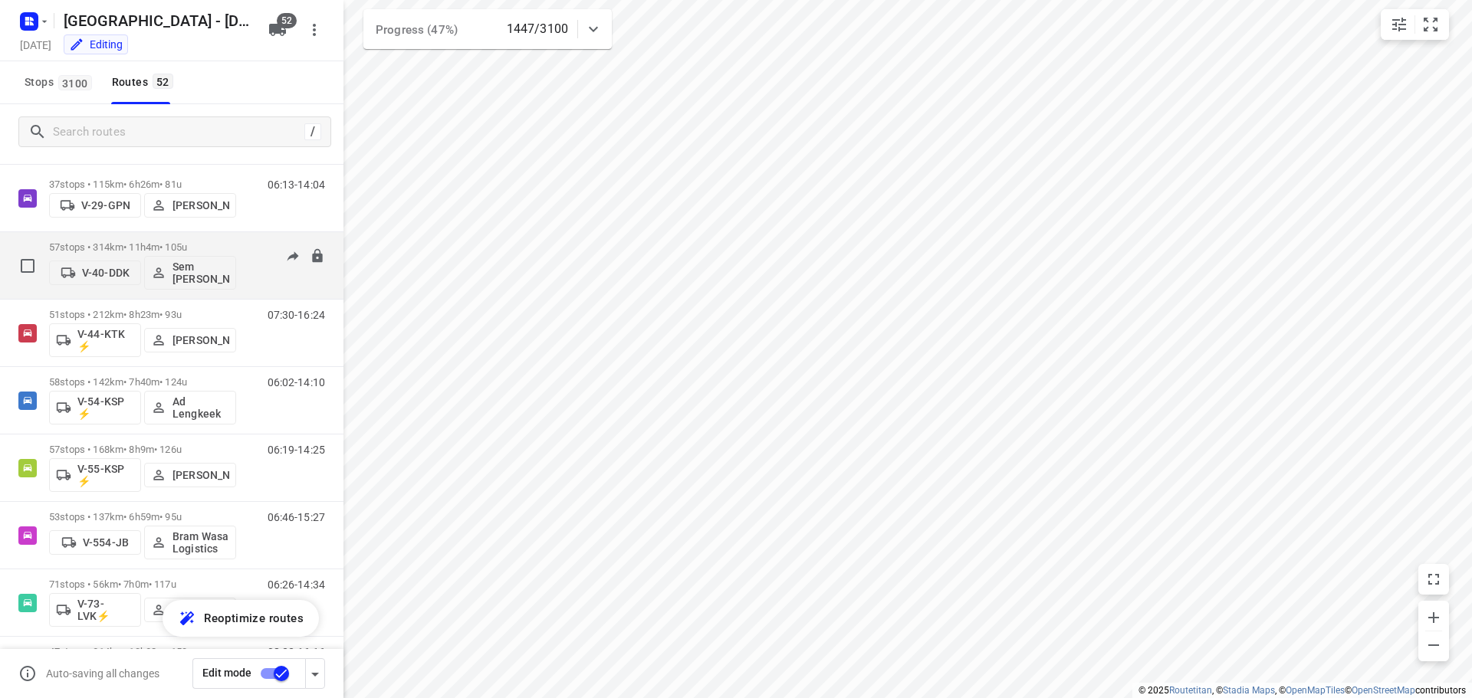
click at [265, 272] on div "06:40-18:05" at bounding box center [286, 269] width 77 height 56
click at [181, 240] on div "57 stops • 314km • 11h4m • 105u V-40-DDK Sem [PERSON_NAME]" at bounding box center [142, 266] width 187 height 64
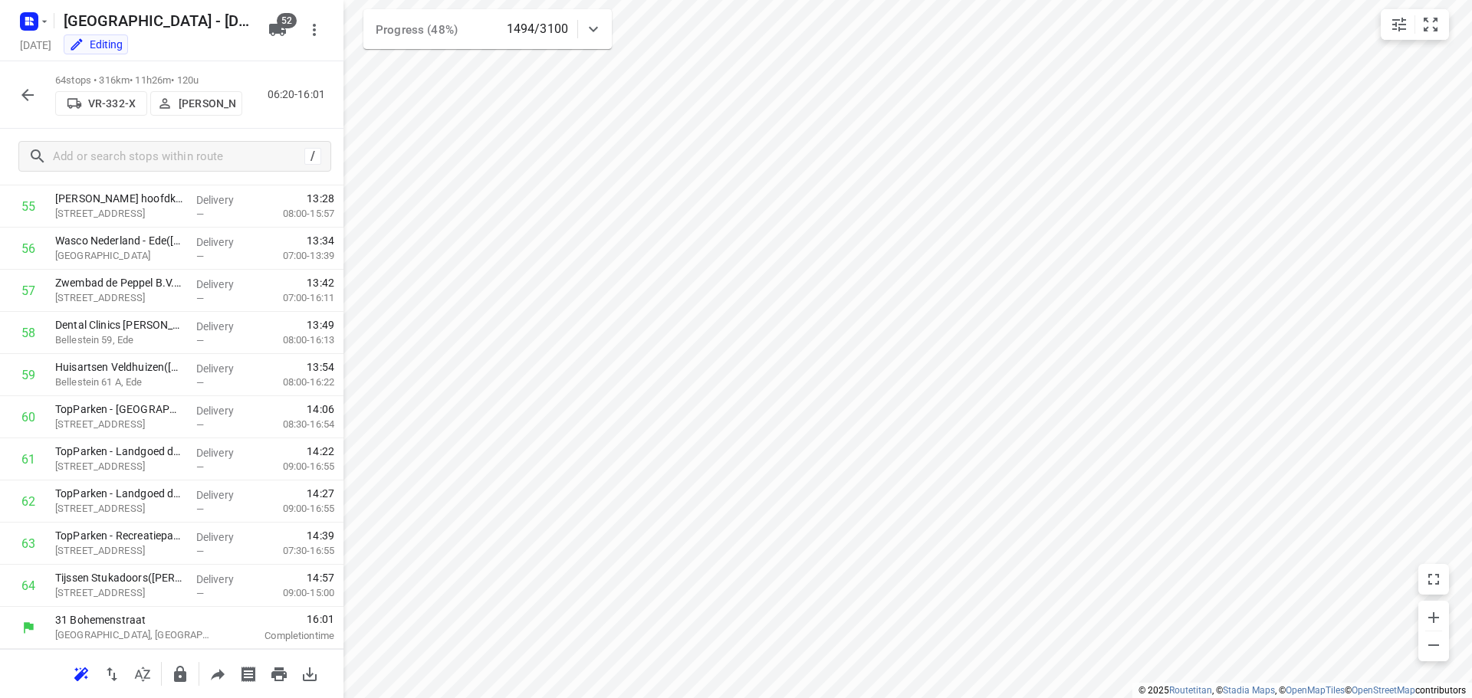
scroll to position [1846, 0]
click at [24, 93] on icon "button" at bounding box center [27, 95] width 12 height 12
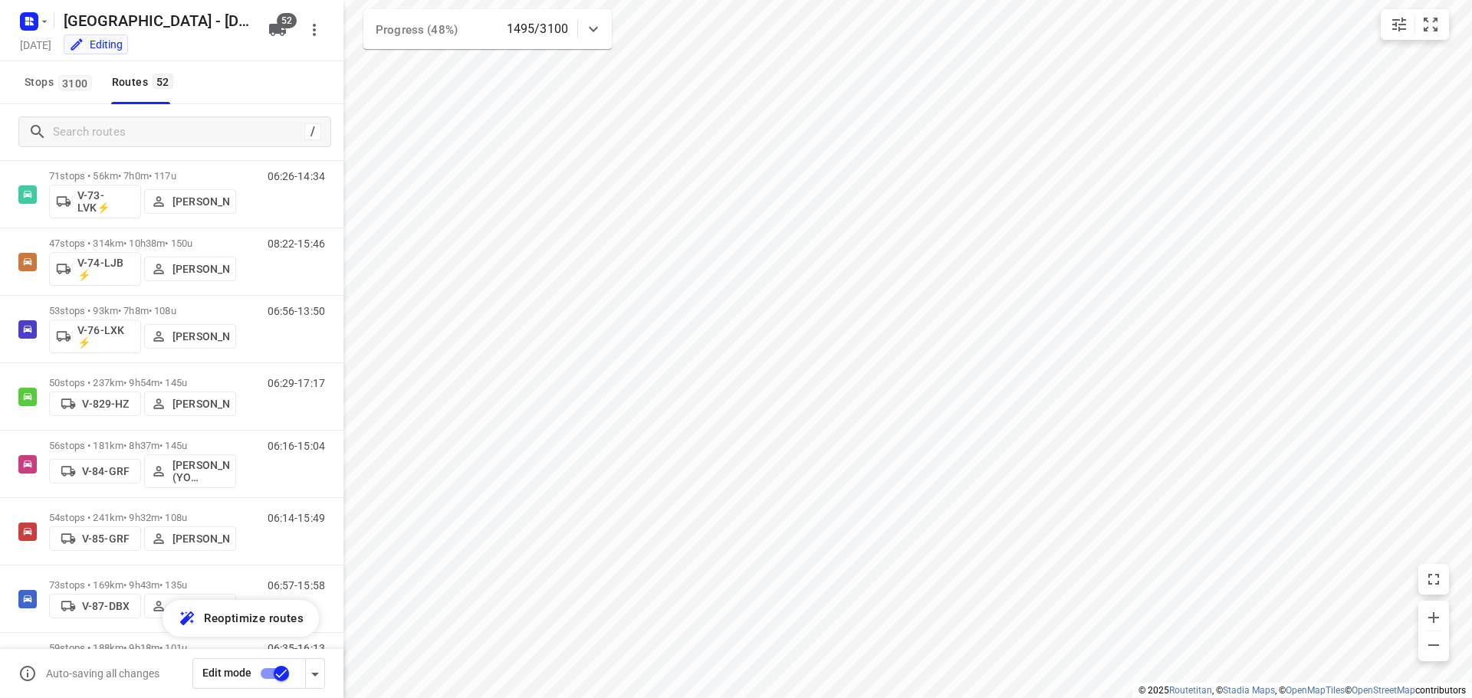
scroll to position [1600, 0]
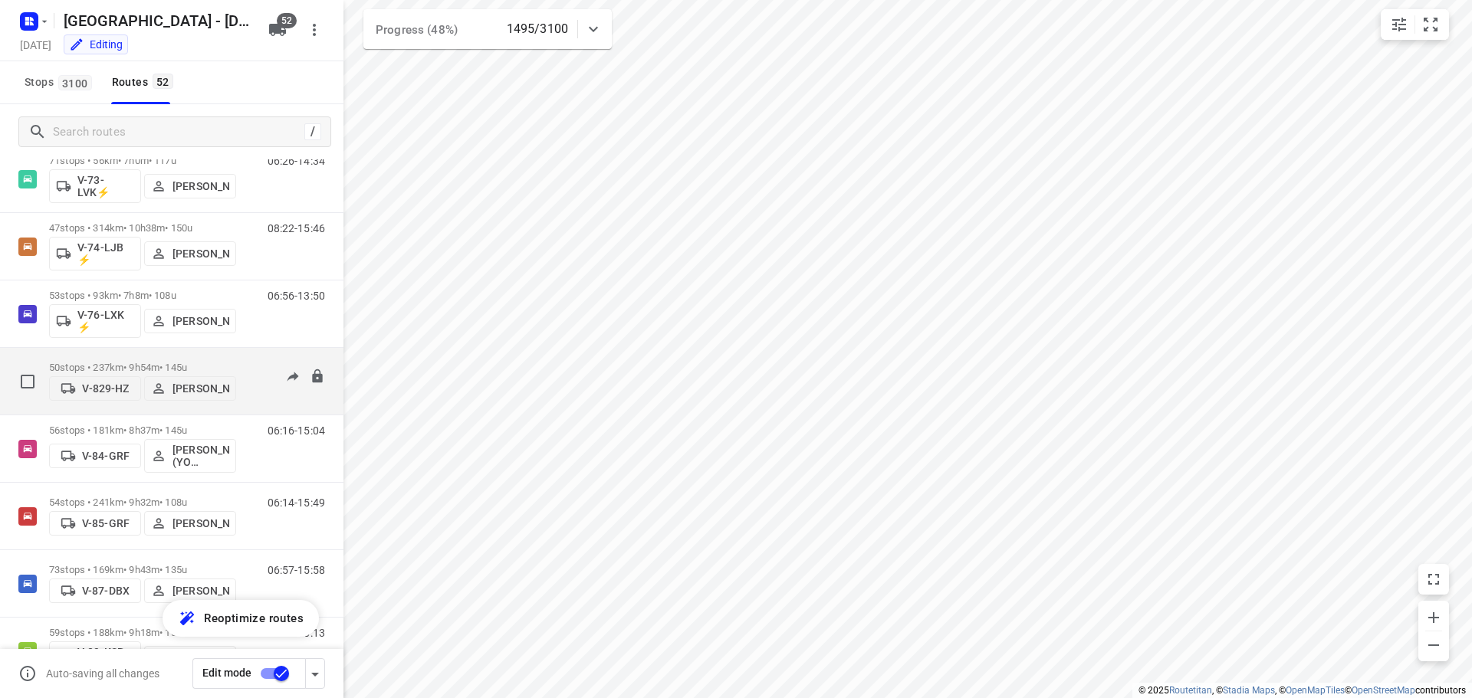
drag, startPoint x: 269, startPoint y: 370, endPoint x: 245, endPoint y: 352, distance: 30.1
click at [245, 354] on div "50 stops • 237km • 9h54m • 145u V-829-HZ [PERSON_NAME] 06:29-17:17" at bounding box center [196, 381] width 294 height 54
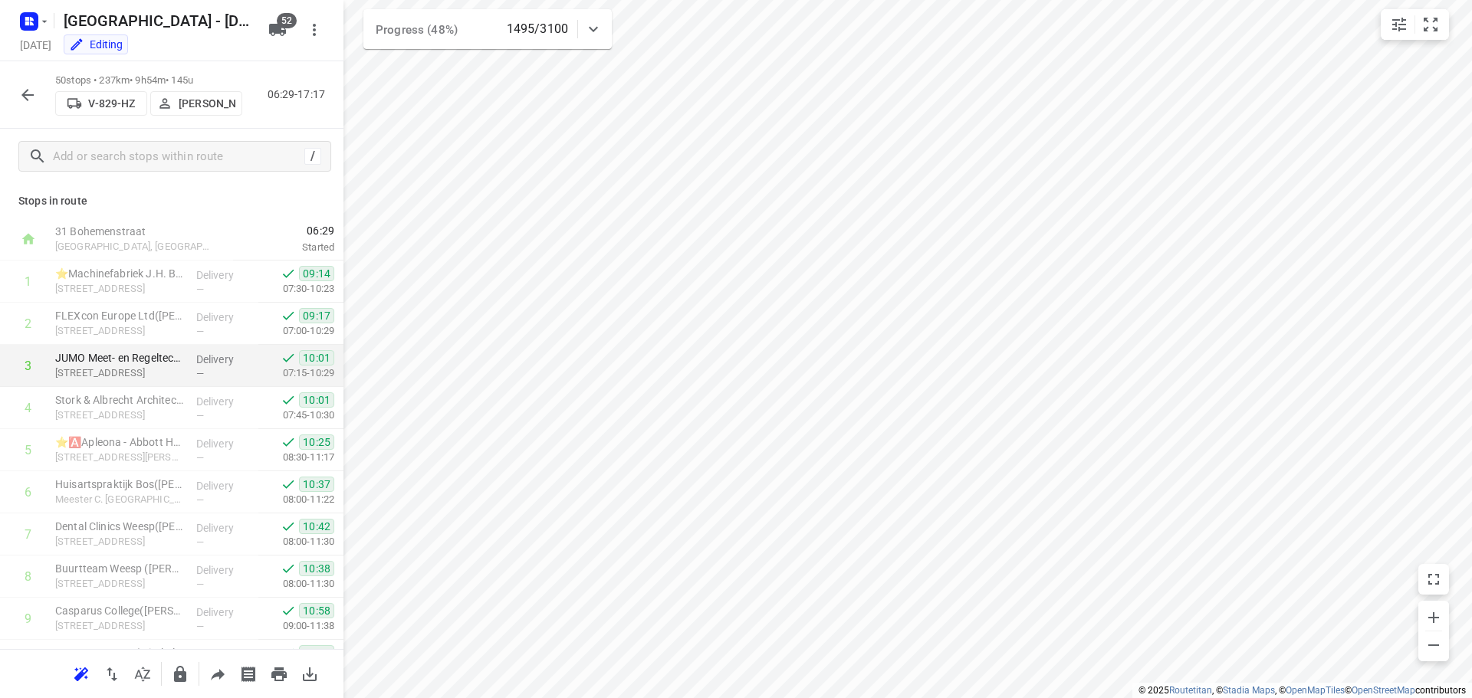
click at [232, 357] on p "Delivery" at bounding box center [224, 359] width 57 height 15
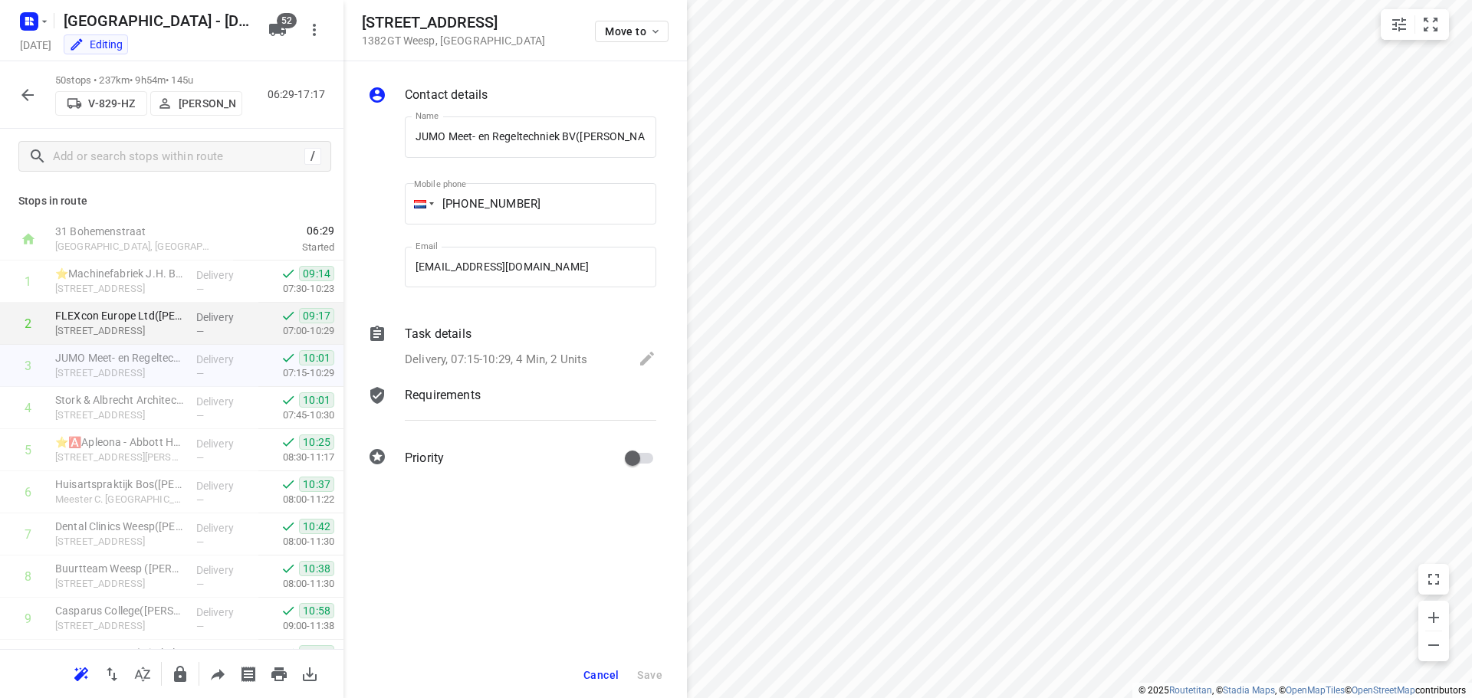
scroll to position [0, 21]
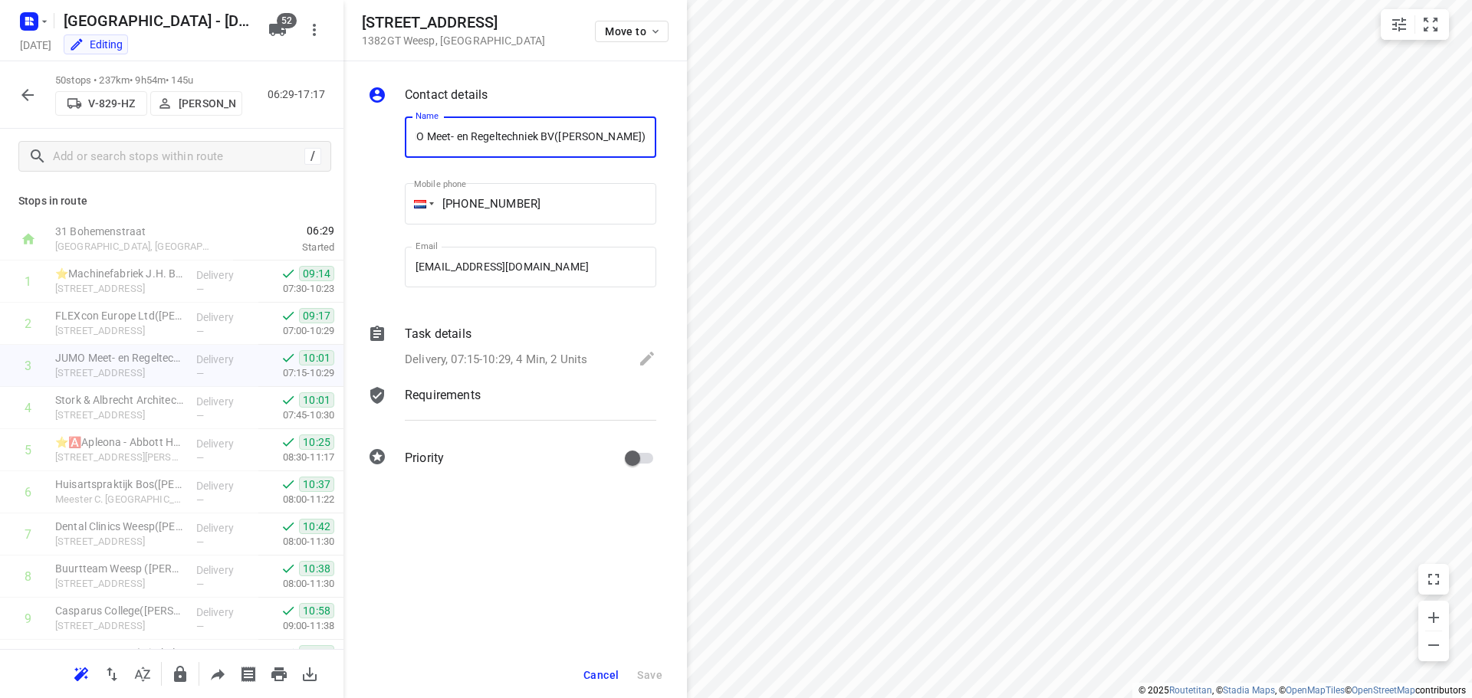
click at [16, 90] on button "button" at bounding box center [27, 95] width 31 height 31
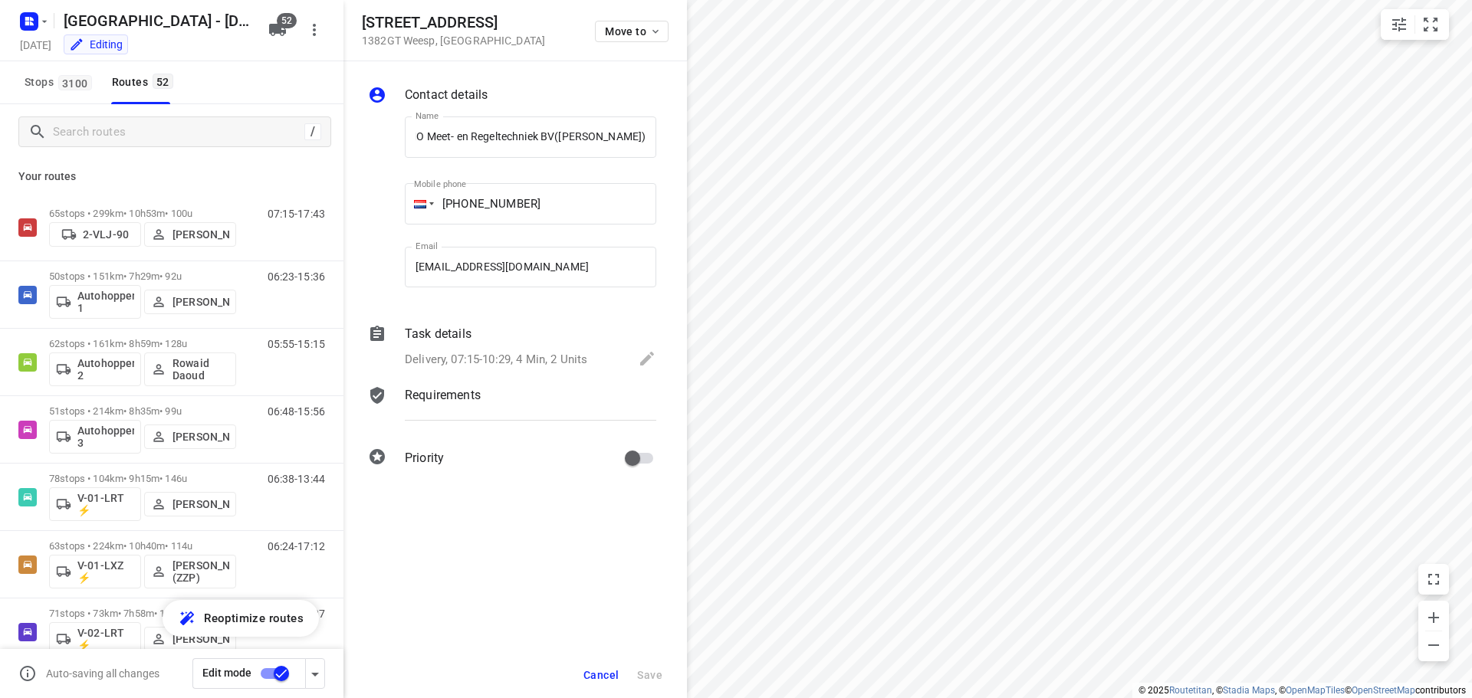
scroll to position [0, 0]
click at [611, 659] on div "Cancel Save" at bounding box center [514, 675] width 343 height 46
click at [601, 672] on span "Cancel" at bounding box center [600, 675] width 35 height 12
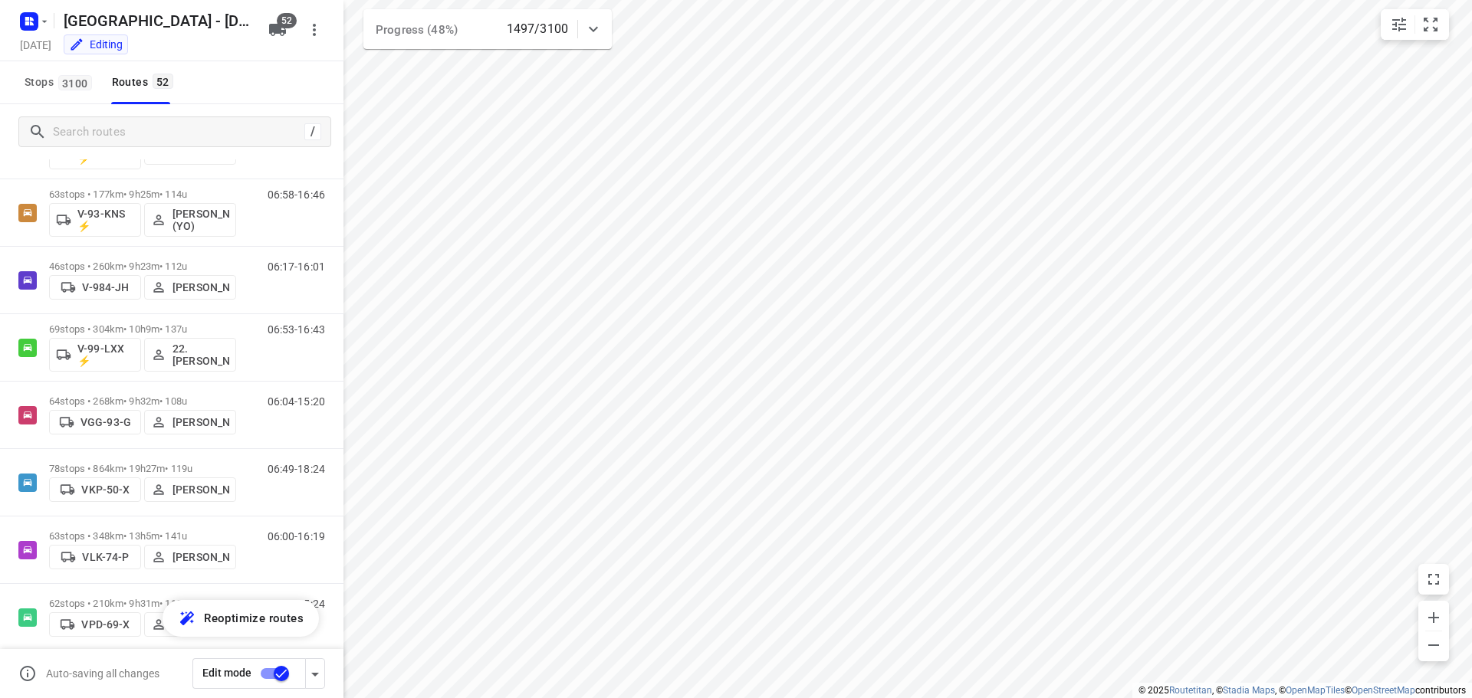
scroll to position [2261, 0]
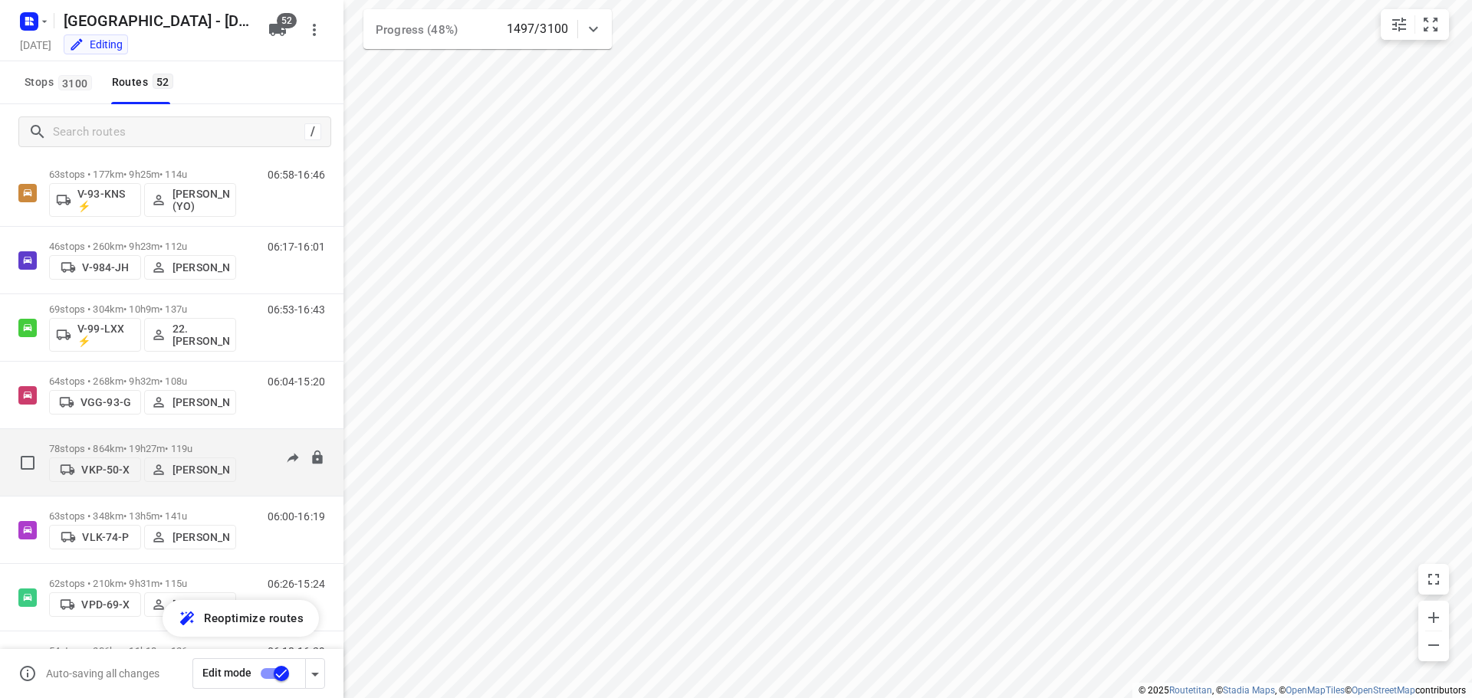
click at [215, 443] on p "78 stops • 864km • 19h27m • 119u" at bounding box center [142, 448] width 187 height 11
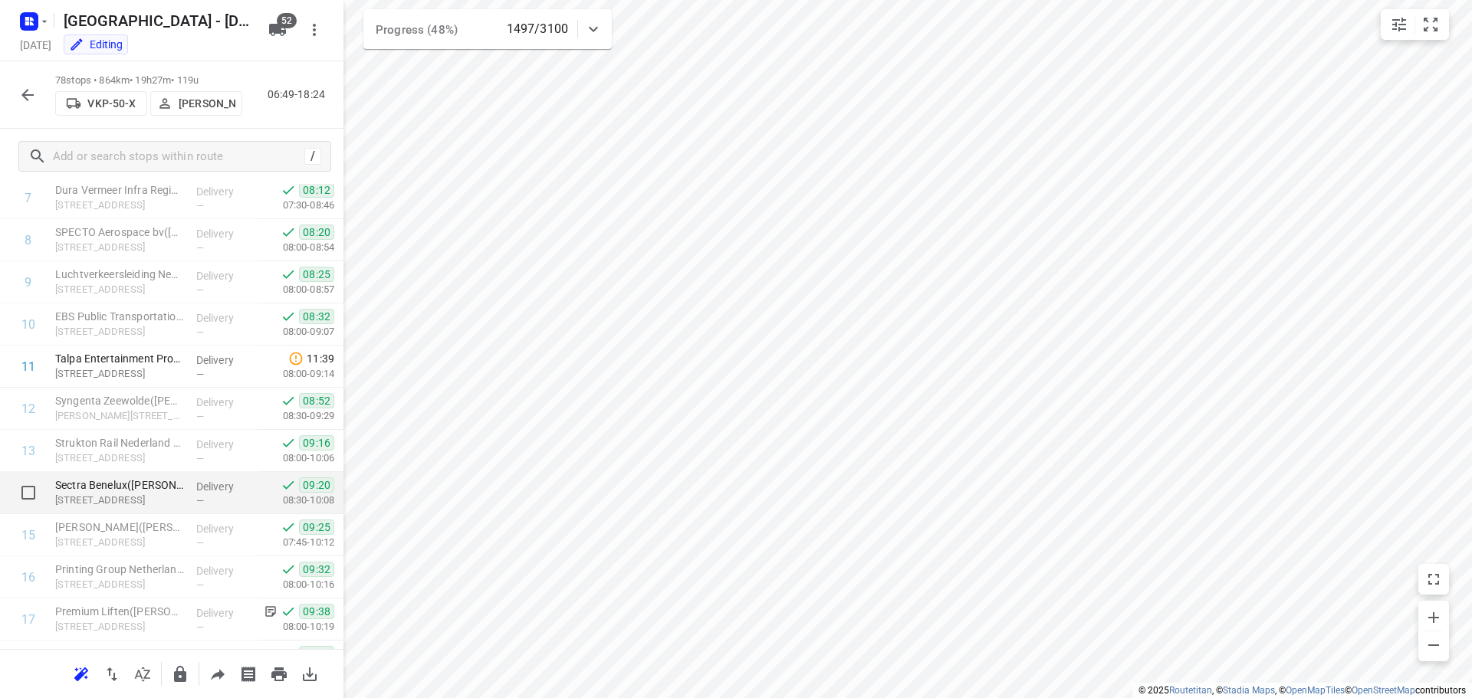
scroll to position [336, 0]
click at [18, 96] on icon "button" at bounding box center [27, 95] width 18 height 18
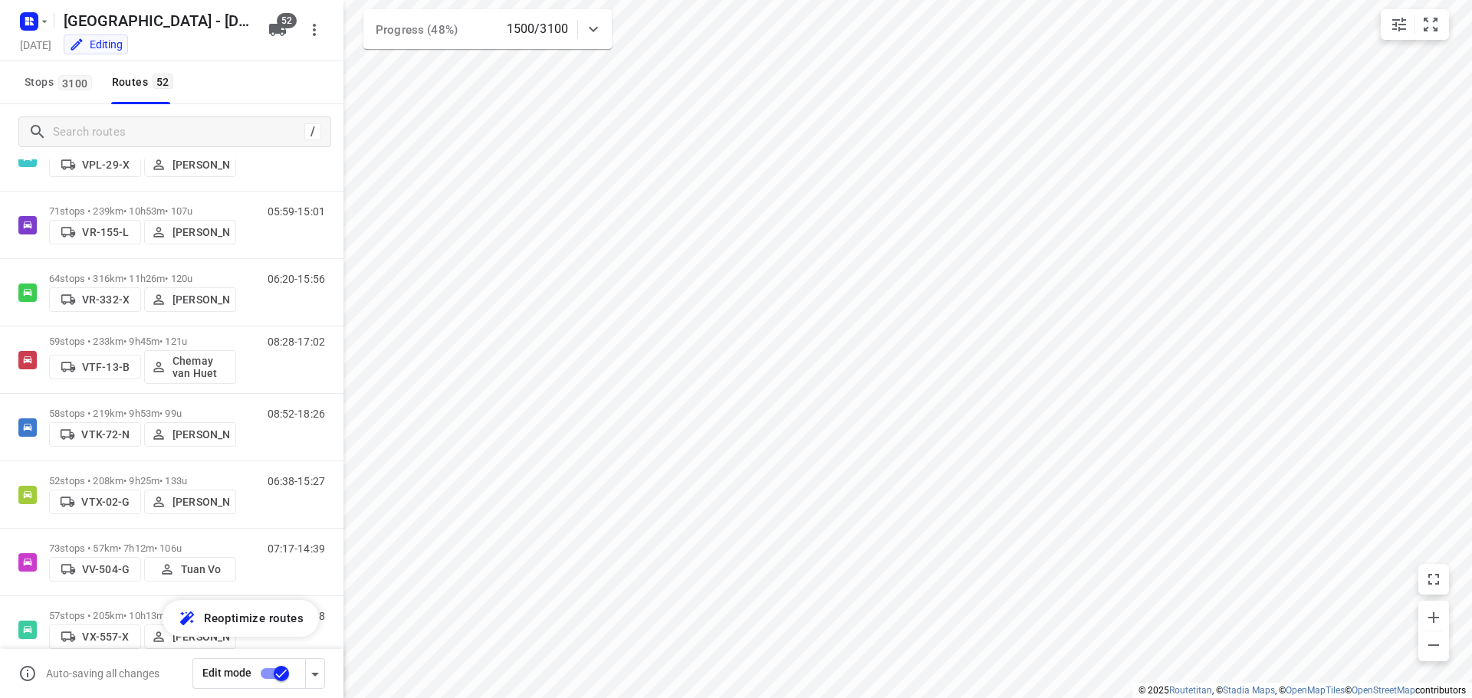
scroll to position [3068, 0]
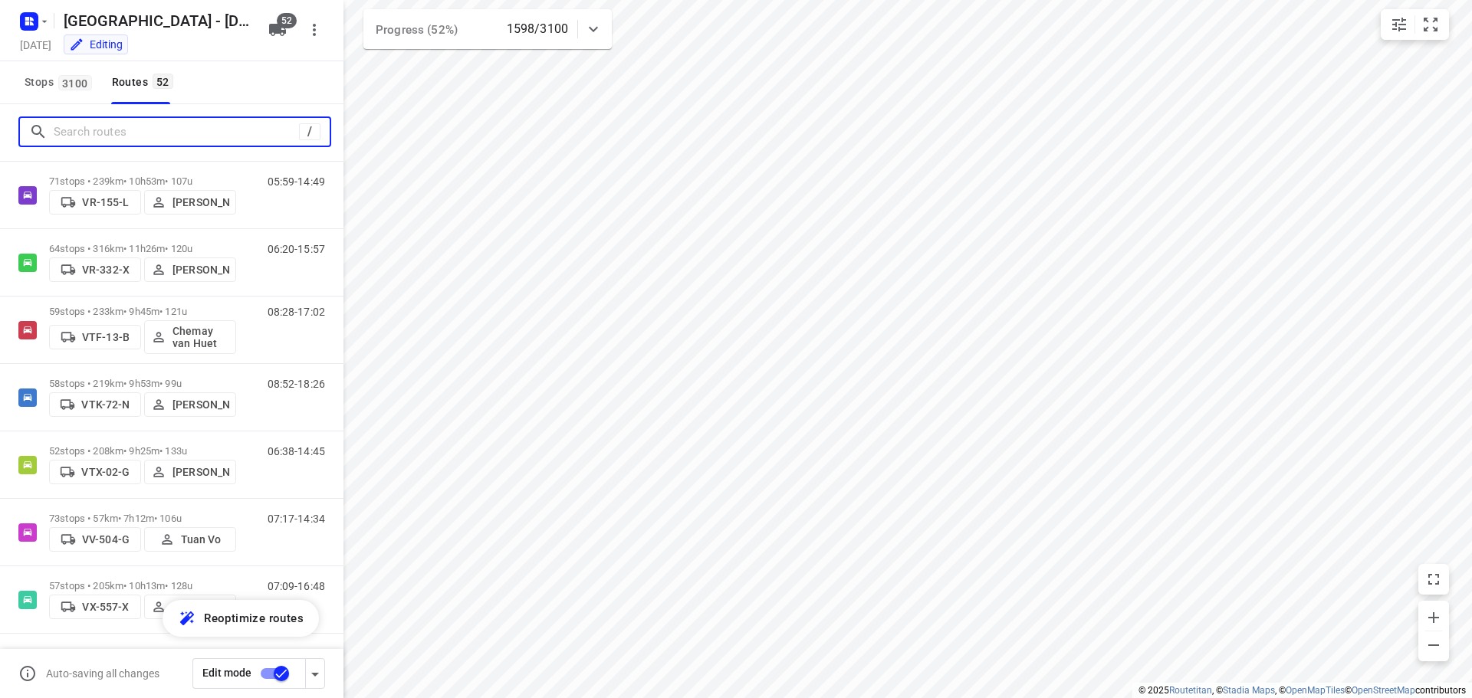
click at [80, 120] on input "Search routes" at bounding box center [176, 132] width 245 height 24
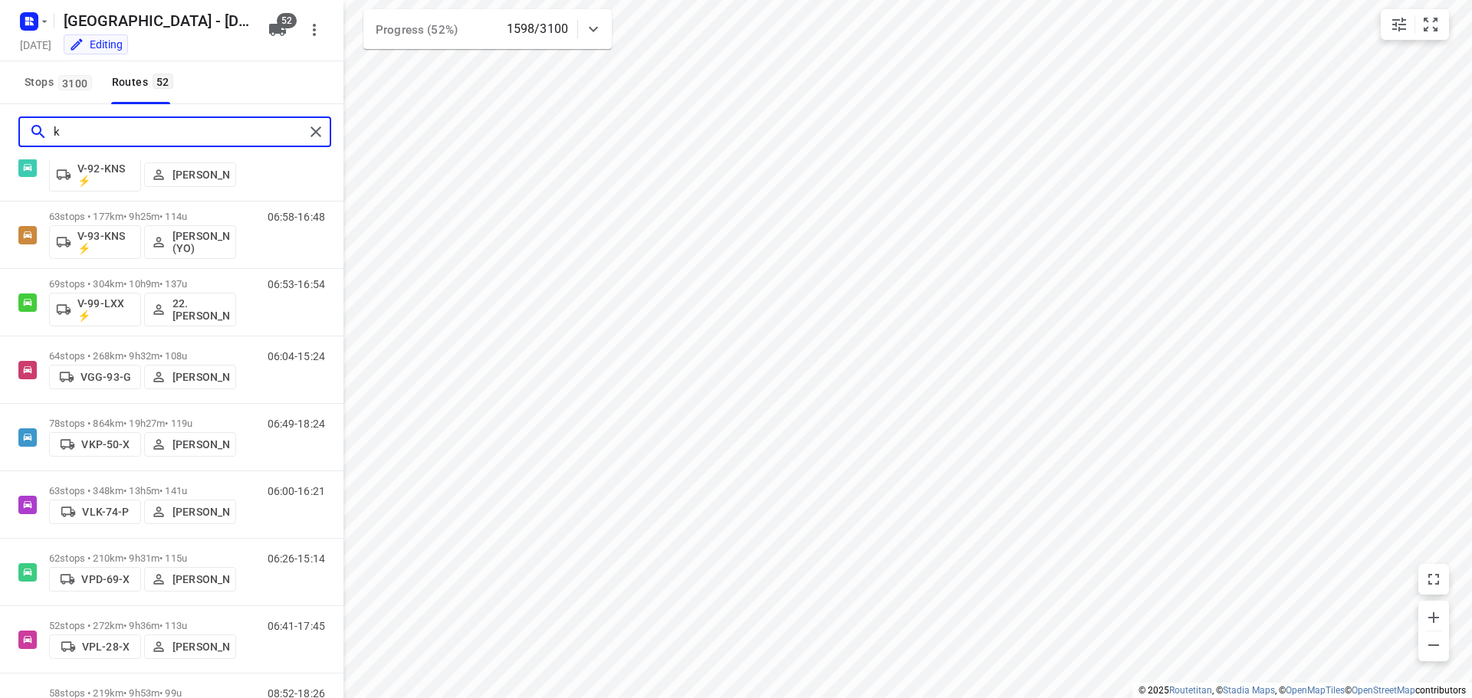
scroll to position [0, 0]
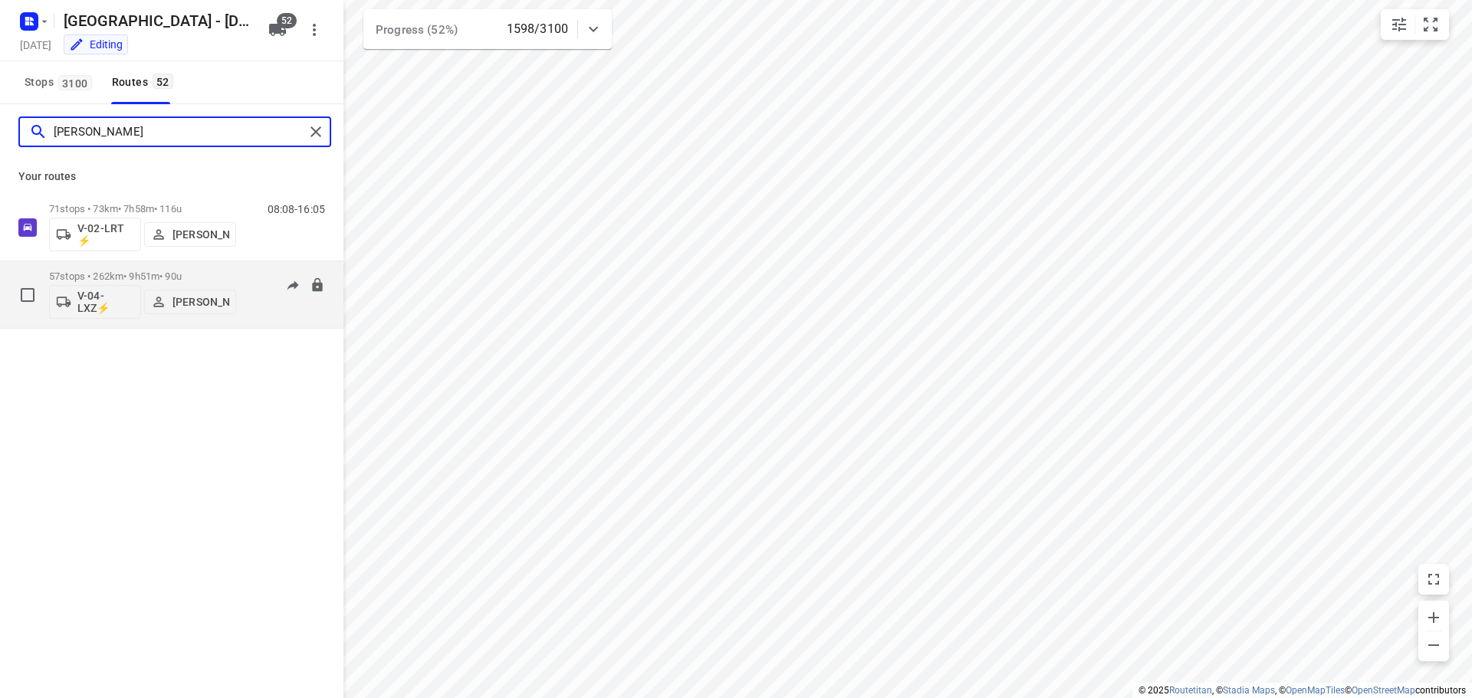
type input "[PERSON_NAME]"
click at [153, 272] on p "57 stops • 262km • 9h51m • 90u" at bounding box center [142, 276] width 187 height 11
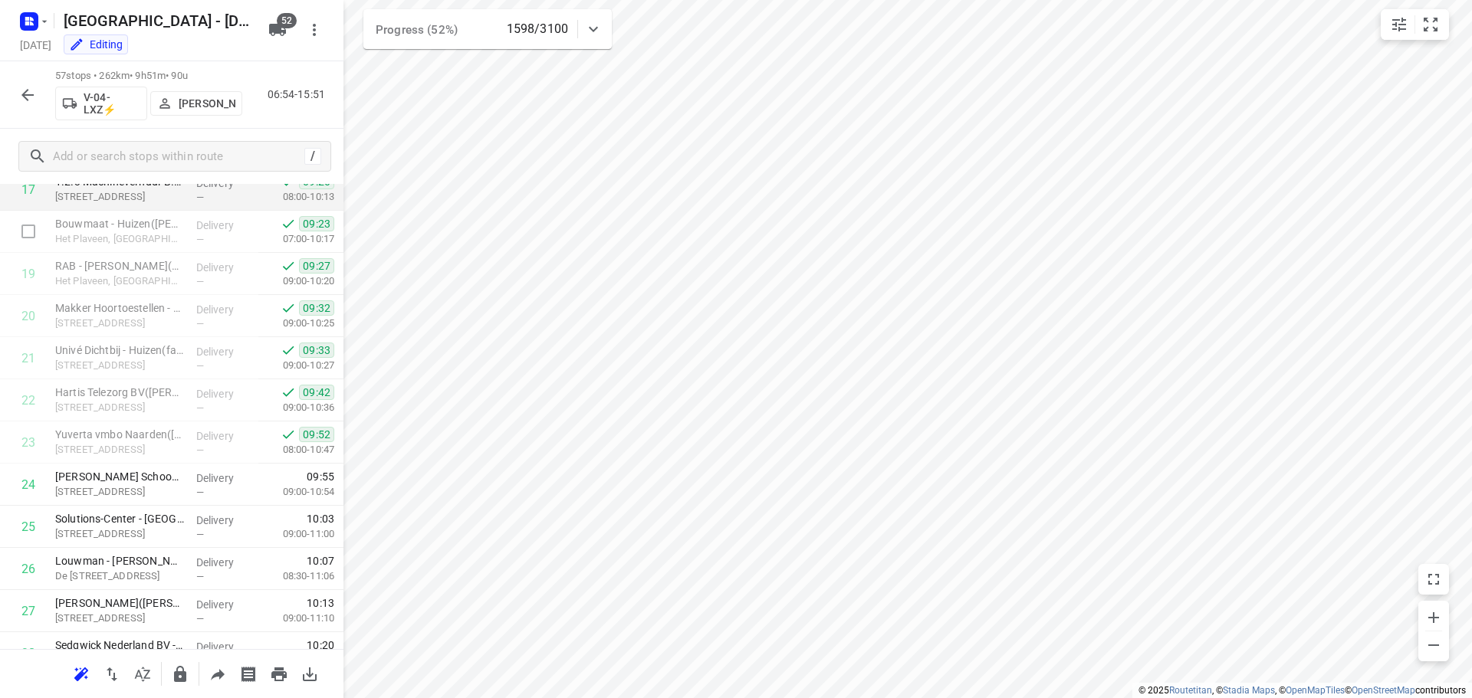
scroll to position [843, 0]
